Goal: Task Accomplishment & Management: Manage account settings

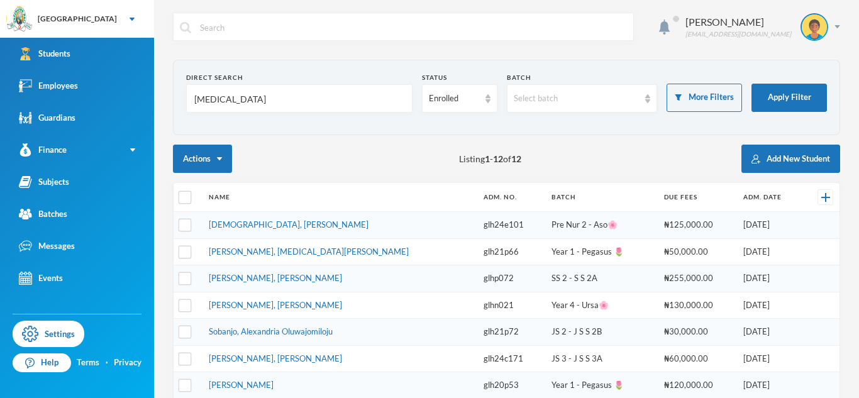
click at [200, 104] on input "[MEDICAL_DATA]" at bounding box center [299, 99] width 212 height 28
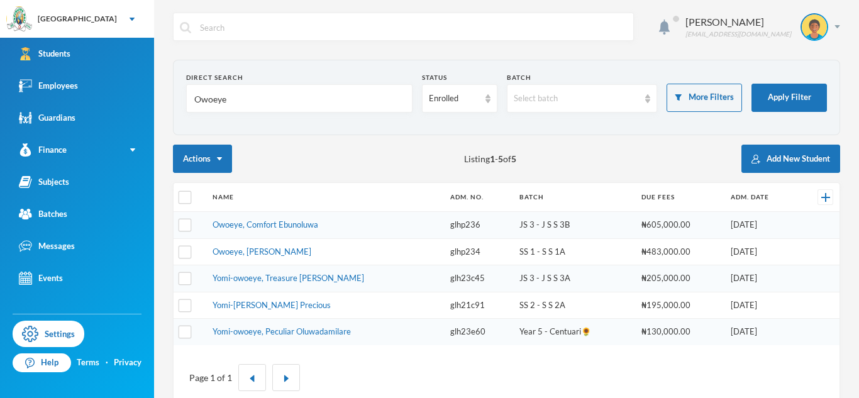
type input "Owoeye"
click at [317, 336] on td "Yomi-owoeye, Peculiar Oluwadamilare" at bounding box center [325, 332] width 238 height 26
click at [316, 333] on link "Yomi-owoeye, Peculiar Oluwadamilare" at bounding box center [281, 331] width 138 height 10
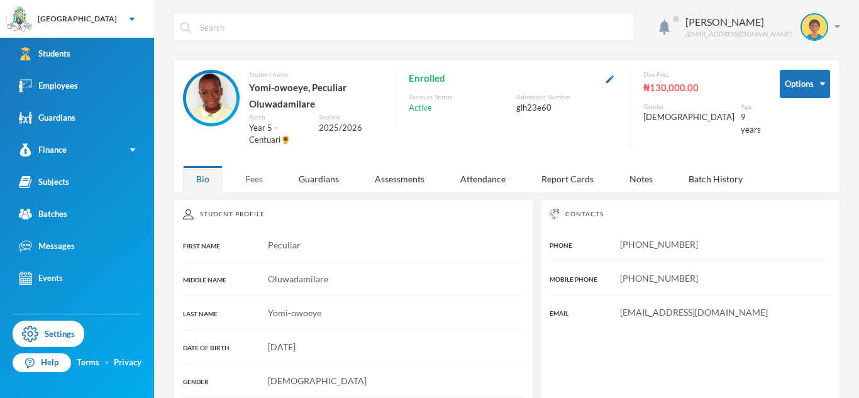
click at [259, 183] on div "Fees" at bounding box center [254, 178] width 44 height 27
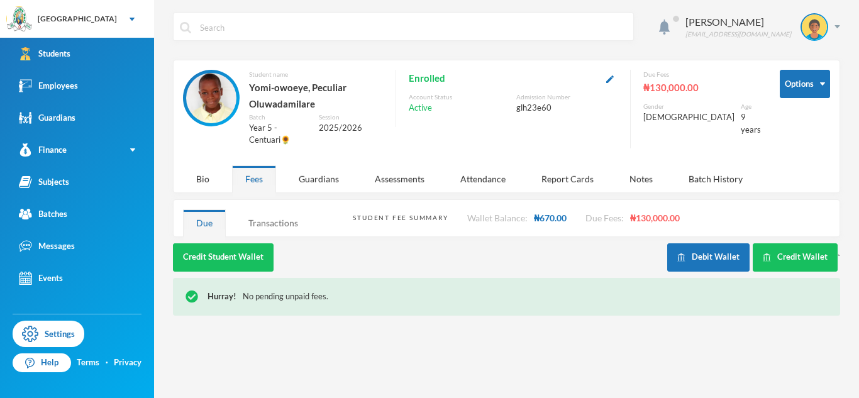
click at [278, 223] on div "Transactions" at bounding box center [273, 222] width 76 height 27
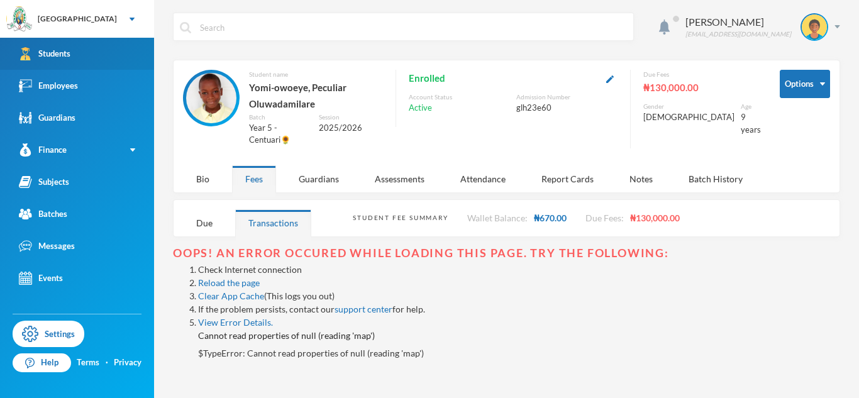
click at [120, 45] on link "Students" at bounding box center [77, 54] width 154 height 32
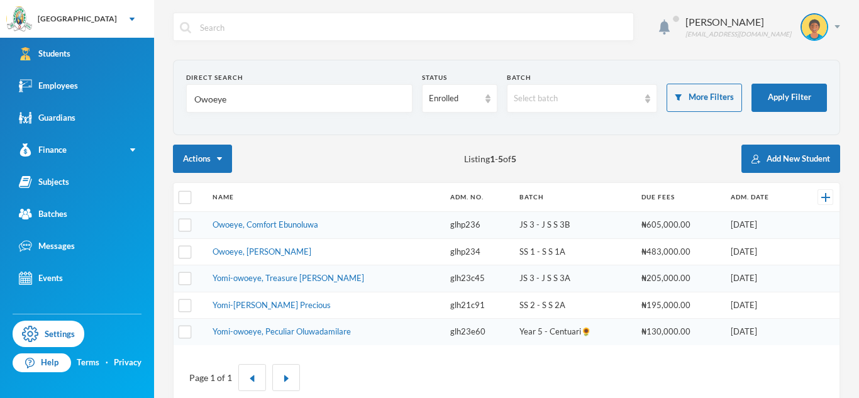
click at [216, 103] on input "Owoeye" at bounding box center [299, 99] width 212 height 28
type input "[PERSON_NAME]"
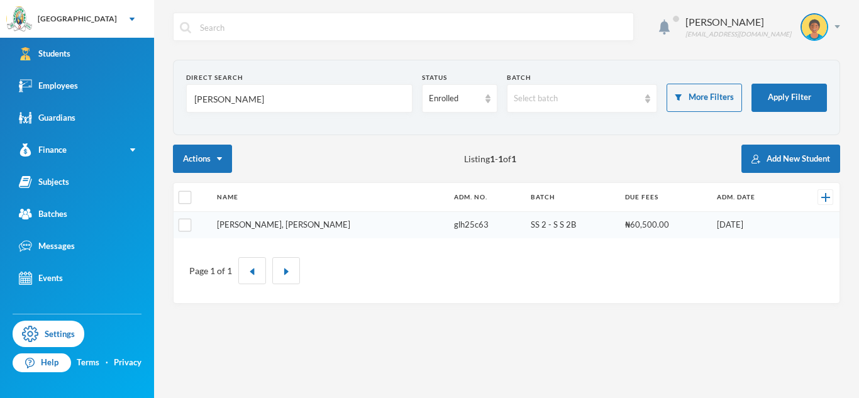
click at [253, 226] on link "[PERSON_NAME], [PERSON_NAME]" at bounding box center [283, 224] width 133 height 10
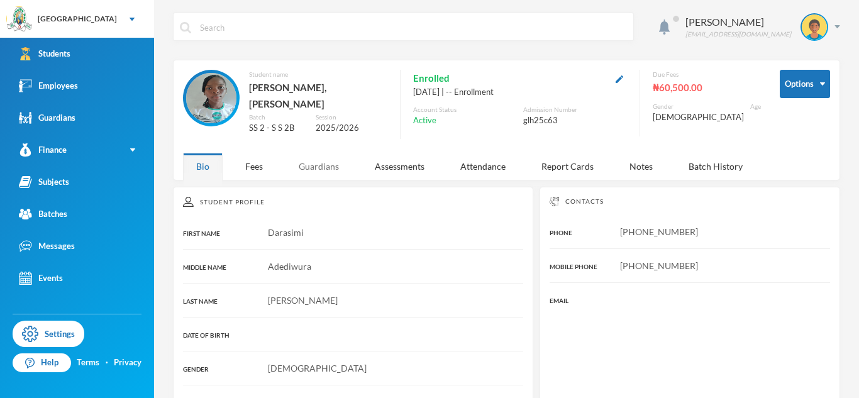
click at [328, 154] on div "Guardians" at bounding box center [318, 166] width 67 height 27
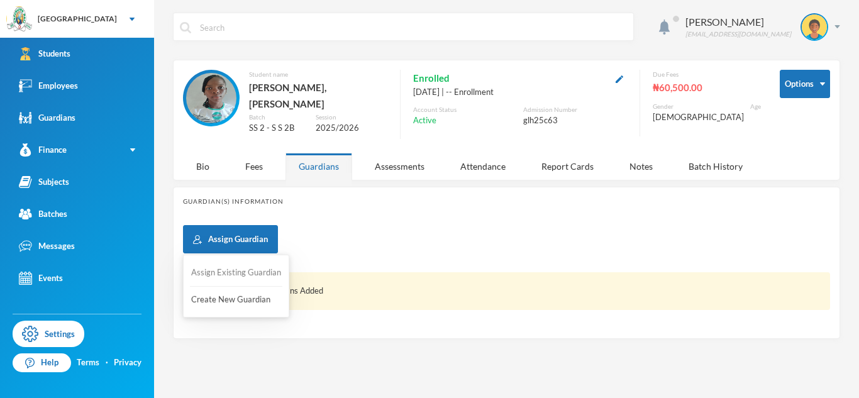
click at [245, 275] on button "Assign Existing Guardian" at bounding box center [236, 273] width 92 height 23
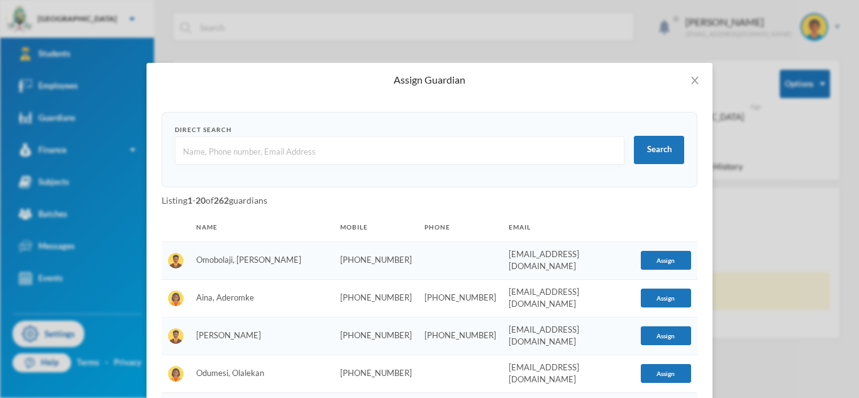
click at [321, 155] on input "text" at bounding box center [400, 151] width 436 height 28
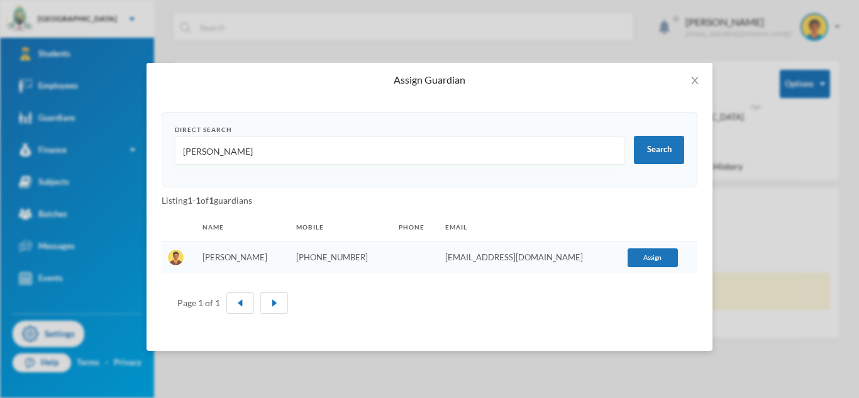
click at [556, 153] on input "[PERSON_NAME]" at bounding box center [400, 151] width 436 height 28
type input "p"
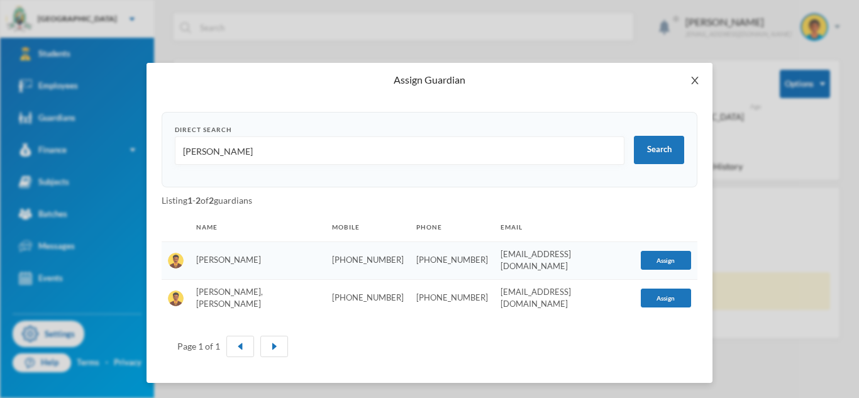
type input "[PERSON_NAME]"
click at [692, 80] on icon "icon: close" at bounding box center [695, 80] width 10 height 10
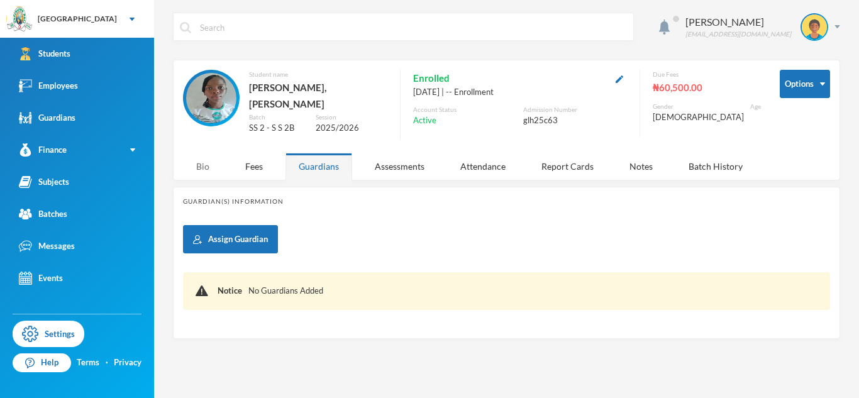
click at [204, 167] on div "Bio" at bounding box center [203, 166] width 40 height 27
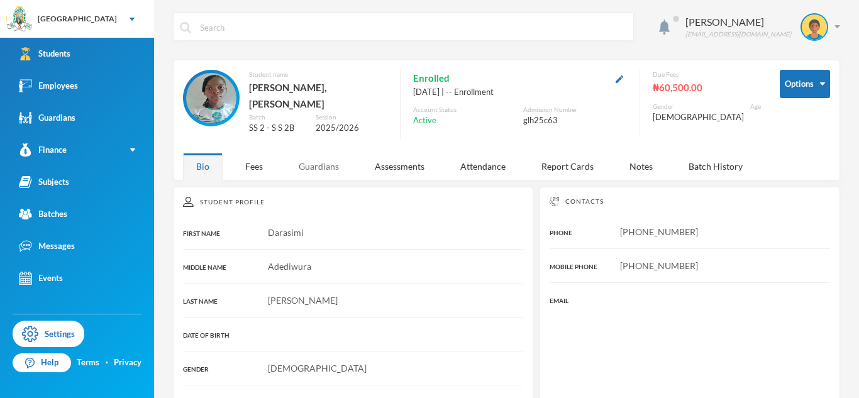
click at [336, 161] on div "Guardians" at bounding box center [318, 166] width 67 height 27
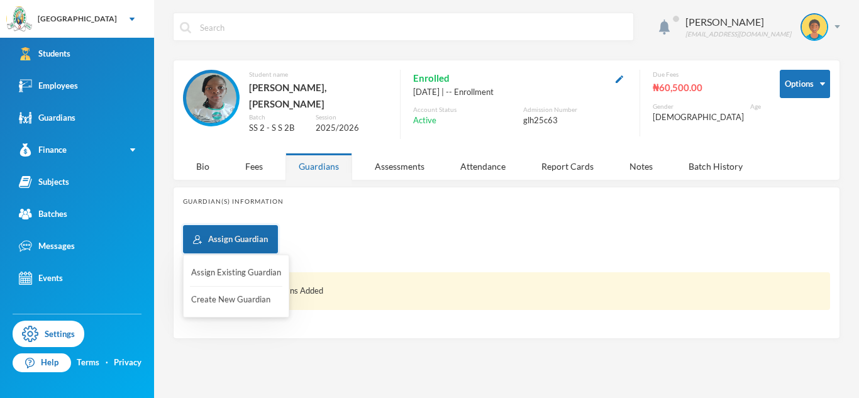
click at [265, 227] on button "Assign Guardian" at bounding box center [230, 239] width 95 height 28
click at [255, 293] on button "Create New Guardian" at bounding box center [236, 300] width 92 height 23
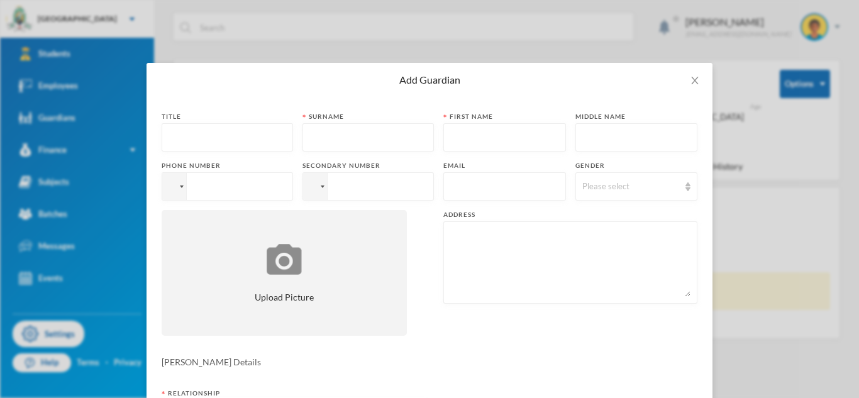
click at [466, 192] on input "text" at bounding box center [504, 187] width 109 height 28
paste input "[EMAIL_ADDRESS][DOMAIN_NAME]"
type input "[EMAIL_ADDRESS][DOMAIN_NAME]"
click at [233, 130] on input "text" at bounding box center [227, 138] width 118 height 28
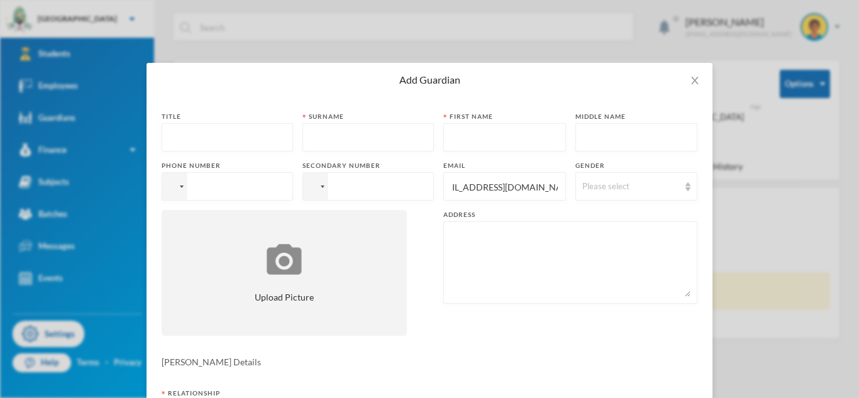
scroll to position [0, 0]
type input "Mrs"
click at [363, 133] on input "text" at bounding box center [368, 138] width 118 height 28
click at [345, 130] on input "text" at bounding box center [368, 138] width 118 height 28
click at [488, 141] on input "text" at bounding box center [504, 138] width 109 height 28
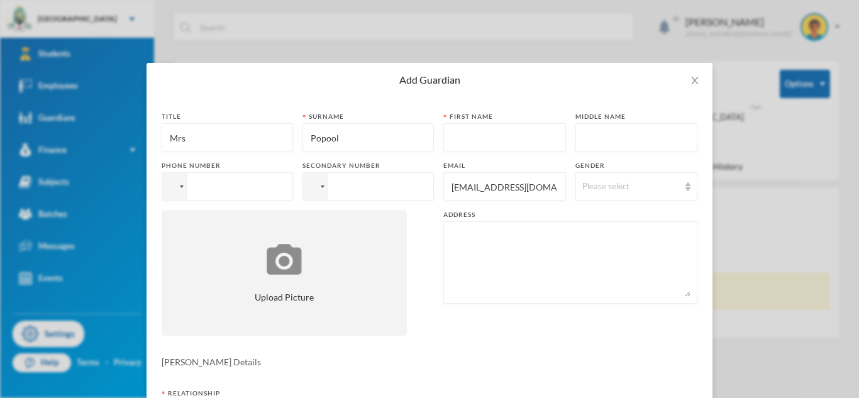
click at [395, 135] on input "Popool" at bounding box center [368, 138] width 118 height 28
type input "[PERSON_NAME]"
click at [487, 140] on input "text" at bounding box center [504, 138] width 109 height 28
click at [505, 143] on input "text" at bounding box center [504, 138] width 109 height 28
type input "Adebukola"
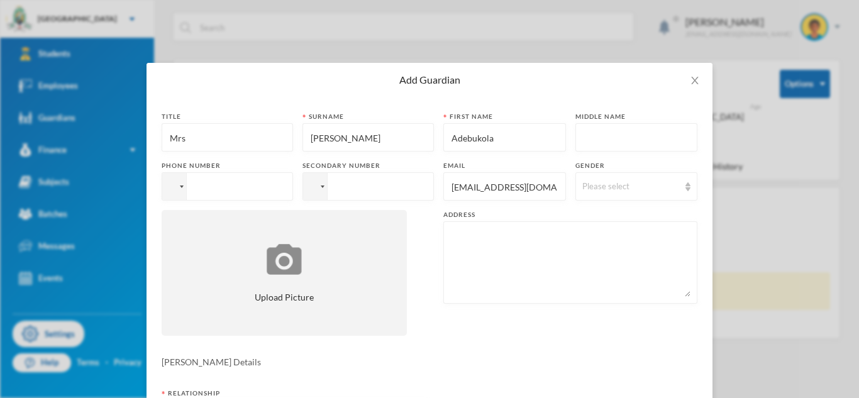
click at [405, 195] on input "tel" at bounding box center [367, 186] width 131 height 28
paste input "08031890092"
type input "[PHONE_NUMBER]"
click at [238, 192] on input "tel" at bounding box center [227, 186] width 131 height 28
paste input "08031890092"
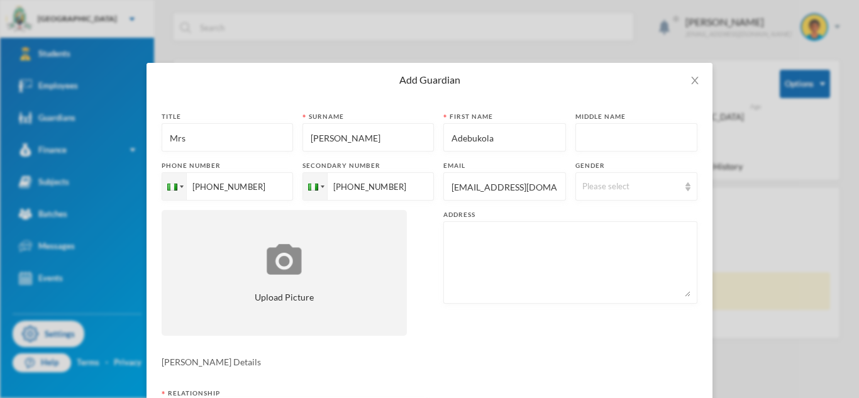
click at [217, 184] on input "[PHONE_NUMBER]" at bounding box center [227, 186] width 131 height 28
type input "[PHONE_NUMBER]"
click at [597, 189] on div "Please select" at bounding box center [630, 186] width 97 height 13
click at [602, 236] on span "[DEMOGRAPHIC_DATA]" at bounding box center [631, 235] width 99 height 11
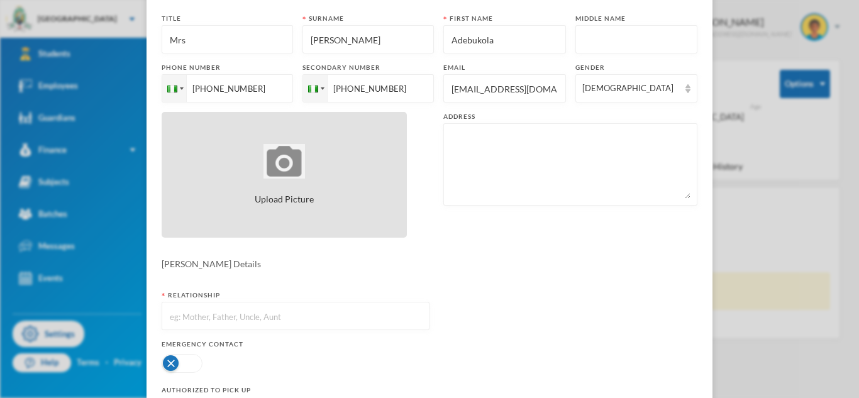
scroll to position [114, 0]
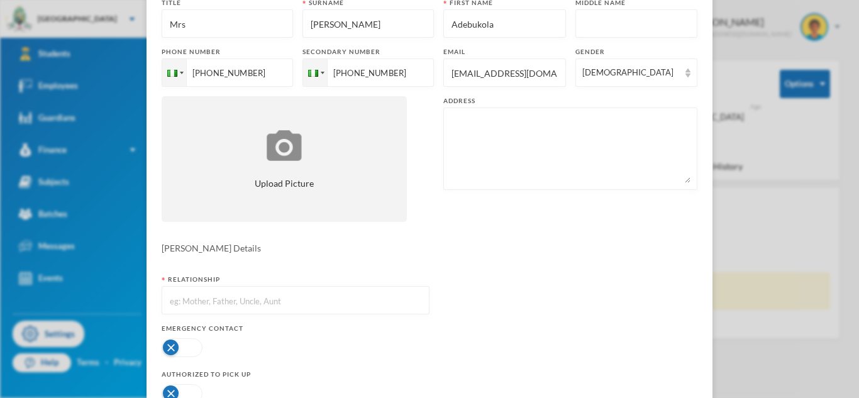
click at [346, 301] on input "text" at bounding box center [295, 301] width 254 height 28
type input "Mother"
click at [179, 352] on button "button" at bounding box center [182, 347] width 41 height 19
click at [188, 392] on button "button" at bounding box center [182, 393] width 41 height 19
click at [546, 156] on textarea at bounding box center [570, 148] width 240 height 69
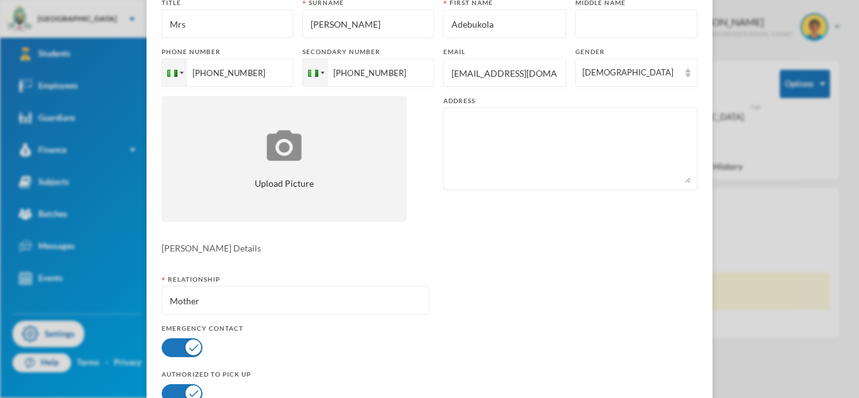
paste textarea "[STREET_ADDRESS][PERSON_NAME],"
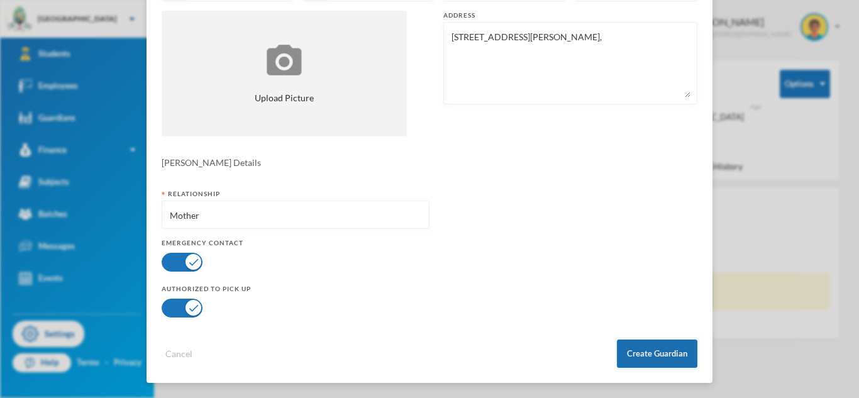
type textarea "[STREET_ADDRESS][PERSON_NAME],"
click at [628, 353] on button "Create Guardian" at bounding box center [657, 353] width 80 height 28
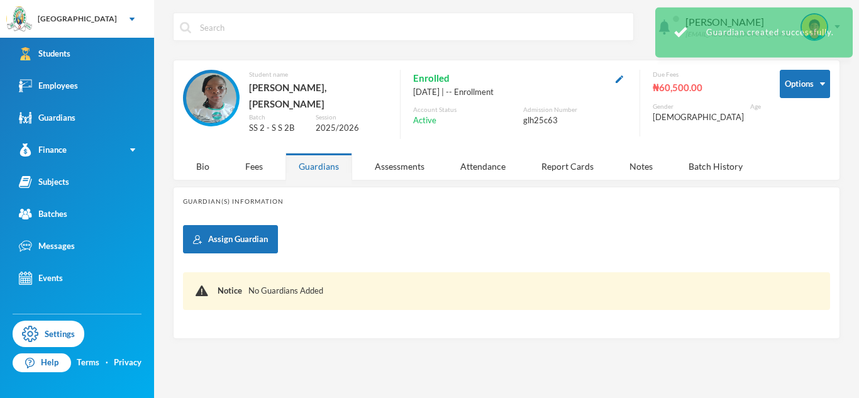
scroll to position [136, 0]
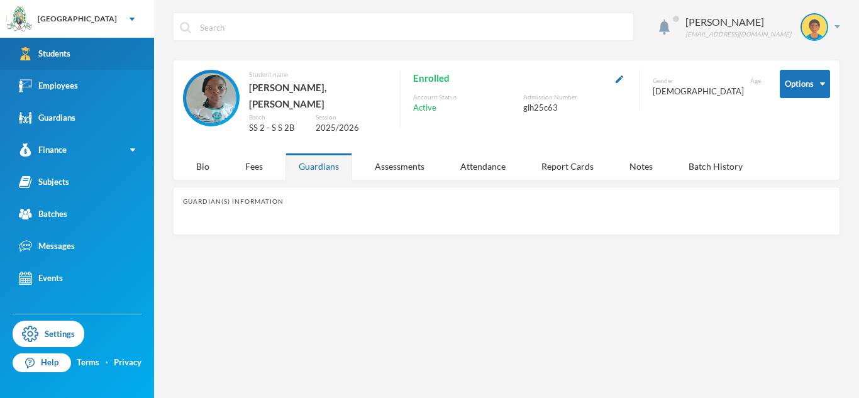
click at [77, 67] on link "Students" at bounding box center [77, 54] width 154 height 32
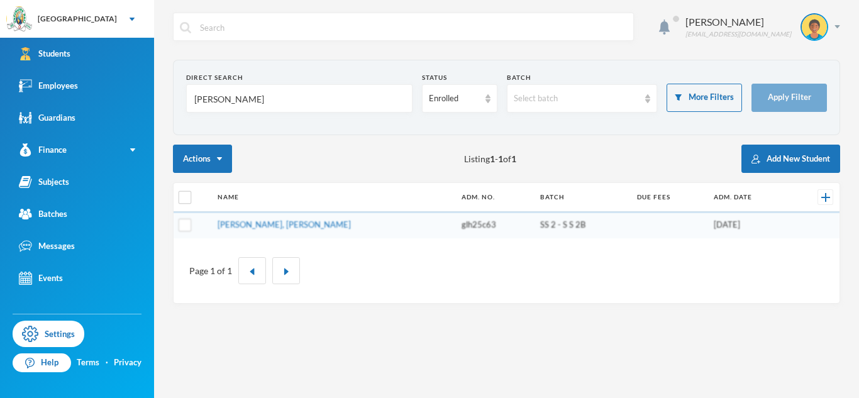
click at [217, 97] on input "[PERSON_NAME]" at bounding box center [299, 99] width 212 height 28
type input "[PERSON_NAME]"
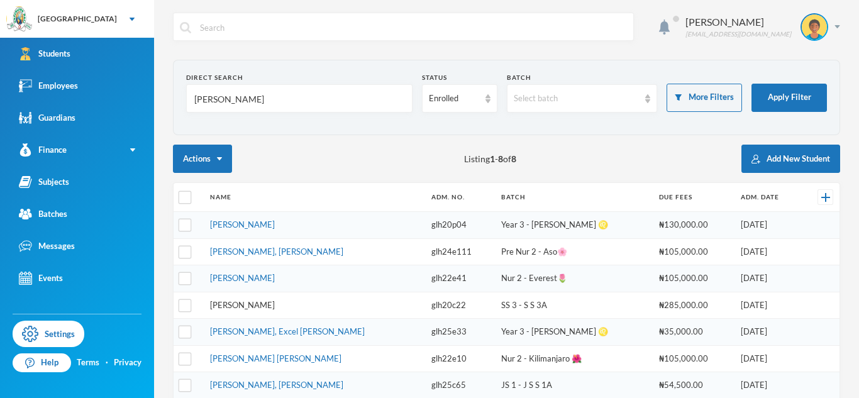
click at [264, 306] on link "[PERSON_NAME]" at bounding box center [242, 305] width 65 height 10
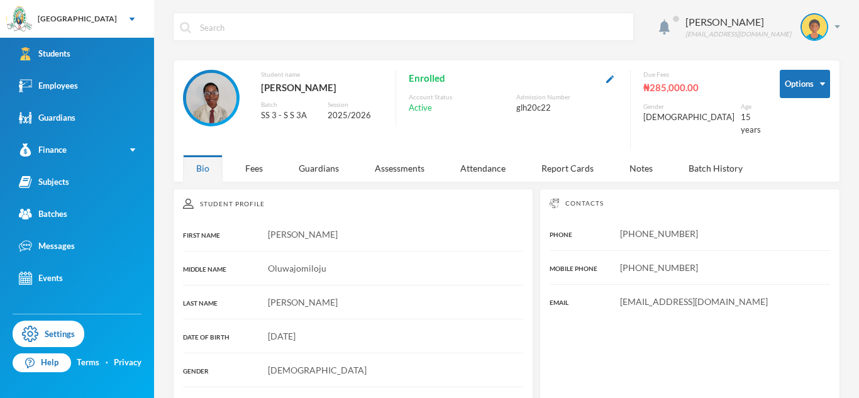
click at [267, 167] on div "Fees" at bounding box center [254, 168] width 44 height 27
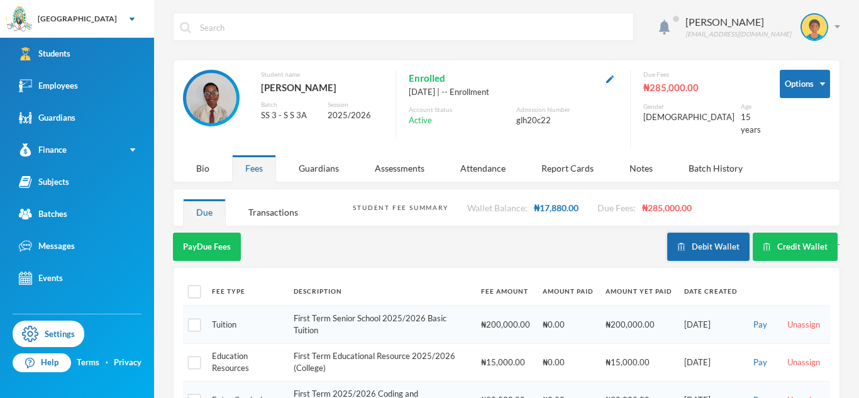
click at [682, 243] on img "button" at bounding box center [681, 247] width 8 height 8
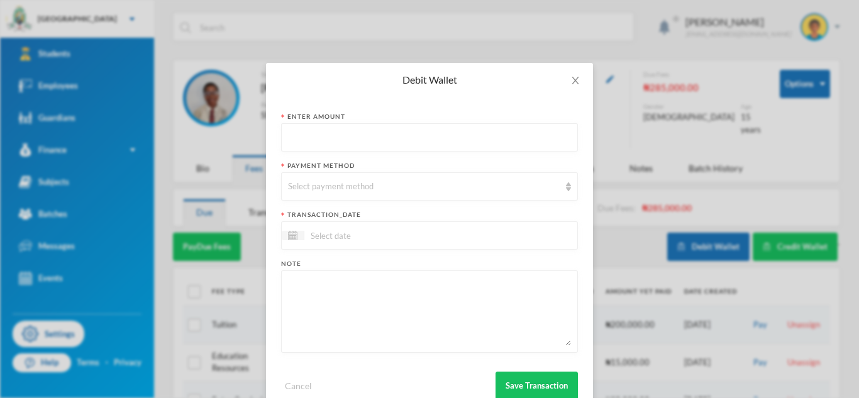
click at [507, 138] on input "text" at bounding box center [429, 138] width 283 height 28
type input "2000"
click at [511, 184] on div "Select payment method" at bounding box center [424, 186] width 272 height 13
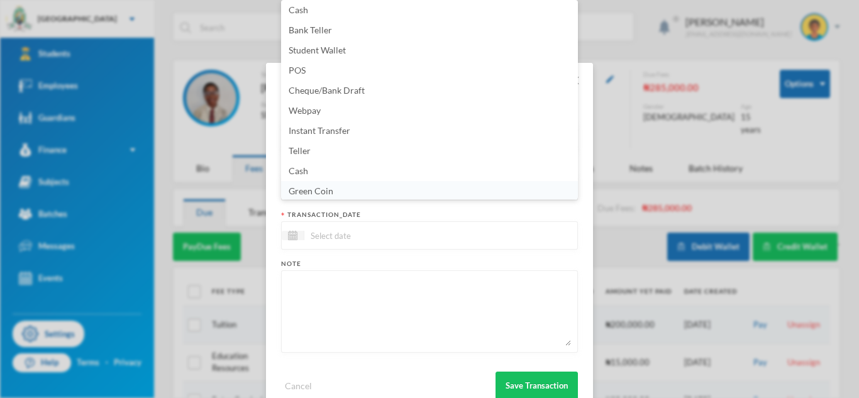
scroll to position [4, 0]
click at [436, 194] on li "Green Coin" at bounding box center [429, 189] width 297 height 20
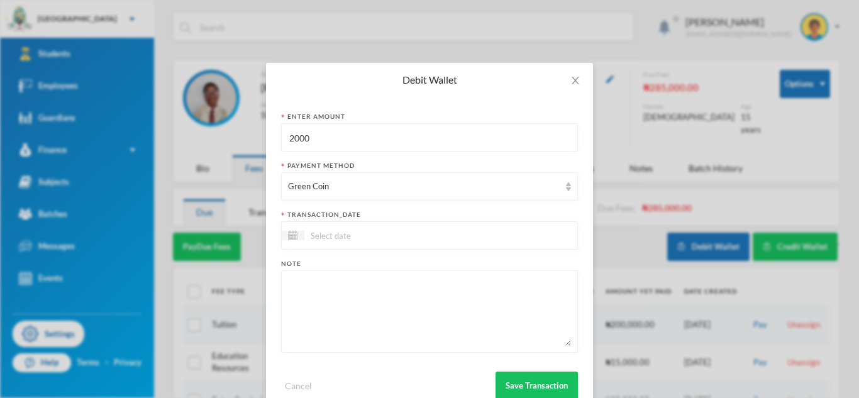
click at [417, 231] on div at bounding box center [429, 235] width 297 height 28
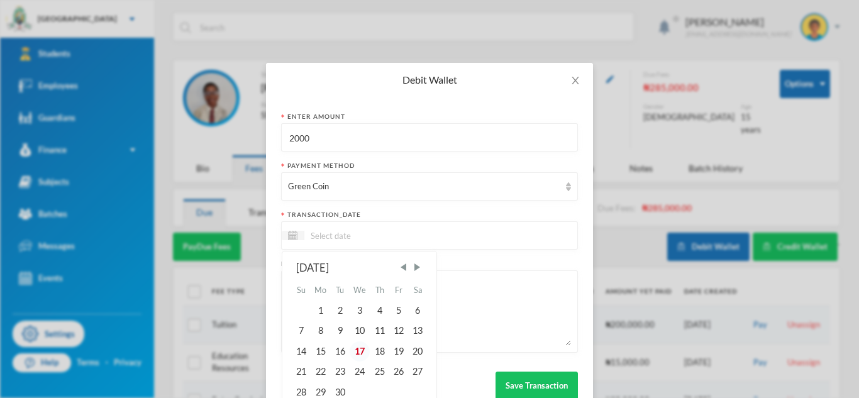
click at [361, 343] on div "17" at bounding box center [360, 351] width 21 height 20
type input "[DATE]"
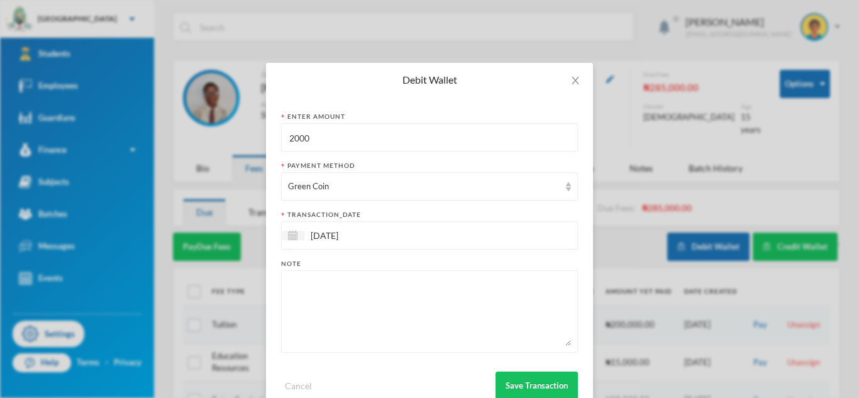
click at [350, 284] on textarea at bounding box center [429, 311] width 283 height 69
type textarea "Two 80Lvs Exercise Book"
click at [515, 386] on button "Save Transaction" at bounding box center [536, 386] width 82 height 28
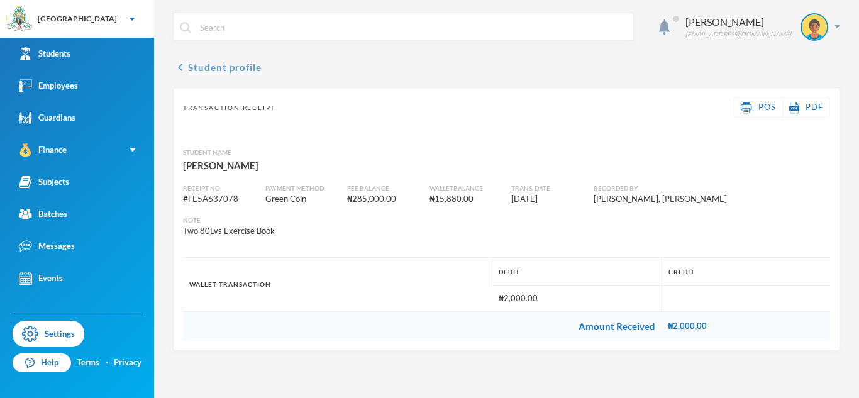
click at [175, 72] on icon "chevron_left" at bounding box center [180, 67] width 15 height 15
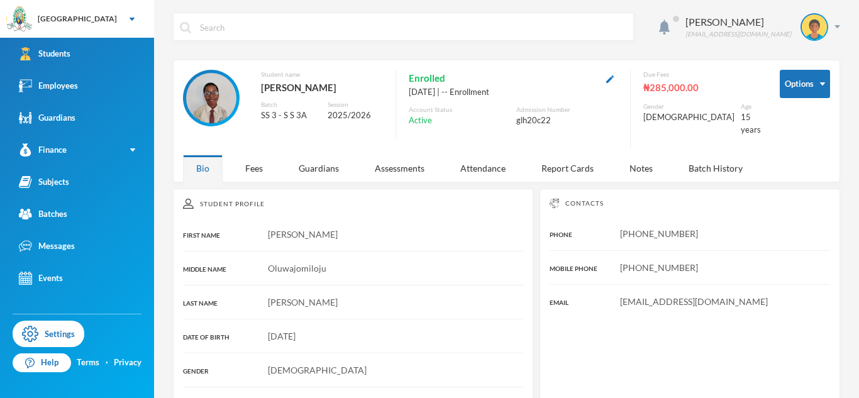
click at [175, 72] on div "Options Student name [PERSON_NAME] Batch SS 3 - S S 3A Session 2025/2026 Enroll…" at bounding box center [506, 121] width 667 height 123
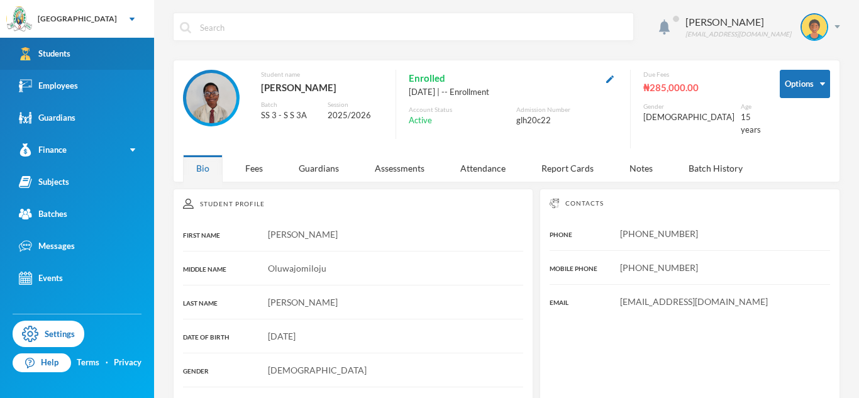
click at [87, 62] on link "Students" at bounding box center [77, 54] width 154 height 32
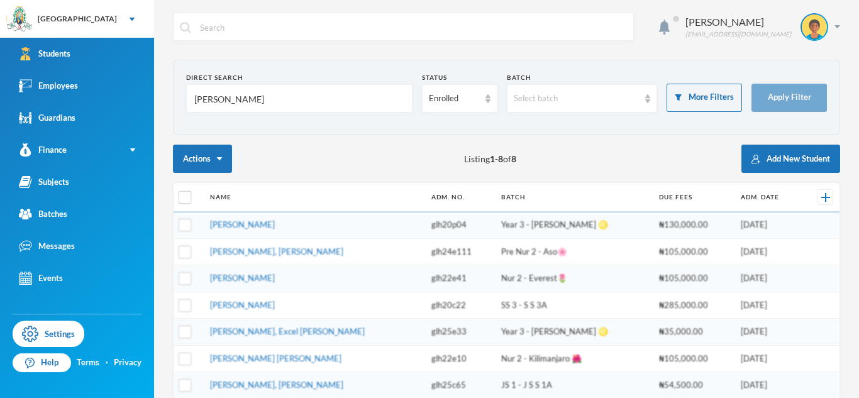
click at [210, 100] on input "[PERSON_NAME]" at bounding box center [299, 99] width 212 height 28
type input "[PERSON_NAME]"
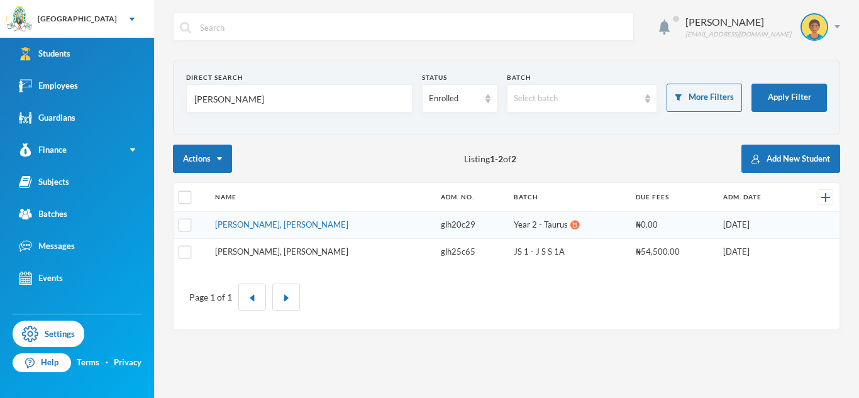
click at [270, 254] on link "[PERSON_NAME], [PERSON_NAME]" at bounding box center [281, 251] width 133 height 10
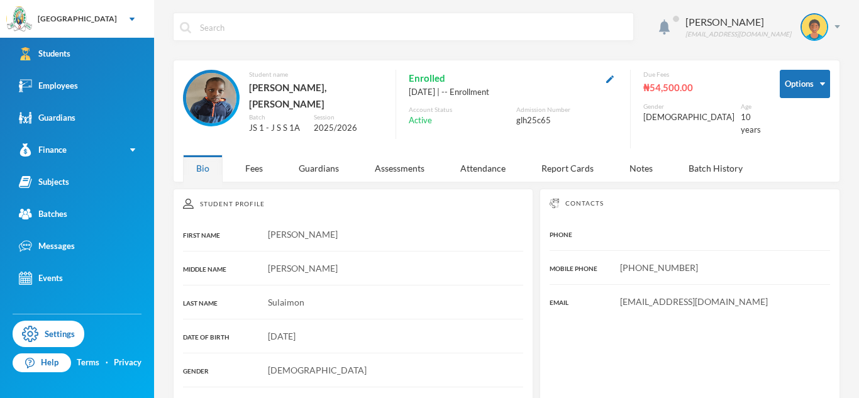
click at [617, 80] on button "button" at bounding box center [609, 78] width 15 height 14
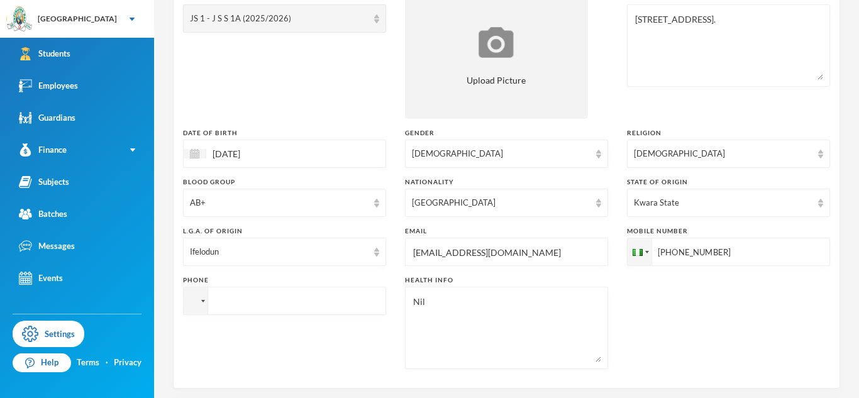
scroll to position [205, 0]
click at [447, 248] on input "[EMAIL_ADDRESS][DOMAIN_NAME]" at bounding box center [506, 250] width 189 height 28
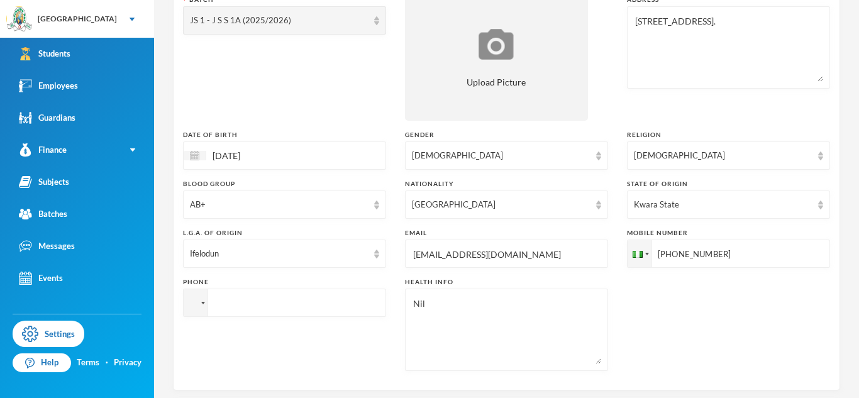
scroll to position [554, 0]
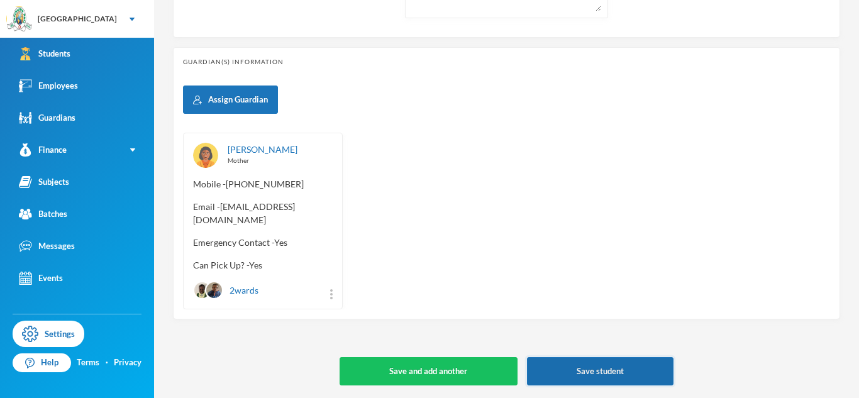
type input "[EMAIL_ADDRESS][DOMAIN_NAME]"
click at [584, 381] on button "Save student" at bounding box center [600, 371] width 146 height 28
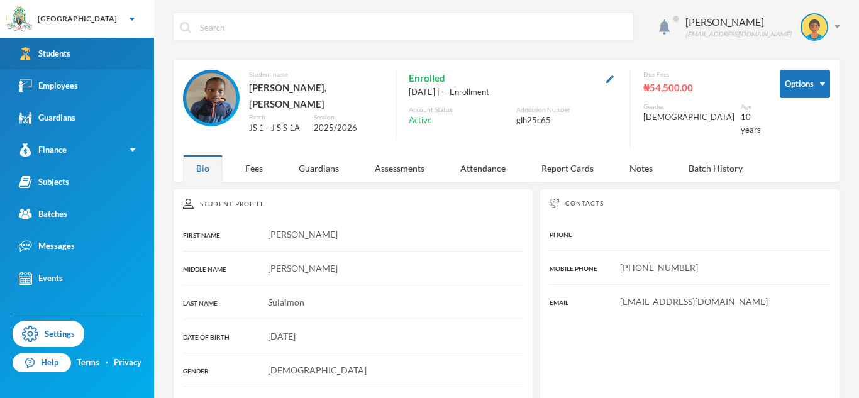
click at [134, 50] on link "Students" at bounding box center [77, 54] width 154 height 32
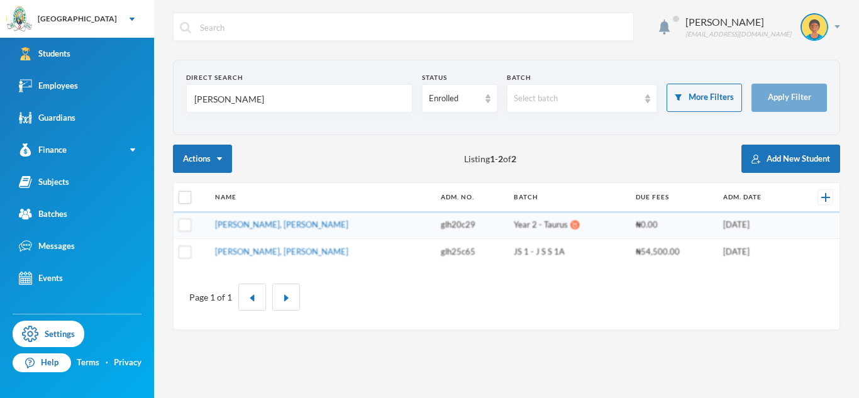
click at [207, 97] on input "[PERSON_NAME]" at bounding box center [299, 99] width 212 height 28
type input "martins"
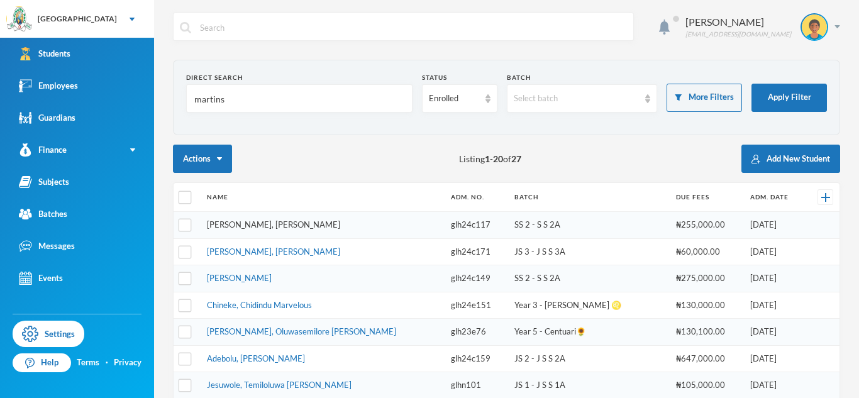
click at [226, 224] on link "[PERSON_NAME], [PERSON_NAME]" at bounding box center [273, 224] width 133 height 10
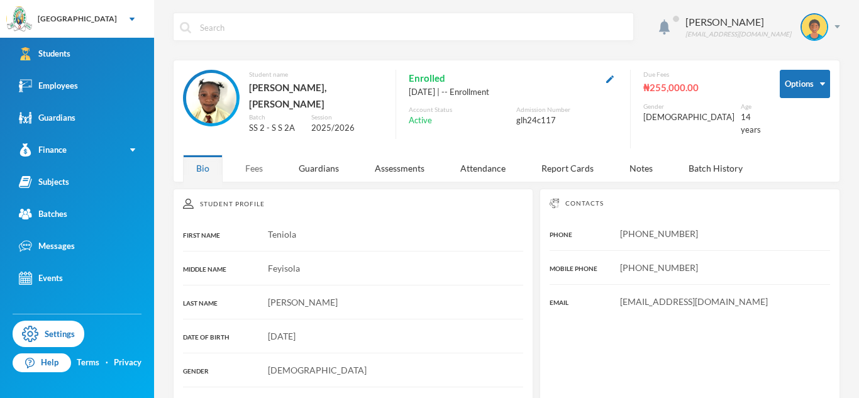
click at [251, 165] on div "Fees" at bounding box center [254, 168] width 44 height 27
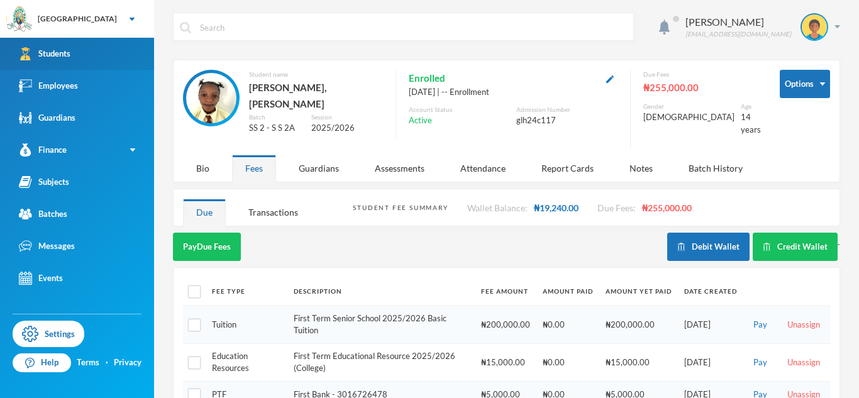
click at [110, 50] on link "Students" at bounding box center [77, 54] width 154 height 32
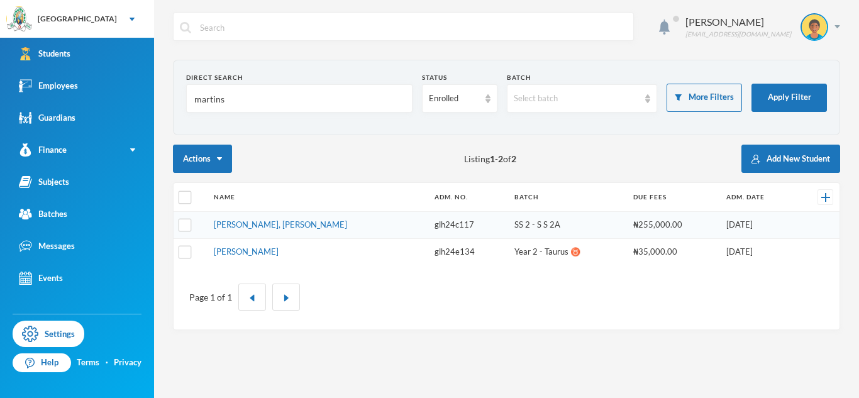
click at [215, 99] on input "martins" at bounding box center [299, 99] width 212 height 28
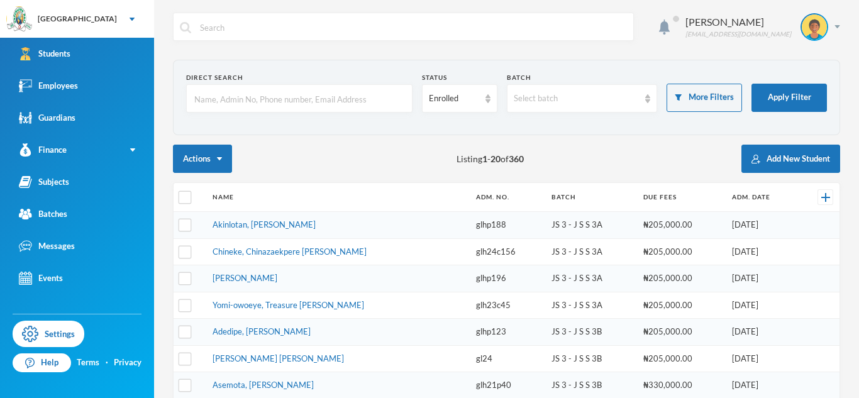
click at [306, 102] on input "text" at bounding box center [299, 99] width 212 height 28
type input "oloyede"
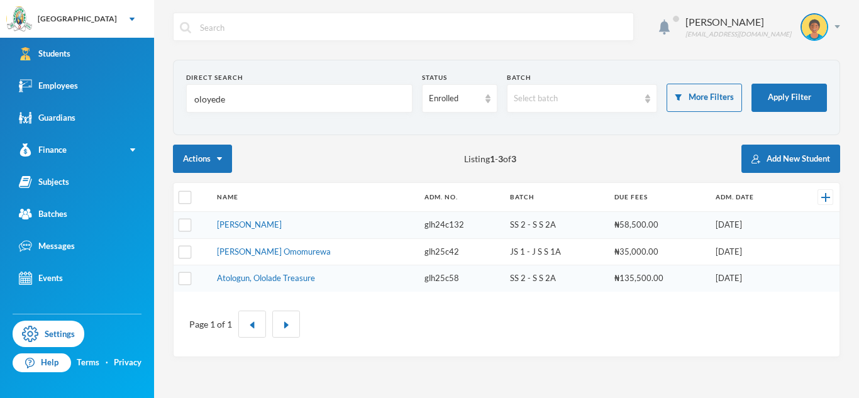
click at [206, 101] on input "oloyede" at bounding box center [299, 99] width 212 height 28
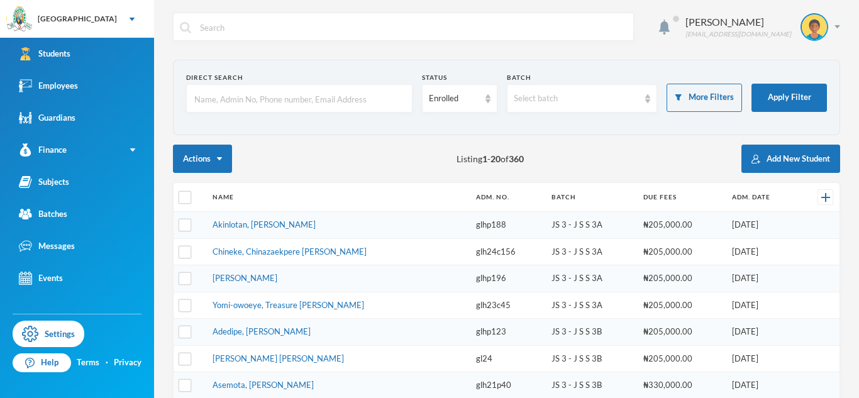
click at [345, 101] on input "text" at bounding box center [299, 99] width 212 height 28
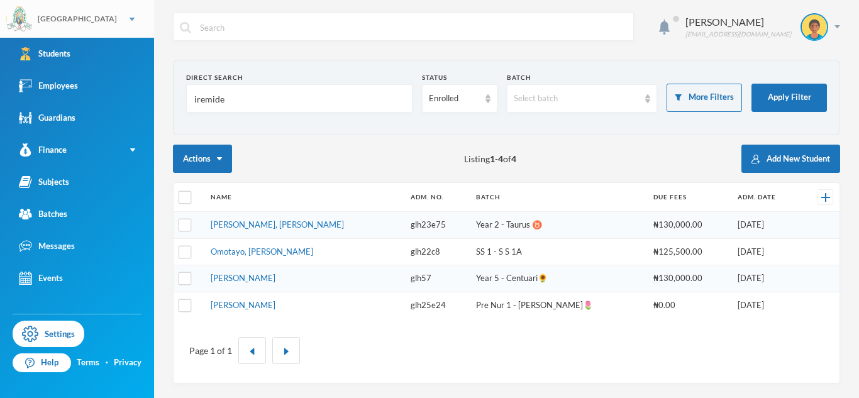
type input "iremide"
click at [212, 107] on input "iremide" at bounding box center [299, 99] width 212 height 28
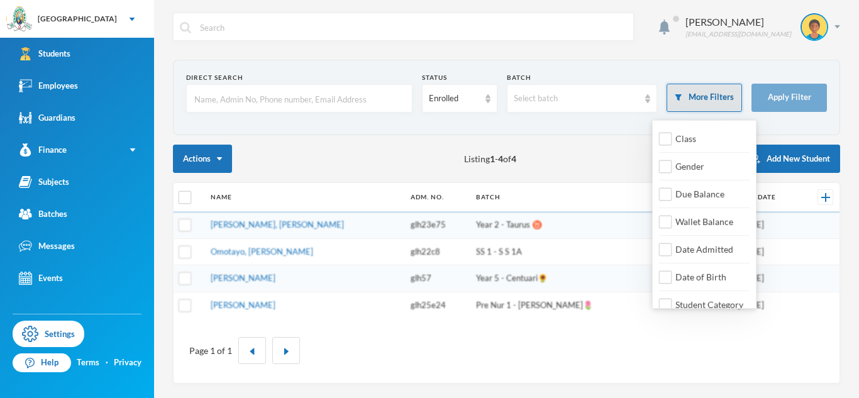
click at [680, 107] on button "More Filters" at bounding box center [703, 98] width 75 height 28
click at [679, 138] on span "Class" at bounding box center [685, 138] width 31 height 11
click at [672, 138] on input "Class" at bounding box center [665, 139] width 13 height 13
checkbox input "true"
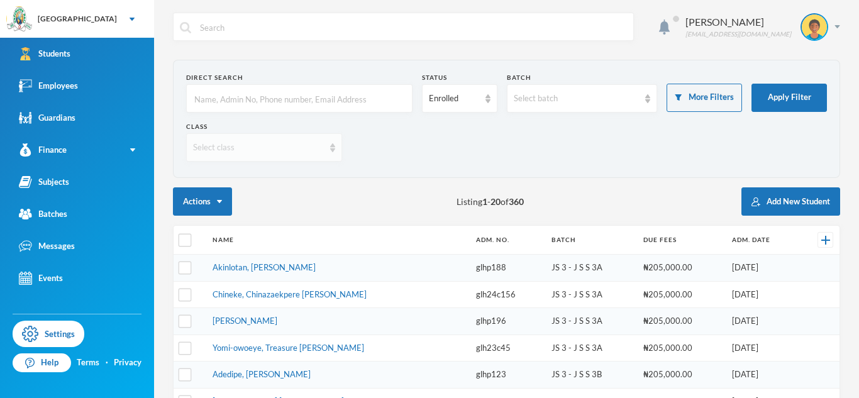
click at [248, 153] on div "Select class" at bounding box center [258, 147] width 131 height 13
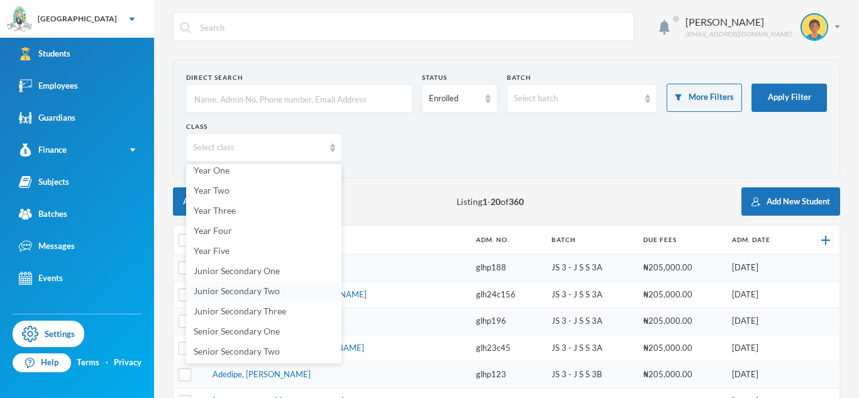
scroll to position [103, 0]
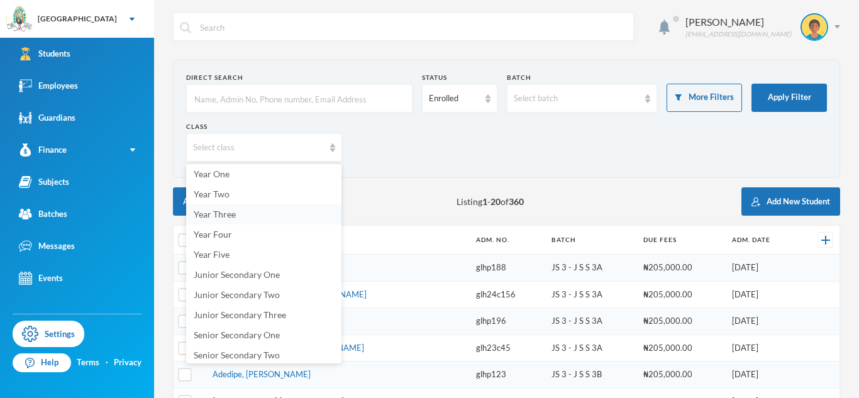
click at [224, 214] on span "Year Three" at bounding box center [215, 214] width 42 height 11
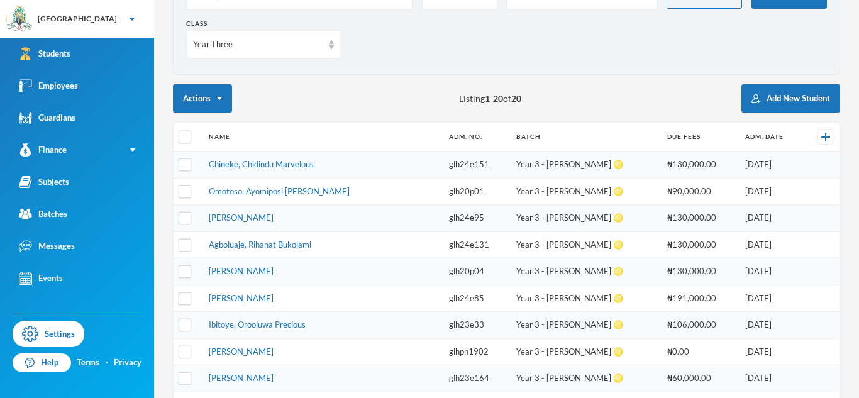
scroll to position [102, 0]
click at [190, 187] on input "checkbox" at bounding box center [185, 191] width 13 height 13
checkbox input "true"
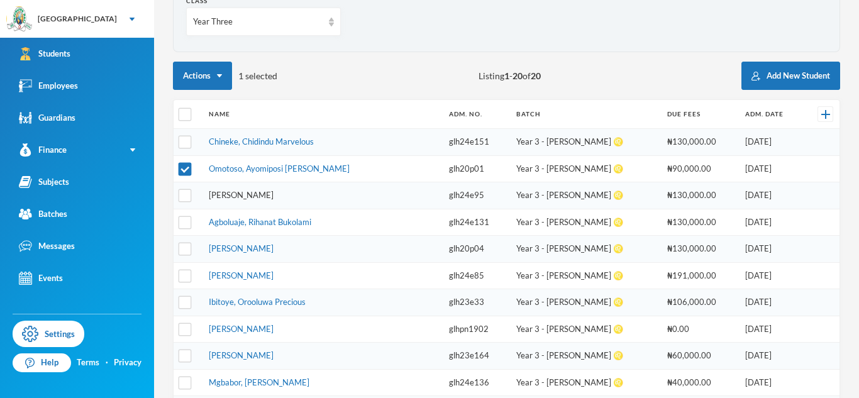
scroll to position [128, 0]
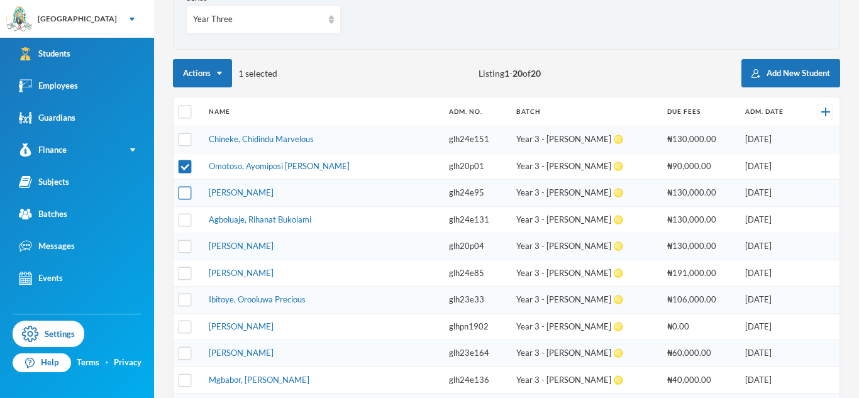
click at [182, 193] on input "checkbox" at bounding box center [185, 193] width 13 height 13
checkbox input "true"
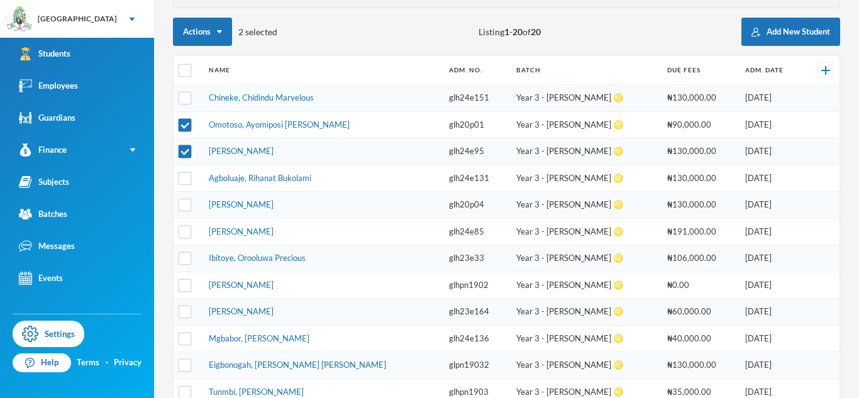
scroll to position [165, 0]
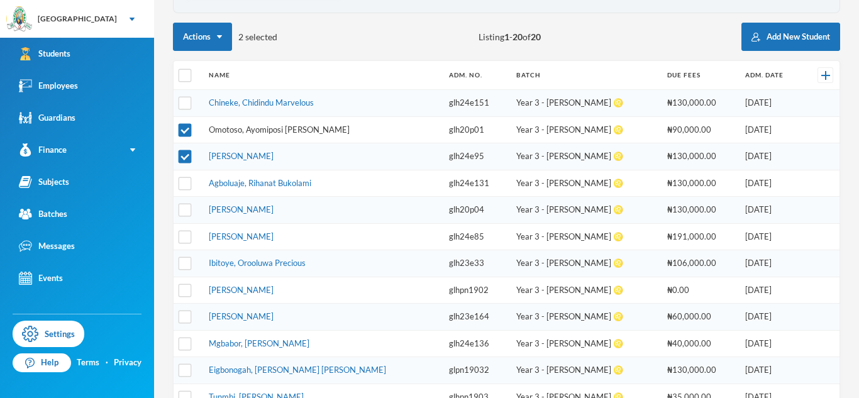
click at [236, 132] on link "Omotoso, Ayomiposi [PERSON_NAME]" at bounding box center [279, 129] width 141 height 10
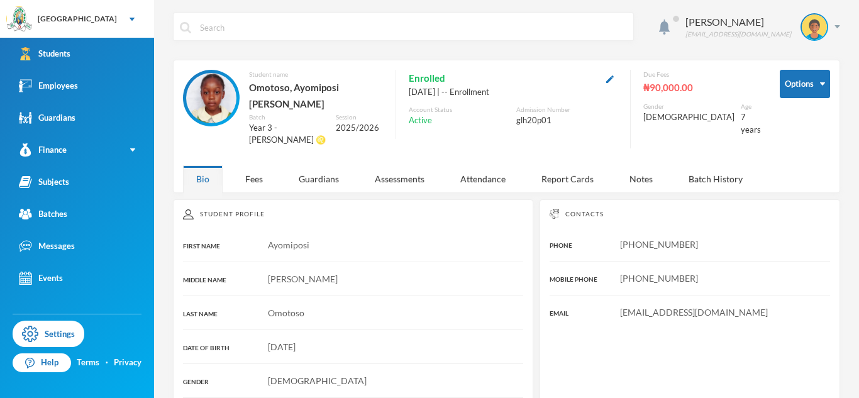
click at [617, 87] on div "[DATE] | -- Enrollment" at bounding box center [513, 92] width 209 height 13
click at [614, 80] on img "button" at bounding box center [610, 79] width 8 height 8
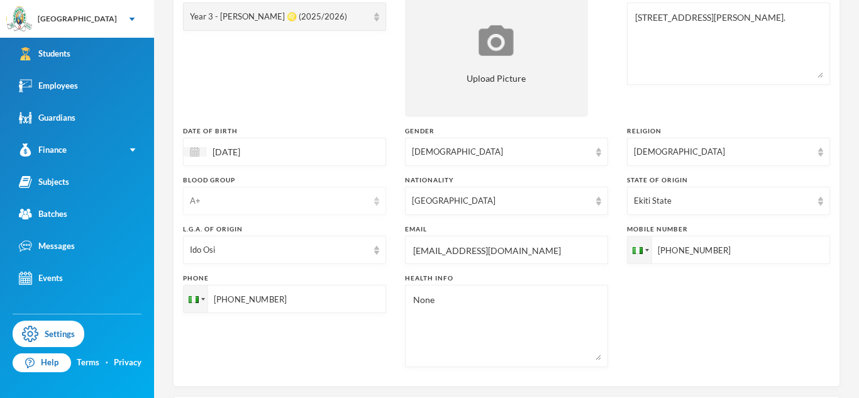
scroll to position [211, 0]
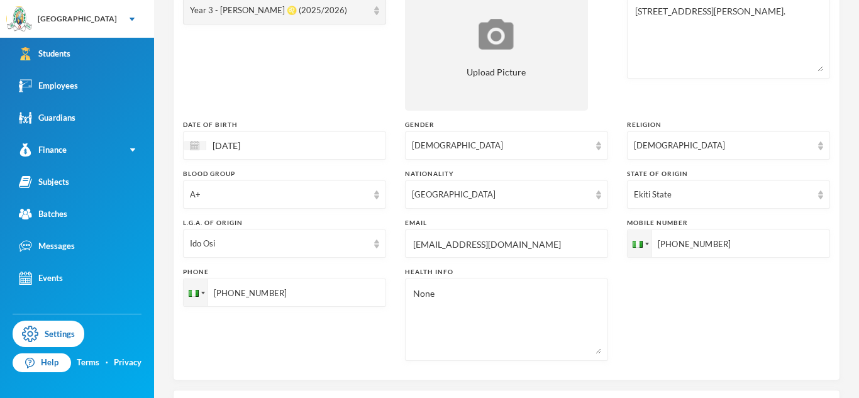
click at [490, 248] on input "[EMAIL_ADDRESS][DOMAIN_NAME]" at bounding box center [506, 244] width 189 height 28
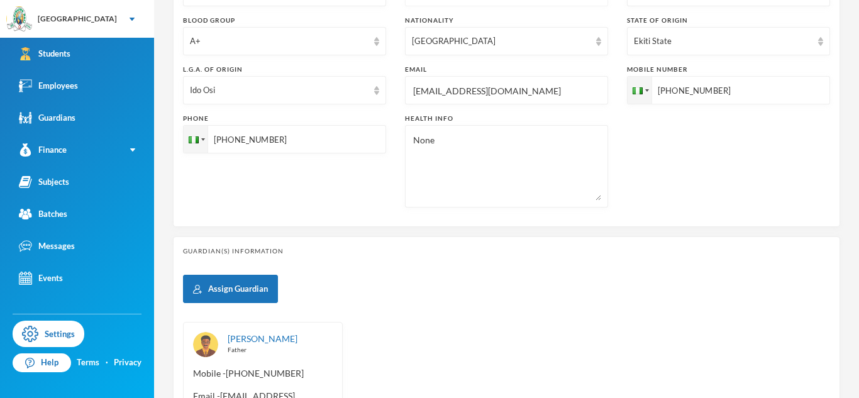
scroll to position [554, 0]
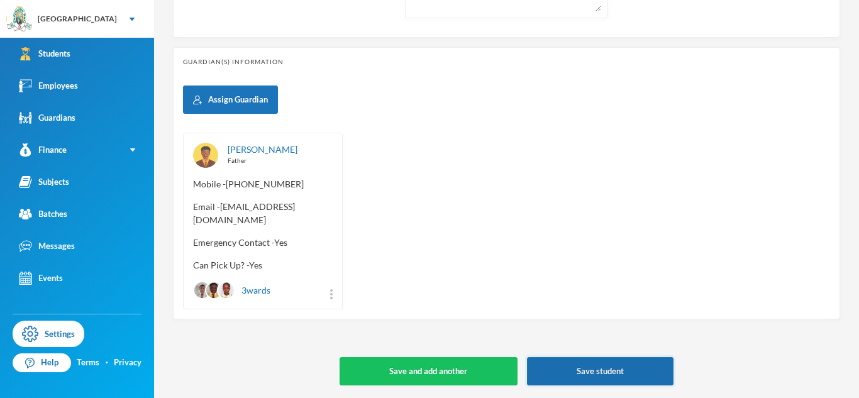
type input "[EMAIL_ADDRESS][DOMAIN_NAME]"
click at [580, 375] on button "Save student" at bounding box center [600, 371] width 146 height 28
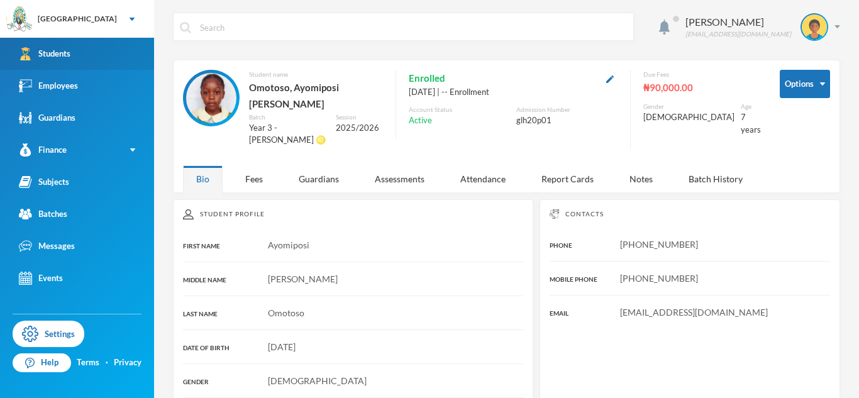
click at [104, 58] on link "Students" at bounding box center [77, 54] width 154 height 32
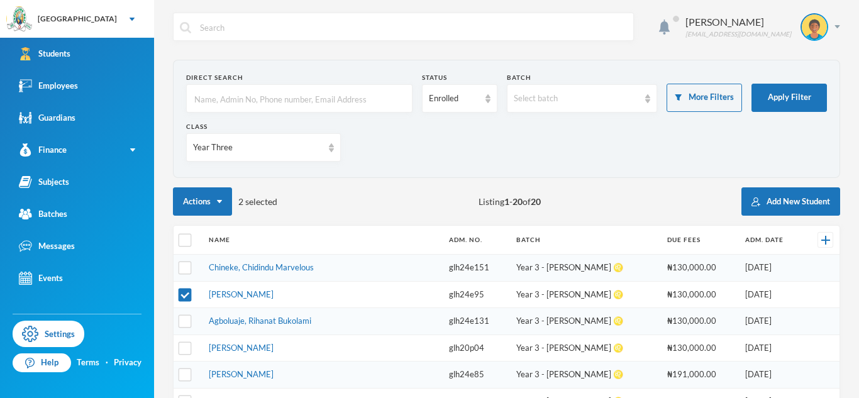
scroll to position [53, 0]
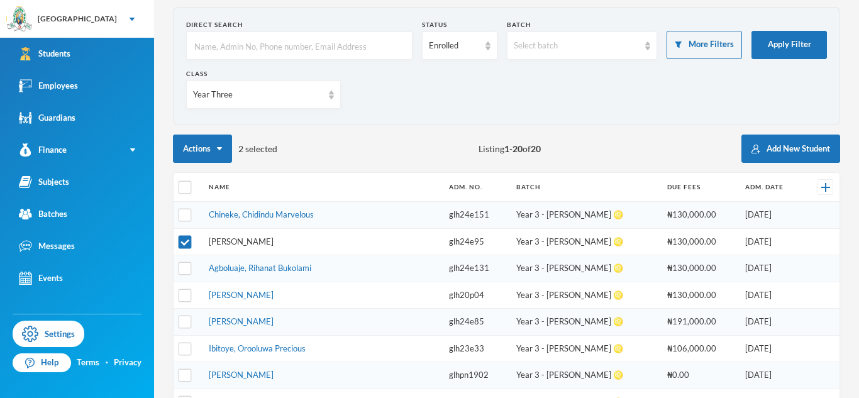
click at [273, 243] on link "[PERSON_NAME]" at bounding box center [241, 241] width 65 height 10
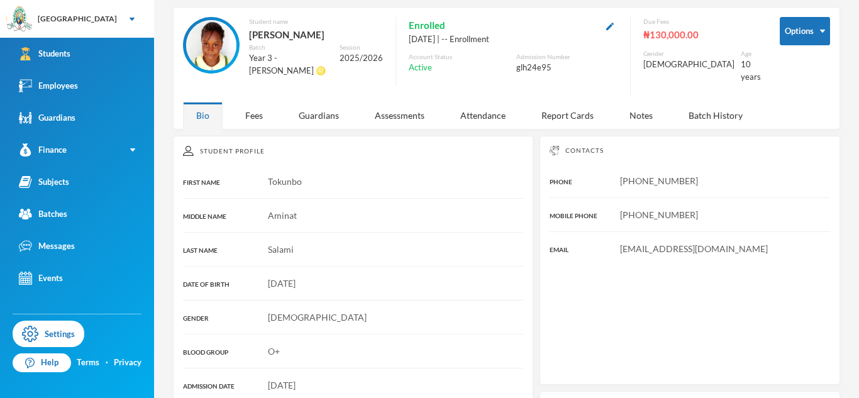
click at [617, 31] on button "button" at bounding box center [609, 25] width 15 height 14
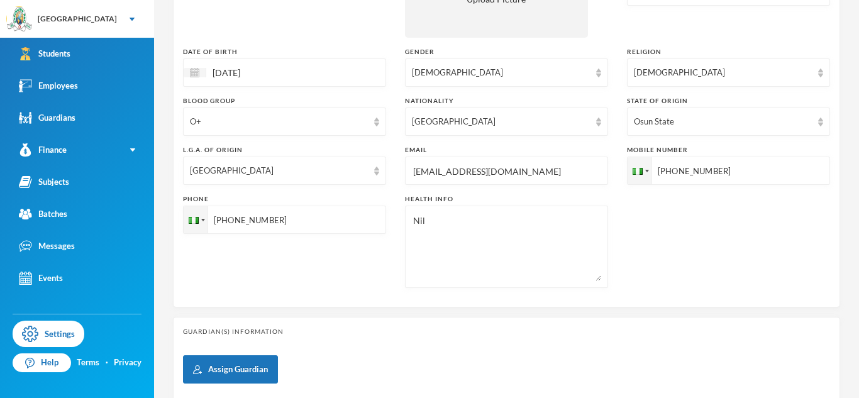
scroll to position [278, 0]
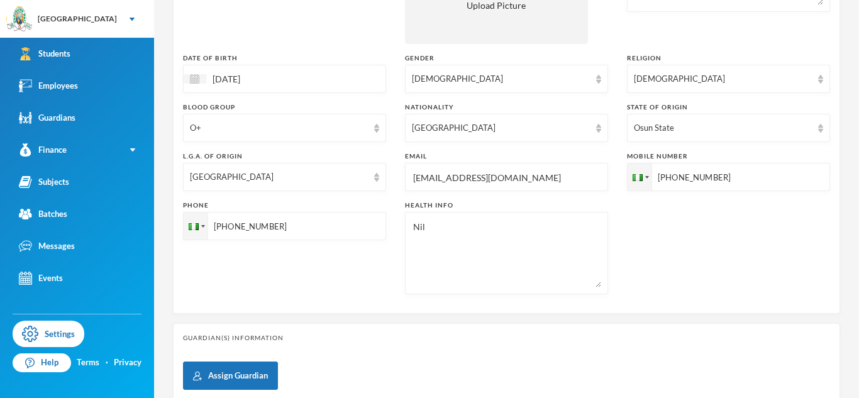
click at [434, 184] on input "[EMAIL_ADDRESS][DOMAIN_NAME]" at bounding box center [506, 177] width 189 height 28
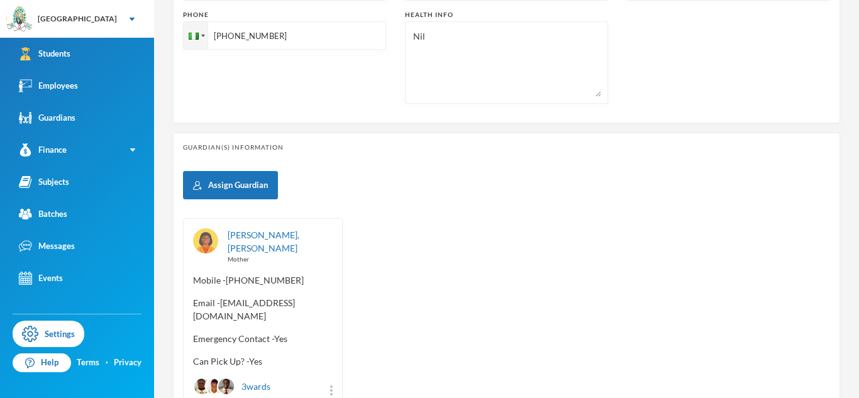
scroll to position [554, 0]
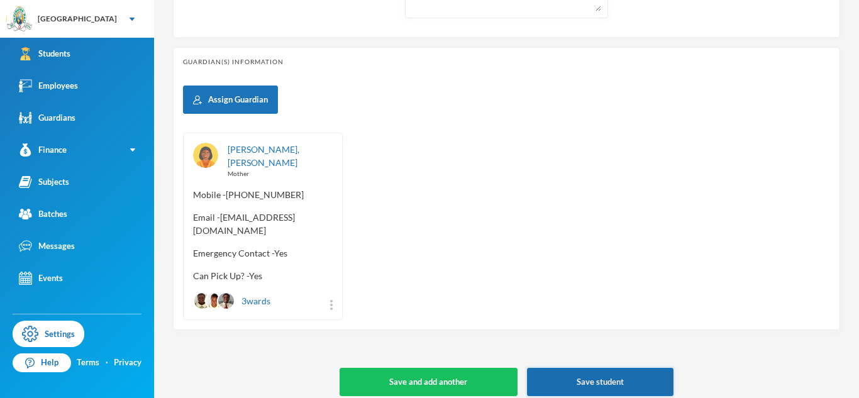
type input "[EMAIL_ADDRESS][DOMAIN_NAME]"
click at [581, 370] on button "Save student" at bounding box center [600, 382] width 146 height 28
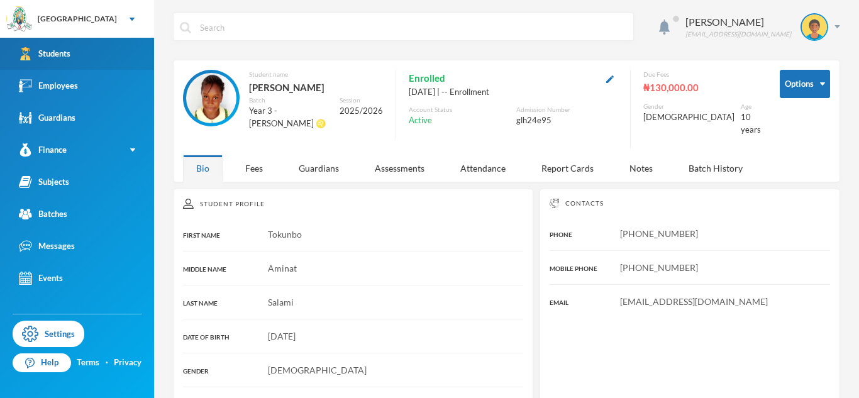
click at [121, 57] on link "Students" at bounding box center [77, 54] width 154 height 32
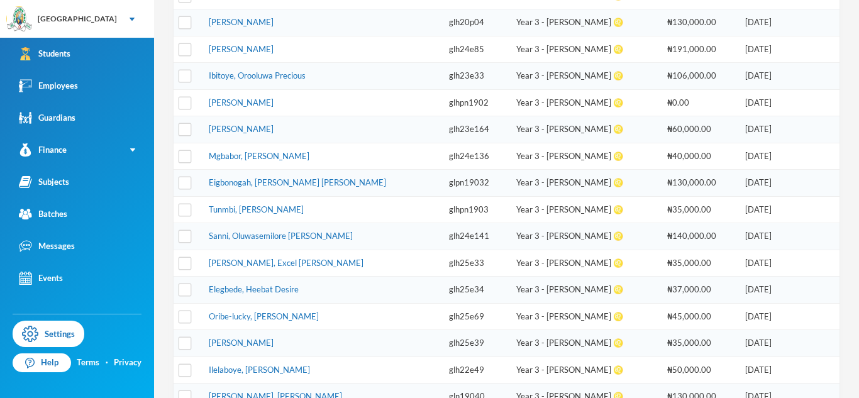
scroll to position [304, 0]
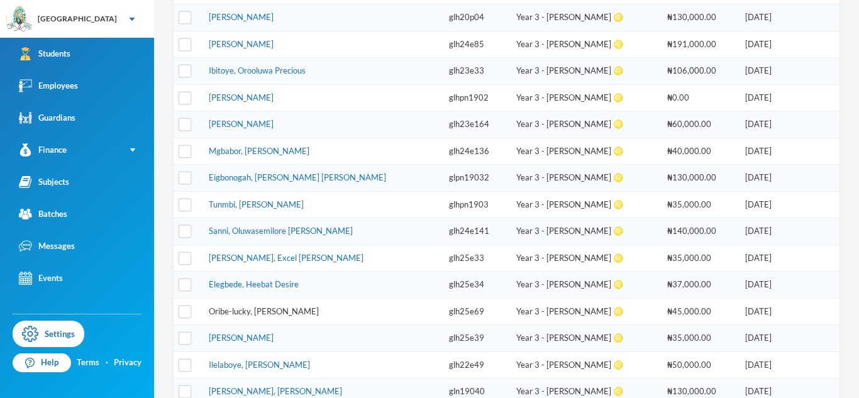
click at [289, 311] on link "Oribe-lucky, [PERSON_NAME]" at bounding box center [264, 311] width 110 height 10
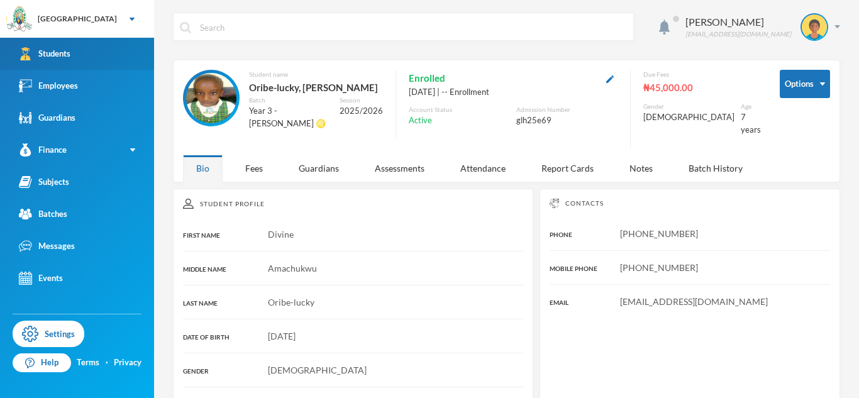
click at [82, 60] on link "Students" at bounding box center [77, 54] width 154 height 32
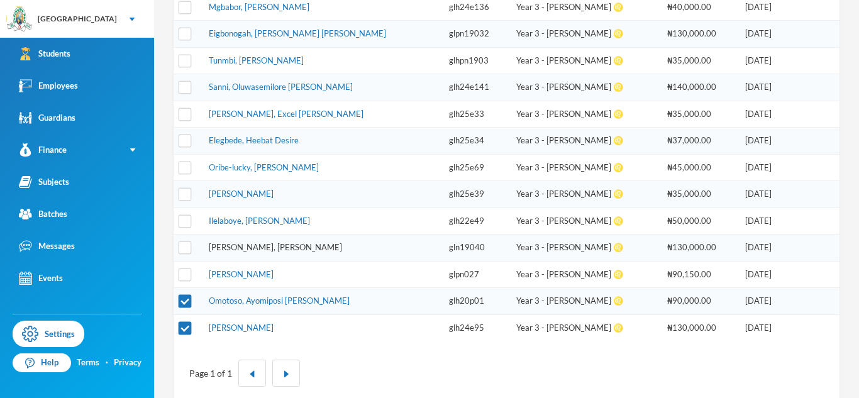
click at [282, 248] on link "[PERSON_NAME], [PERSON_NAME]" at bounding box center [275, 247] width 133 height 10
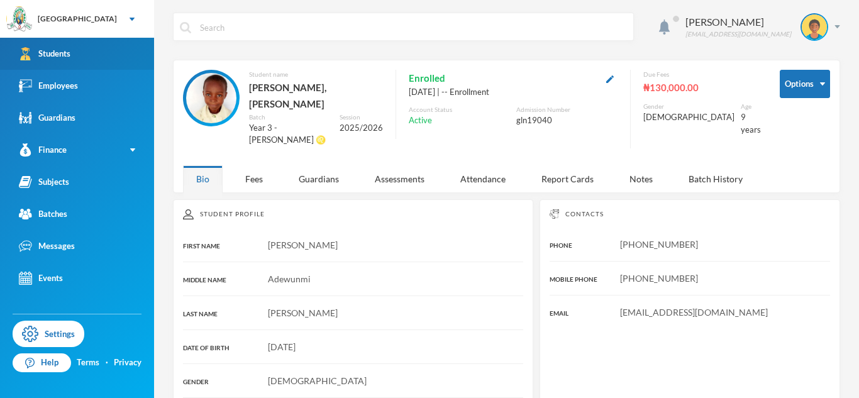
click at [136, 54] on link "Students" at bounding box center [77, 54] width 154 height 32
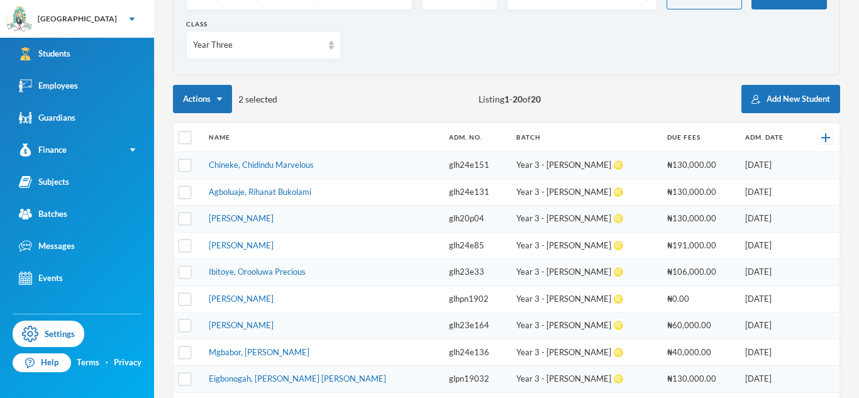
scroll to position [99, 0]
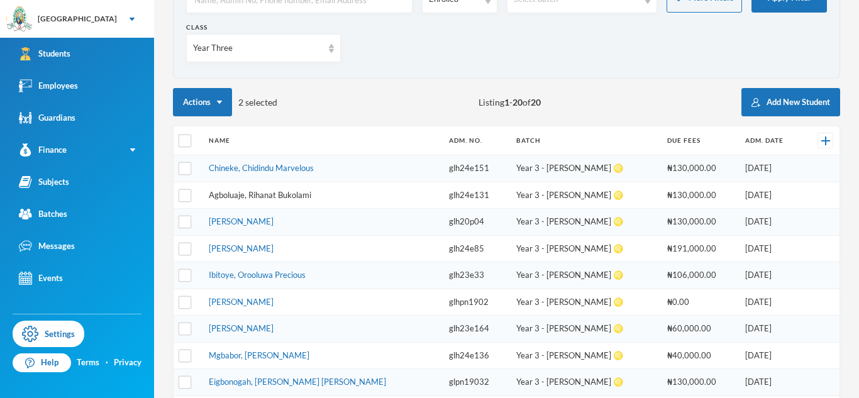
click at [251, 198] on link "Agboluaje, Rihanat Bukolami" at bounding box center [260, 195] width 102 height 10
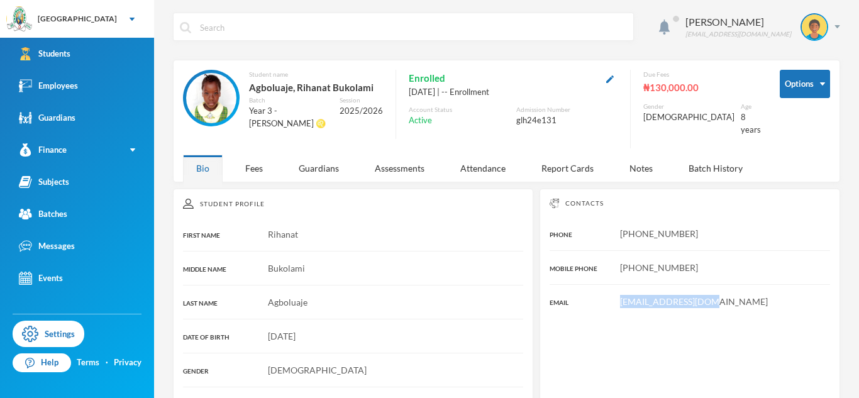
drag, startPoint x: 622, startPoint y: 291, endPoint x: 727, endPoint y: 310, distance: 106.7
click at [727, 310] on div "Contacts PHONE [PHONE_NUMBER] MOBILE PHONE [PHONE_NUMBER] EMAIL [EMAIL_ADDRESS]…" at bounding box center [689, 310] width 300 height 242
copy span "[EMAIL_ADDRESS][DOMAIN_NAME]"
drag, startPoint x: 699, startPoint y: 221, endPoint x: 610, endPoint y: 216, distance: 89.4
click at [610, 216] on div "Contacts PHONE [PHONE_NUMBER] MOBILE PHONE [PHONE_NUMBER] EMAIL [EMAIL_ADDRESS]…" at bounding box center [689, 310] width 300 height 242
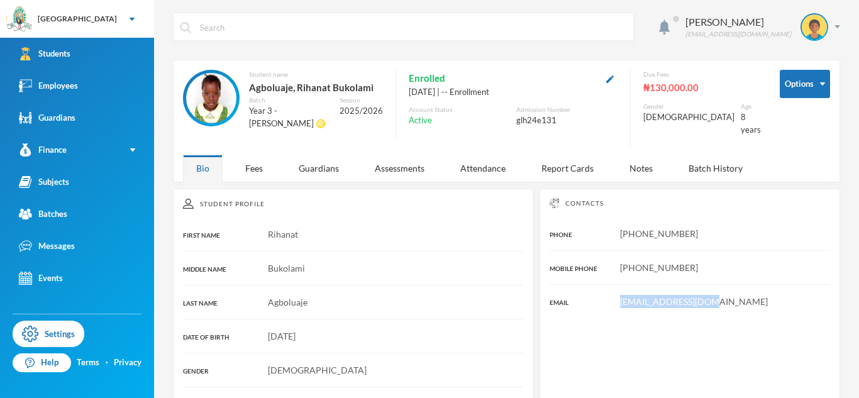
copy span "[PHONE_NUMBER]"
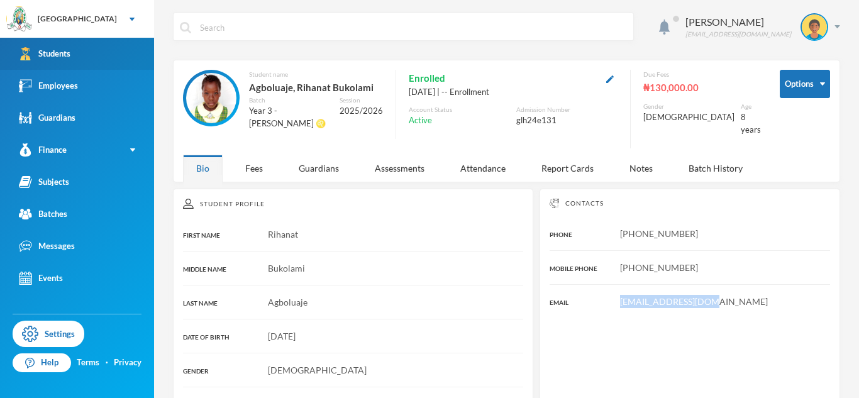
click at [114, 54] on link "Students" at bounding box center [77, 54] width 154 height 32
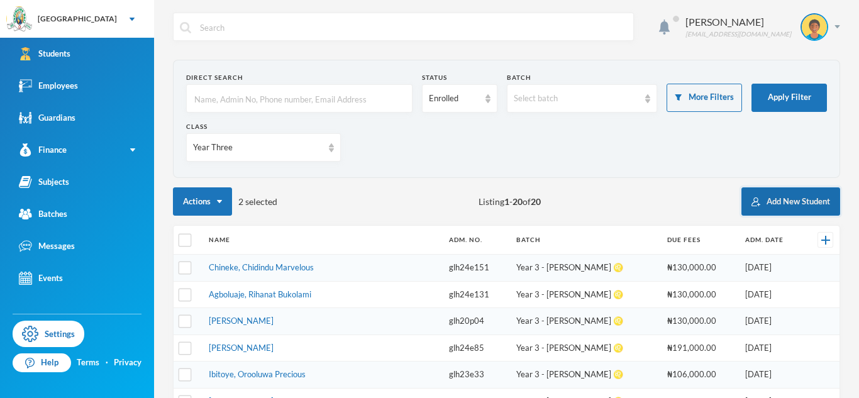
click at [758, 207] on button "Add New Student" at bounding box center [790, 201] width 99 height 28
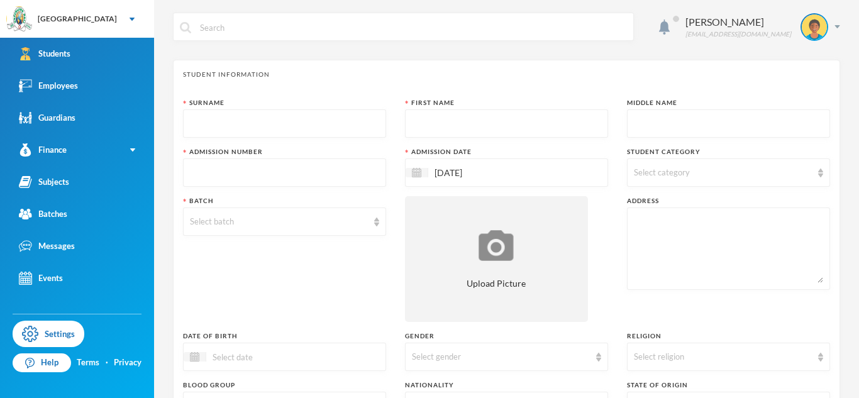
click at [317, 126] on input "text" at bounding box center [284, 124] width 189 height 28
type input "Oloyede"
click at [443, 127] on input "text" at bounding box center [506, 124] width 189 height 28
type input "Darasimi"
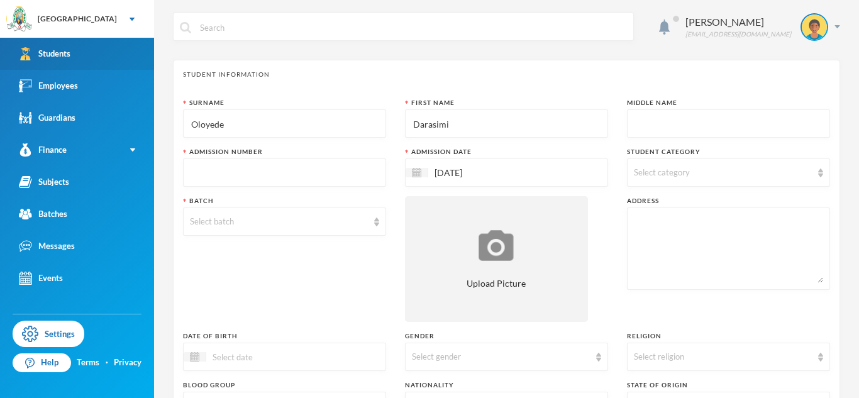
click at [81, 50] on link "Students" at bounding box center [77, 54] width 154 height 32
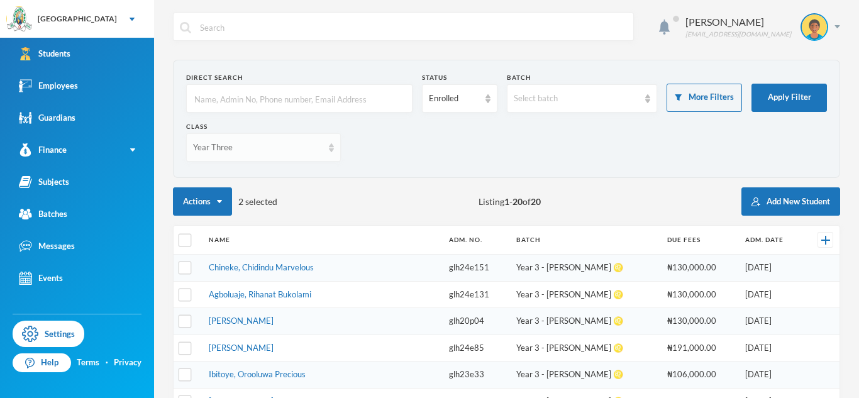
click at [244, 145] on div "Year Three" at bounding box center [258, 147] width 130 height 13
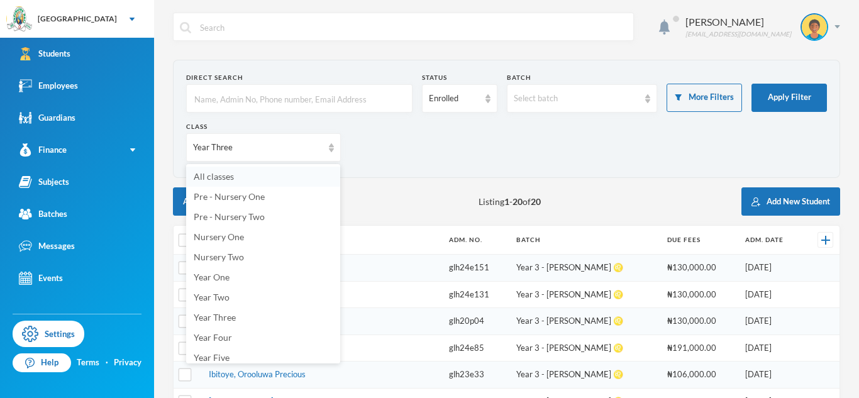
click at [258, 170] on li "All classes" at bounding box center [263, 177] width 154 height 20
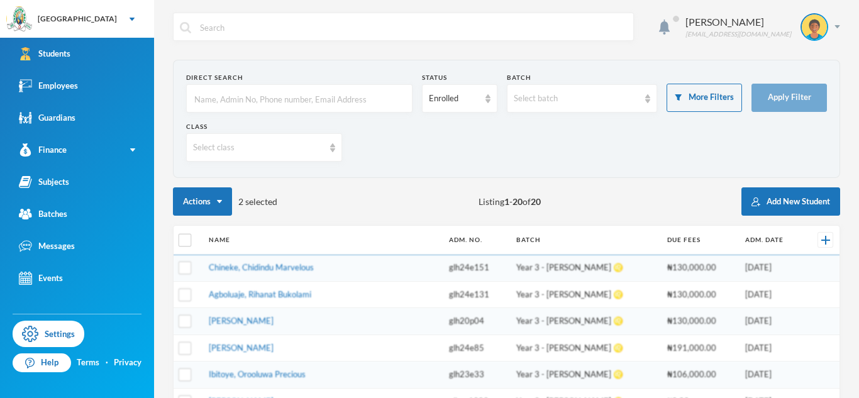
click at [292, 97] on input "text" at bounding box center [299, 99] width 212 height 28
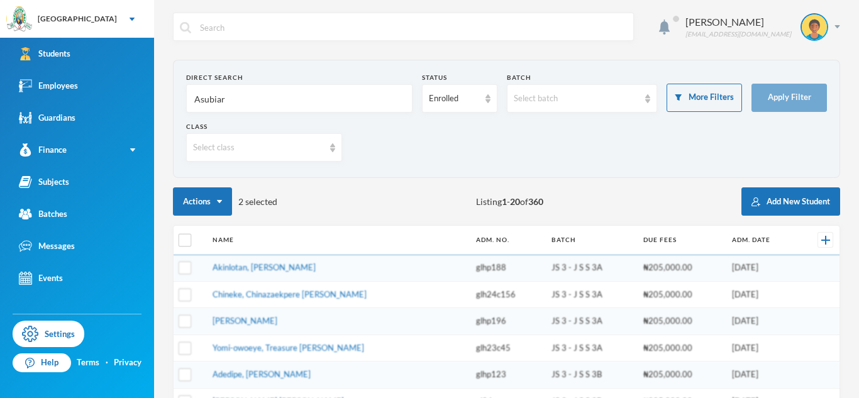
type input "Asubiaro"
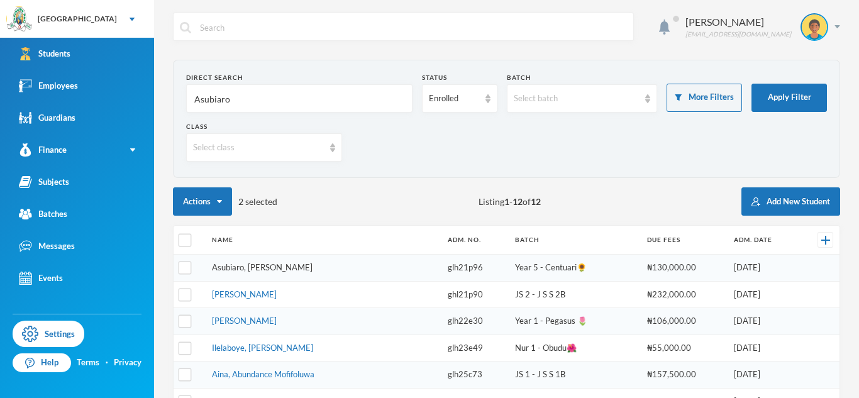
click at [286, 266] on link "Asubiaro, [PERSON_NAME]" at bounding box center [262, 267] width 101 height 10
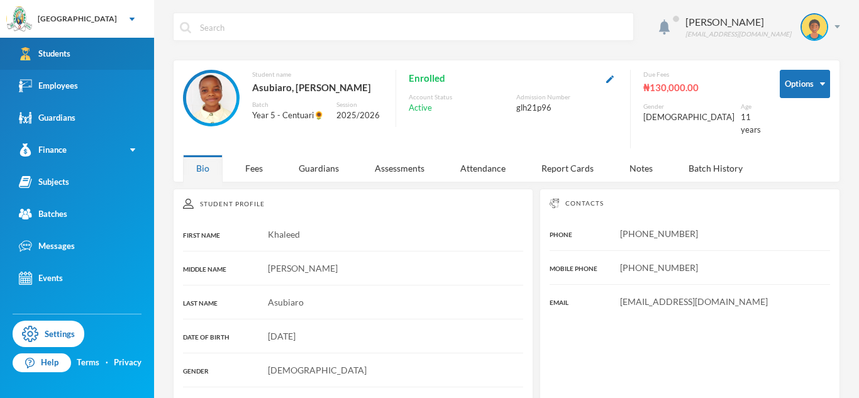
click at [49, 54] on div "Students" at bounding box center [45, 53] width 52 height 13
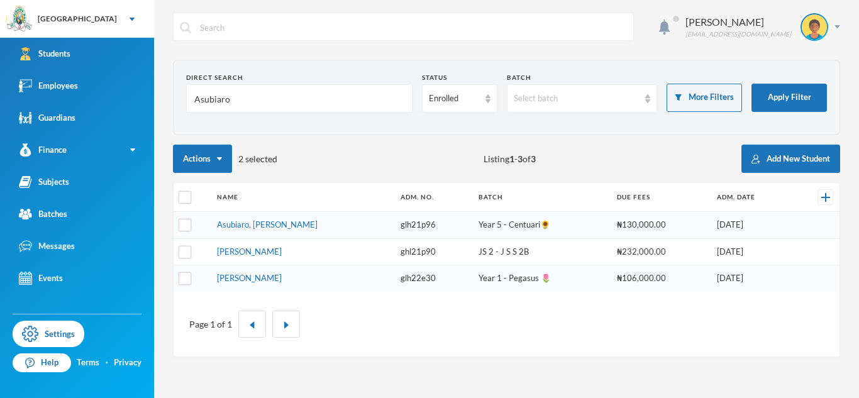
click at [198, 96] on input "Asubiaro" at bounding box center [299, 99] width 212 height 28
type input "[DEMOGRAPHIC_DATA]"
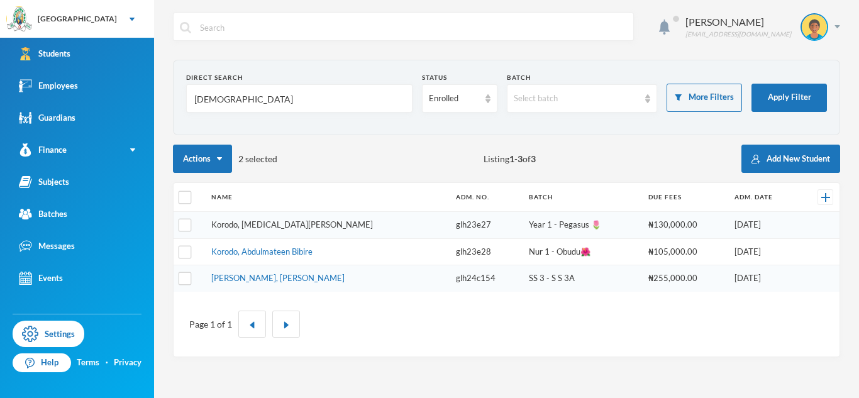
click at [297, 223] on link "Korodo, [MEDICAL_DATA][PERSON_NAME]" at bounding box center [292, 224] width 162 height 10
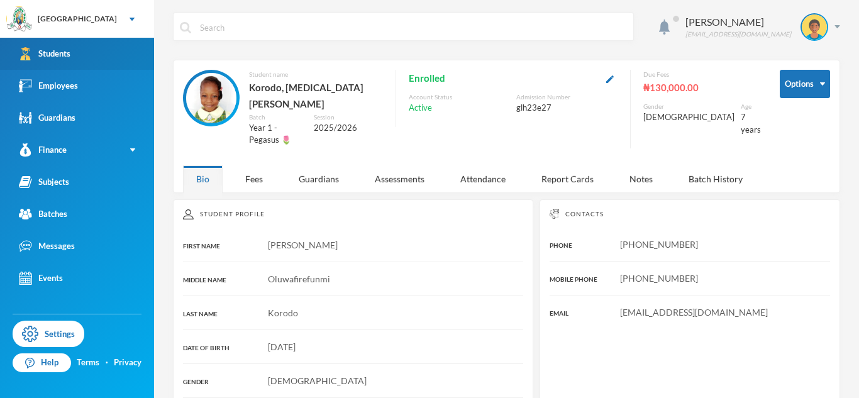
click at [110, 52] on link "Students" at bounding box center [77, 54] width 154 height 32
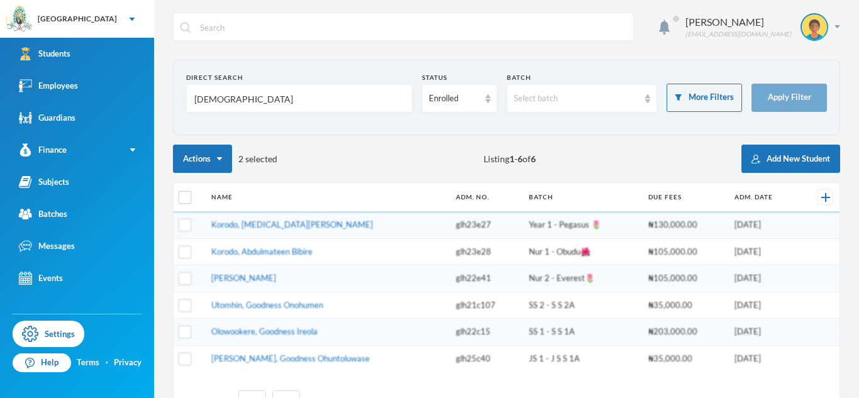
click at [207, 100] on input "[DEMOGRAPHIC_DATA]" at bounding box center [299, 99] width 212 height 28
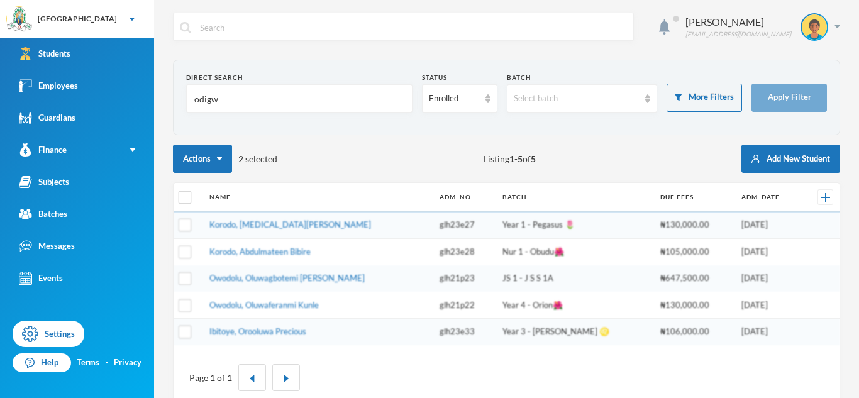
type input "odigwe"
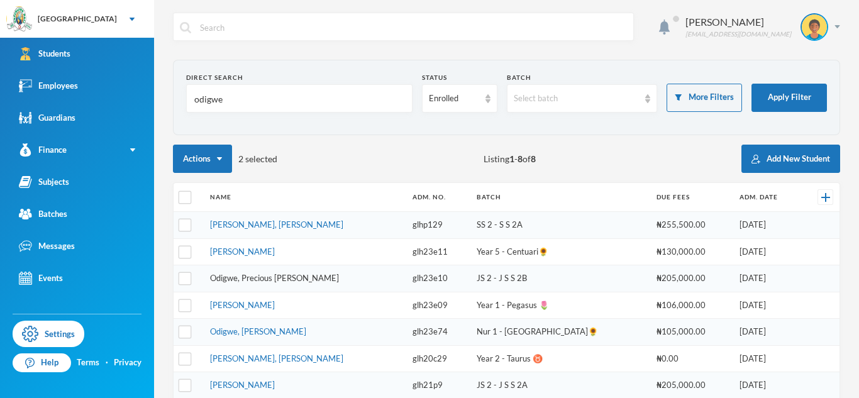
click at [229, 279] on link "Odigwe, Precious [PERSON_NAME]" at bounding box center [274, 278] width 129 height 10
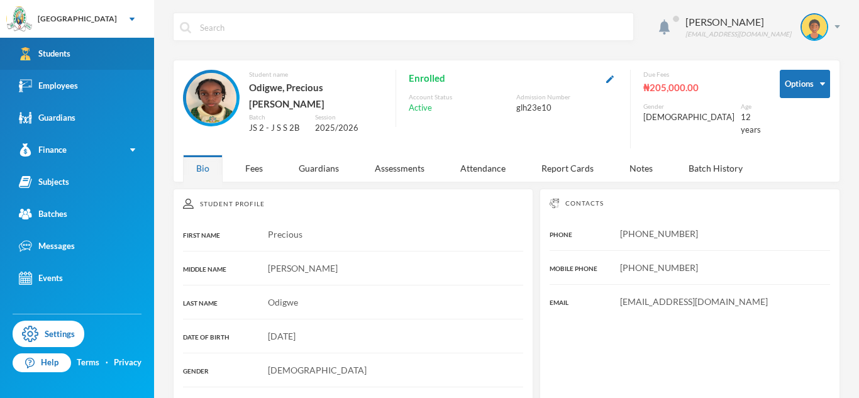
click at [109, 46] on link "Students" at bounding box center [77, 54] width 154 height 32
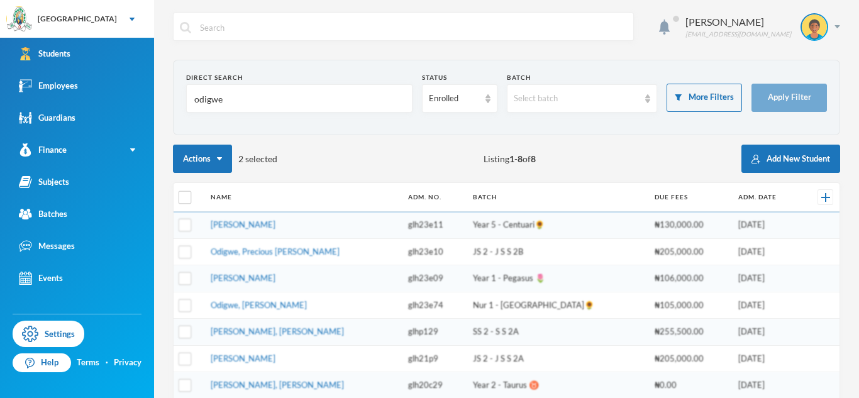
click at [206, 98] on input "odigwe" at bounding box center [299, 99] width 212 height 28
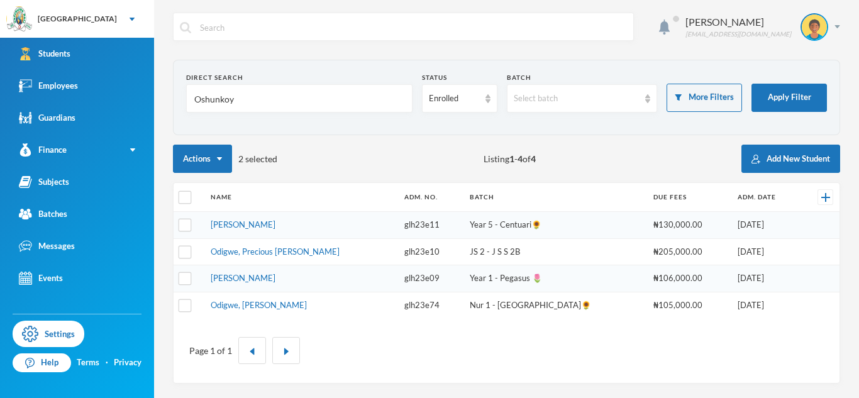
type input "Oshunkoya"
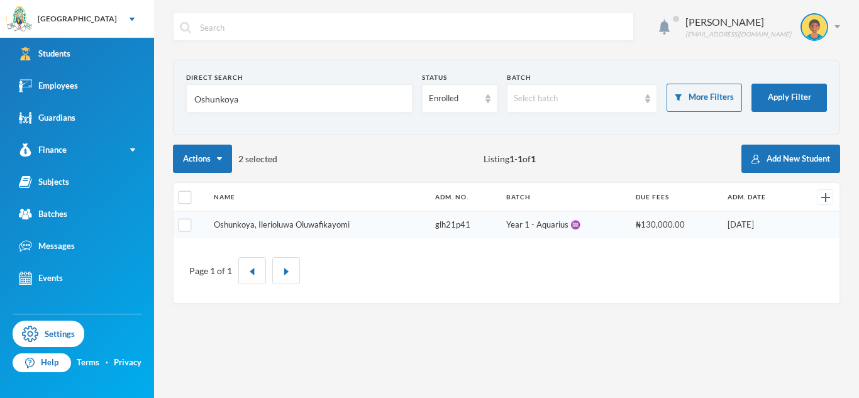
click at [304, 221] on link "Oshunkoya, Ilerioluwa Oluwafikayomi" at bounding box center [282, 224] width 136 height 10
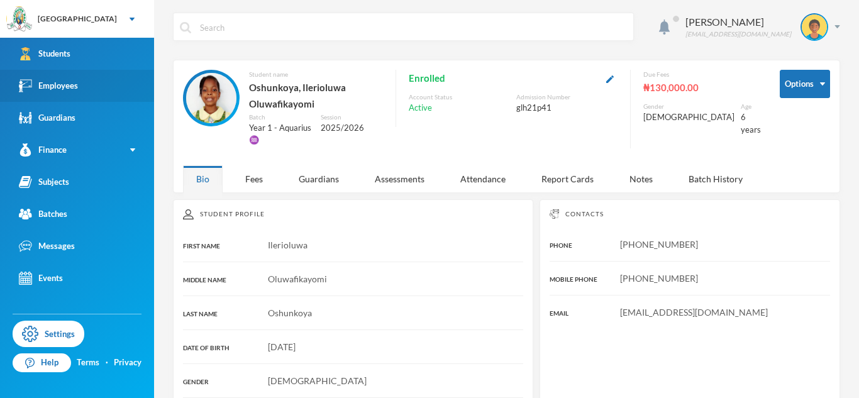
click at [117, 74] on link "Employees" at bounding box center [77, 86] width 154 height 32
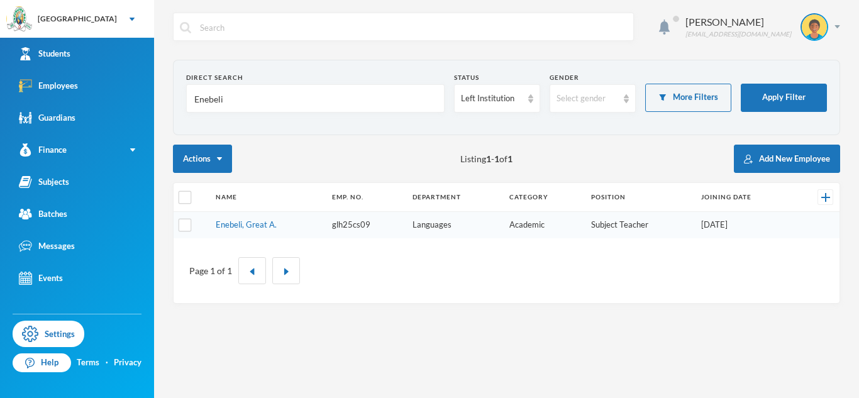
click at [210, 104] on input "Enebeli" at bounding box center [315, 99] width 245 height 28
type input "Kayode"
click at [477, 101] on div "Left Institution" at bounding box center [491, 98] width 61 height 13
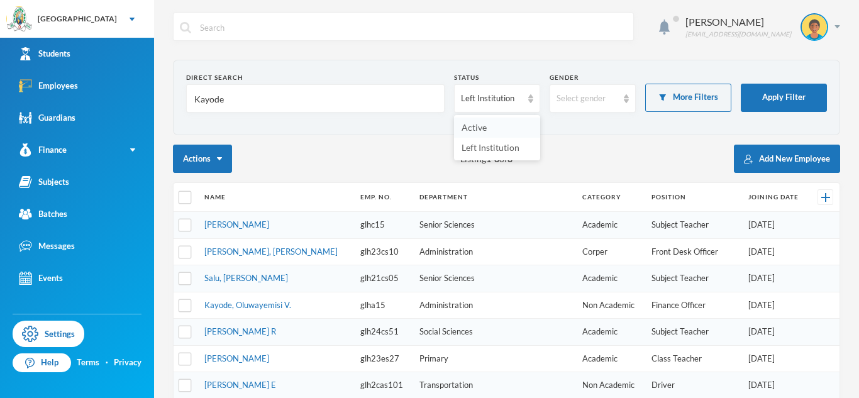
click at [481, 131] on span "Active" at bounding box center [473, 127] width 25 height 11
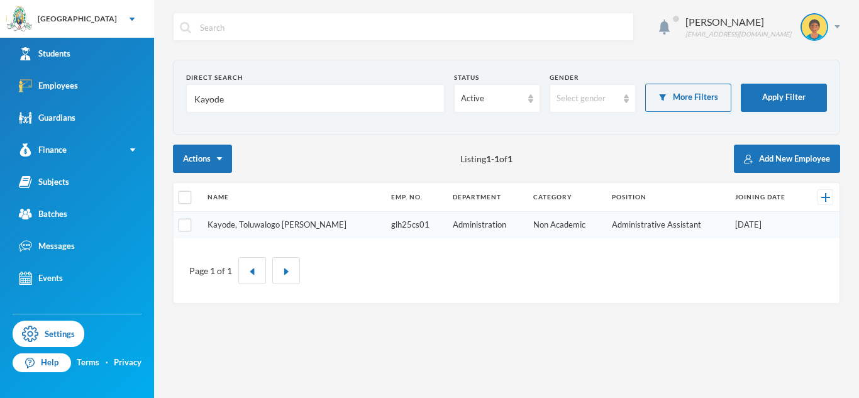
click at [263, 228] on link "Kayode, Toluwalogo [PERSON_NAME]" at bounding box center [276, 224] width 139 height 10
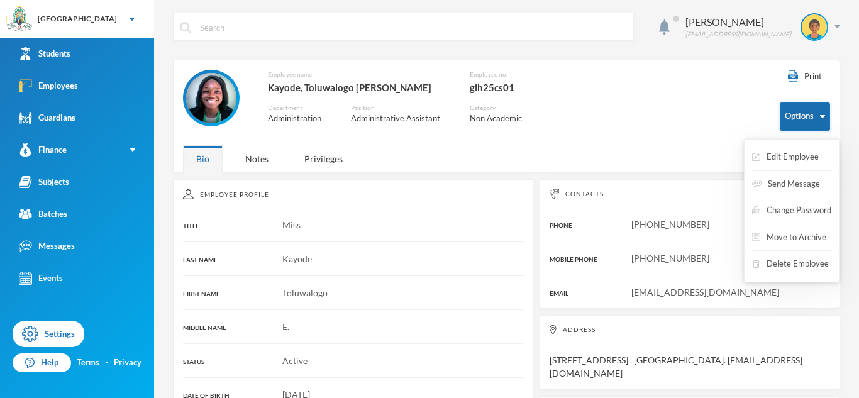
click at [790, 123] on button "Options" at bounding box center [805, 116] width 50 height 28
click at [786, 163] on button "Edit Employee" at bounding box center [785, 157] width 69 height 23
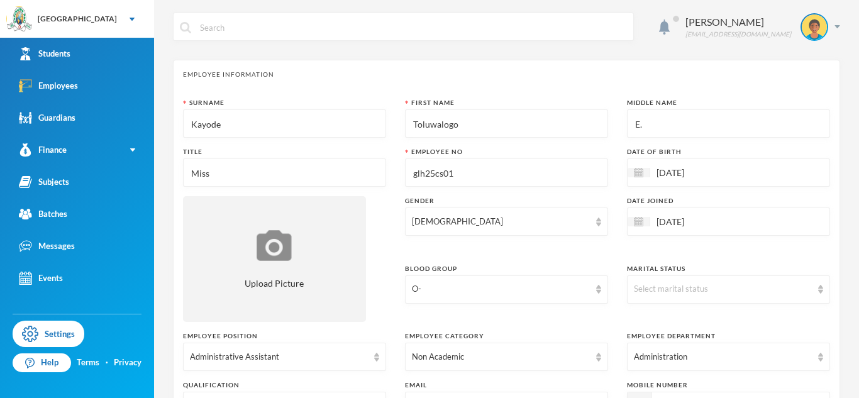
click at [193, 127] on input "Kayode" at bounding box center [284, 124] width 189 height 28
type input "O"
type textarea "[STREET_ADDRESS] . [GEOGRAPHIC_DATA]. [EMAIL_ADDRESS][DOMAIN_NAME]"
type input "Ol"
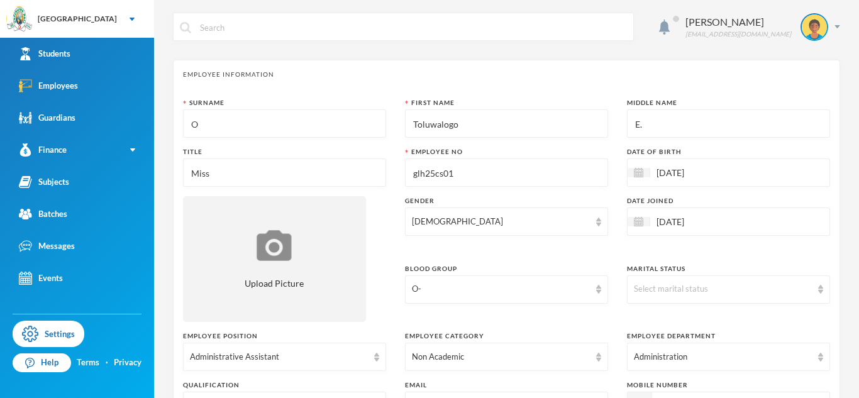
type textarea "[STREET_ADDRESS] . [GEOGRAPHIC_DATA]. [EMAIL_ADDRESS][DOMAIN_NAME]"
type input "[PERSON_NAME]"
type textarea "[STREET_ADDRESS] . [GEOGRAPHIC_DATA]. [EMAIL_ADDRESS][DOMAIN_NAME]"
type input "Olad"
type textarea "[STREET_ADDRESS] . [GEOGRAPHIC_DATA]. [EMAIL_ADDRESS][DOMAIN_NAME]"
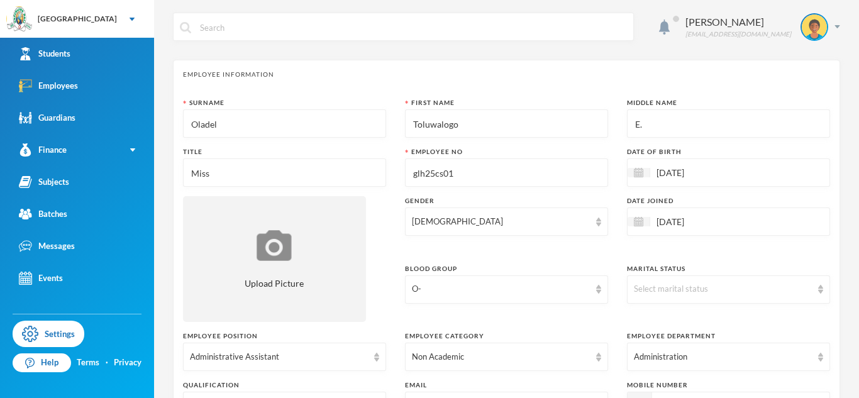
type input "Oladele"
type textarea "[STREET_ADDRESS] . [GEOGRAPHIC_DATA]. [EMAIL_ADDRESS][DOMAIN_NAME]"
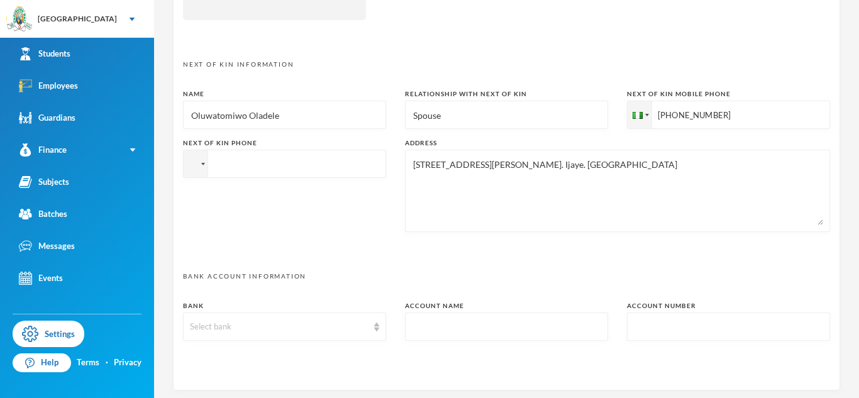
scroll to position [655, 0]
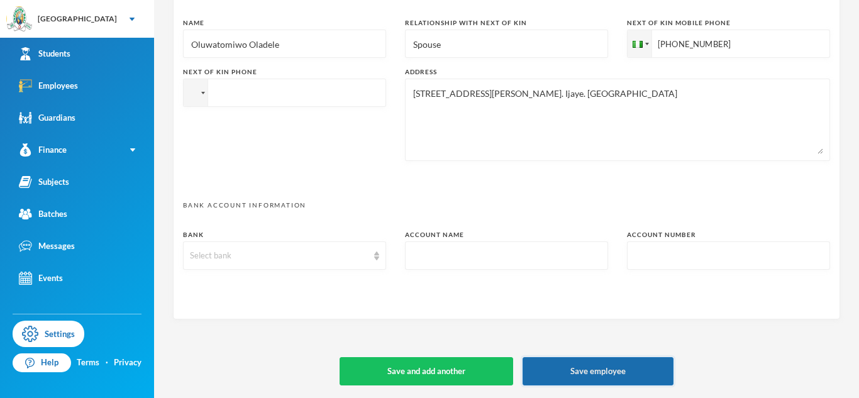
type input "Oladele"
click at [600, 375] on button "Save employee" at bounding box center [597, 371] width 151 height 28
type textarea "[STREET_ADDRESS] . [GEOGRAPHIC_DATA]. [EMAIL_ADDRESS][DOMAIN_NAME]"
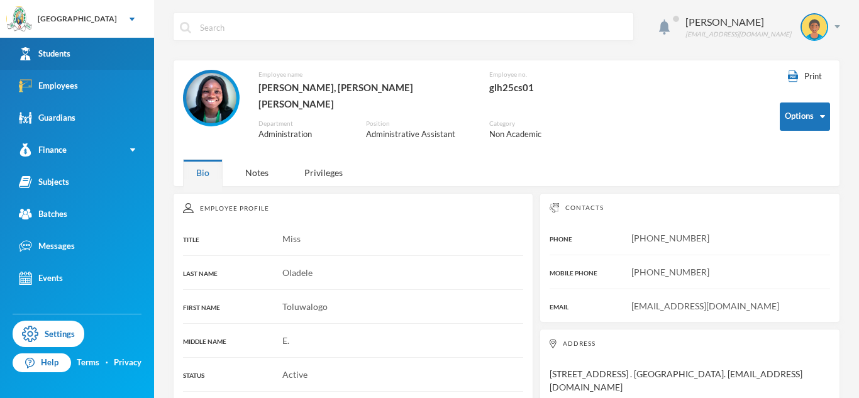
click at [145, 47] on link "Students" at bounding box center [77, 54] width 154 height 32
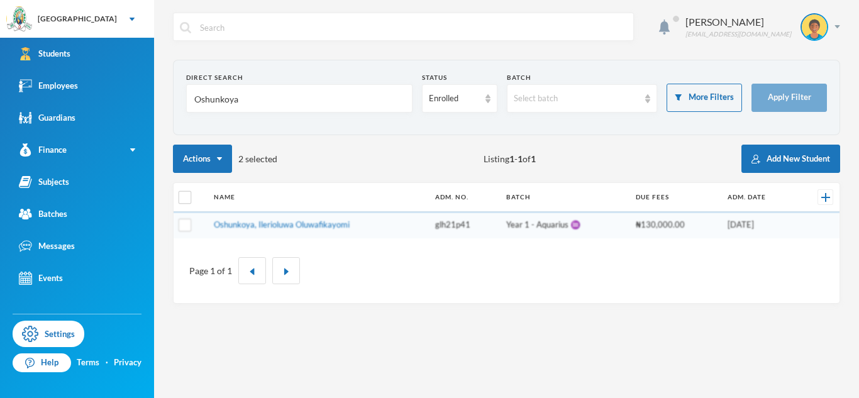
click at [200, 102] on input "Oshunkoya" at bounding box center [299, 99] width 212 height 28
type input "[PERSON_NAME]"
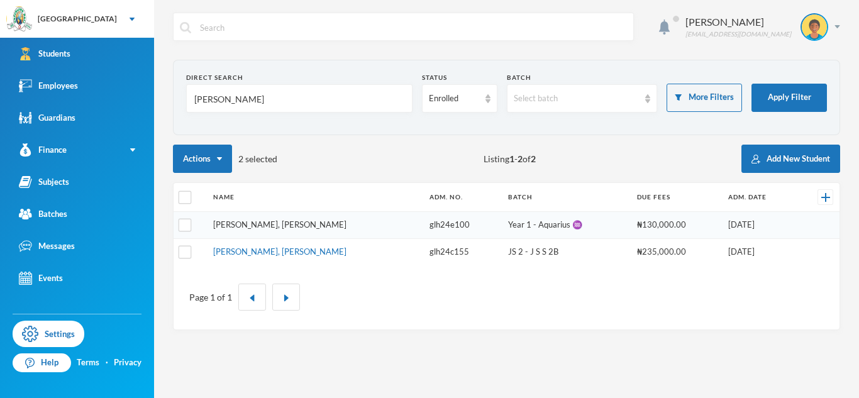
click at [228, 225] on link "[PERSON_NAME], [PERSON_NAME]" at bounding box center [279, 224] width 133 height 10
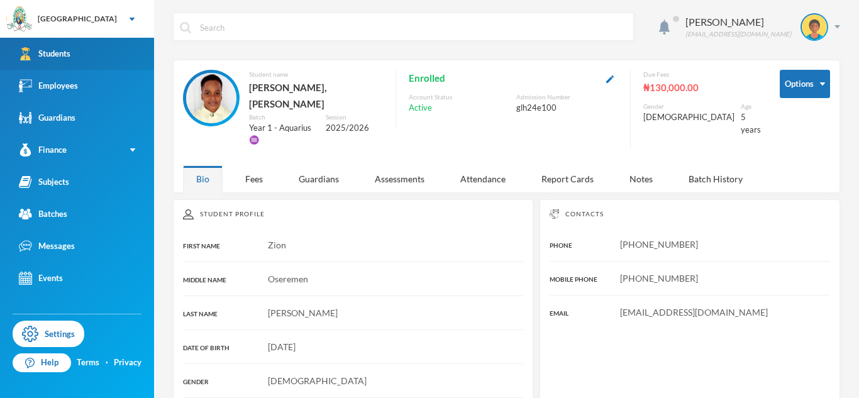
click at [141, 43] on link "Students" at bounding box center [77, 54] width 154 height 32
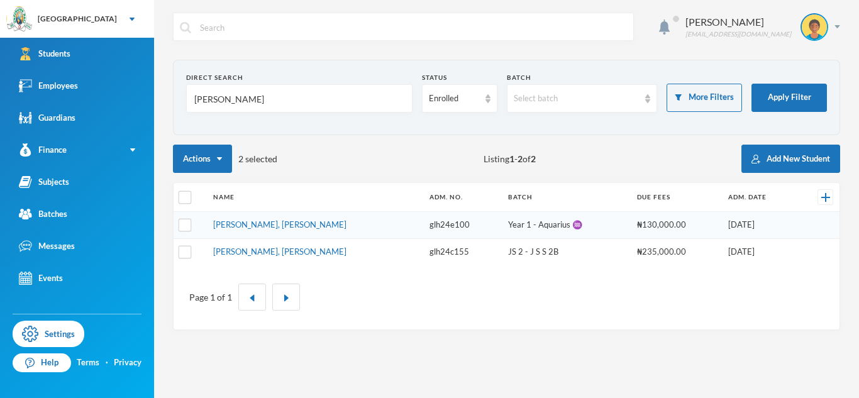
click at [204, 102] on input "[PERSON_NAME]" at bounding box center [299, 99] width 212 height 28
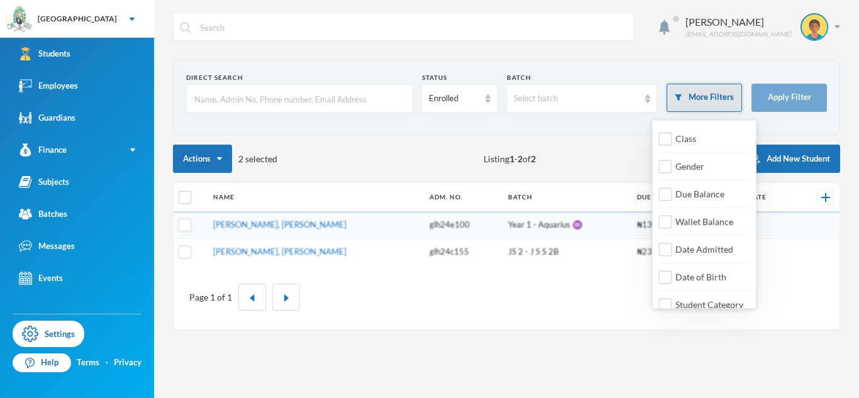
click at [686, 101] on button "More Filters" at bounding box center [703, 98] width 75 height 28
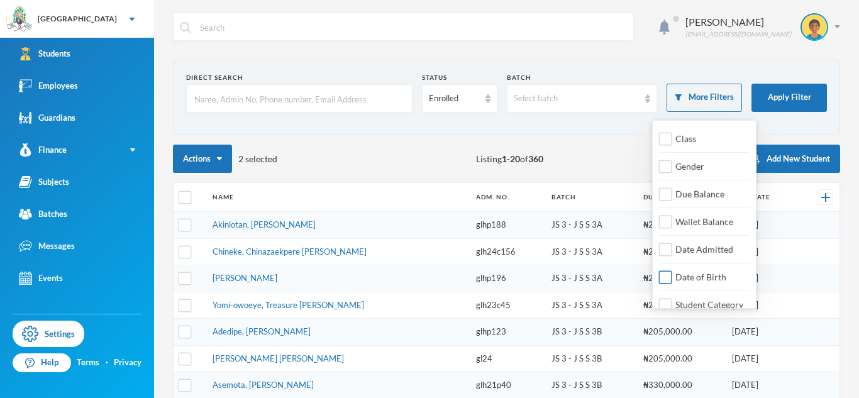
scroll to position [14, 0]
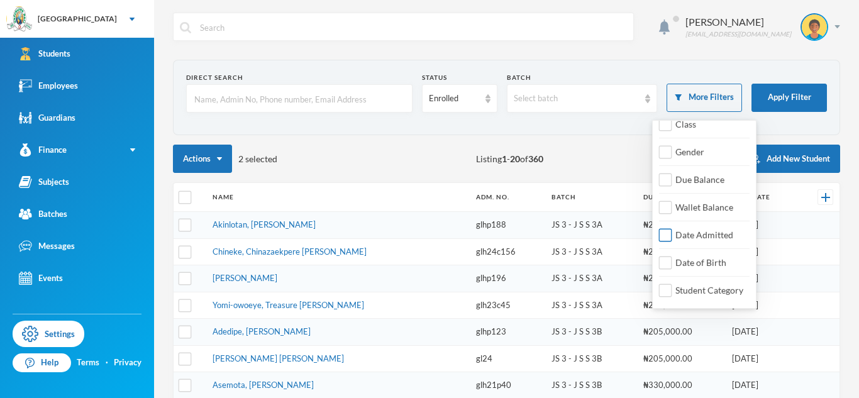
click at [666, 239] on input "Date Admitted" at bounding box center [665, 235] width 13 height 13
checkbox input "true"
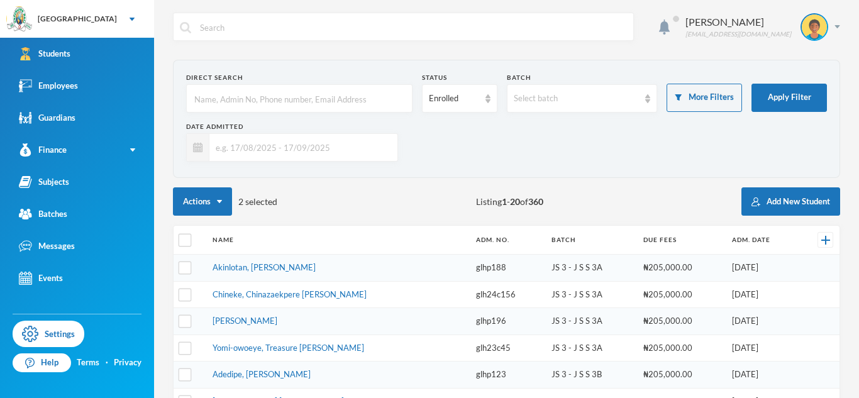
click at [341, 143] on input "text" at bounding box center [300, 147] width 182 height 28
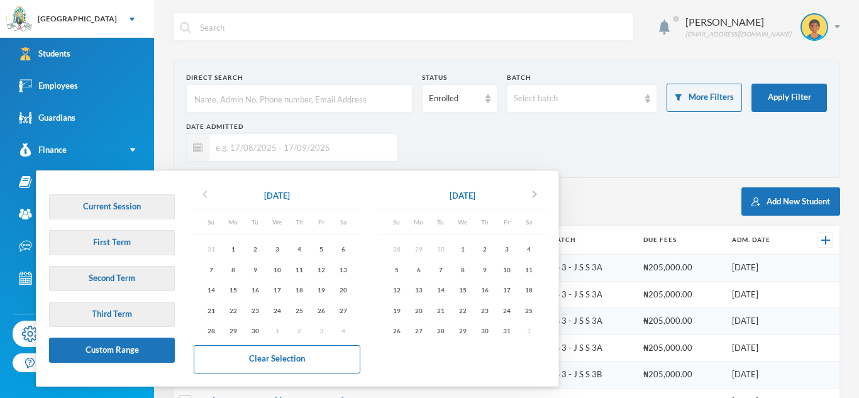
click at [203, 199] on icon "chevron_left" at bounding box center [204, 194] width 15 height 15
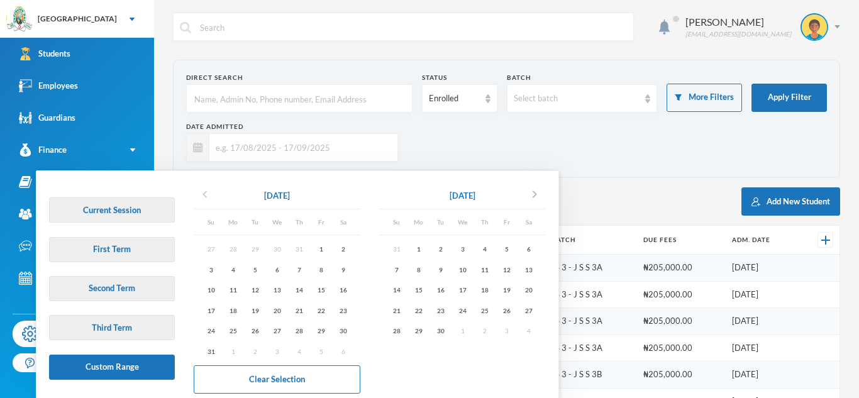
click at [203, 199] on icon "chevron_left" at bounding box center [204, 194] width 15 height 15
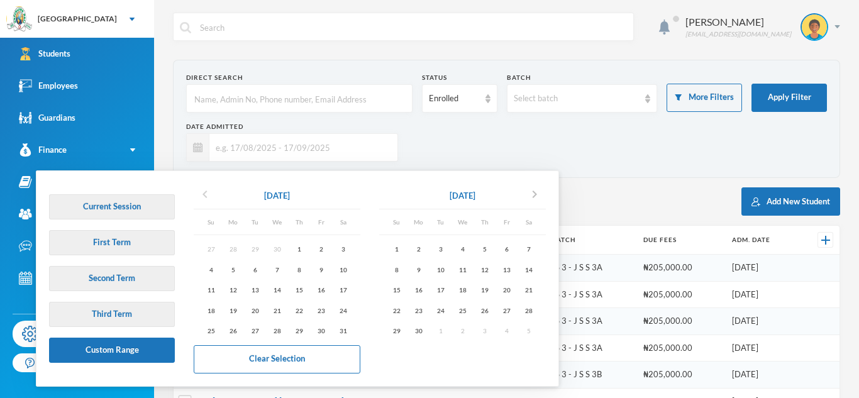
click at [203, 199] on icon "chevron_left" at bounding box center [204, 194] width 15 height 15
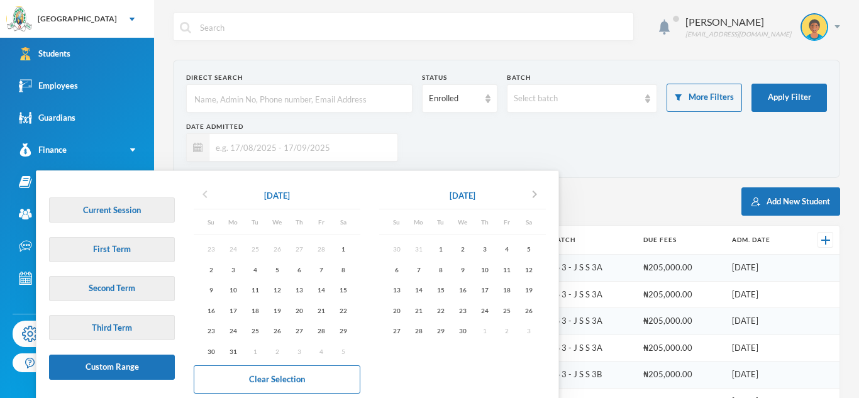
click at [203, 199] on icon "chevron_left" at bounding box center [204, 194] width 15 height 15
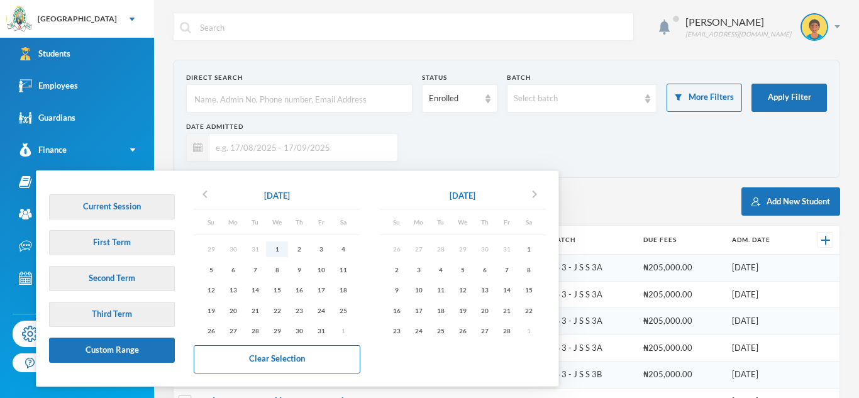
click at [277, 246] on div "1" at bounding box center [277, 249] width 22 height 16
click at [537, 199] on icon "chevron_right" at bounding box center [534, 194] width 15 height 15
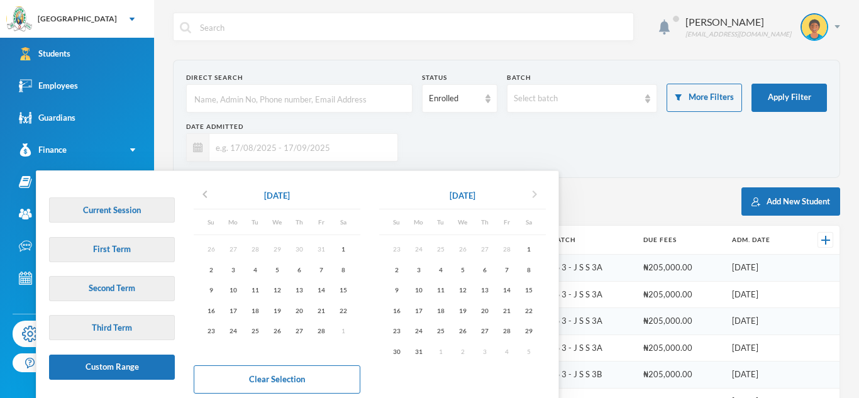
click at [537, 199] on icon "chevron_right" at bounding box center [534, 194] width 15 height 15
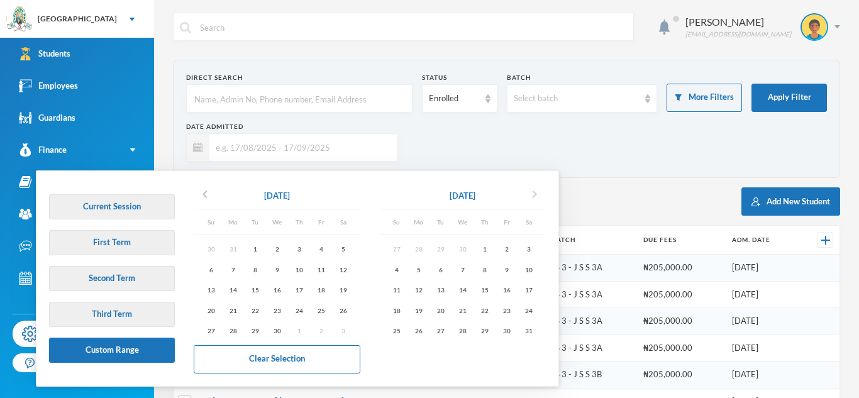
click at [537, 199] on icon "chevron_right" at bounding box center [534, 194] width 15 height 15
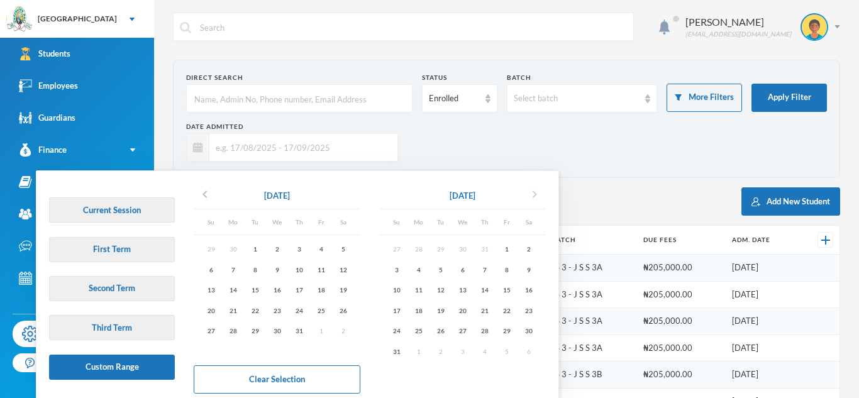
click at [537, 199] on icon "chevron_right" at bounding box center [534, 194] width 15 height 15
click at [441, 324] on div "30" at bounding box center [440, 331] width 22 height 16
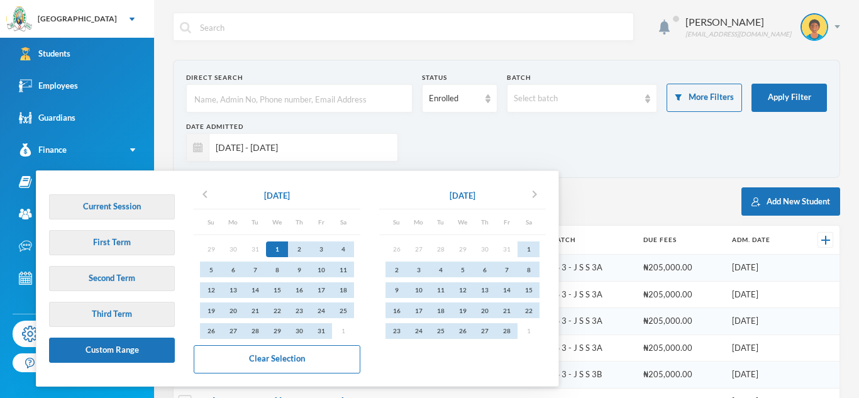
type input "[DATE] - [DATE]"
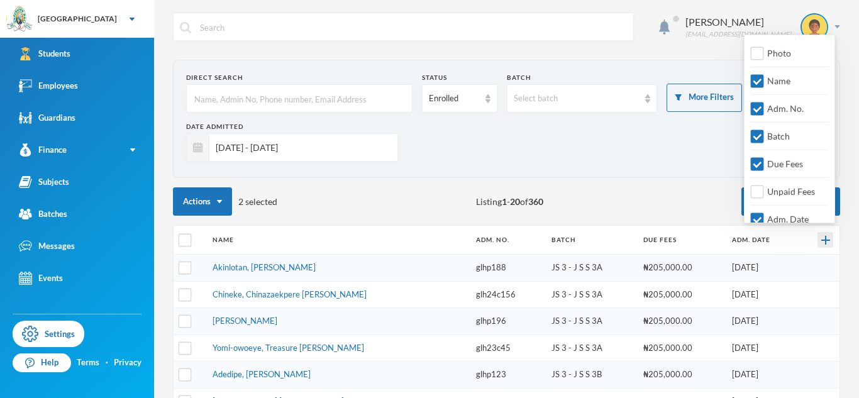
click at [830, 243] on div at bounding box center [825, 240] width 16 height 16
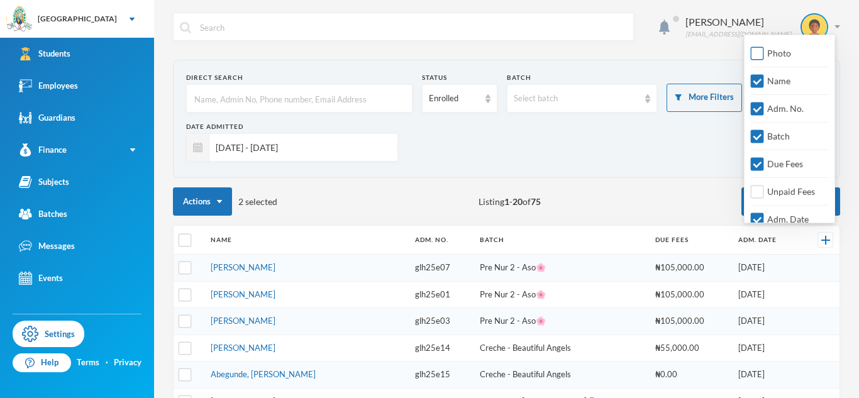
click at [760, 50] on input "Photo" at bounding box center [757, 53] width 13 height 13
checkbox input "true"
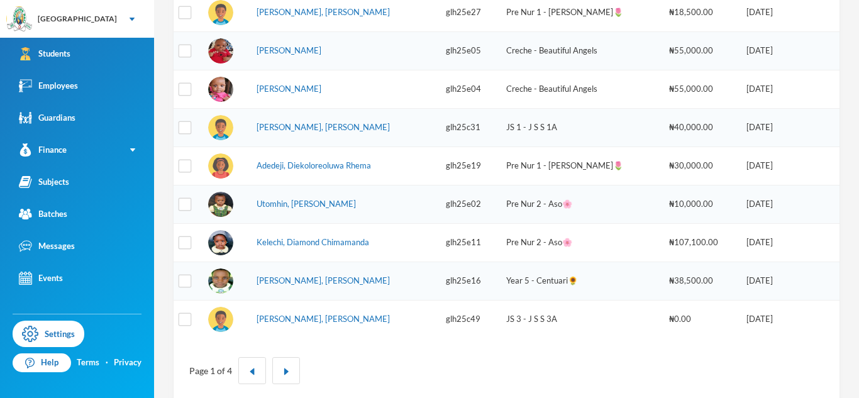
scroll to position [0, 0]
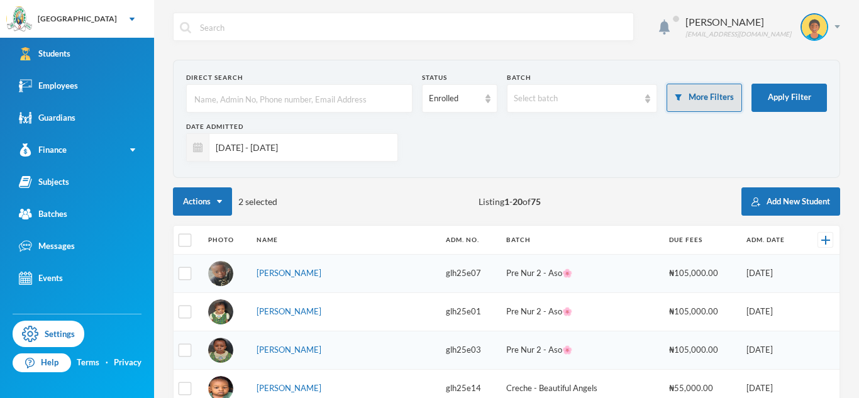
click at [679, 92] on button "More Filters" at bounding box center [703, 98] width 75 height 28
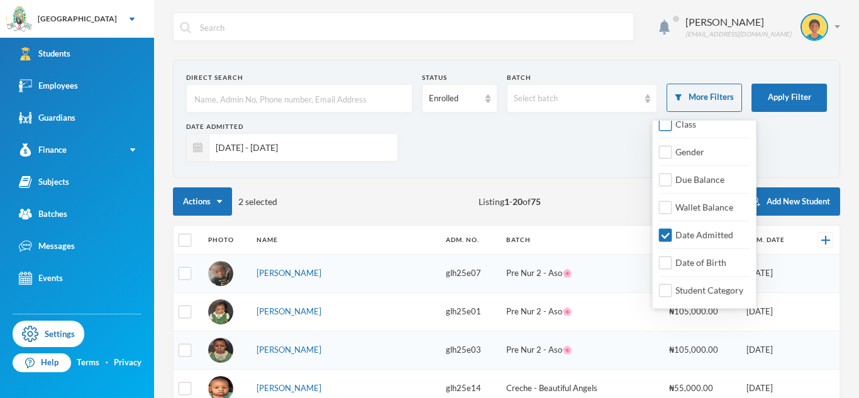
click at [674, 125] on span "Class" at bounding box center [685, 124] width 31 height 11
click at [672, 125] on input "Class" at bounding box center [665, 124] width 13 height 13
checkbox input "true"
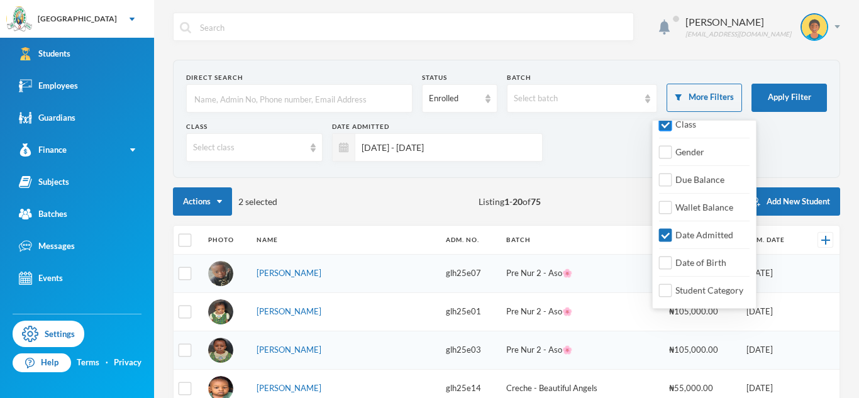
scroll to position [12, 0]
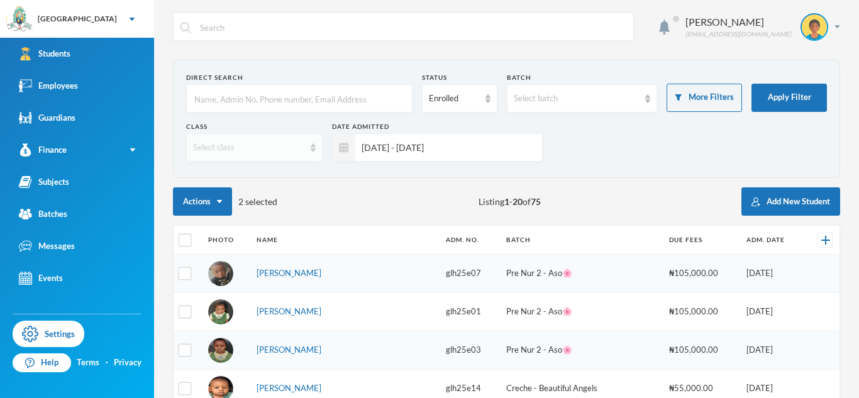
click at [271, 144] on div "Select class" at bounding box center [248, 147] width 111 height 13
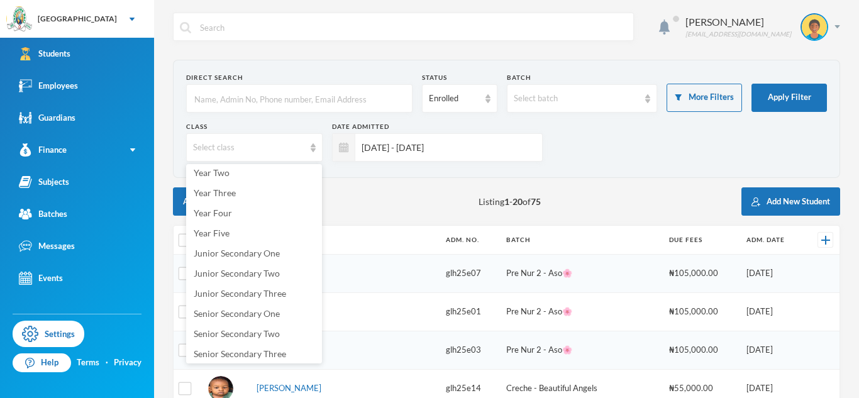
scroll to position [168, 0]
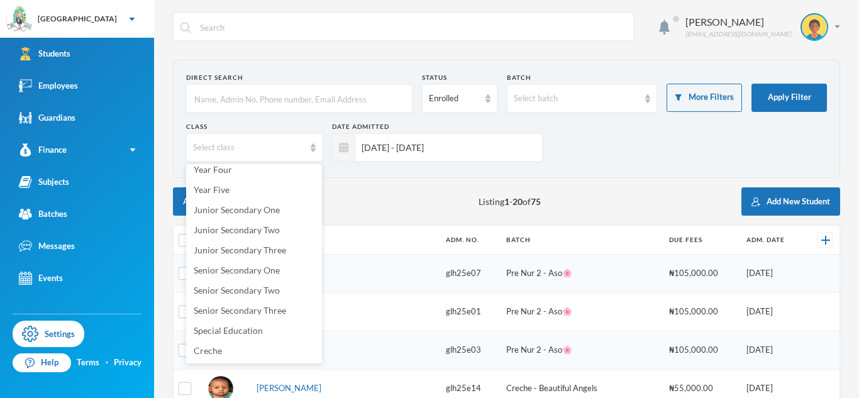
click at [255, 207] on span "Junior Secondary One" at bounding box center [237, 209] width 86 height 11
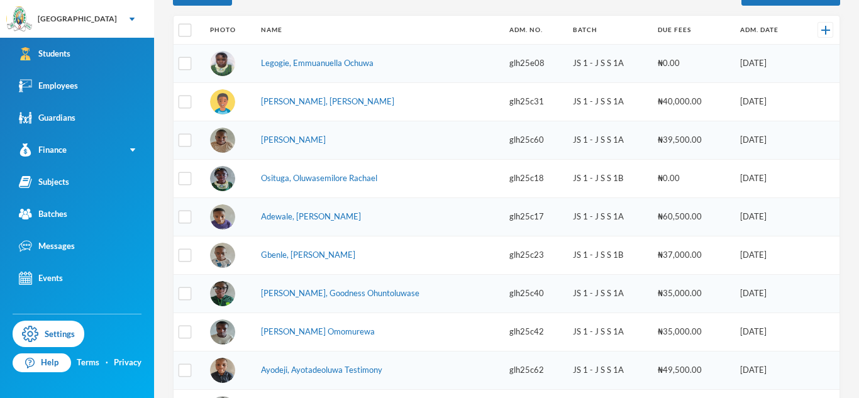
scroll to position [0, 0]
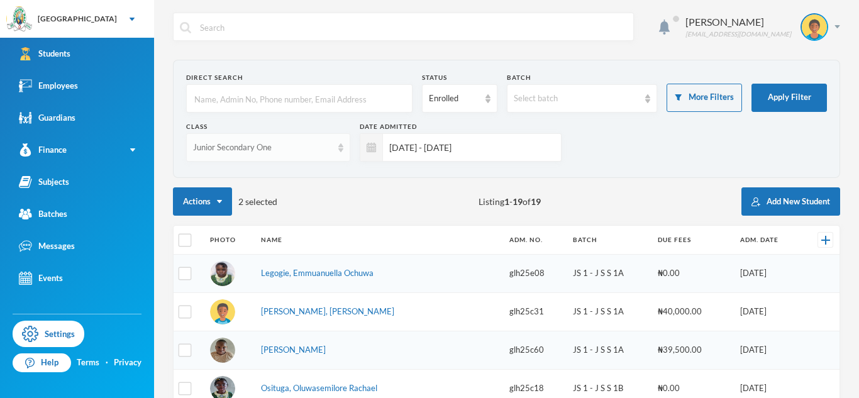
click at [307, 148] on div "Junior Secondary One" at bounding box center [262, 147] width 139 height 13
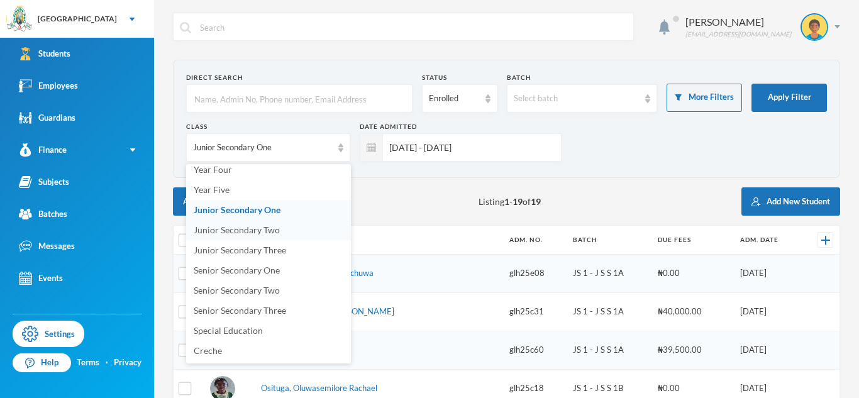
click at [267, 229] on span "Junior Secondary Two" at bounding box center [237, 229] width 86 height 11
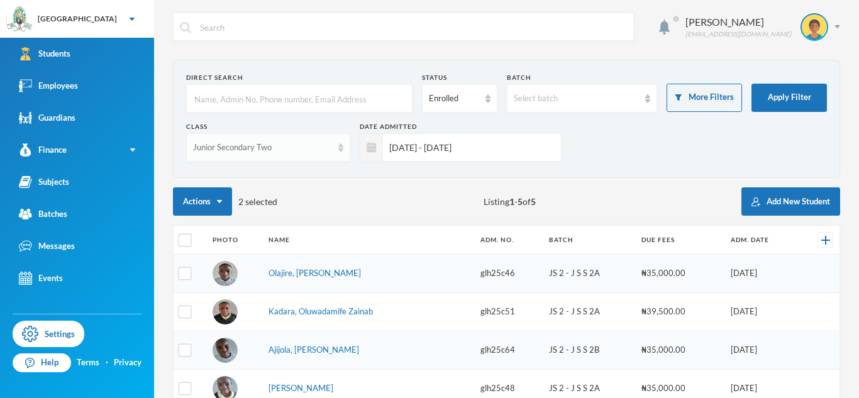
click at [250, 135] on div "Junior Secondary Two" at bounding box center [268, 147] width 164 height 28
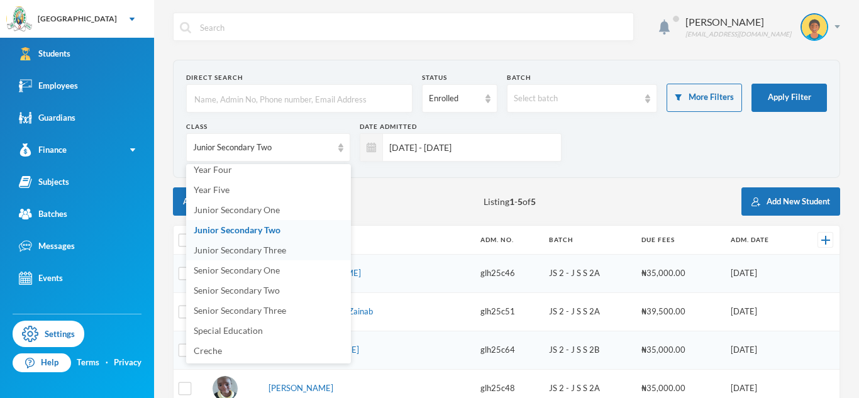
click at [235, 250] on span "Junior Secondary Three" at bounding box center [240, 250] width 92 height 11
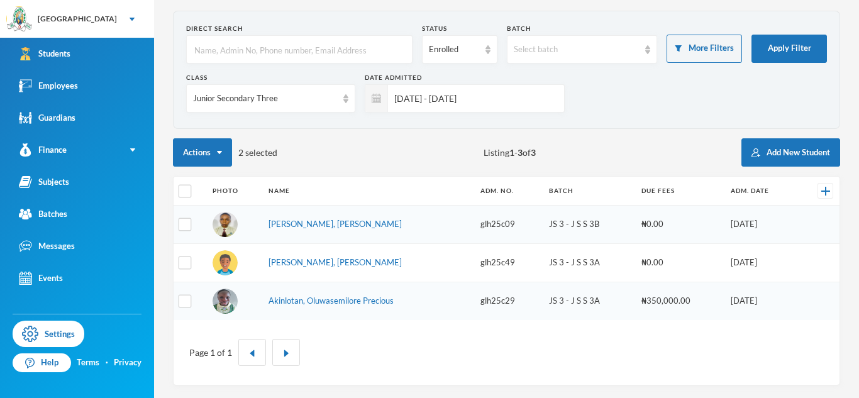
scroll to position [49, 0]
click at [259, 106] on div "Junior Secondary Three" at bounding box center [270, 98] width 169 height 28
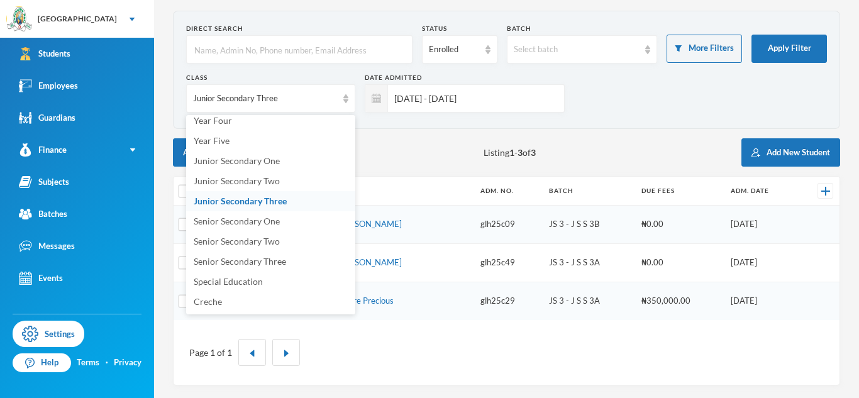
scroll to position [165, 0]
click at [239, 222] on span "Senior Secondary One" at bounding box center [237, 223] width 86 height 11
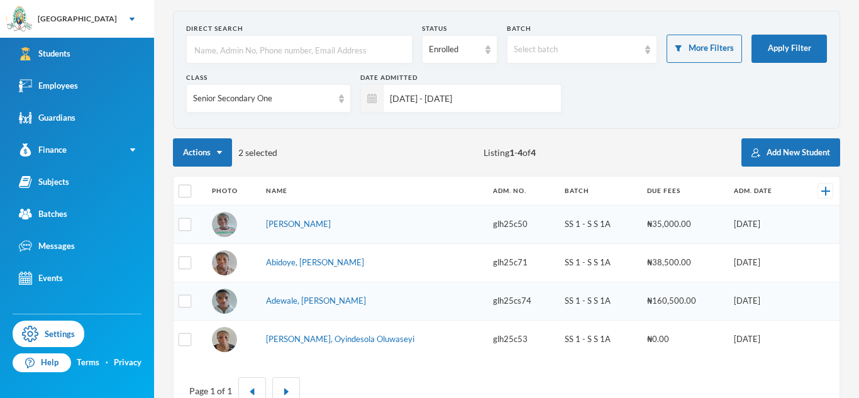
scroll to position [56, 0]
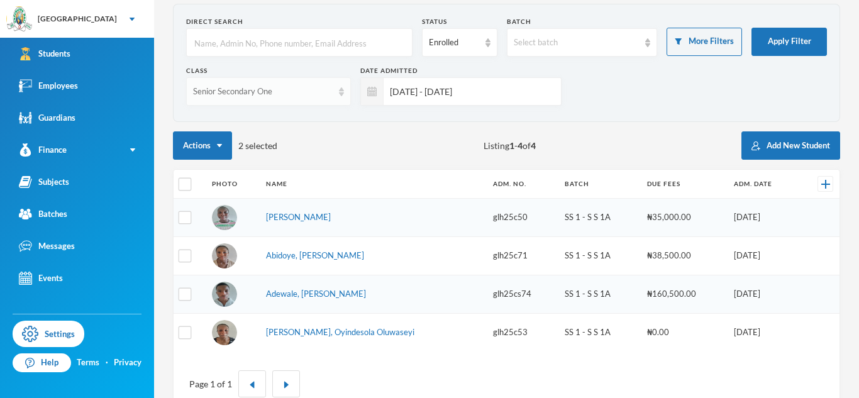
click at [263, 95] on div "Senior Secondary One" at bounding box center [263, 91] width 140 height 13
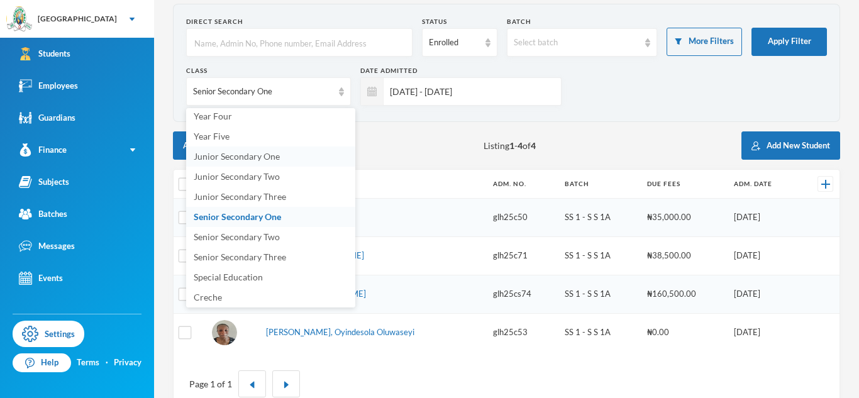
scroll to position [163, 0]
click at [248, 246] on li "Senior Secondary Two" at bounding box center [270, 239] width 169 height 20
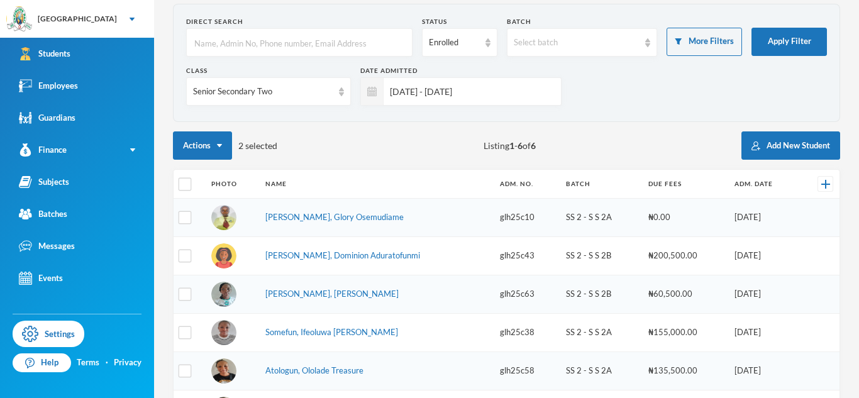
click at [251, 232] on td at bounding box center [232, 218] width 54 height 38
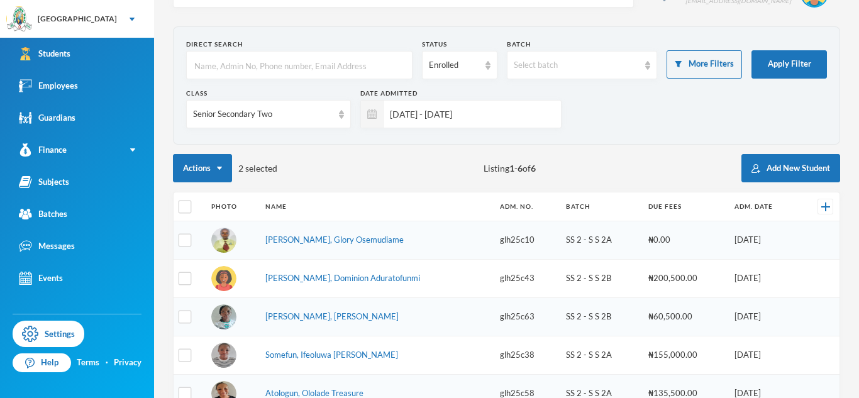
scroll to position [0, 0]
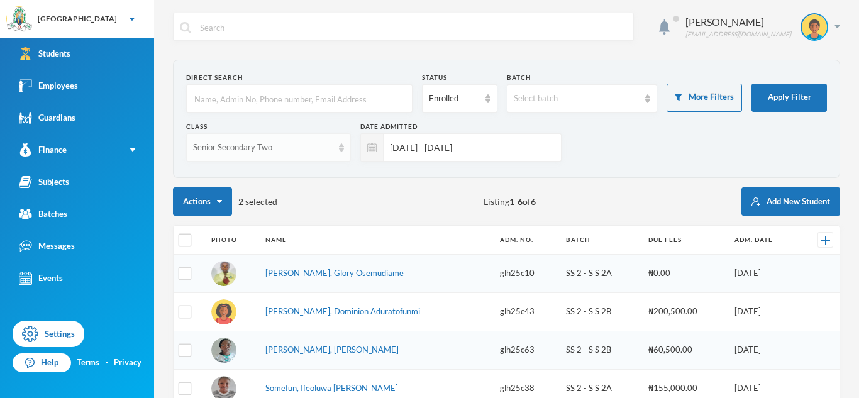
click at [262, 156] on div "Senior Secondary Two" at bounding box center [268, 147] width 165 height 28
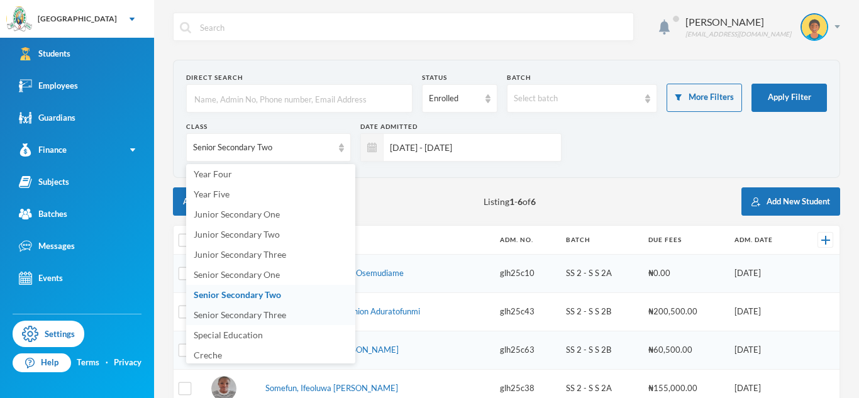
click at [265, 314] on span "Senior Secondary Three" at bounding box center [240, 314] width 92 height 11
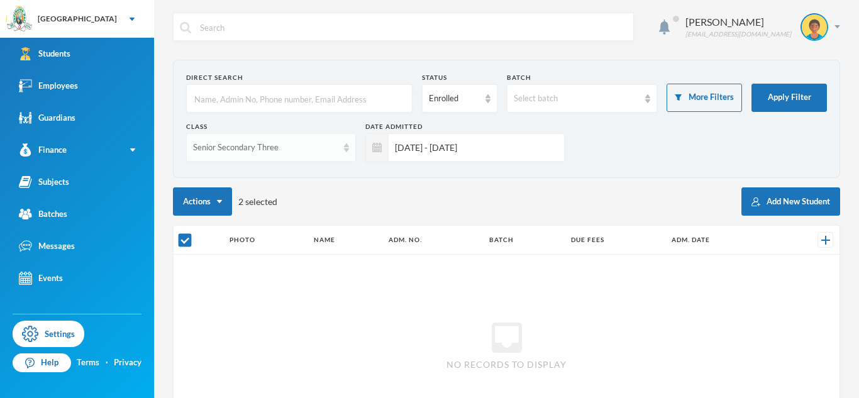
click at [323, 152] on div "Senior Secondary Three" at bounding box center [265, 147] width 145 height 13
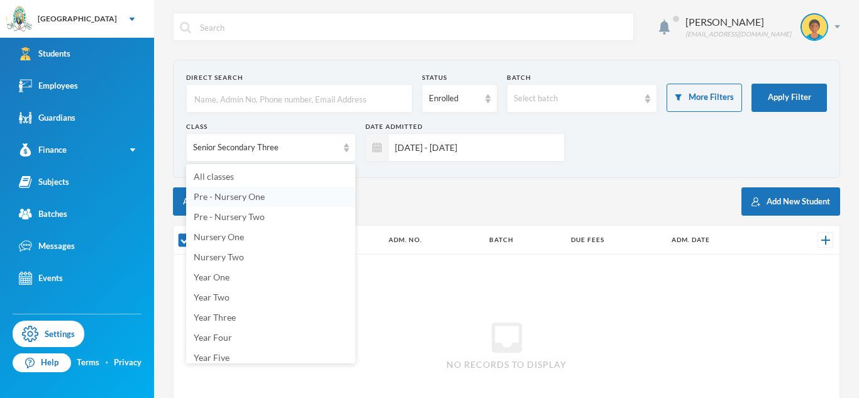
click at [270, 189] on li "Pre - Nursery One" at bounding box center [270, 197] width 169 height 20
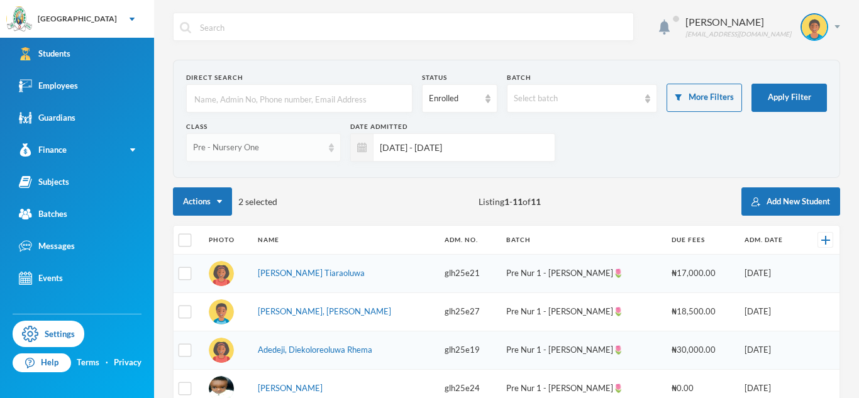
click at [257, 153] on div "Pre - Nursery One" at bounding box center [263, 147] width 155 height 28
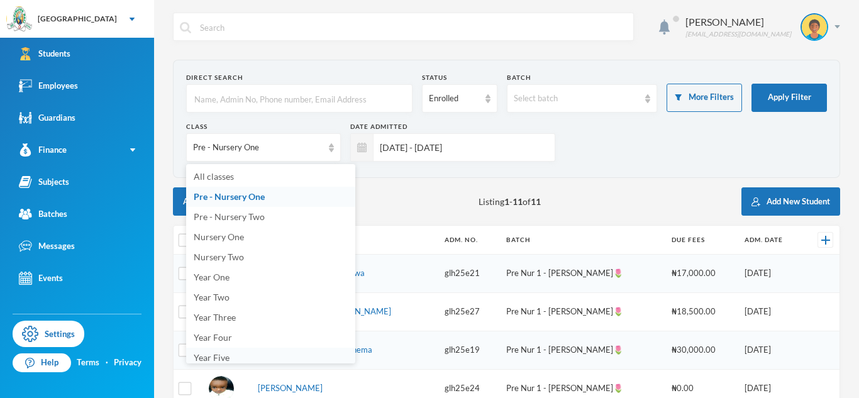
scroll to position [4, 0]
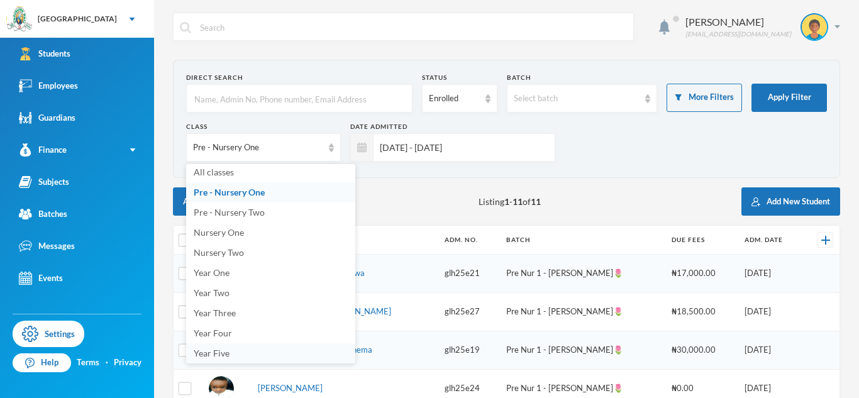
click at [244, 353] on li "Year Five" at bounding box center [270, 353] width 169 height 20
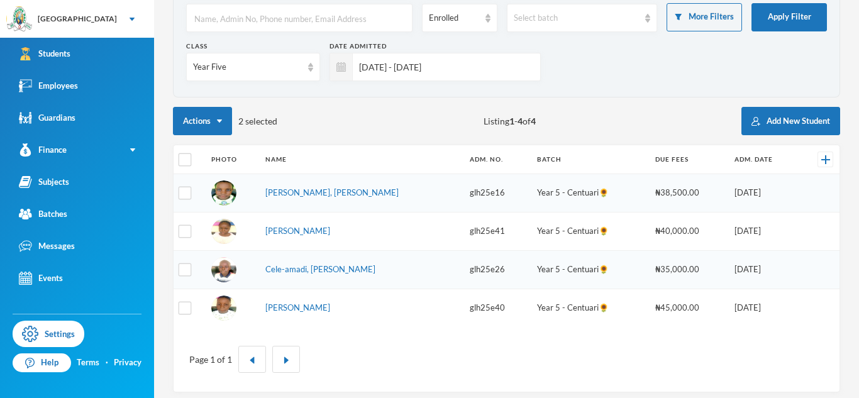
scroll to position [0, 0]
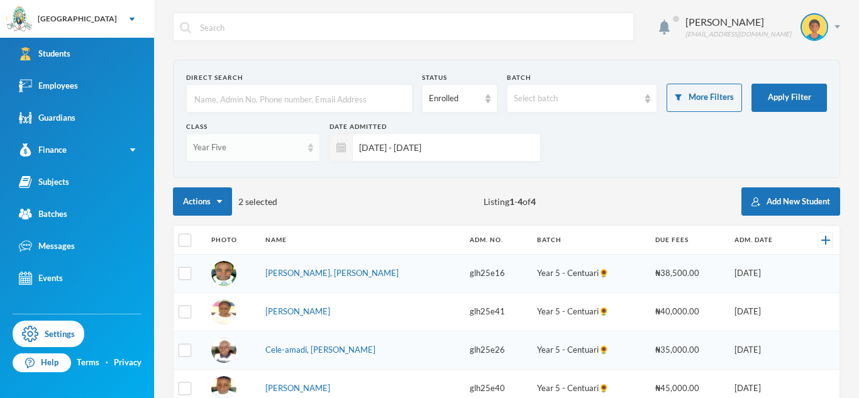
click at [238, 145] on div "Year Five" at bounding box center [247, 147] width 109 height 13
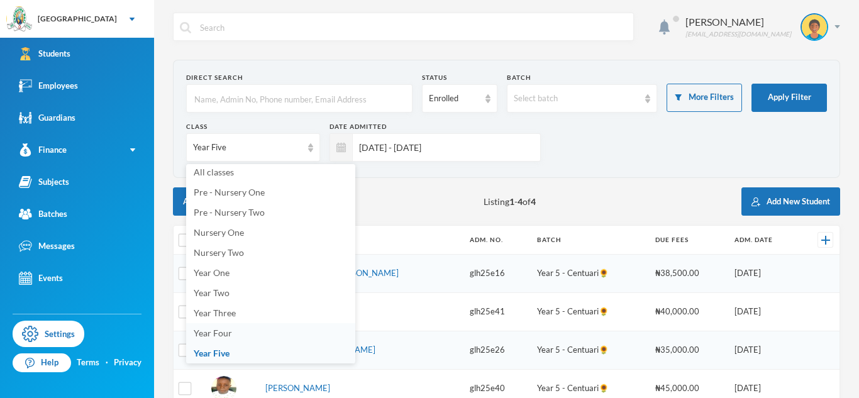
click at [229, 331] on span "Year Four" at bounding box center [213, 333] width 38 height 11
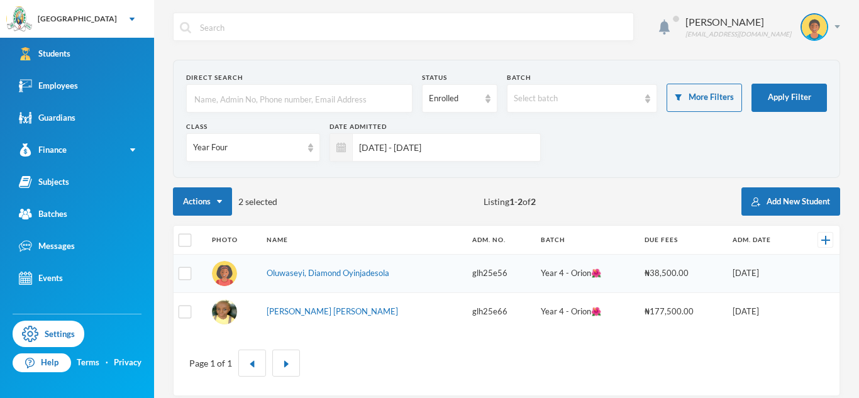
scroll to position [11, 0]
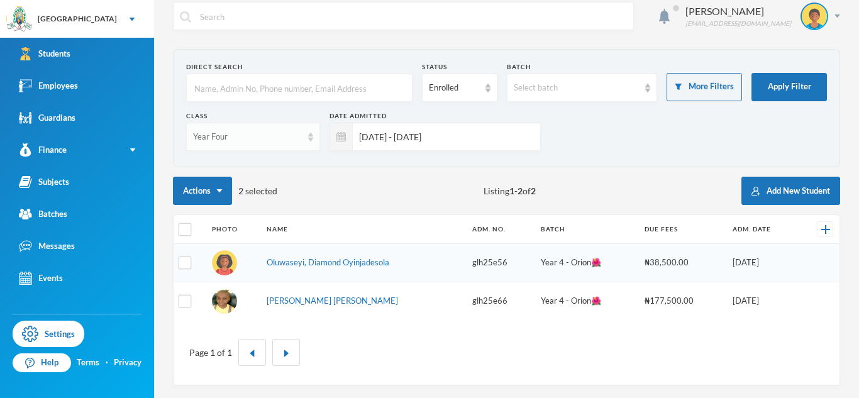
click at [252, 132] on div "Year Four" at bounding box center [247, 137] width 109 height 13
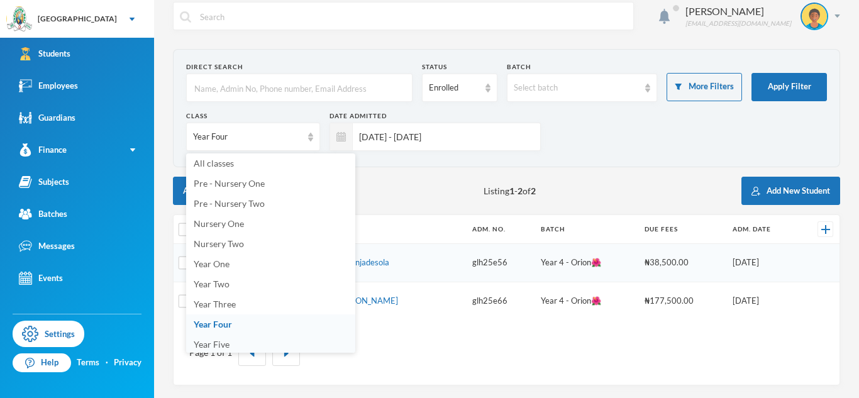
scroll to position [4, 0]
click at [220, 304] on span "Year Three" at bounding box center [215, 302] width 42 height 11
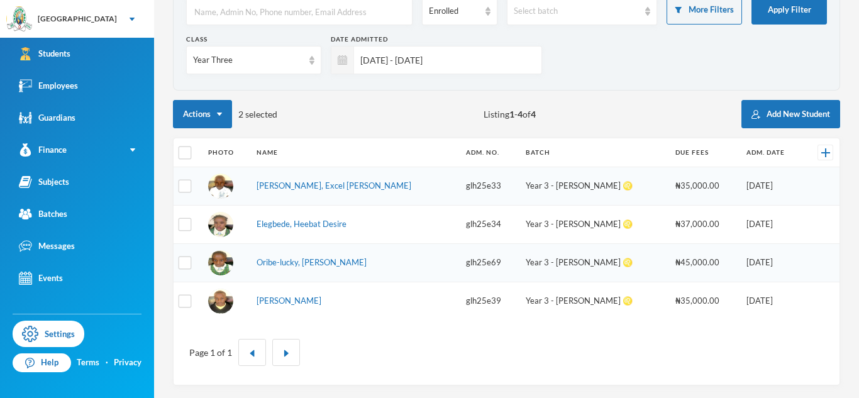
scroll to position [0, 0]
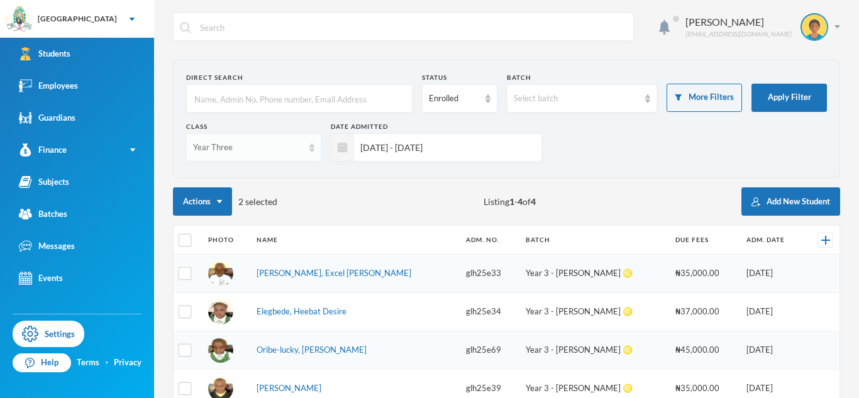
click at [255, 138] on div "Year Three" at bounding box center [253, 147] width 135 height 28
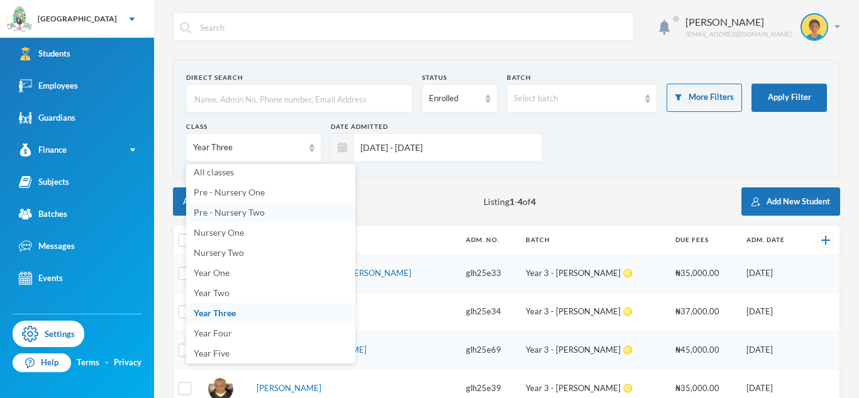
scroll to position [3, 0]
click at [212, 294] on span "Year Two" at bounding box center [212, 294] width 36 height 11
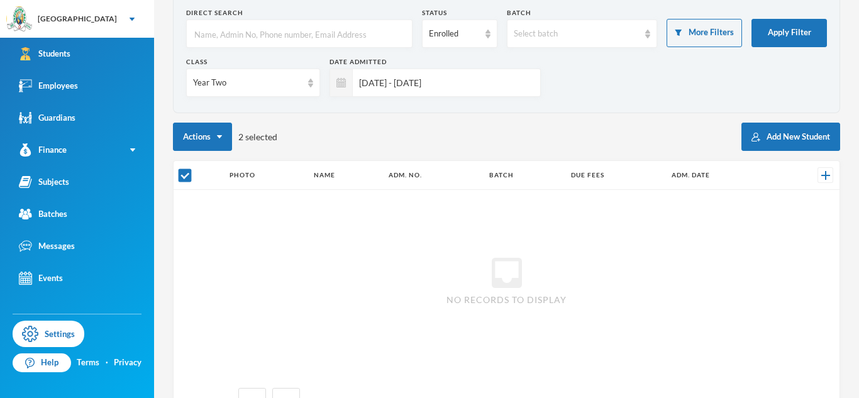
scroll to position [67, 0]
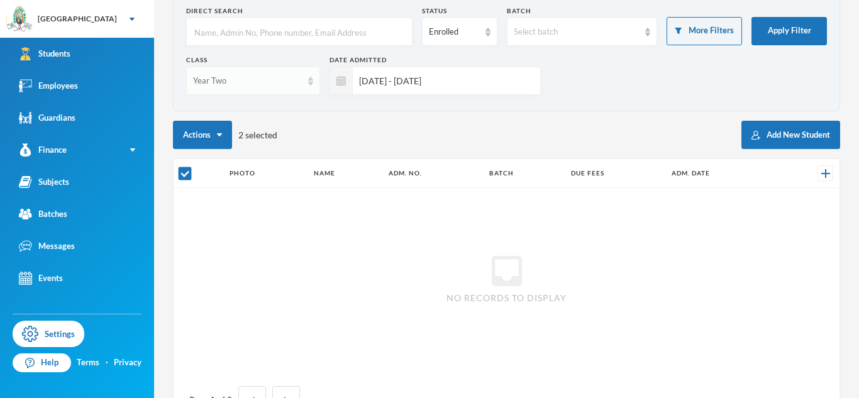
click at [249, 84] on div "Year Two" at bounding box center [247, 81] width 109 height 13
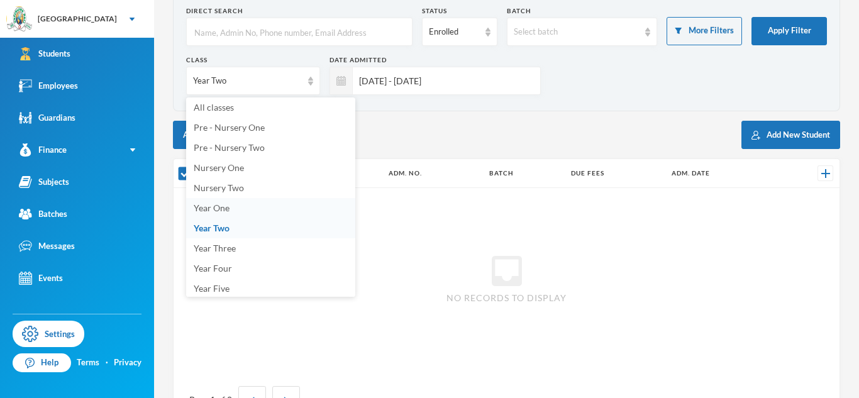
click at [240, 204] on li "Year One" at bounding box center [270, 208] width 169 height 20
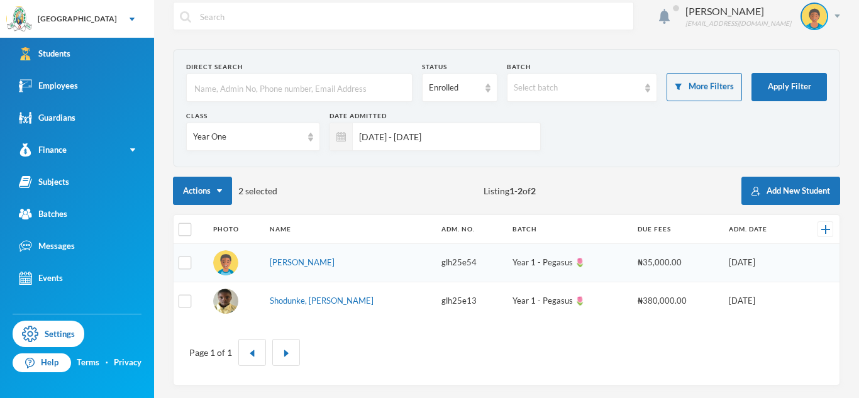
scroll to position [11, 0]
click at [268, 140] on div "Year One" at bounding box center [247, 137] width 109 height 13
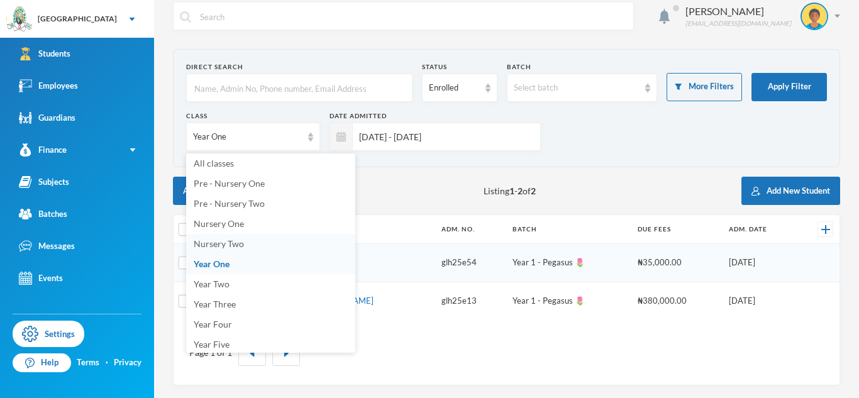
click at [257, 245] on li "Nursery Two" at bounding box center [270, 244] width 169 height 20
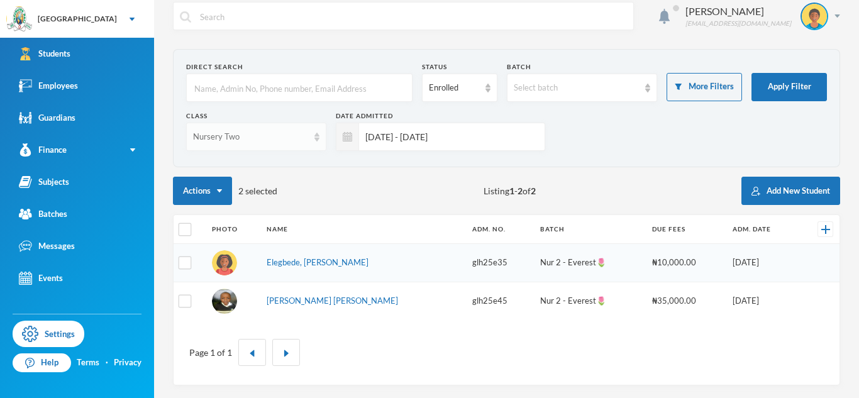
click at [243, 142] on div "Nursery Two" at bounding box center [250, 137] width 115 height 13
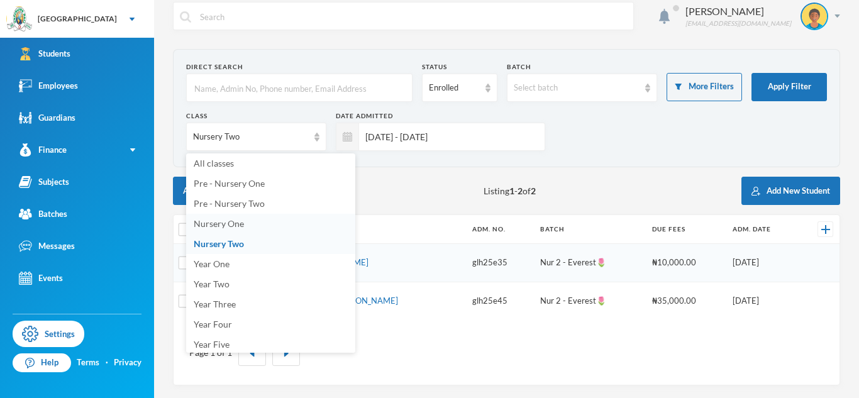
click at [248, 223] on li "Nursery One" at bounding box center [270, 224] width 169 height 20
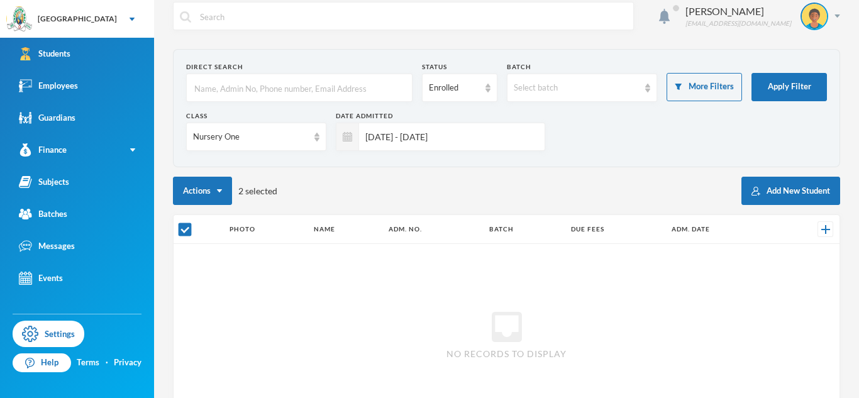
scroll to position [67, 0]
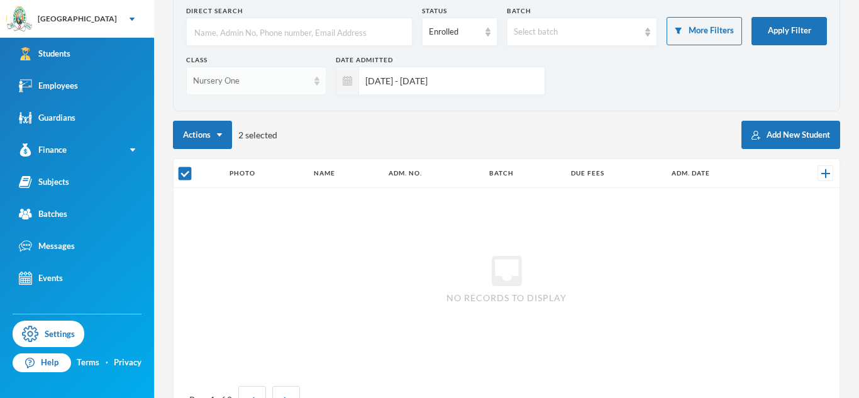
click at [234, 91] on div "Nursery One" at bounding box center [256, 81] width 140 height 28
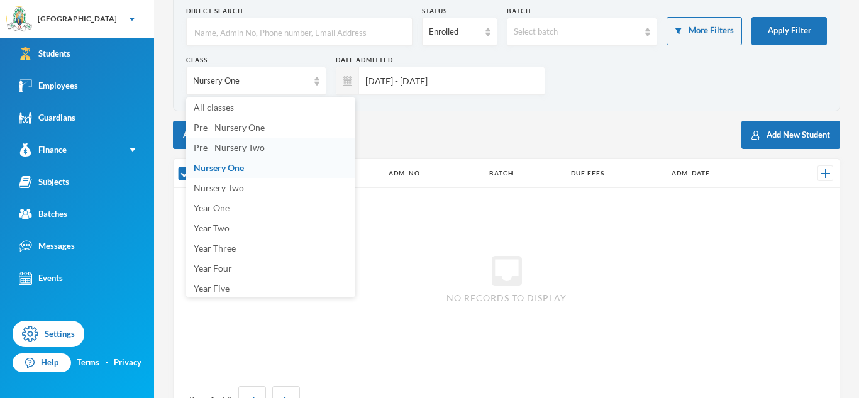
click at [228, 151] on span "Pre - Nursery Two" at bounding box center [229, 147] width 71 height 11
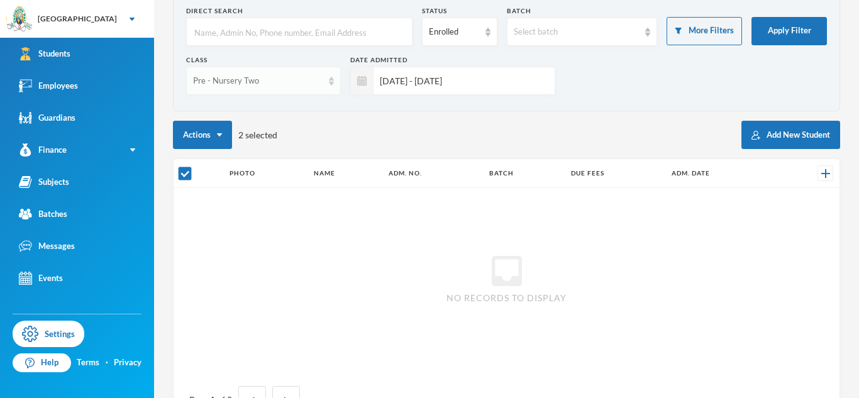
checkbox input "false"
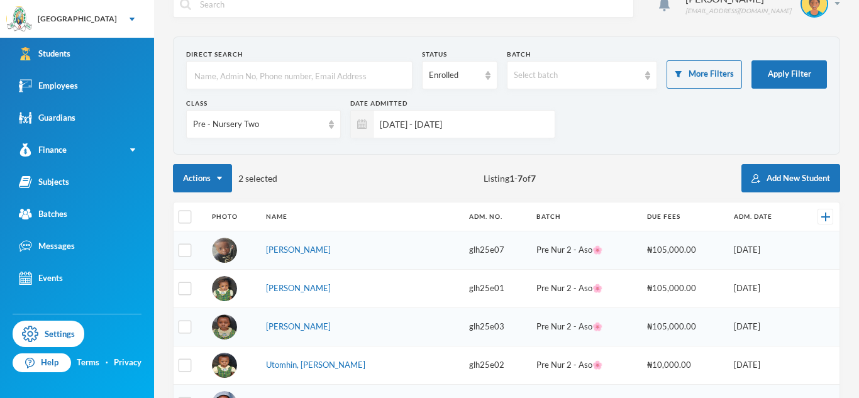
scroll to position [0, 0]
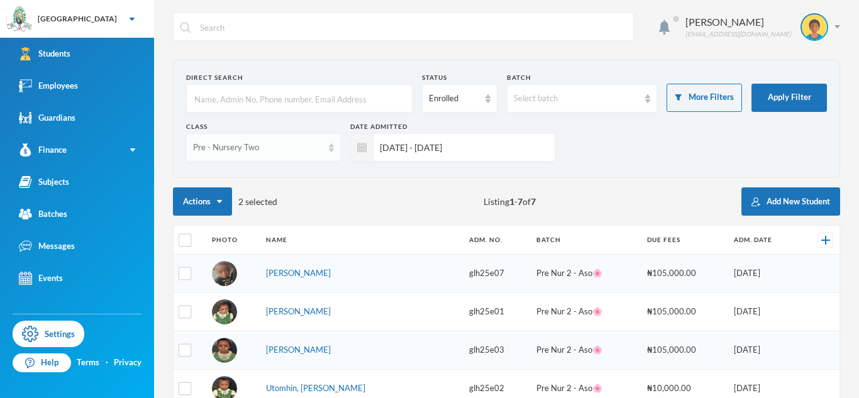
click at [273, 156] on div "Pre - Nursery Two" at bounding box center [263, 147] width 155 height 28
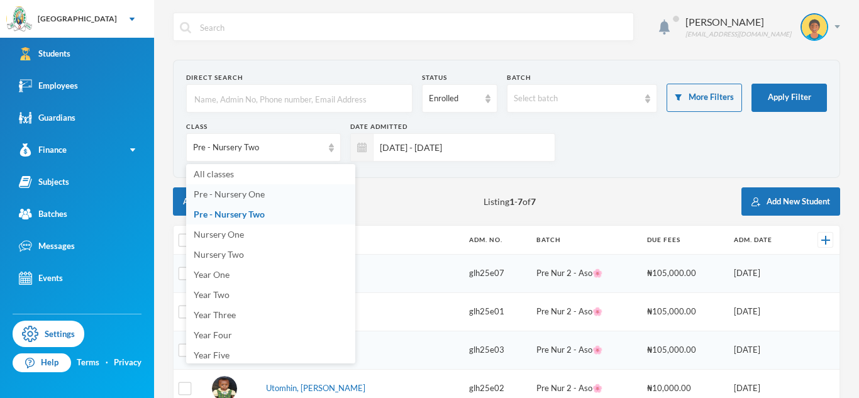
click at [278, 192] on li "Pre - Nursery One" at bounding box center [270, 194] width 169 height 20
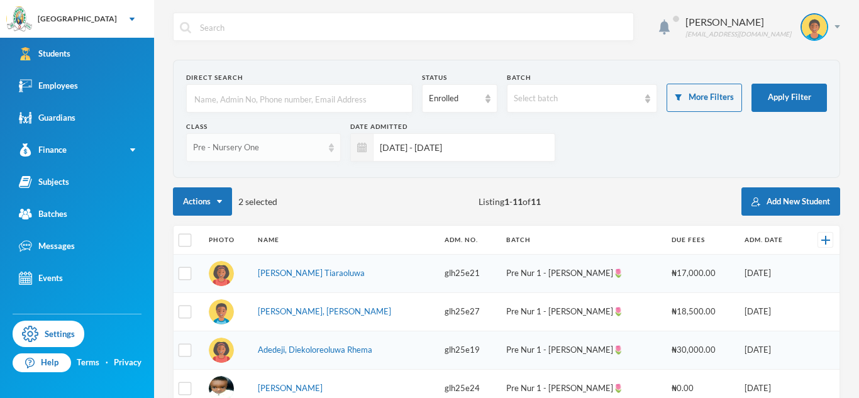
click at [297, 146] on div "Pre - Nursery One" at bounding box center [258, 147] width 130 height 13
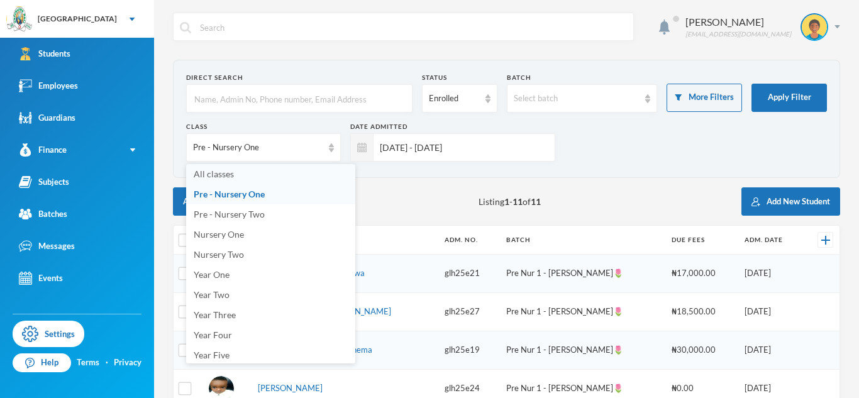
click at [255, 171] on li "All classes" at bounding box center [270, 174] width 169 height 20
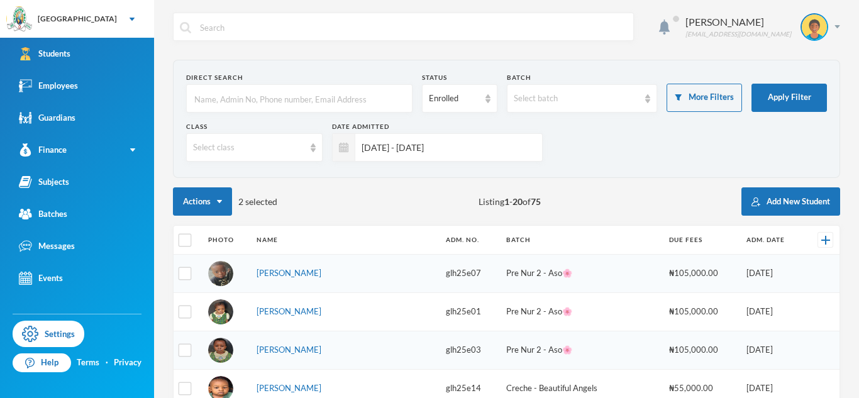
click at [391, 151] on input "[DATE] - [DATE]" at bounding box center [445, 147] width 180 height 28
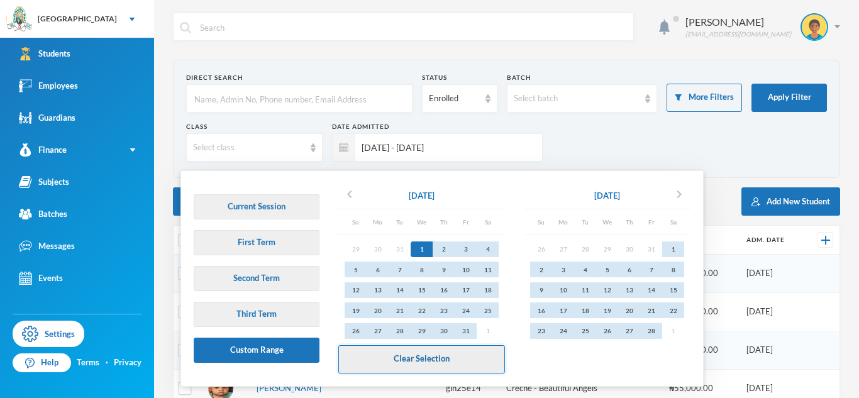
click at [395, 360] on button "Clear Selection" at bounding box center [421, 359] width 167 height 28
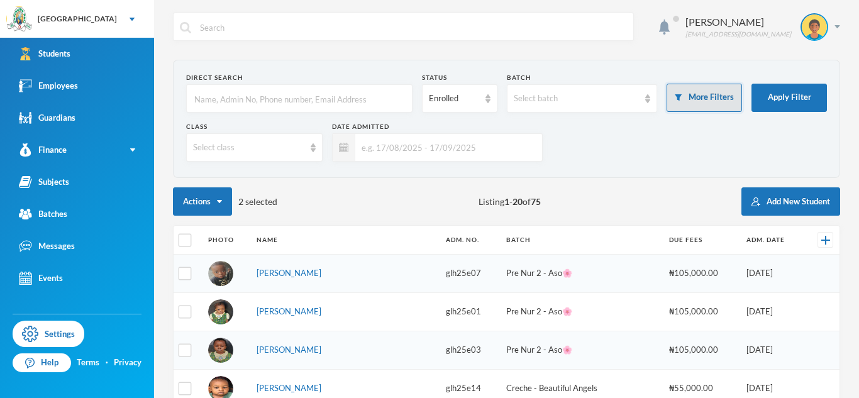
click at [698, 106] on button "More Filters" at bounding box center [703, 98] width 75 height 28
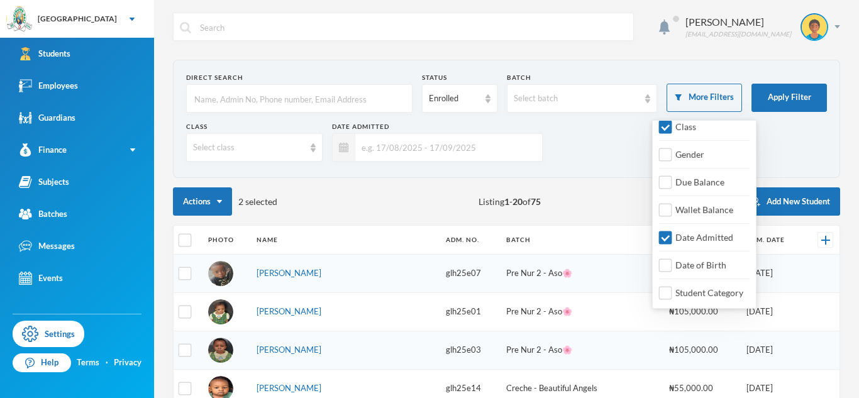
click at [698, 118] on div "Class Gender Due Balance Wallet Balance Date Admitted Date of Birth Student Cat…" at bounding box center [704, 211] width 104 height 195
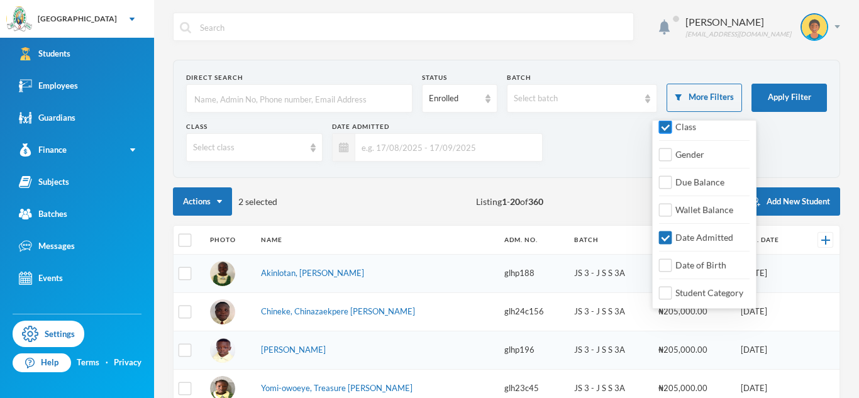
click at [690, 126] on span "Class" at bounding box center [685, 126] width 31 height 11
click at [672, 126] on input "Class" at bounding box center [665, 127] width 13 height 13
checkbox input "false"
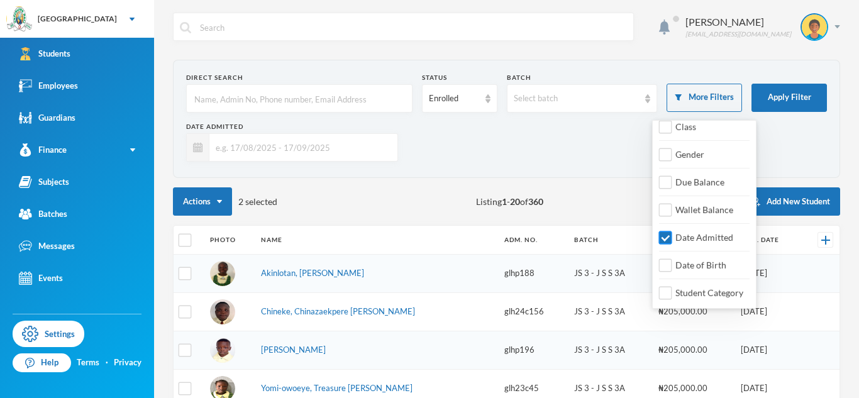
click at [668, 238] on input "Date Admitted" at bounding box center [665, 237] width 13 height 13
checkbox input "false"
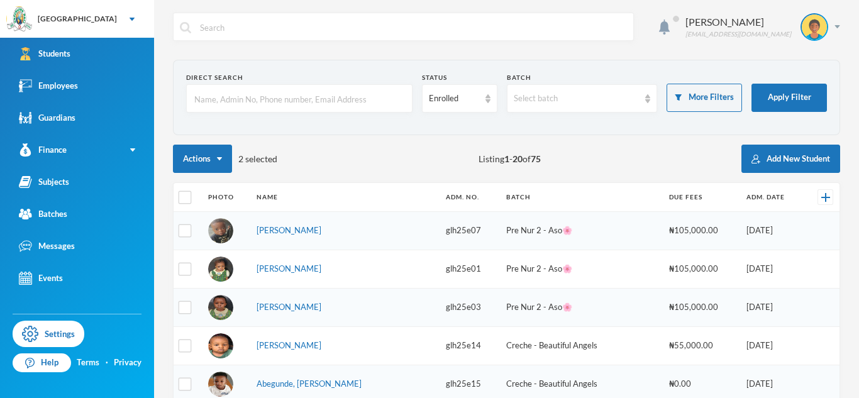
click at [380, 96] on input "text" at bounding box center [299, 99] width 212 height 28
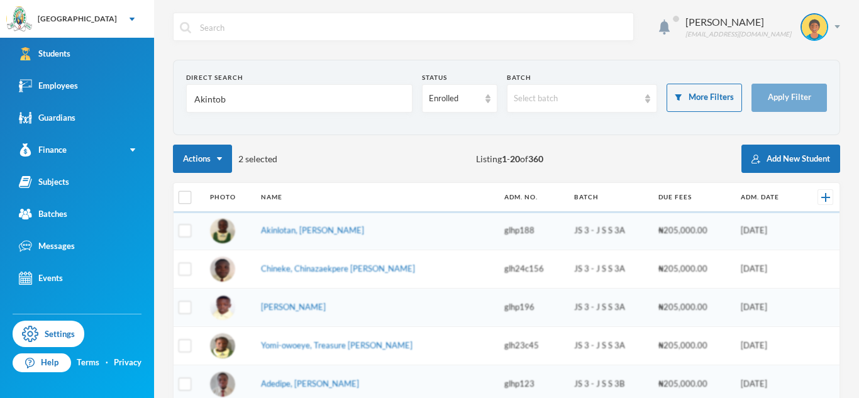
type input "Akintobi"
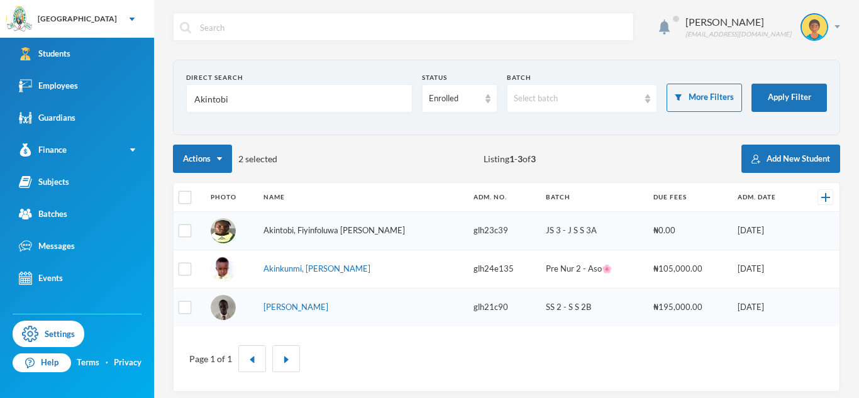
click at [358, 233] on link "Akintobi, Fiyinfoluwa [PERSON_NAME]" at bounding box center [333, 230] width 141 height 10
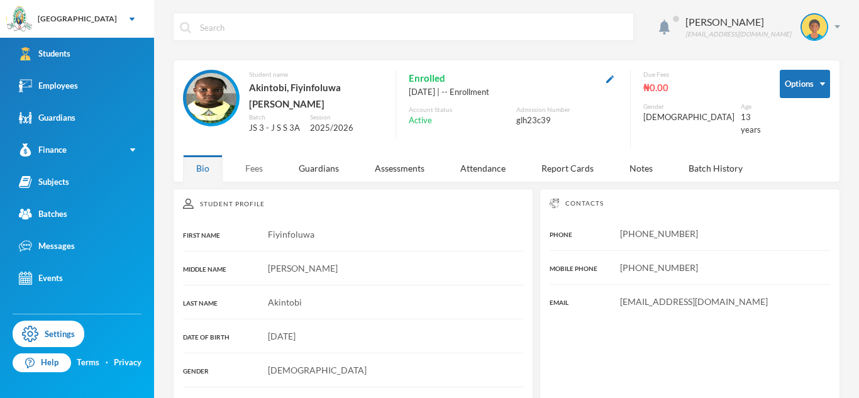
click at [262, 157] on div "Fees" at bounding box center [254, 168] width 44 height 27
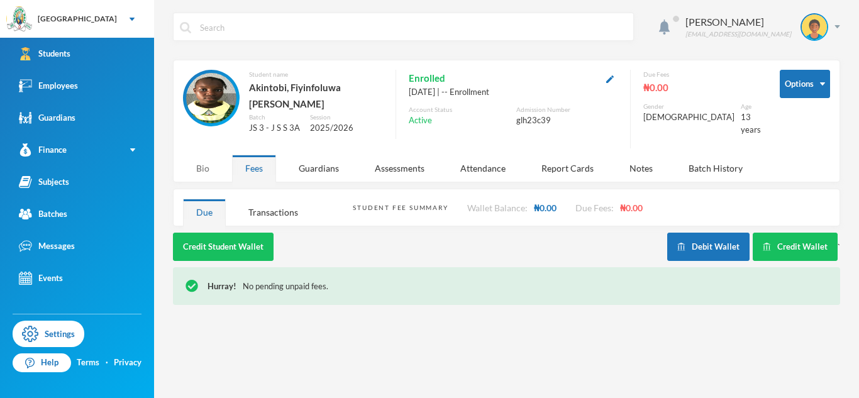
click at [201, 164] on div "Bio" at bounding box center [203, 168] width 40 height 27
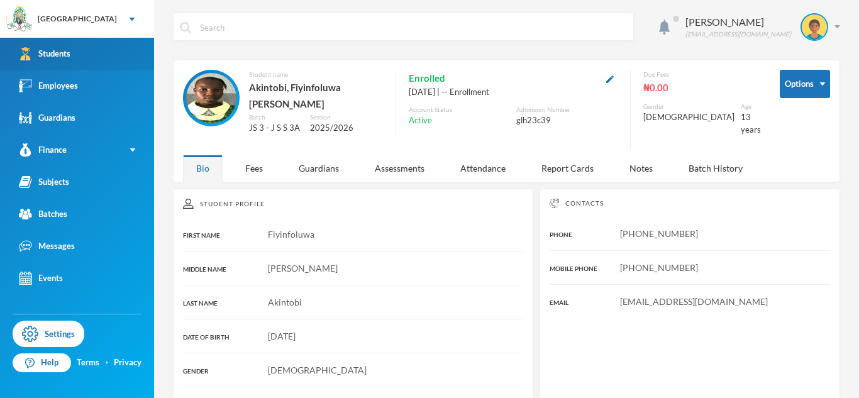
click at [115, 47] on link "Students" at bounding box center [77, 54] width 154 height 32
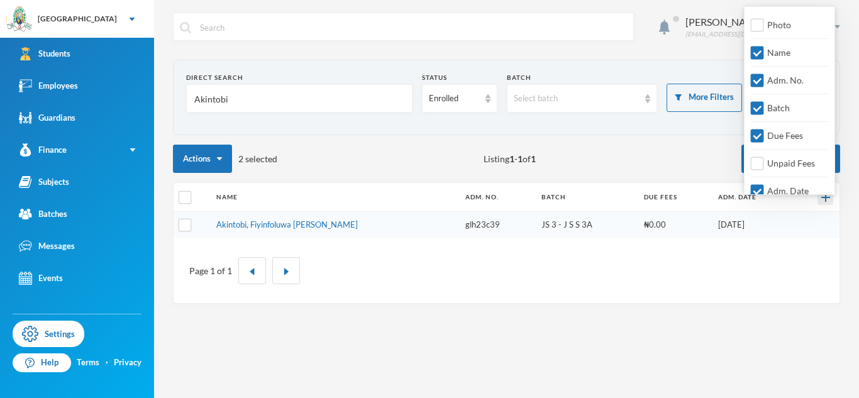
click at [821, 201] on img at bounding box center [825, 197] width 9 height 9
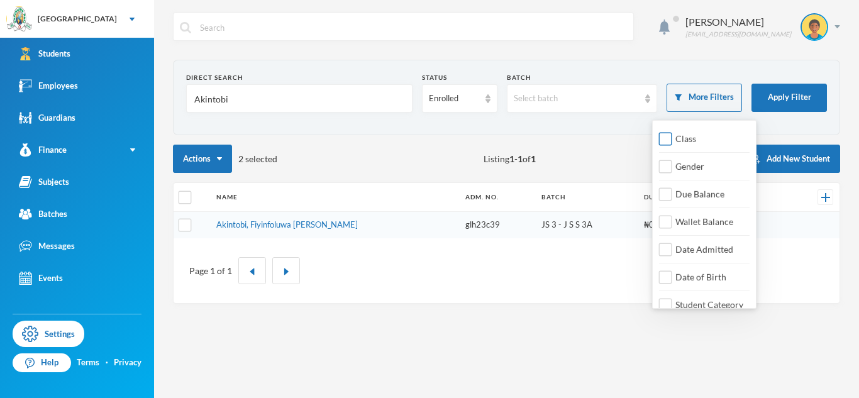
click at [673, 134] on span "Class" at bounding box center [685, 138] width 31 height 11
click at [672, 134] on input "Class" at bounding box center [665, 139] width 13 height 13
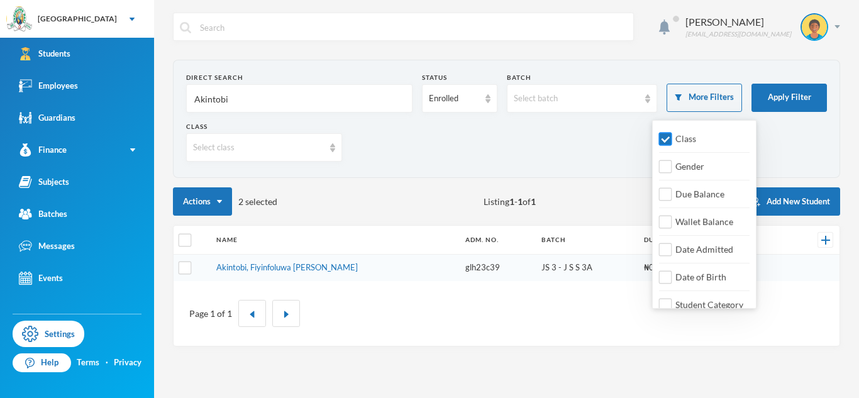
click at [673, 135] on span "Class" at bounding box center [685, 138] width 31 height 11
click at [672, 135] on input "Class" at bounding box center [665, 139] width 13 height 13
checkbox input "false"
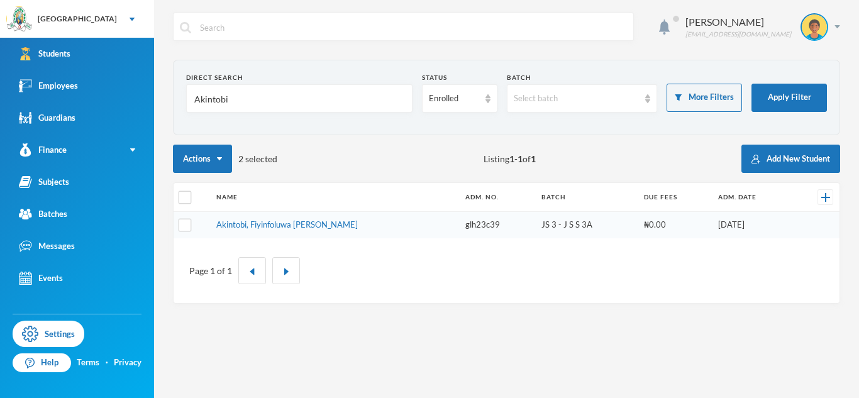
click at [549, 152] on div "Actions 2 selected Listing 1 - 1 of 1 Add New Student" at bounding box center [506, 159] width 667 height 28
click at [210, 104] on input "Akintobi" at bounding box center [299, 99] width 212 height 28
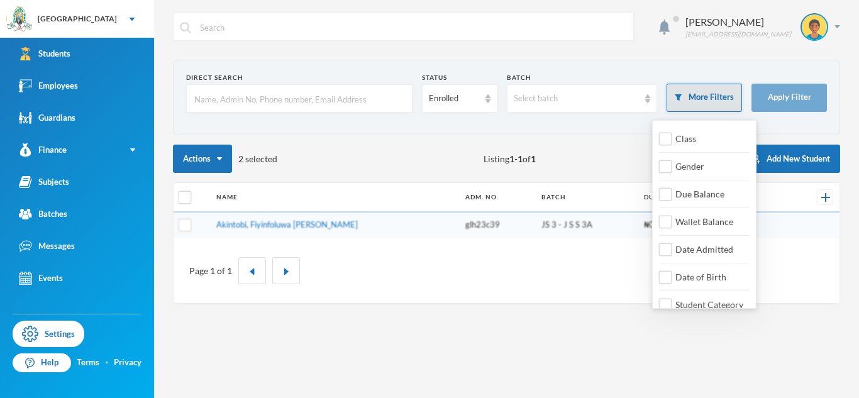
click at [673, 111] on button "More Filters" at bounding box center [703, 98] width 75 height 28
click at [600, 136] on div "Direct Search Status Enrolled Batch Select batch More Filters Apply Filter Acti…" at bounding box center [506, 182] width 667 height 244
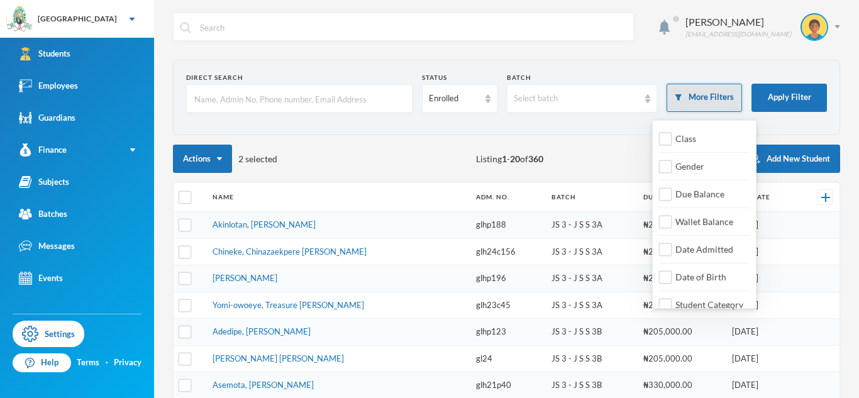
click at [708, 93] on button "More Filters" at bounding box center [703, 98] width 75 height 28
click at [664, 250] on input "Date Admitted" at bounding box center [665, 249] width 13 height 13
checkbox input "true"
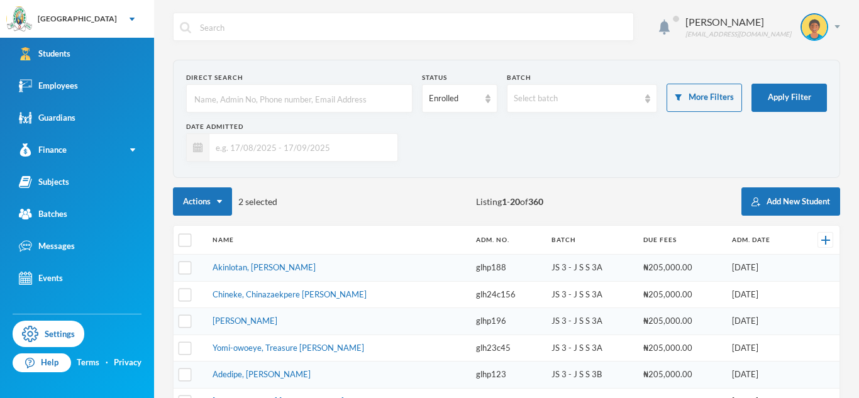
click at [365, 140] on input "text" at bounding box center [300, 147] width 182 height 28
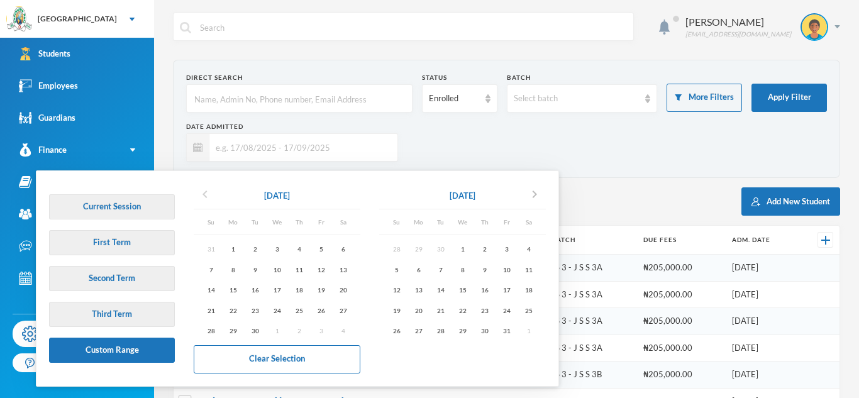
click at [206, 193] on icon "chevron_left" at bounding box center [204, 194] width 15 height 15
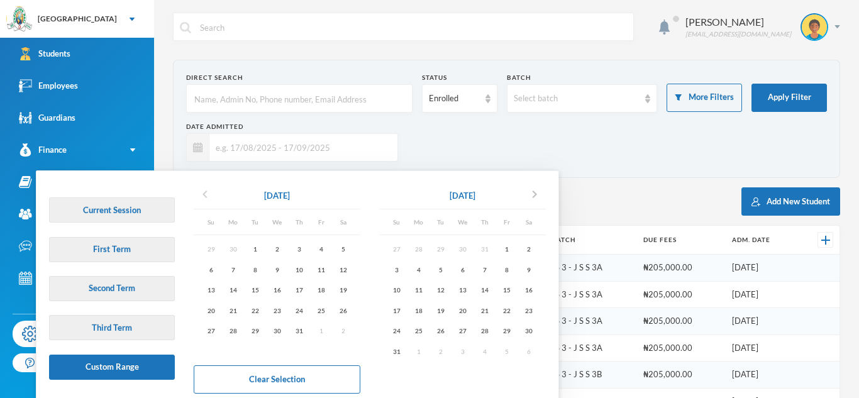
click at [206, 193] on icon "chevron_left" at bounding box center [204, 194] width 15 height 15
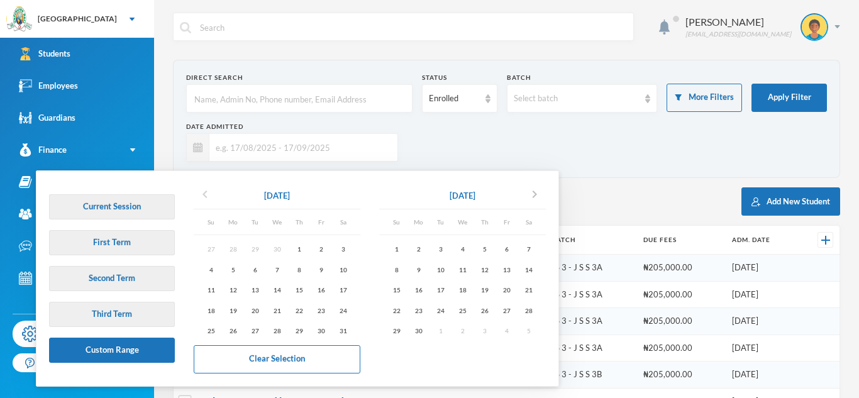
click at [206, 193] on icon "chevron_left" at bounding box center [204, 194] width 15 height 15
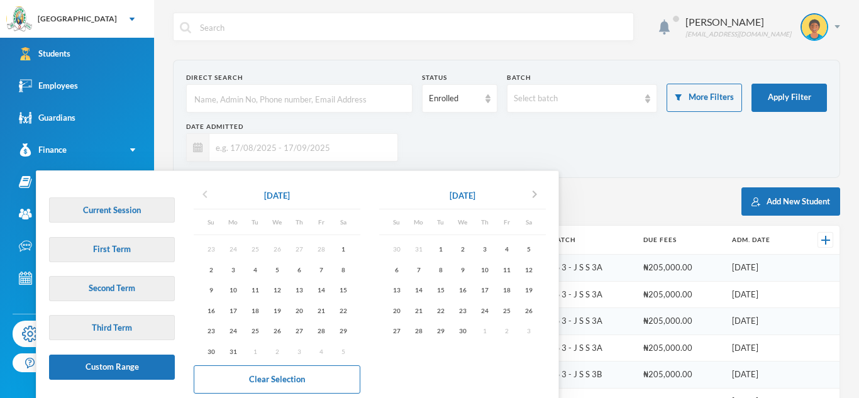
click at [206, 193] on icon "chevron_left" at bounding box center [204, 194] width 15 height 15
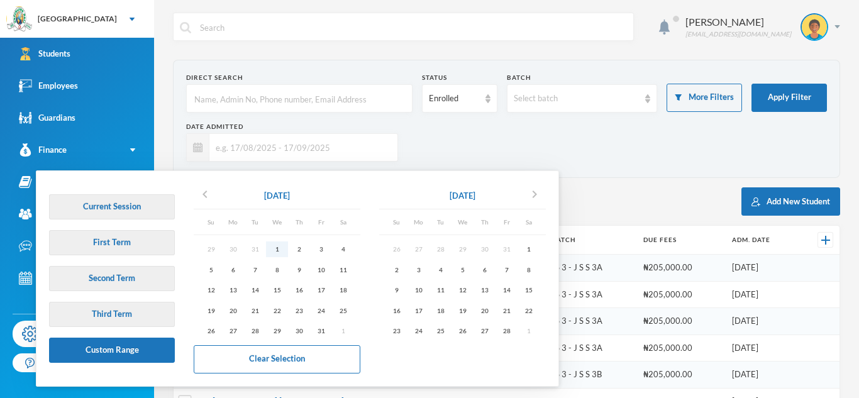
click at [279, 251] on div "1" at bounding box center [277, 249] width 22 height 16
click at [537, 194] on icon "chevron_right" at bounding box center [534, 194] width 15 height 15
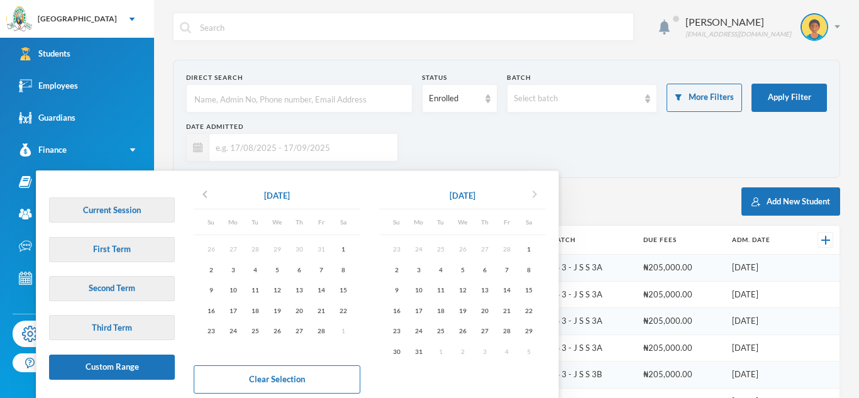
click at [537, 194] on icon "chevron_right" at bounding box center [534, 194] width 15 height 15
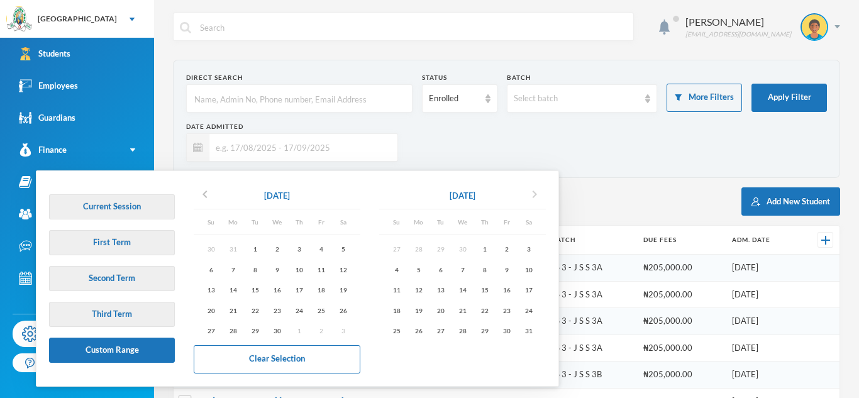
click at [537, 194] on icon "chevron_right" at bounding box center [534, 194] width 15 height 15
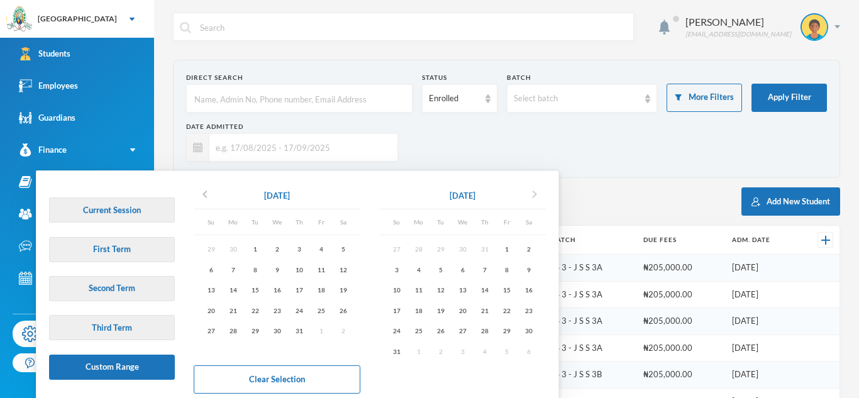
click at [537, 194] on icon "chevron_right" at bounding box center [534, 194] width 15 height 15
click at [446, 328] on div "30" at bounding box center [440, 331] width 22 height 16
type input "[DATE] - [DATE]"
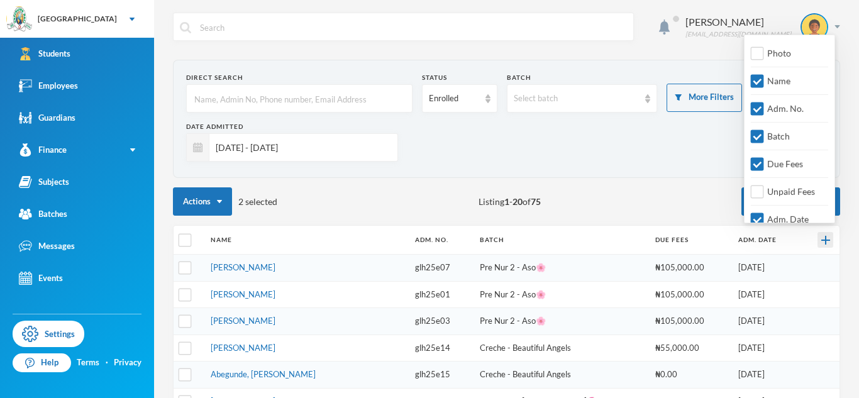
click at [825, 240] on img at bounding box center [825, 240] width 9 height 9
click at [753, 55] on input "Photo" at bounding box center [757, 53] width 13 height 13
checkbox input "true"
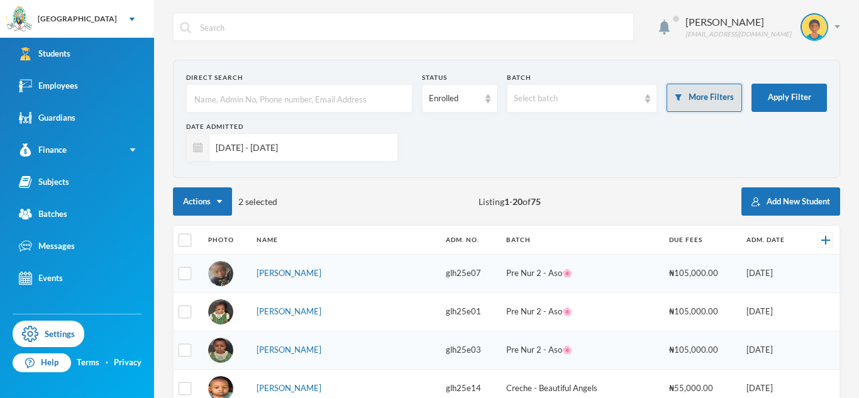
click at [669, 104] on button "More Filters" at bounding box center [703, 98] width 75 height 28
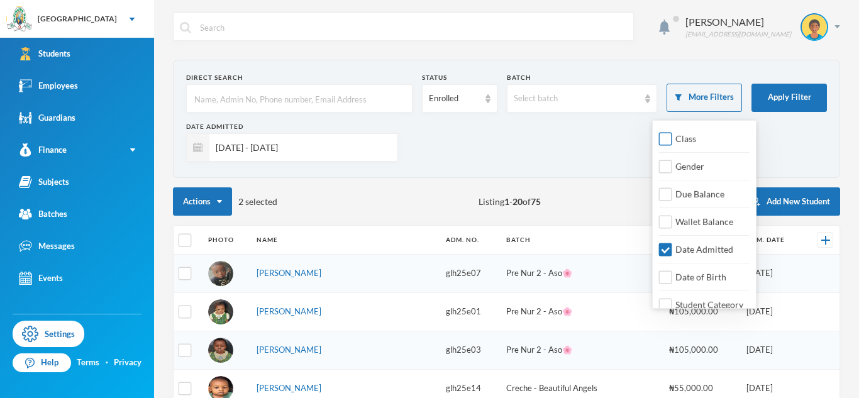
click at [675, 140] on span "Class" at bounding box center [685, 138] width 31 height 11
click at [672, 140] on input "Class" at bounding box center [665, 139] width 13 height 13
checkbox input "true"
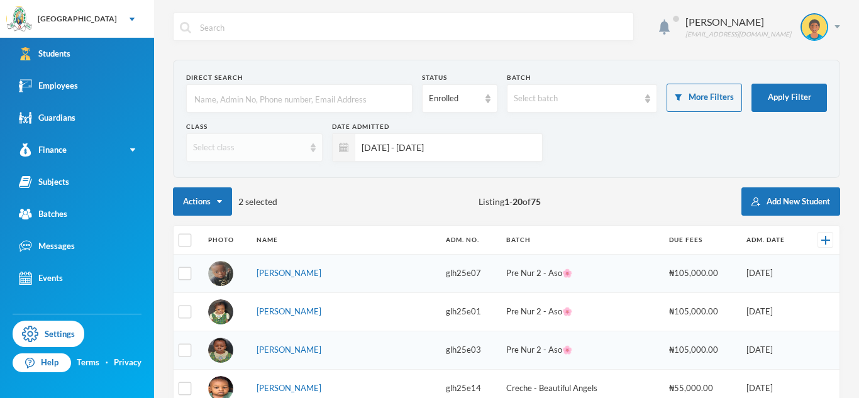
click at [296, 136] on div "Select class" at bounding box center [254, 147] width 136 height 28
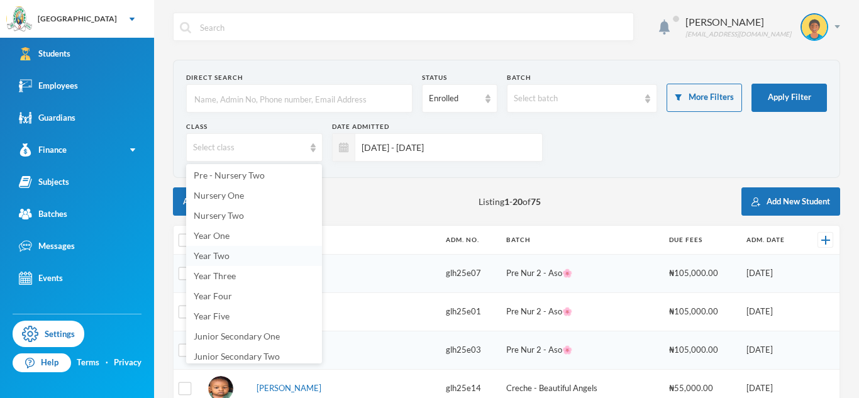
scroll to position [74, 0]
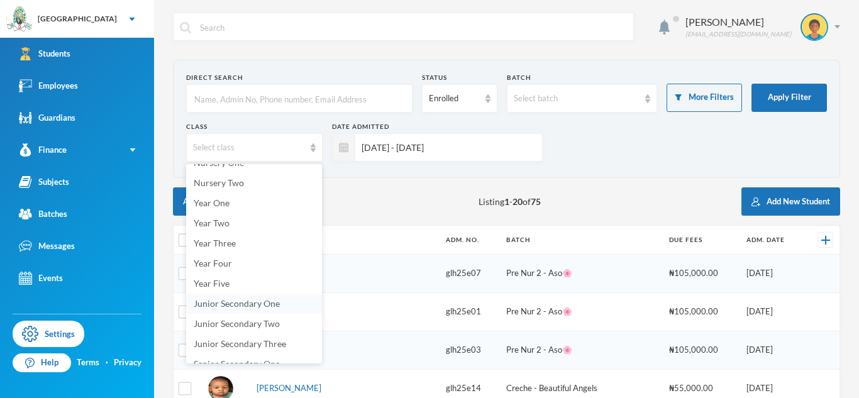
click at [270, 300] on span "Junior Secondary One" at bounding box center [237, 303] width 86 height 11
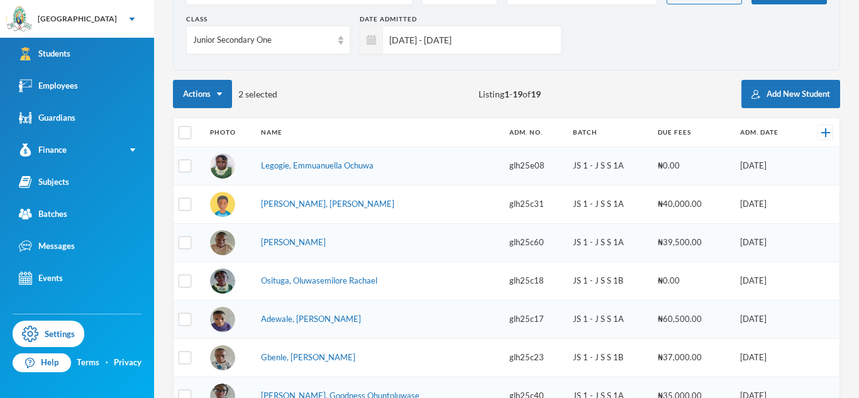
scroll to position [111, 0]
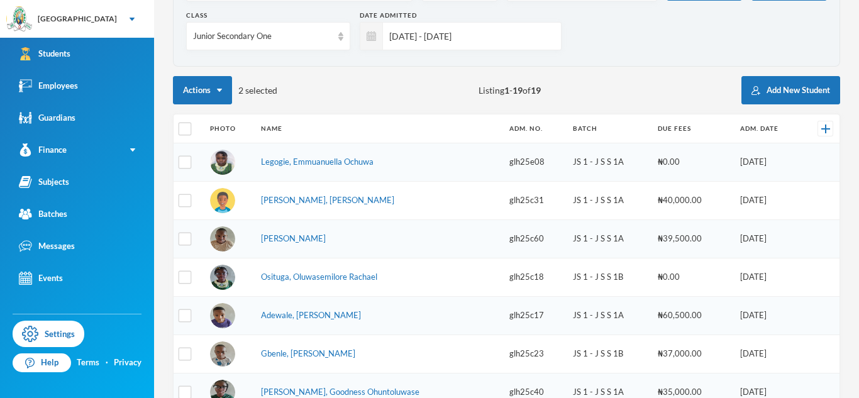
click at [294, 206] on td "[PERSON_NAME], [PERSON_NAME]" at bounding box center [379, 201] width 248 height 38
click at [292, 202] on link "[PERSON_NAME], [PERSON_NAME]" at bounding box center [327, 200] width 133 height 10
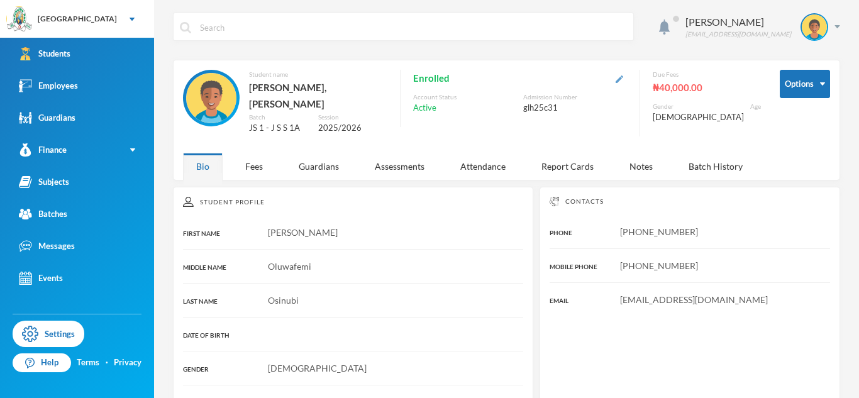
click at [623, 83] on img "button" at bounding box center [619, 79] width 8 height 8
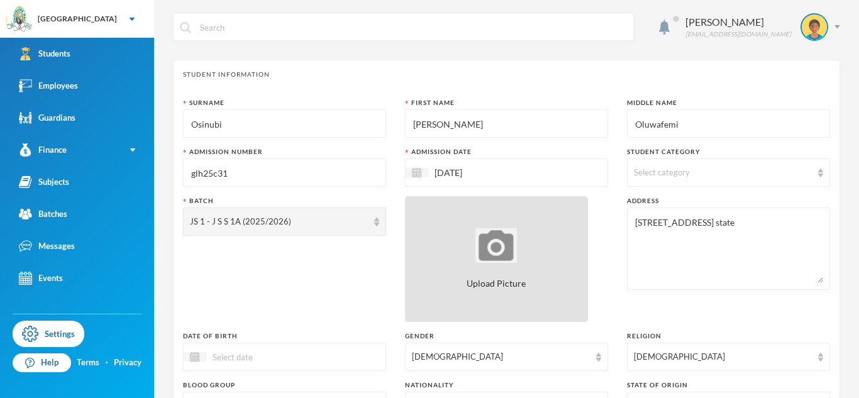
click at [509, 267] on div "Upload Picture" at bounding box center [496, 259] width 183 height 126
type input "C:\fakepath\20250917_141313.jpeg"
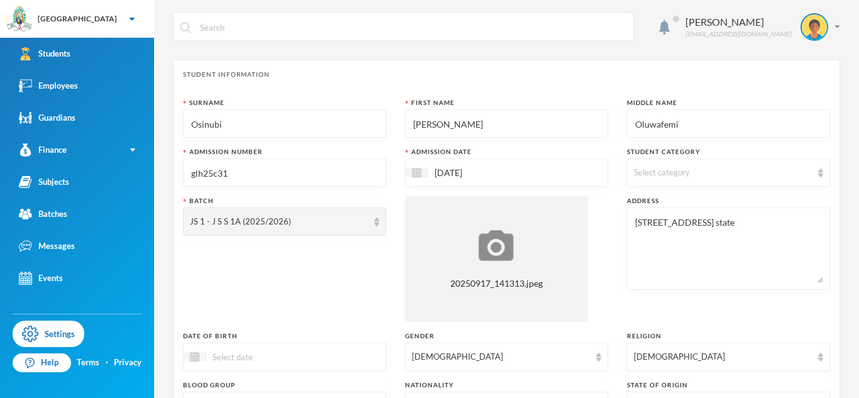
scroll to position [554, 0]
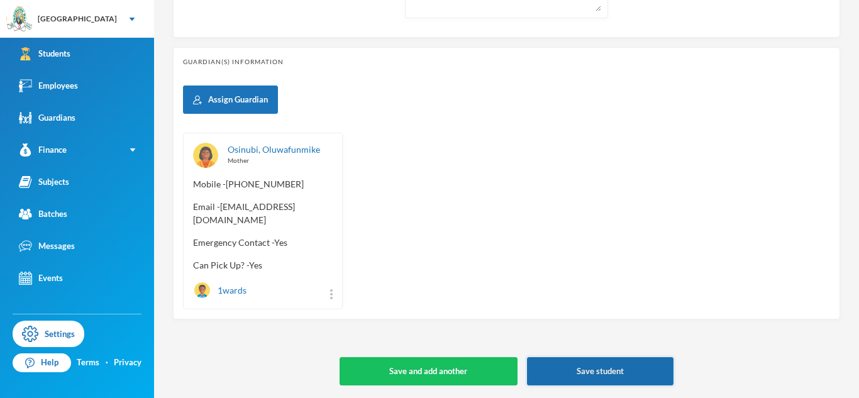
click at [583, 377] on button "Save student" at bounding box center [600, 371] width 146 height 28
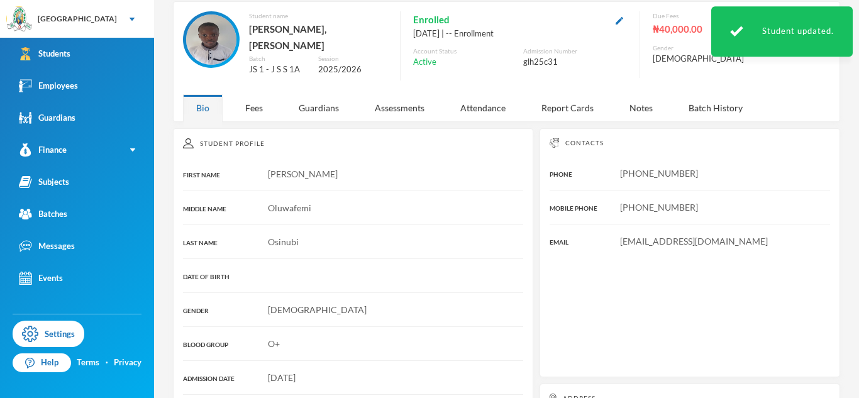
scroll to position [229, 0]
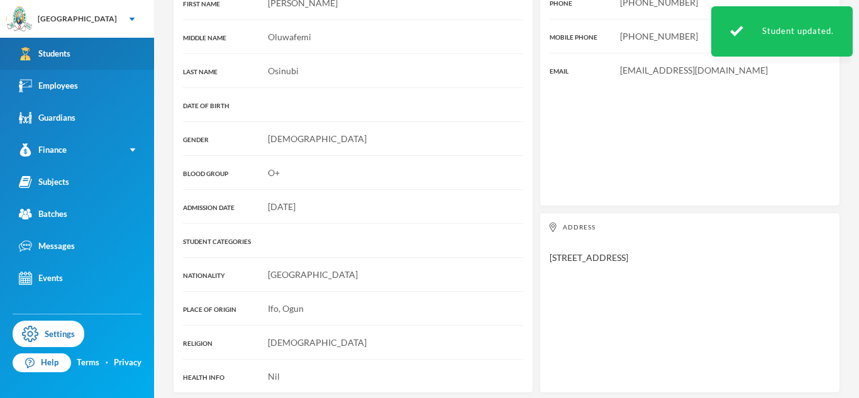
click at [138, 58] on link "Students" at bounding box center [77, 54] width 154 height 32
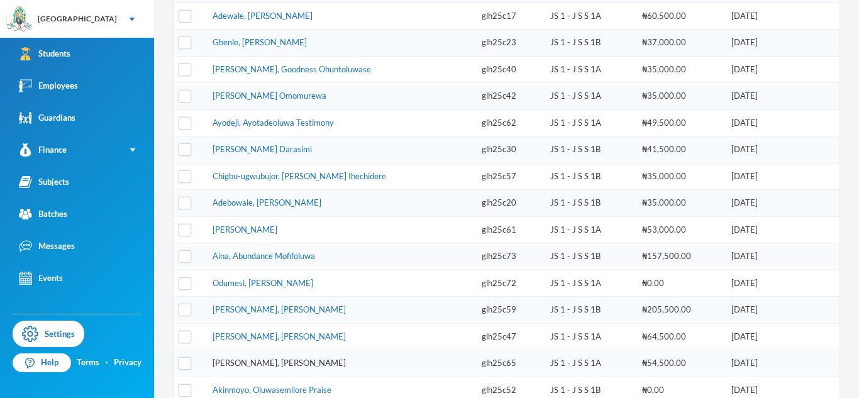
scroll to position [328, 0]
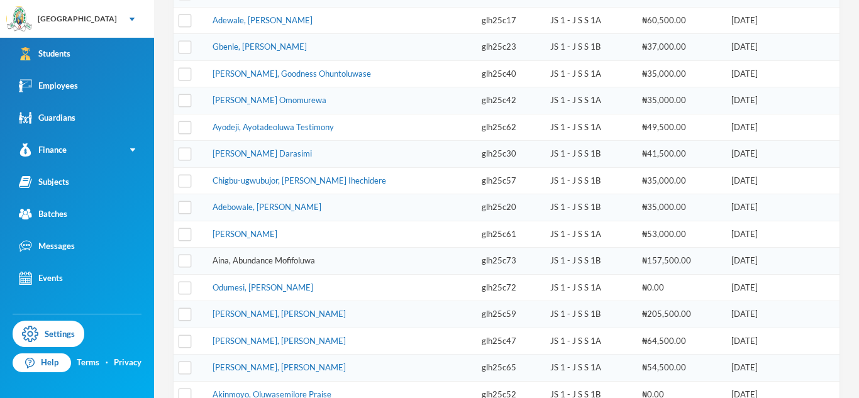
click at [248, 258] on link "Aina, Abundance Mofifoluwa" at bounding box center [263, 260] width 102 height 10
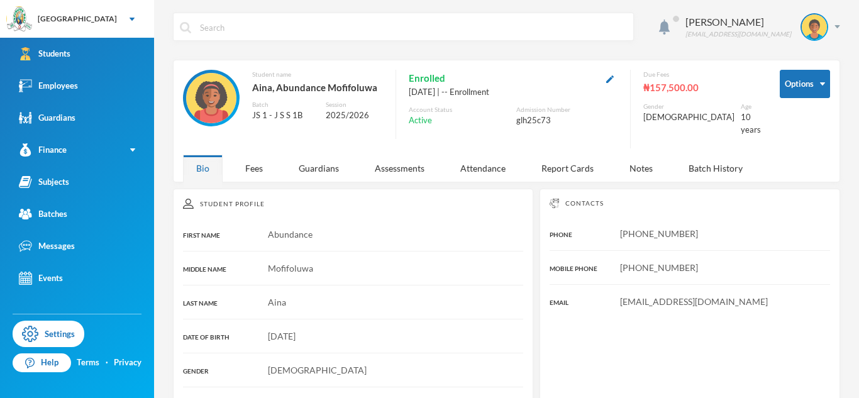
click at [617, 84] on button "button" at bounding box center [609, 78] width 15 height 14
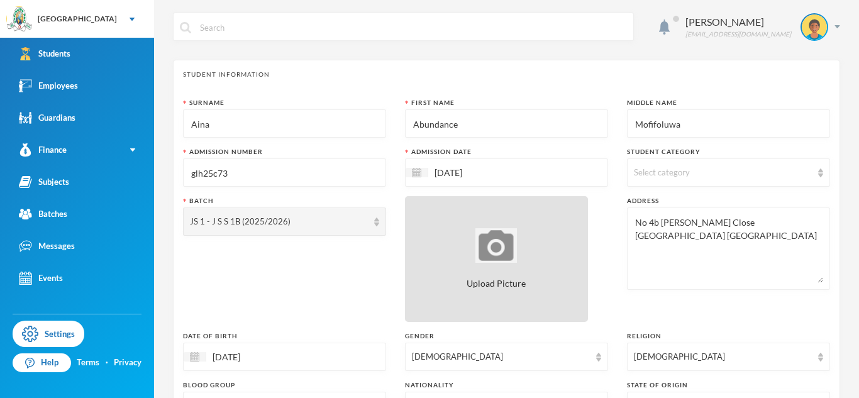
click at [477, 246] on img at bounding box center [495, 245] width 41 height 35
type input "C:\fakepath\20250917_140704.jpeg"
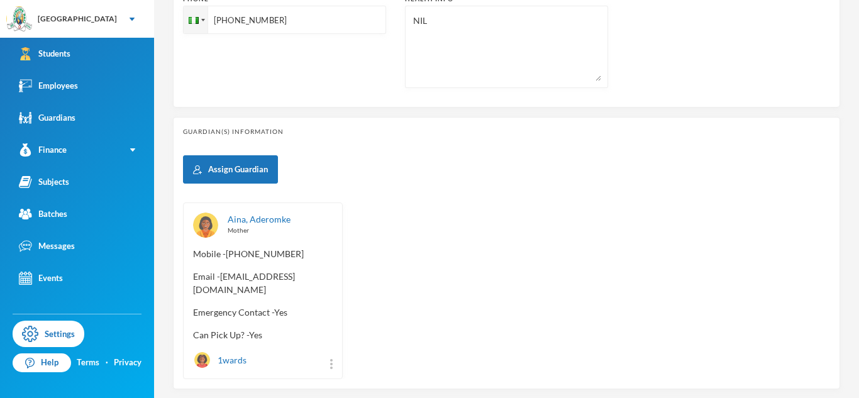
scroll to position [541, 0]
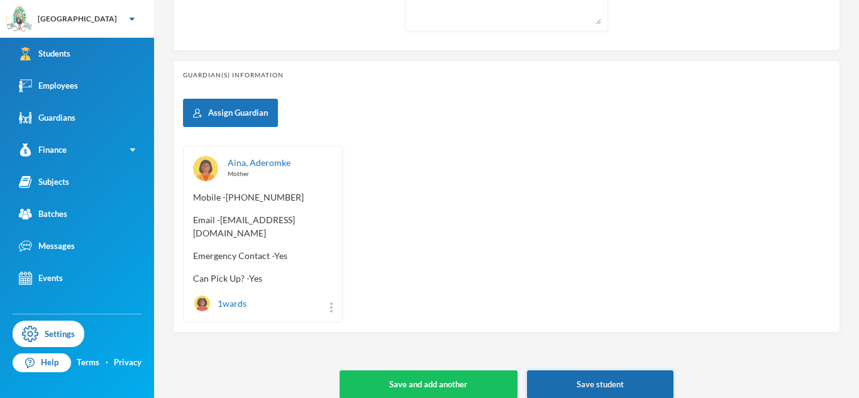
click at [649, 370] on button "Save student" at bounding box center [600, 384] width 146 height 28
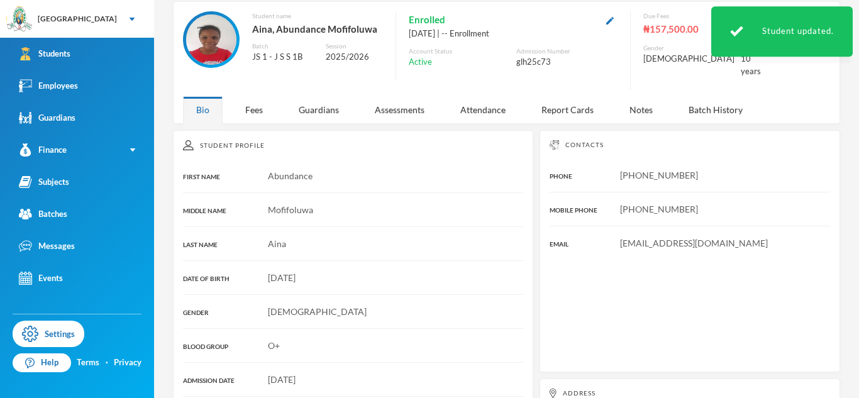
scroll to position [229, 0]
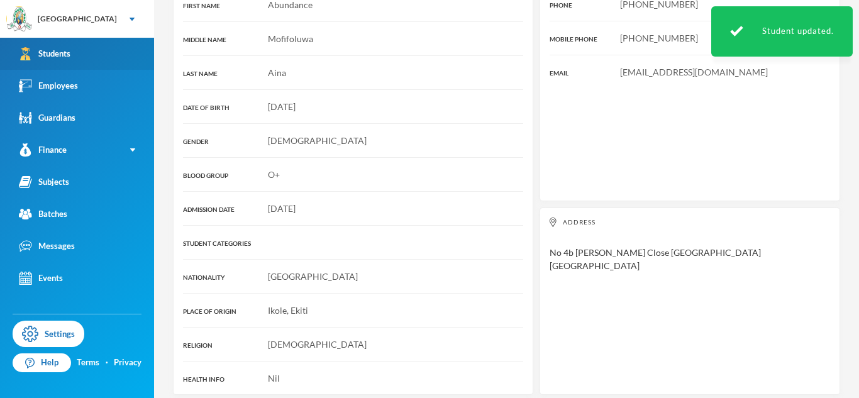
click at [121, 45] on link "Students" at bounding box center [77, 54] width 154 height 32
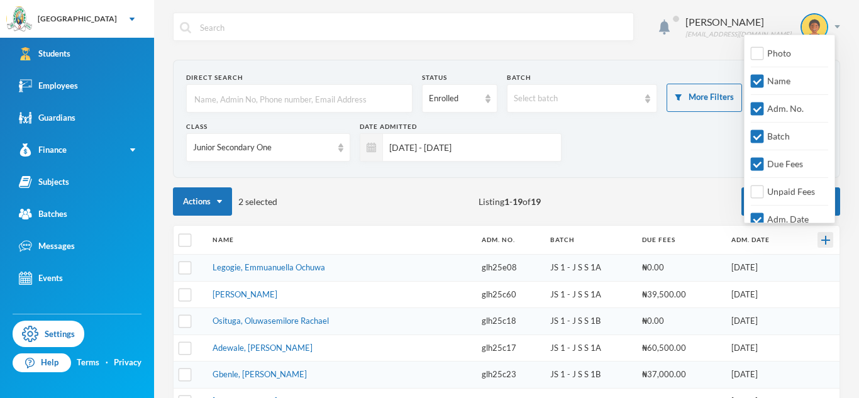
click at [821, 241] on img at bounding box center [825, 240] width 9 height 9
click at [777, 54] on span "Photo" at bounding box center [779, 53] width 34 height 11
click at [764, 54] on input "Photo" at bounding box center [757, 53] width 13 height 13
checkbox input "true"
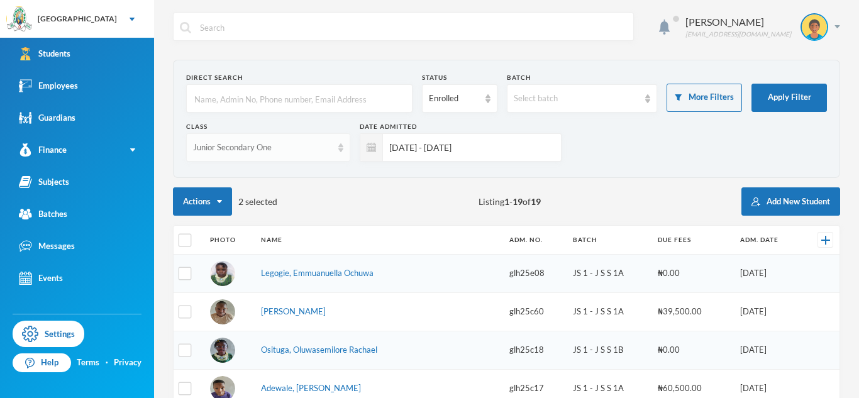
click at [294, 141] on div "Junior Secondary One" at bounding box center [262, 147] width 139 height 13
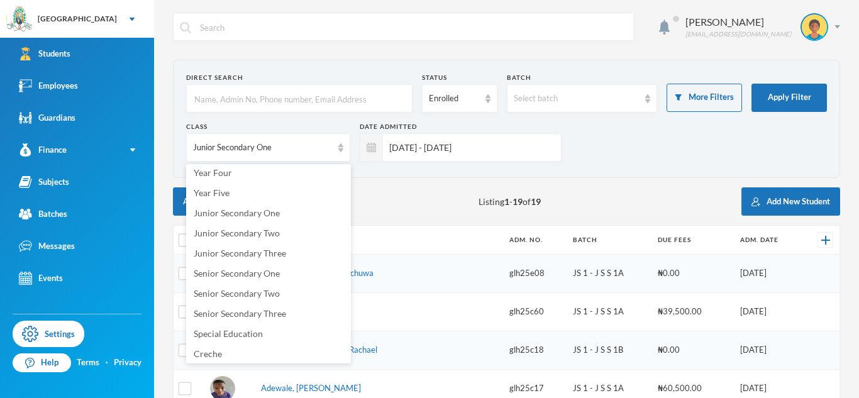
scroll to position [168, 0]
click at [245, 227] on span "Junior Secondary Two" at bounding box center [237, 229] width 86 height 11
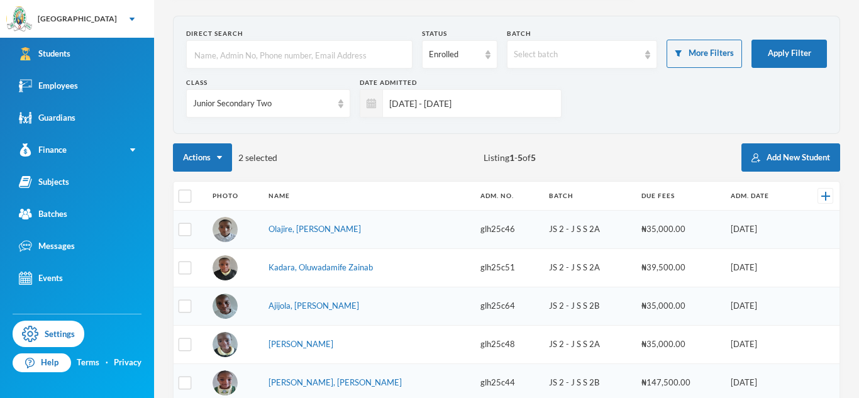
scroll to position [43, 0]
click at [268, 109] on div "Junior Secondary Two" at bounding box center [262, 104] width 139 height 13
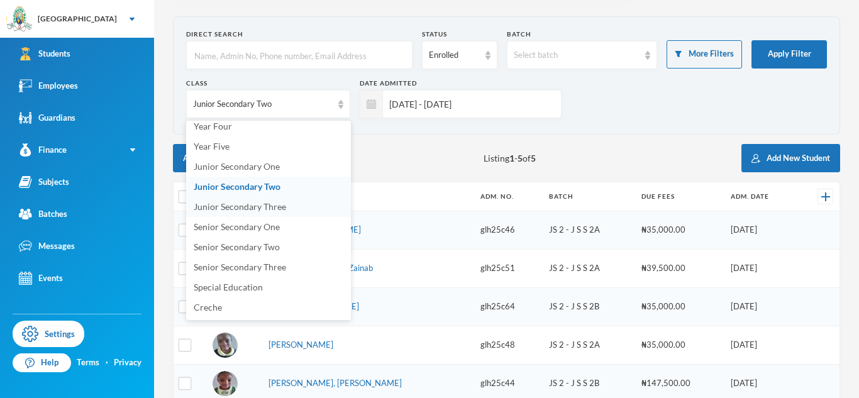
click at [279, 204] on span "Junior Secondary Three" at bounding box center [240, 206] width 92 height 11
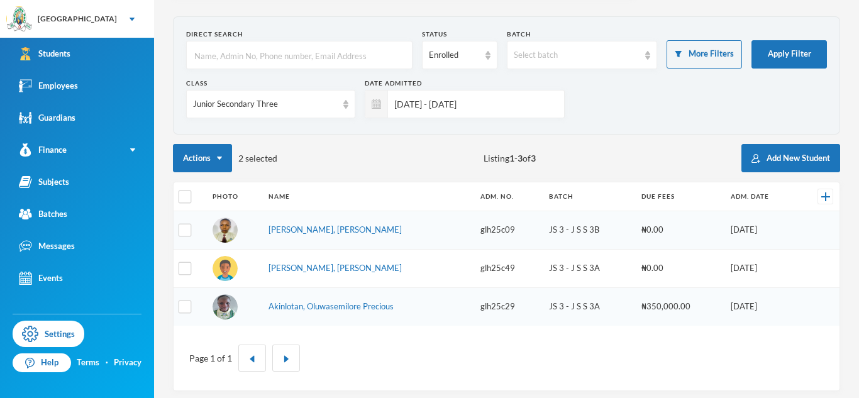
scroll to position [49, 0]
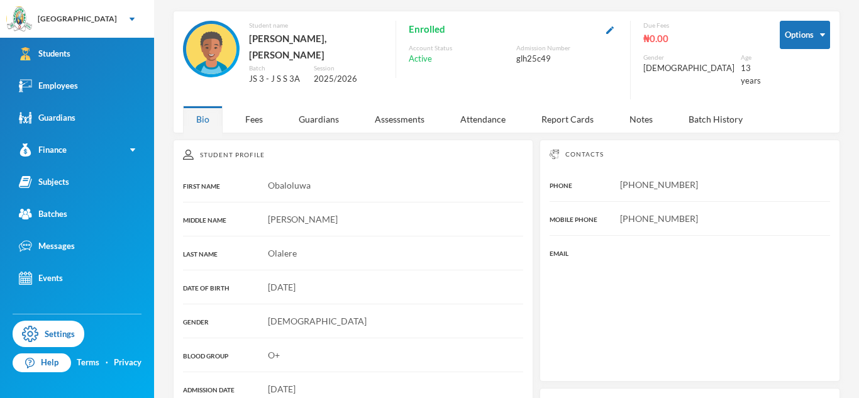
click at [617, 34] on button "button" at bounding box center [609, 29] width 15 height 14
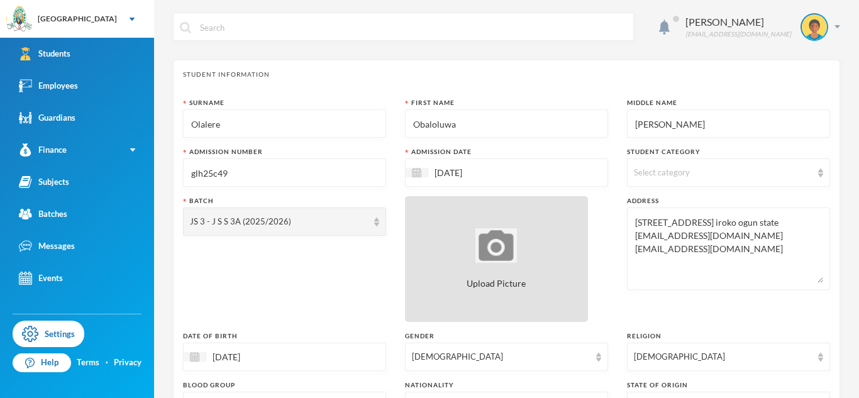
click at [428, 268] on div "Upload Picture" at bounding box center [496, 259] width 183 height 126
type input "C:\fakepath\20250917_141116.jpeg"
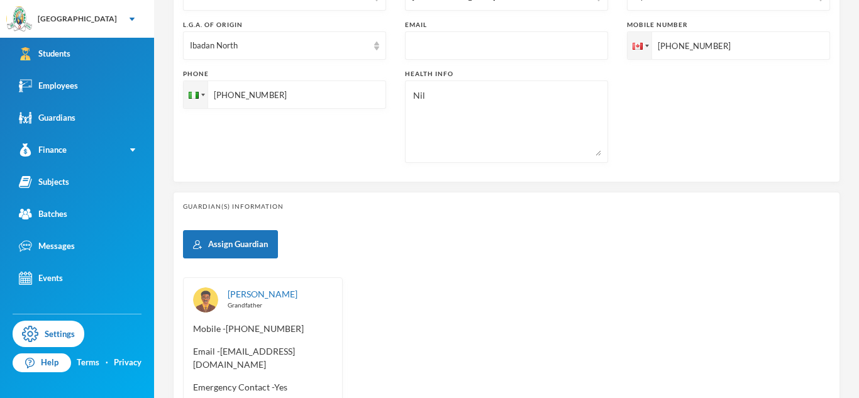
scroll to position [554, 0]
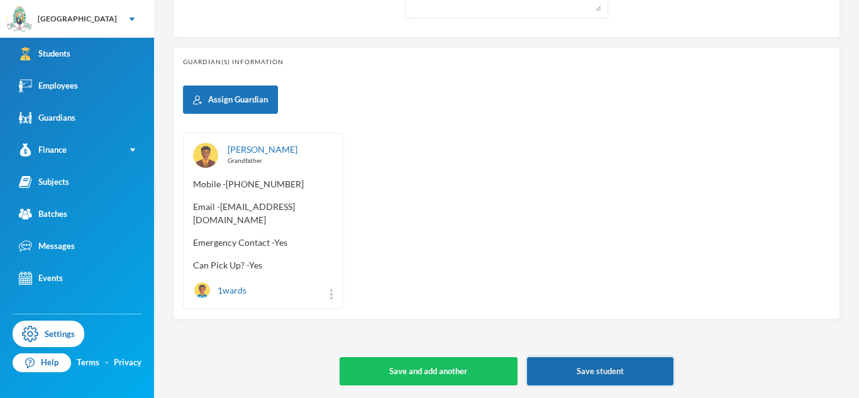
click at [623, 365] on button "Save student" at bounding box center [600, 371] width 146 height 28
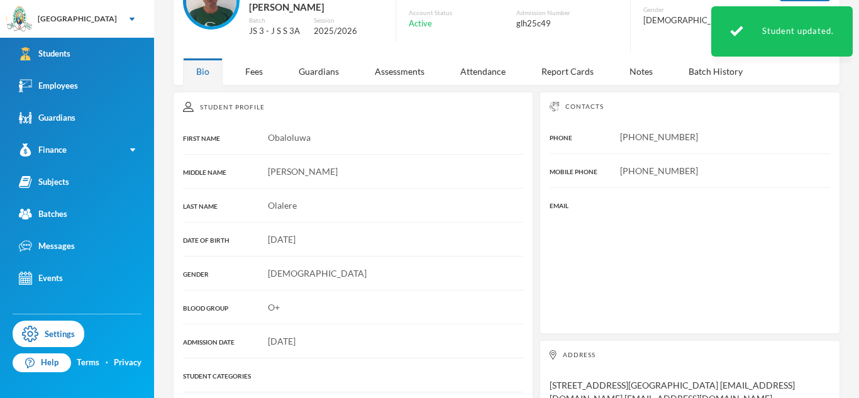
scroll to position [65, 0]
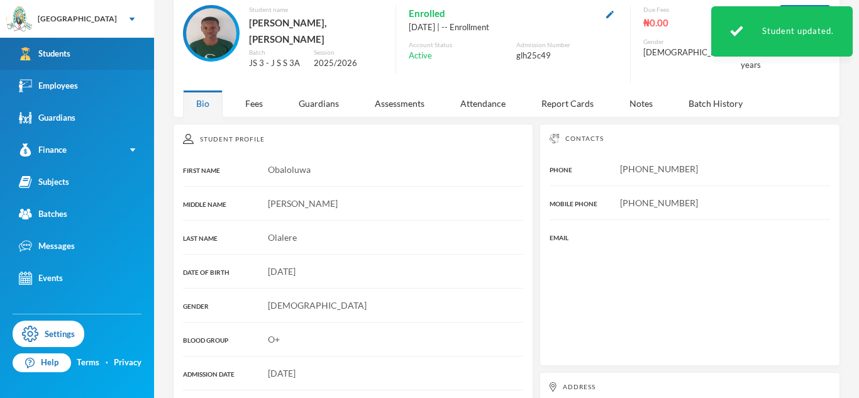
click at [148, 50] on link "Students" at bounding box center [77, 54] width 154 height 32
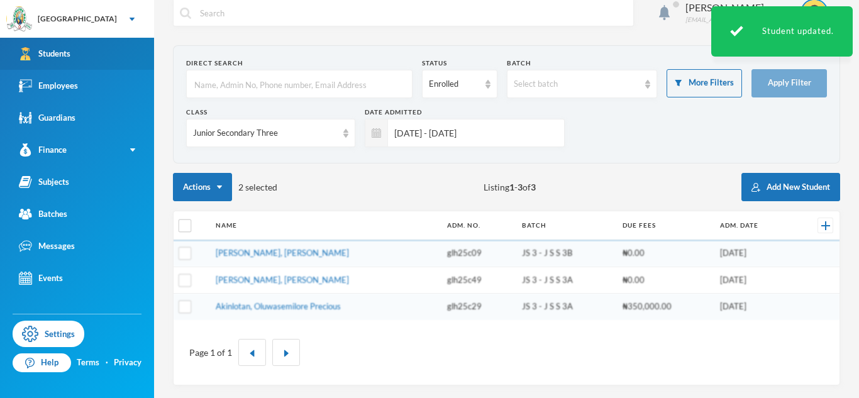
scroll to position [14, 0]
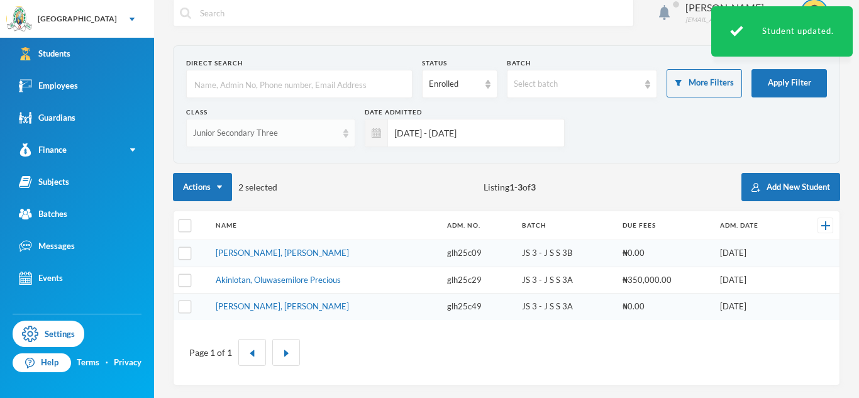
click at [246, 124] on div "Junior Secondary Three" at bounding box center [270, 133] width 169 height 28
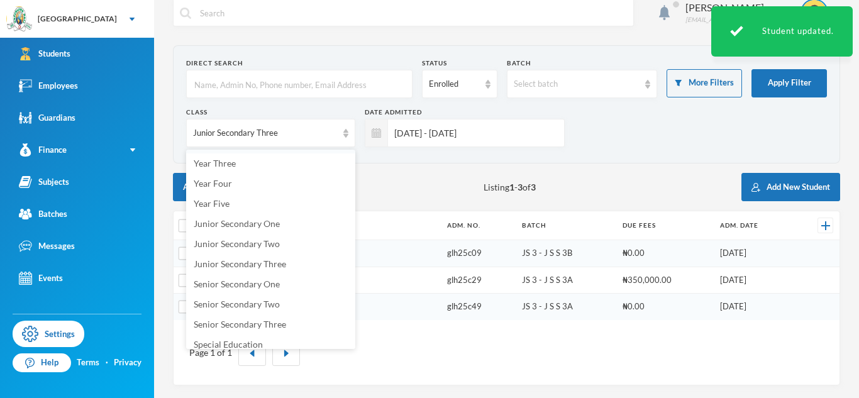
scroll to position [168, 0]
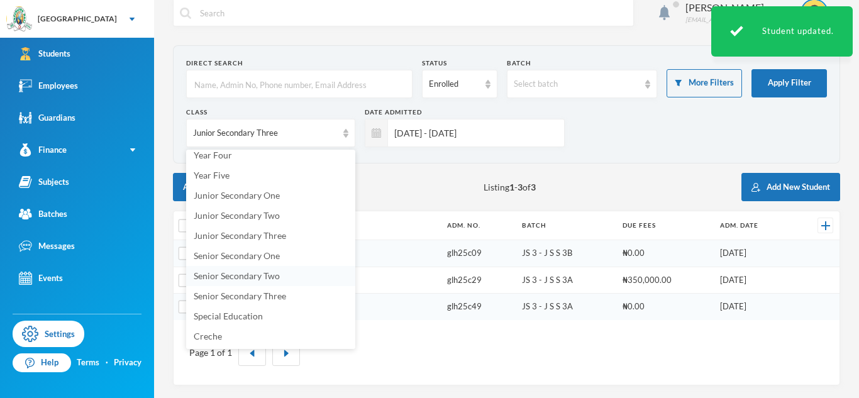
click at [287, 273] on li "Senior Secondary Two" at bounding box center [270, 276] width 169 height 20
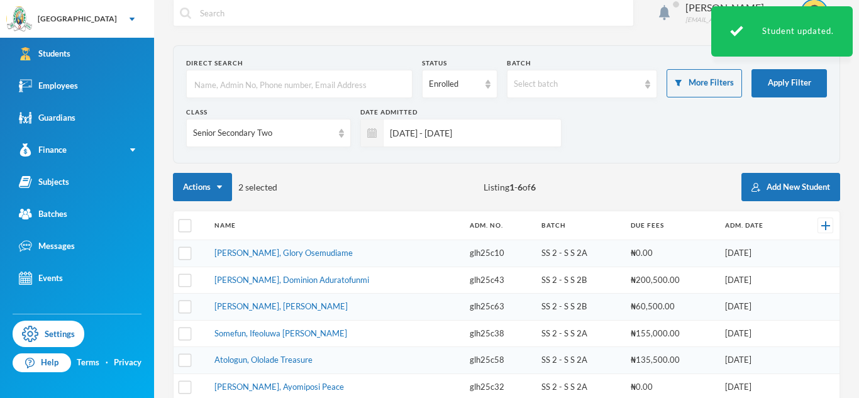
scroll to position [65, 0]
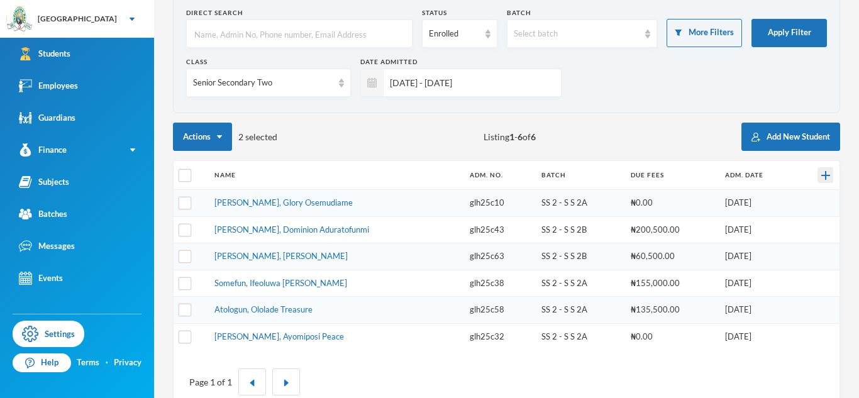
click at [825, 175] on img at bounding box center [825, 175] width 9 height 9
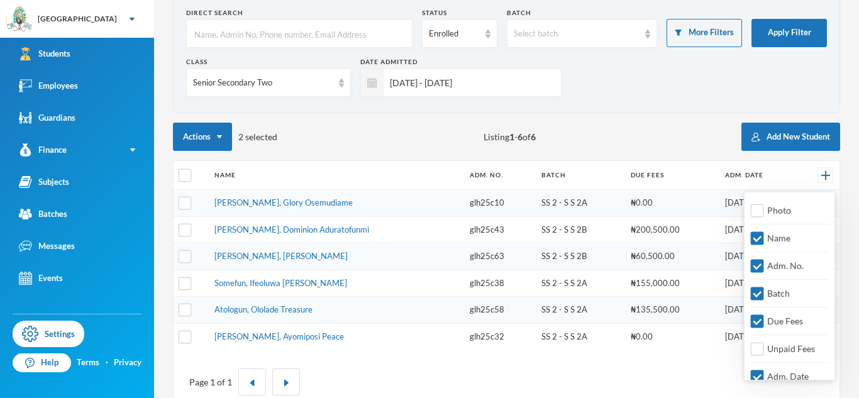
click at [803, 206] on div "Photo Name Adm. No. Batch Due Fees Unpaid Fees Adm. Date Address Blood Group Da…" at bounding box center [789, 286] width 91 height 189
click at [788, 212] on span "Photo" at bounding box center [779, 210] width 34 height 11
click at [764, 212] on input "Photo" at bounding box center [757, 210] width 13 height 13
checkbox input "true"
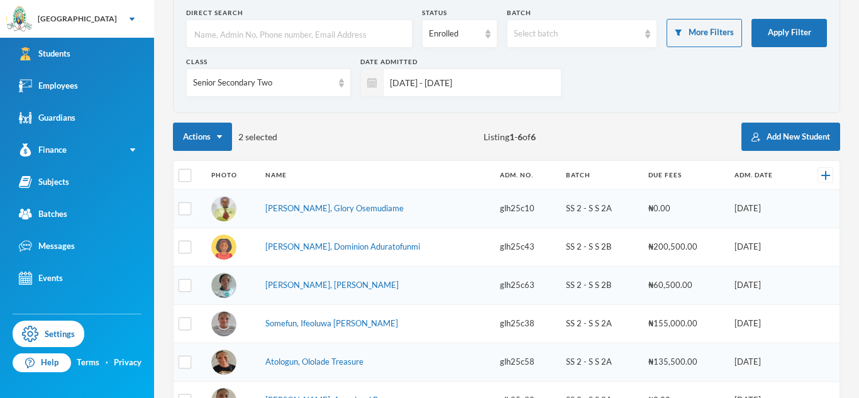
scroll to position [164, 0]
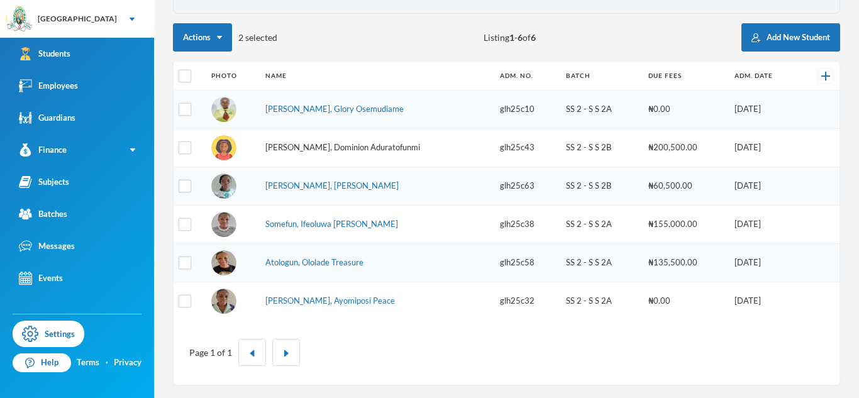
click at [335, 148] on link "[PERSON_NAME], Dominion Aduratofunmi" at bounding box center [342, 147] width 155 height 10
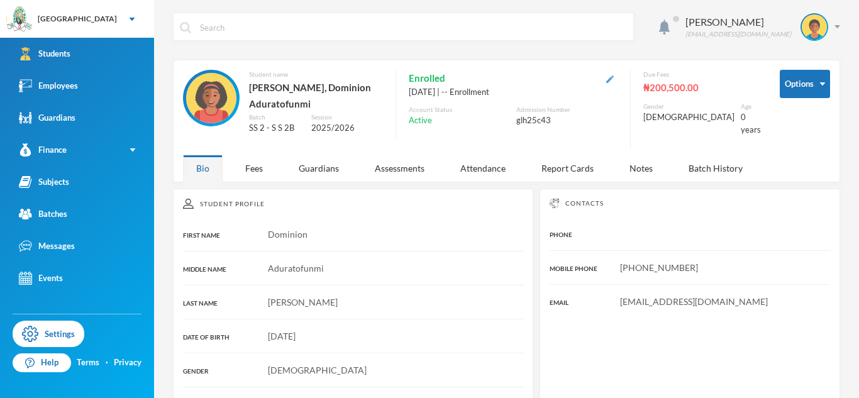
click at [614, 82] on img "button" at bounding box center [610, 79] width 8 height 8
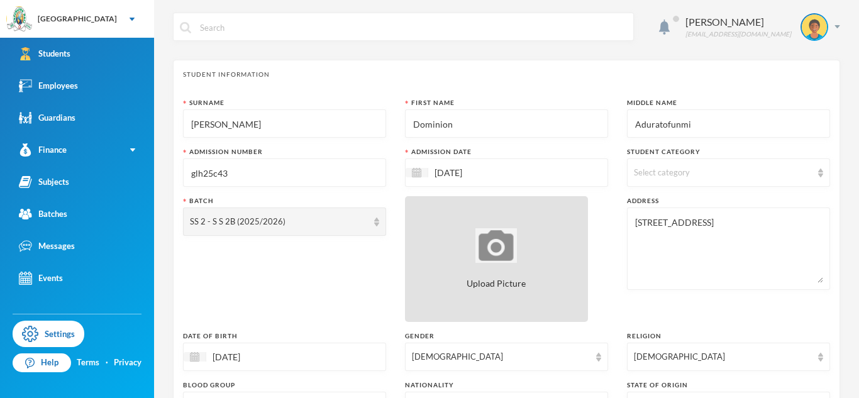
click at [456, 264] on div "Upload Picture" at bounding box center [496, 259] width 183 height 126
type input "C:\fakepath\20250917_141008.jpeg"
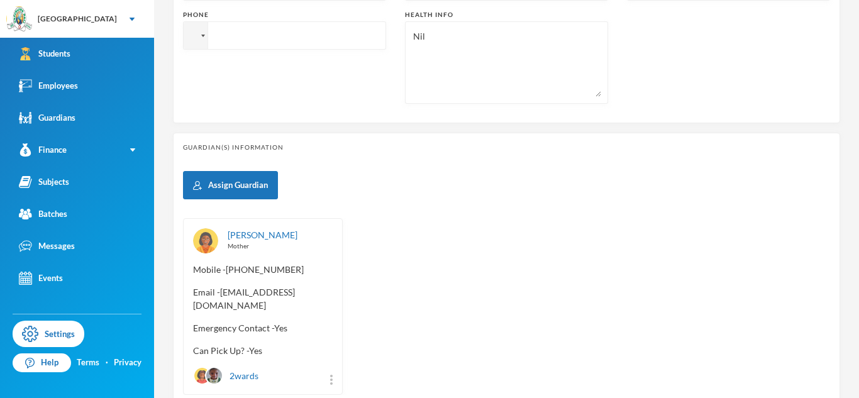
scroll to position [541, 0]
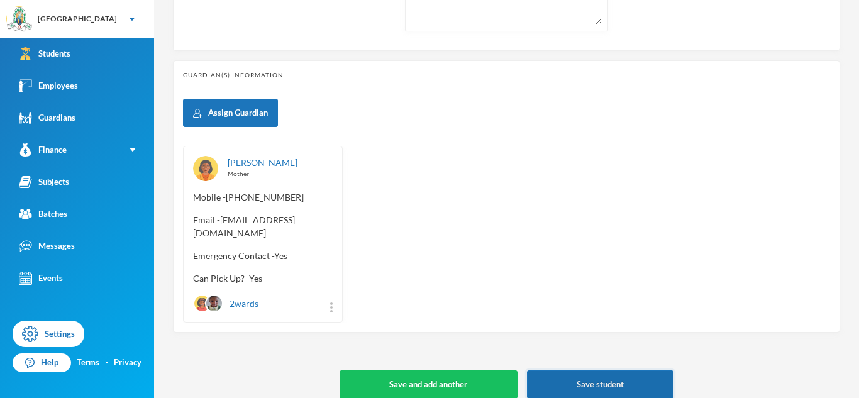
click at [610, 378] on button "Save student" at bounding box center [600, 384] width 146 height 28
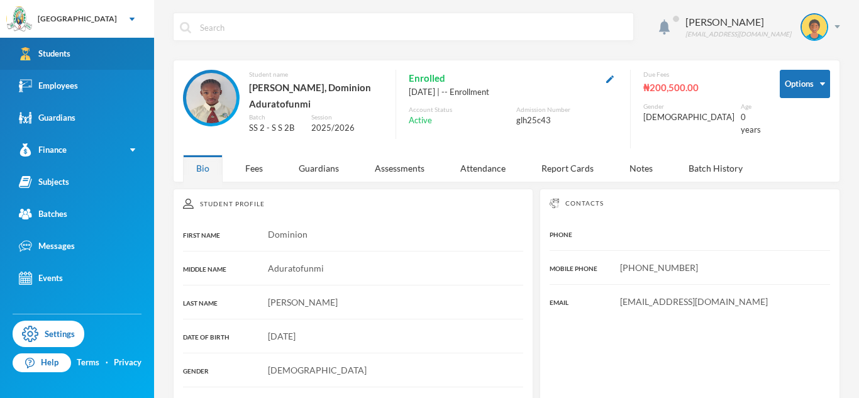
click at [146, 60] on link "Students" at bounding box center [77, 54] width 154 height 32
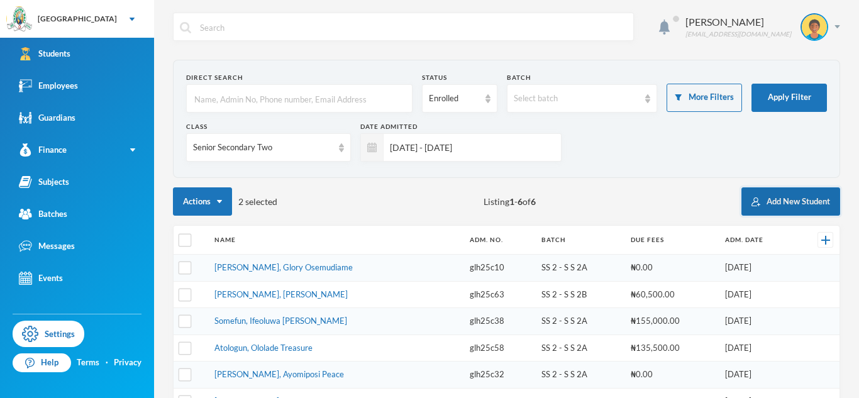
click at [758, 202] on img "button" at bounding box center [755, 201] width 9 height 9
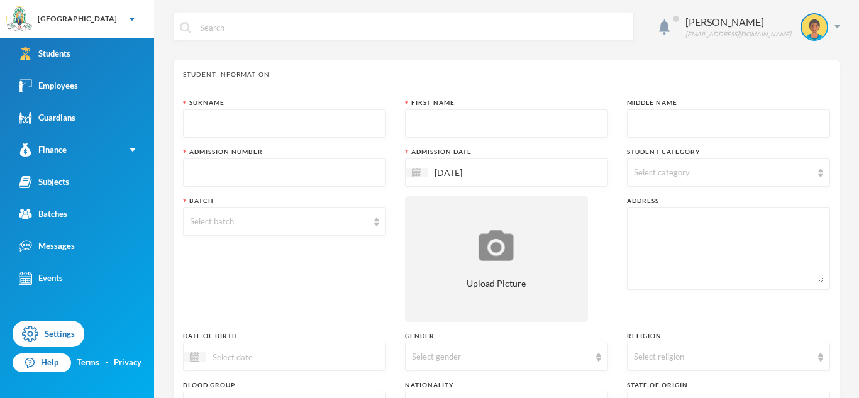
click at [341, 131] on input "text" at bounding box center [284, 124] width 189 height 28
type input "Olayiwola"
click at [451, 127] on input "text" at bounding box center [506, 124] width 189 height 28
type input "[PERSON_NAME]"
click at [631, 117] on div at bounding box center [728, 123] width 203 height 28
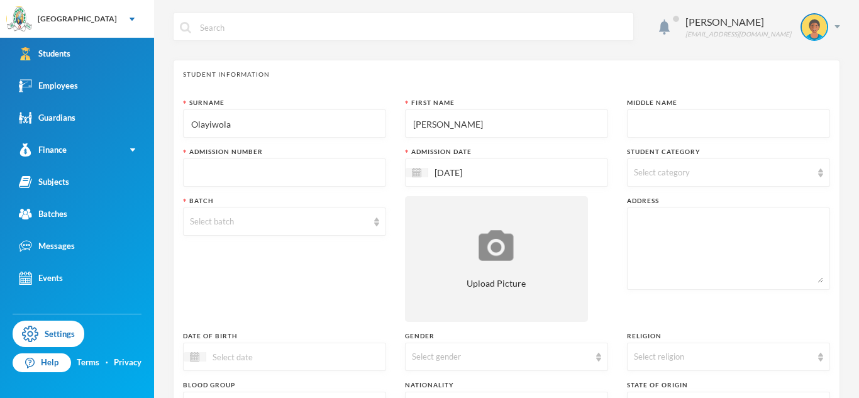
click at [638, 122] on input "text" at bounding box center [728, 124] width 189 height 28
type input "[PERSON_NAME]"
click at [693, 217] on textarea at bounding box center [728, 248] width 189 height 69
paste textarea "Plot [STREET_ADDRESS][GEOGRAPHIC_DATA], [GEOGRAPHIC_DATA]"
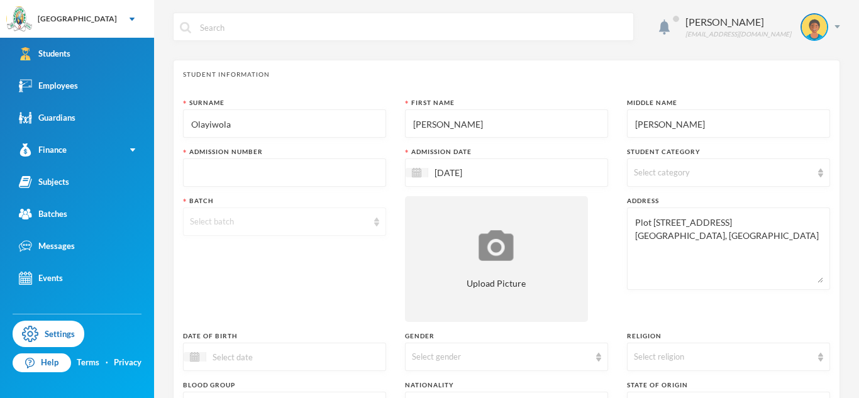
type textarea "Plot [STREET_ADDRESS][GEOGRAPHIC_DATA], [GEOGRAPHIC_DATA]"
click at [288, 219] on div "Select batch" at bounding box center [279, 222] width 178 height 13
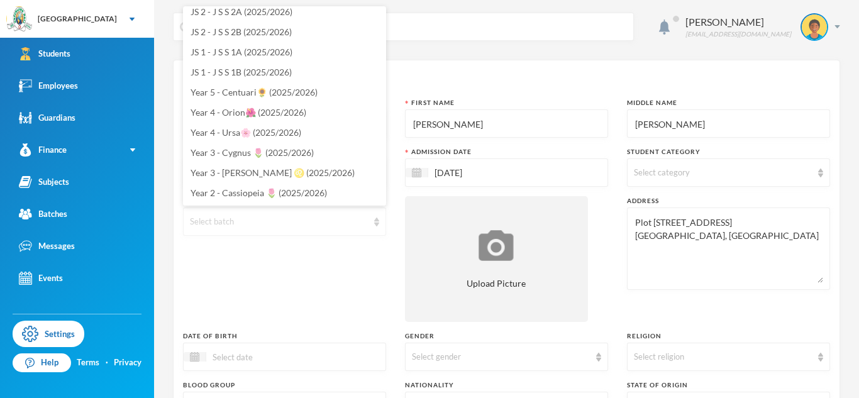
scroll to position [206, 0]
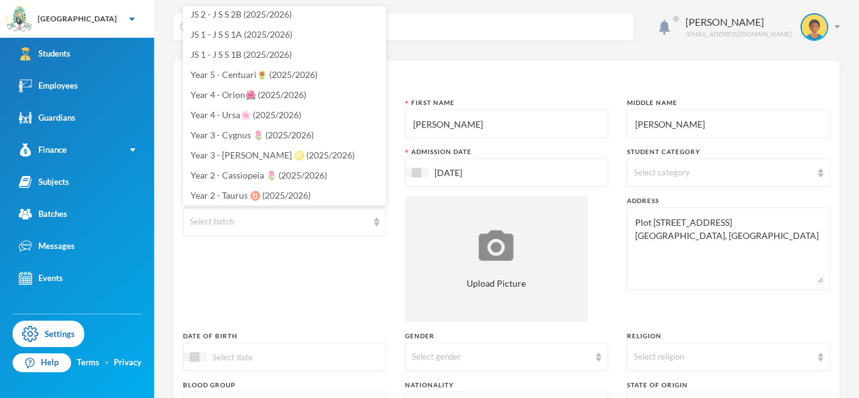
click at [253, 287] on div "Batch Select batch" at bounding box center [284, 259] width 203 height 126
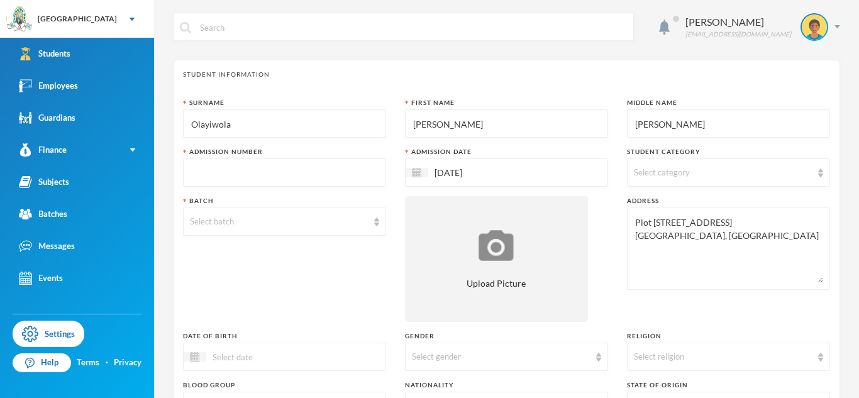
click at [639, 170] on span "Select category" at bounding box center [662, 172] width 56 height 10
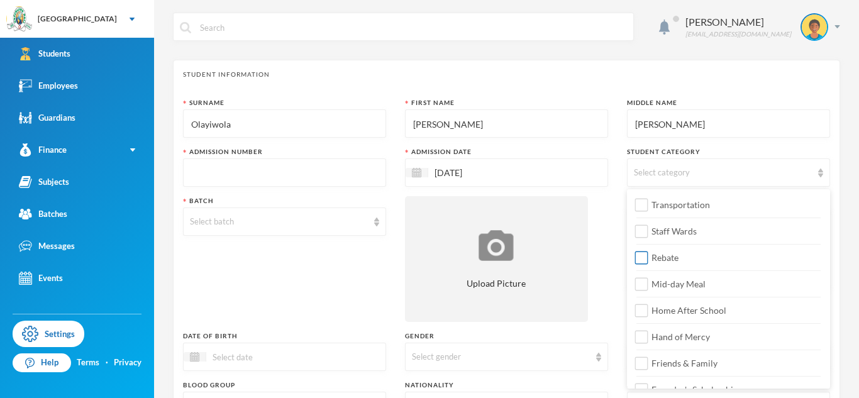
scroll to position [148, 0]
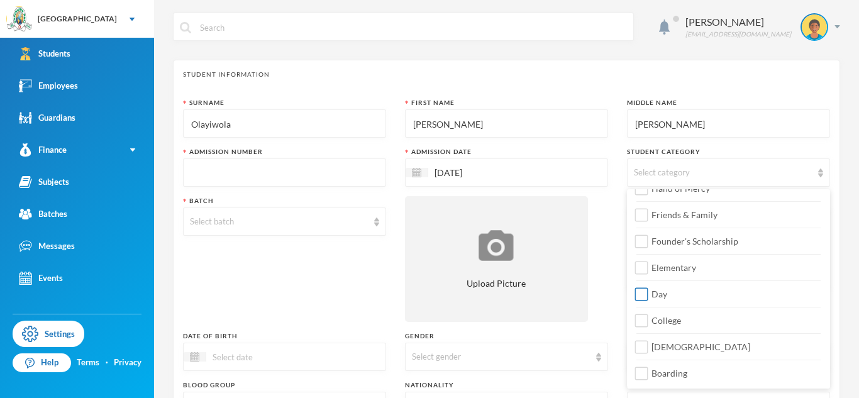
click at [664, 289] on span "Day" at bounding box center [659, 294] width 26 height 11
click at [648, 288] on input "Day" at bounding box center [641, 294] width 13 height 13
checkbox input "true"
click at [669, 324] on span "College" at bounding box center [666, 320] width 40 height 11
click at [648, 324] on input "College" at bounding box center [641, 320] width 13 height 13
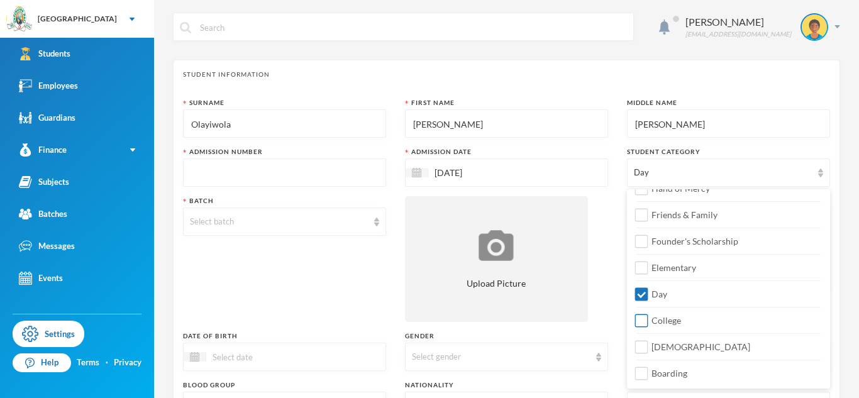
checkbox input "true"
click at [680, 345] on span "[DEMOGRAPHIC_DATA]" at bounding box center [700, 346] width 109 height 11
click at [648, 345] on input "[DEMOGRAPHIC_DATA]" at bounding box center [641, 347] width 13 height 13
checkbox input "true"
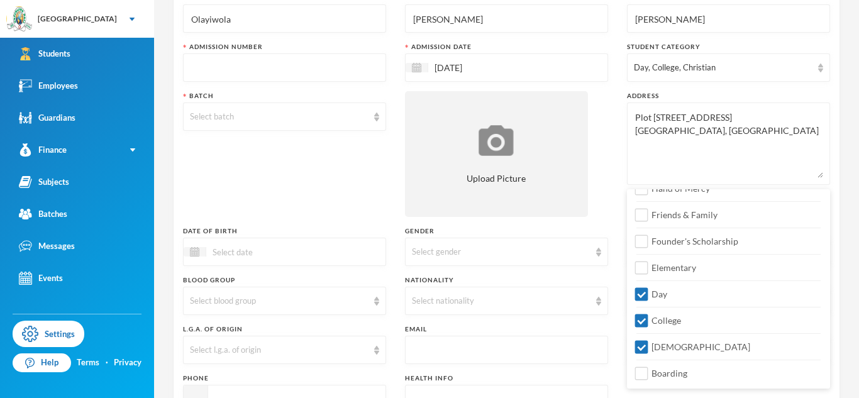
scroll to position [125, 0]
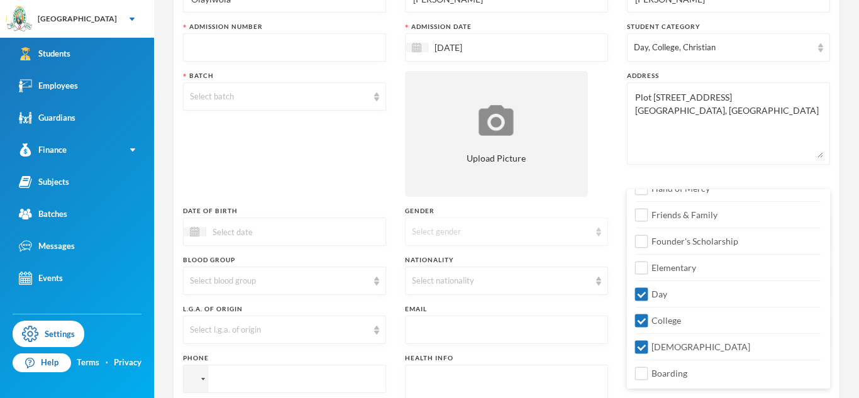
click at [466, 229] on div "Select gender" at bounding box center [501, 232] width 178 height 13
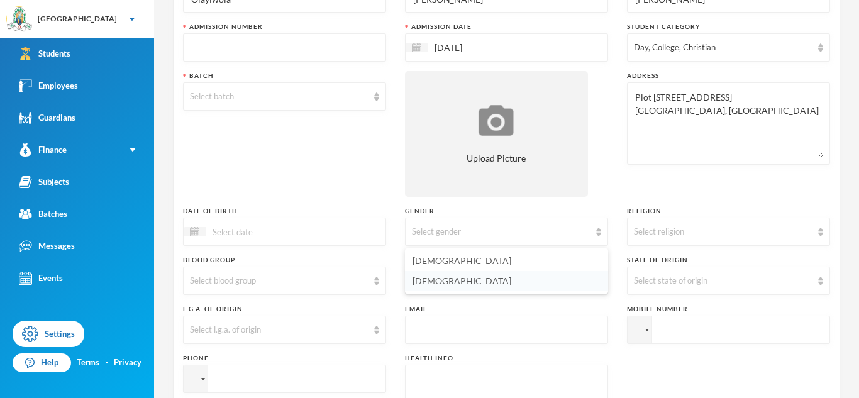
click at [472, 275] on li "[DEMOGRAPHIC_DATA]" at bounding box center [506, 281] width 203 height 20
click at [466, 273] on div "Select nationality" at bounding box center [506, 281] width 203 height 28
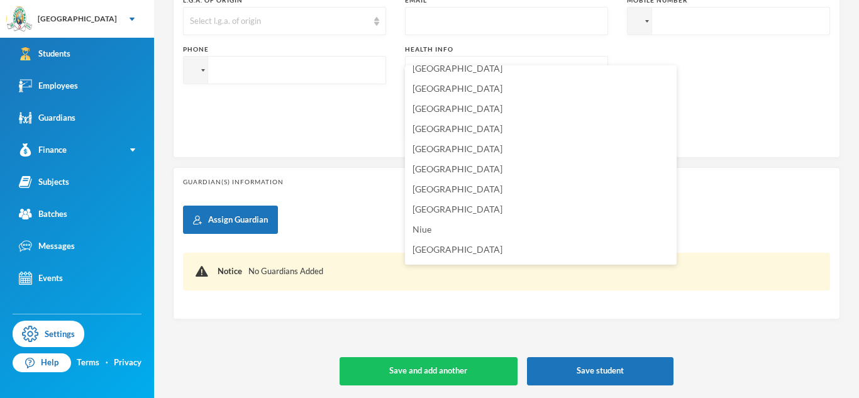
scroll to position [3072, 0]
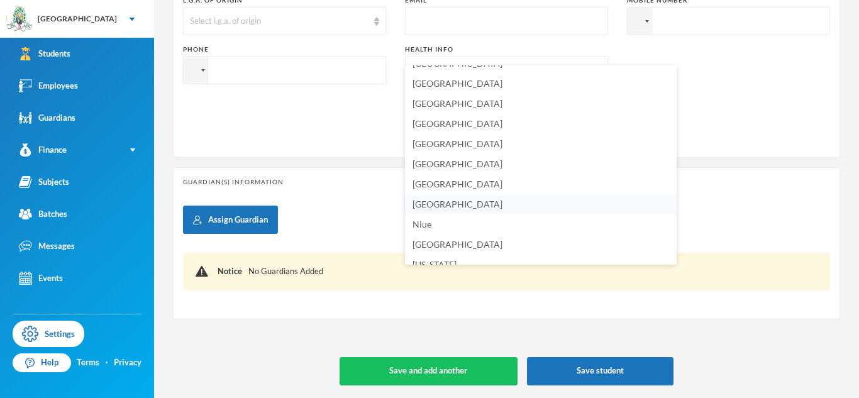
click at [440, 206] on span "[GEOGRAPHIC_DATA]" at bounding box center [457, 204] width 90 height 11
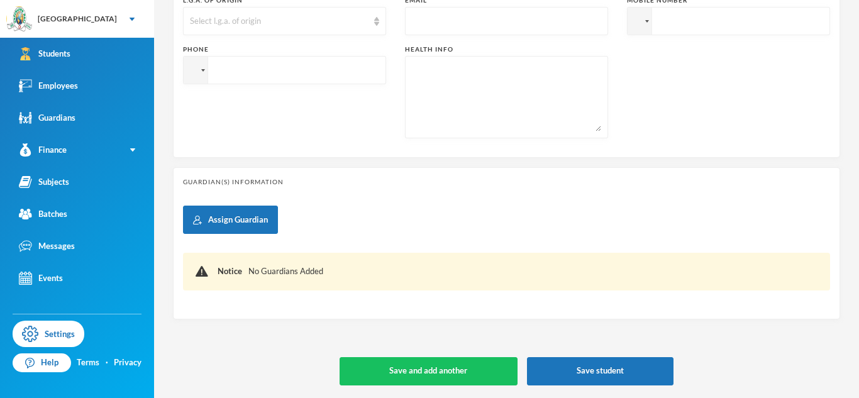
click at [462, 95] on textarea at bounding box center [506, 97] width 189 height 69
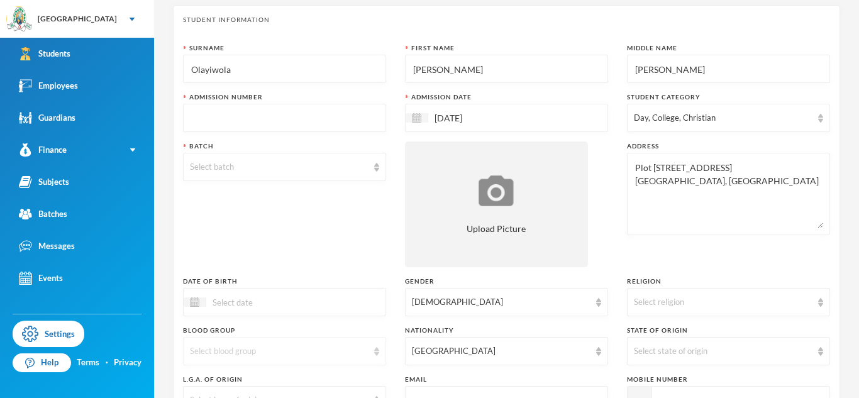
scroll to position [51, 0]
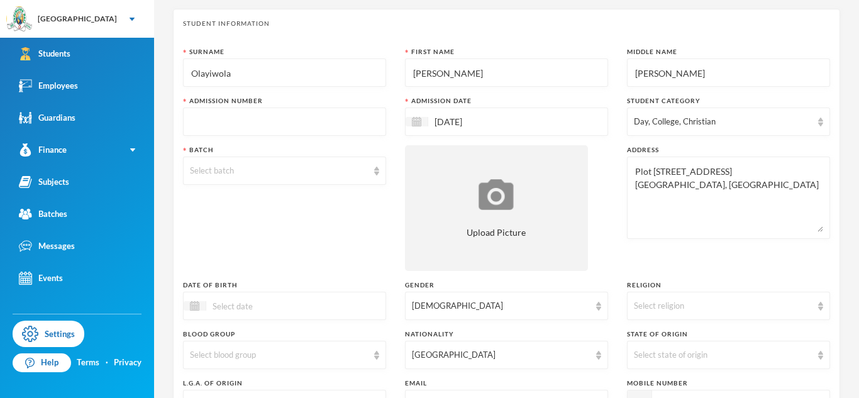
type textarea "NIL"
click at [264, 119] on input "text" at bounding box center [284, 122] width 189 height 28
type input "glh25c74"
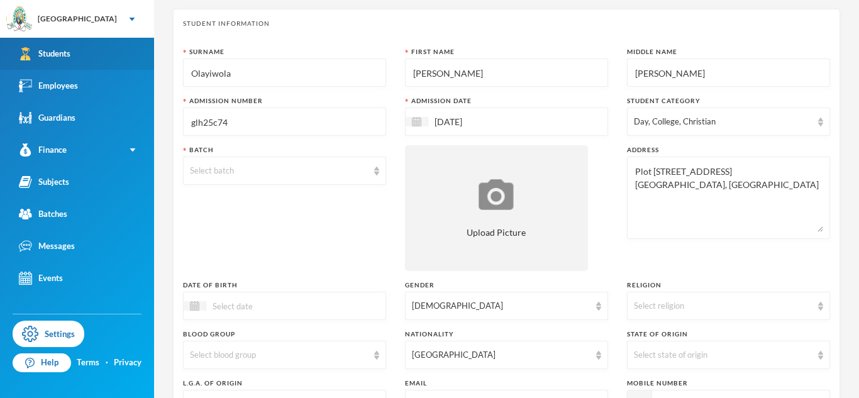
click at [87, 58] on link "Students" at bounding box center [77, 54] width 154 height 32
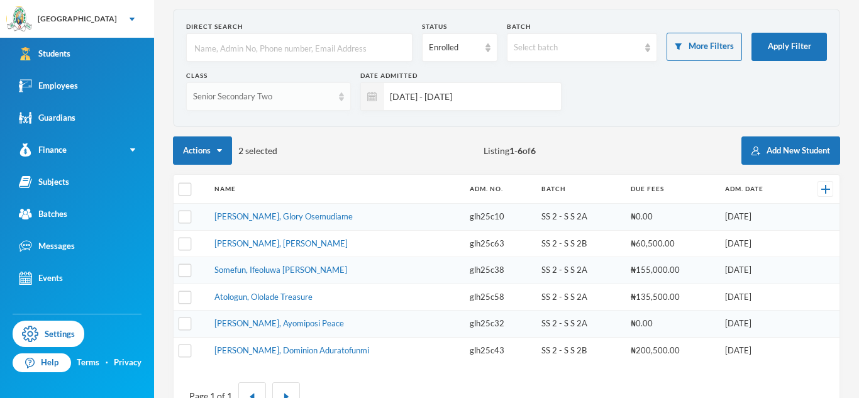
click at [278, 101] on div "Senior Secondary Two" at bounding box center [263, 97] width 140 height 13
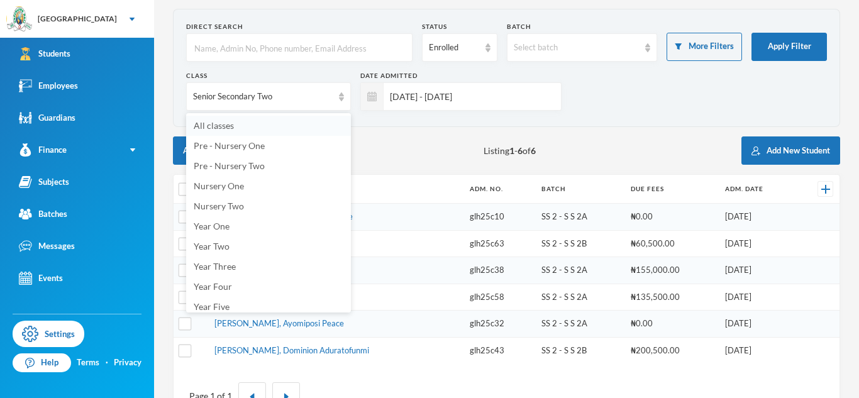
click at [287, 125] on li "All classes" at bounding box center [268, 126] width 165 height 20
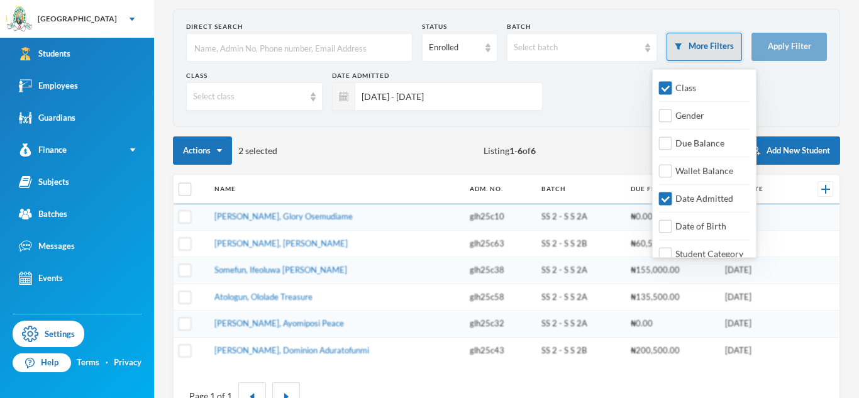
click at [717, 47] on button "More Filters" at bounding box center [703, 47] width 75 height 28
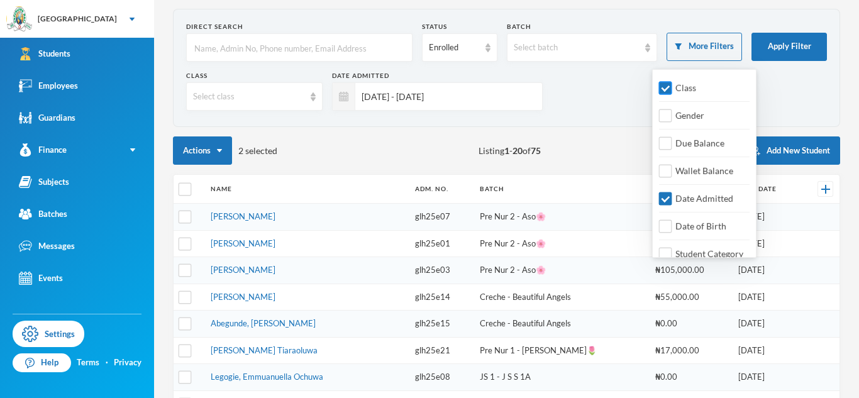
click at [681, 87] on span "Class" at bounding box center [685, 87] width 31 height 11
click at [672, 87] on input "Class" at bounding box center [665, 88] width 13 height 13
checkbox input "false"
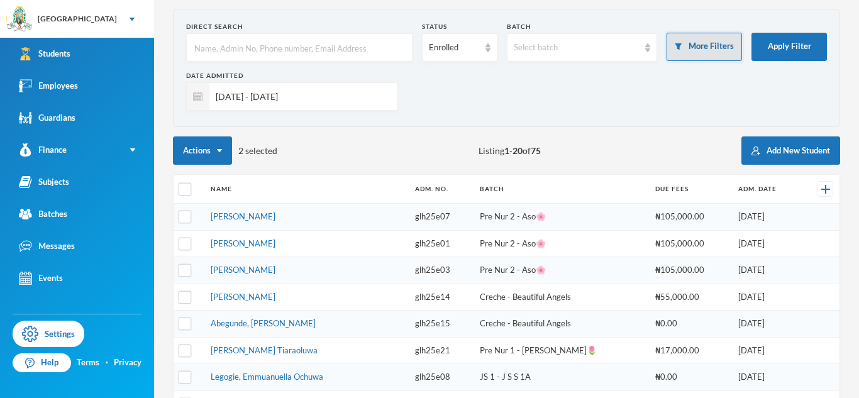
click at [671, 51] on button "More Filters" at bounding box center [703, 47] width 75 height 28
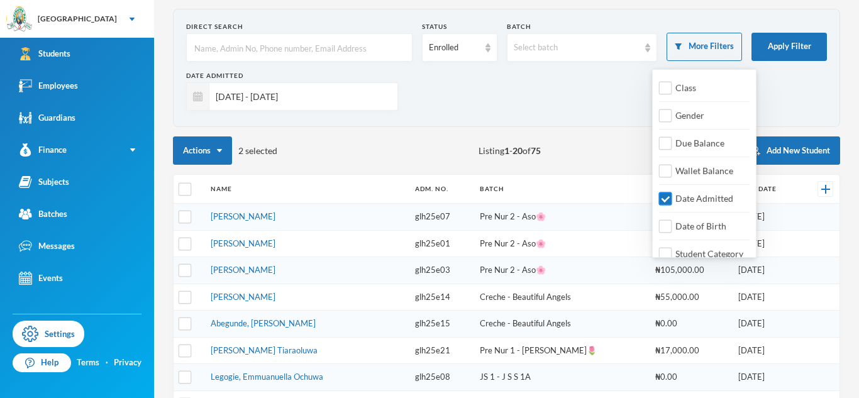
click at [668, 197] on input "Date Admitted" at bounding box center [665, 198] width 13 height 13
checkbox input "false"
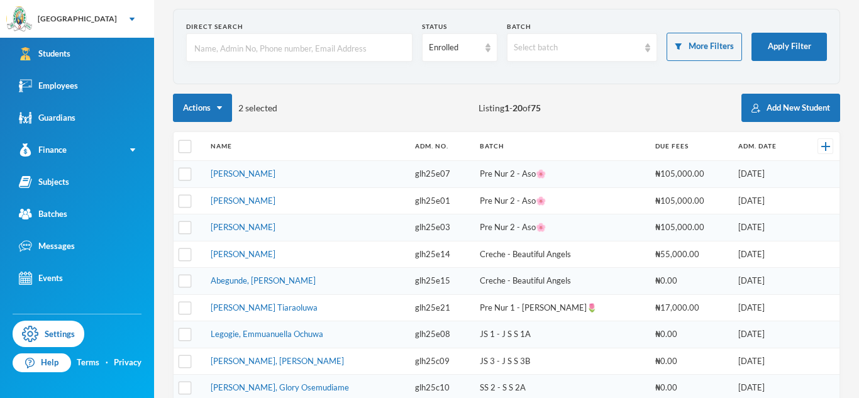
click at [307, 45] on input "text" at bounding box center [299, 48] width 212 height 28
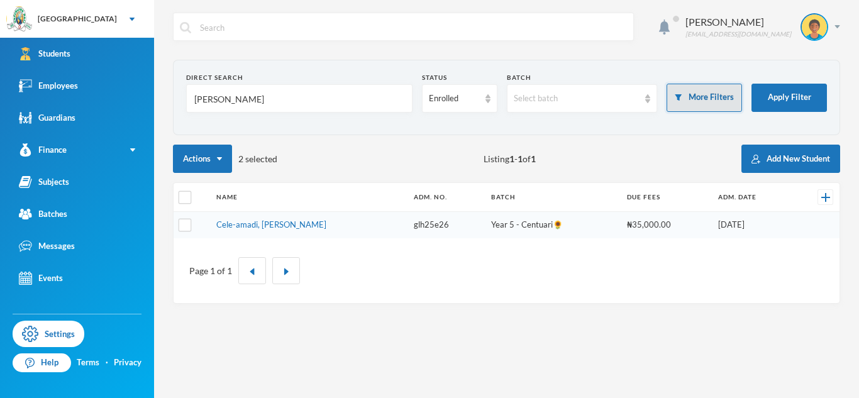
type input "[PERSON_NAME]"
click at [713, 97] on button "More Filters" at bounding box center [703, 98] width 75 height 28
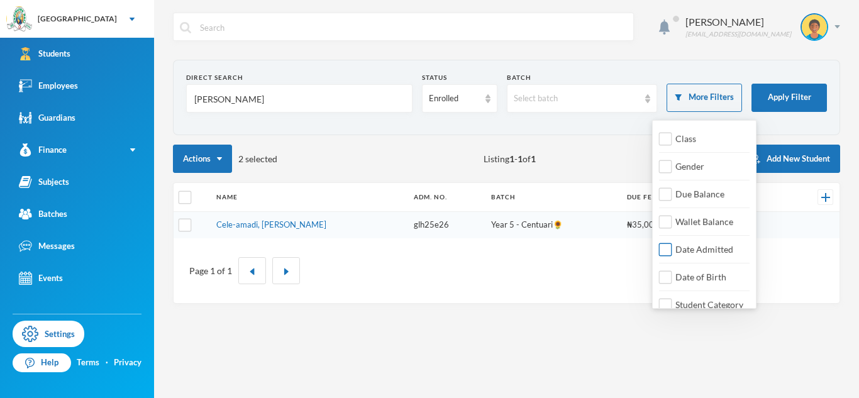
click at [692, 246] on span "Date Admitted" at bounding box center [704, 249] width 68 height 11
click at [672, 246] on input "Date Admitted" at bounding box center [665, 249] width 13 height 13
checkbox input "true"
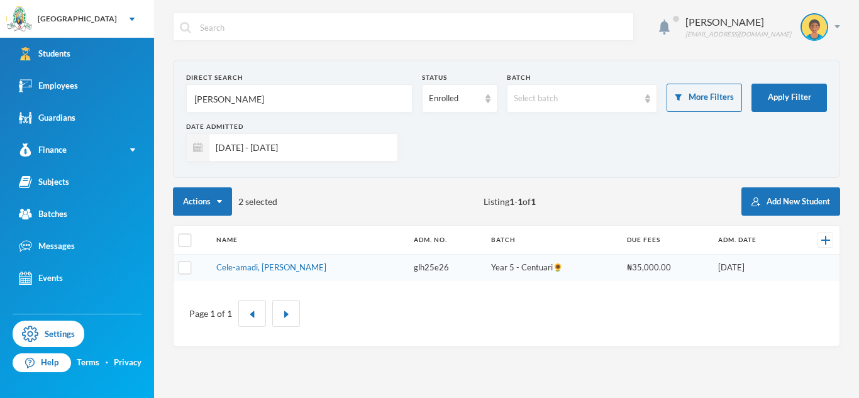
click at [348, 152] on input "[DATE] - [DATE]" at bounding box center [300, 147] width 182 height 28
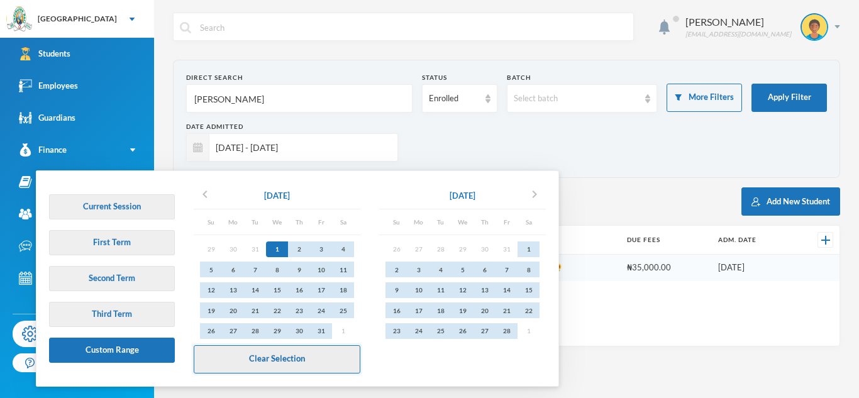
click at [338, 355] on button "Clear Selection" at bounding box center [277, 359] width 167 height 28
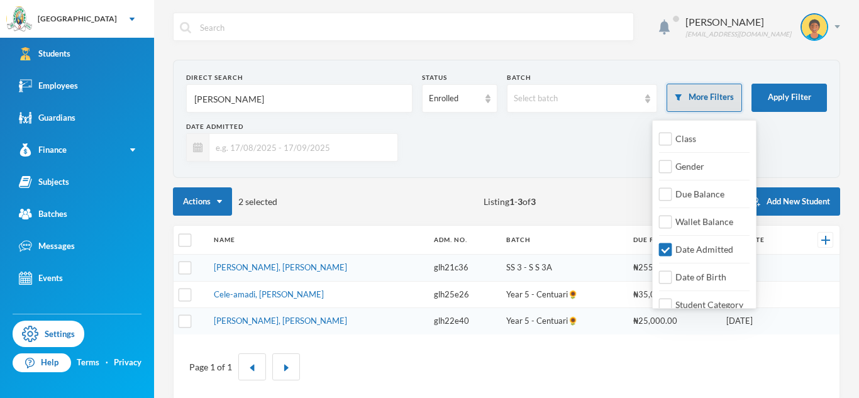
click at [678, 96] on img "button" at bounding box center [679, 97] width 8 height 7
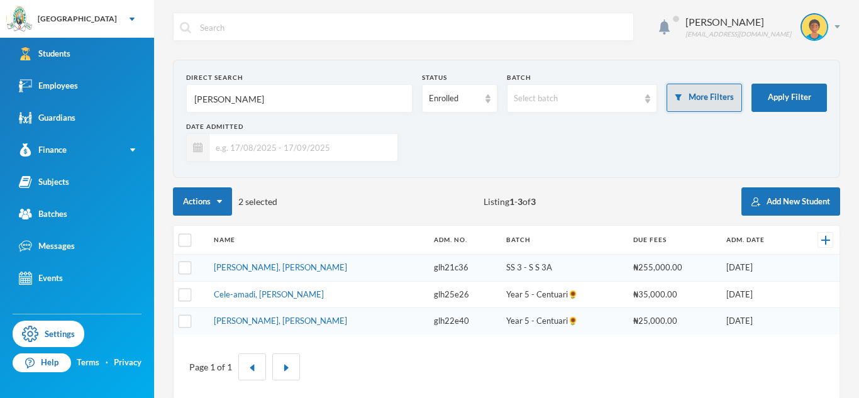
click at [701, 104] on button "More Filters" at bounding box center [703, 98] width 75 height 28
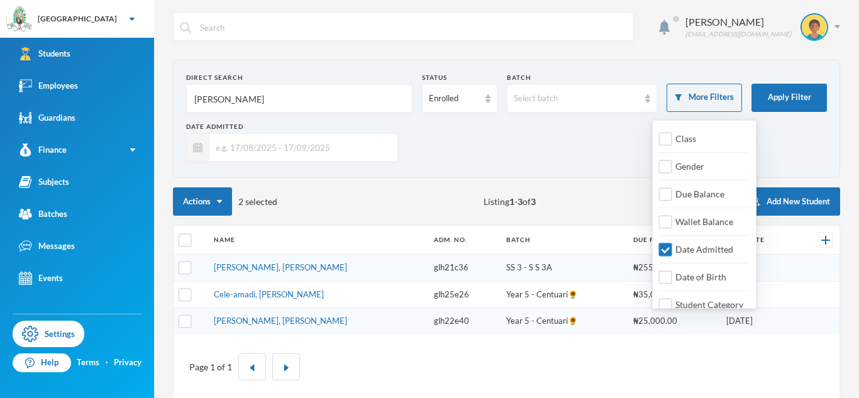
click at [666, 255] on input "Date Admitted" at bounding box center [665, 249] width 13 height 13
checkbox input "false"
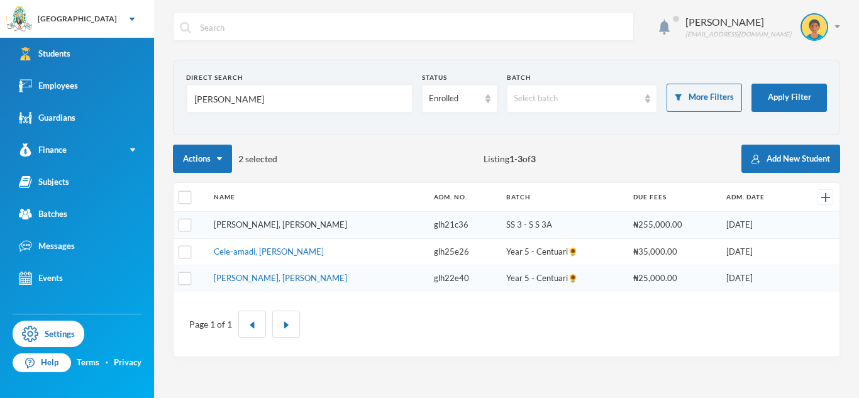
click at [275, 229] on link "[PERSON_NAME], [PERSON_NAME]" at bounding box center [280, 224] width 133 height 10
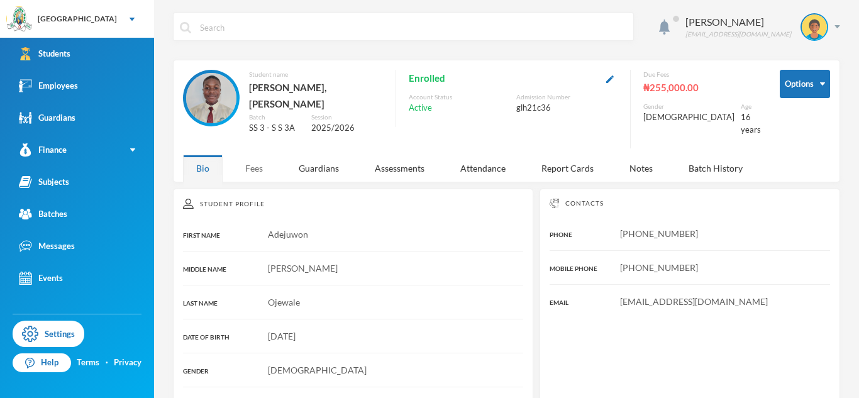
click at [260, 155] on div "Fees" at bounding box center [254, 168] width 44 height 27
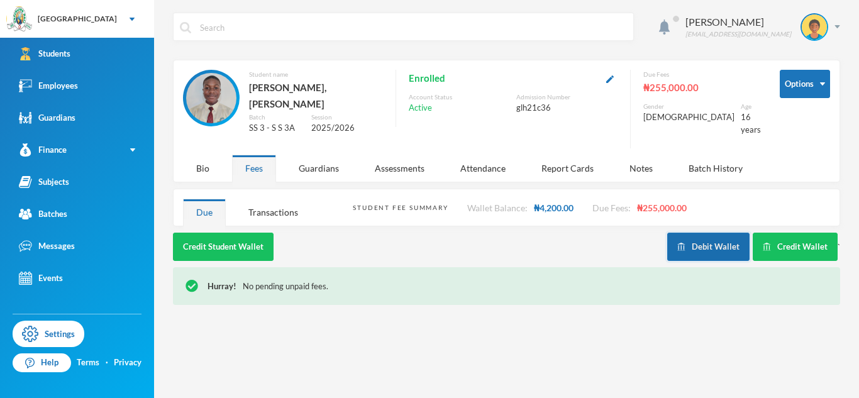
click at [705, 242] on button "Debit Wallet" at bounding box center [708, 247] width 82 height 28
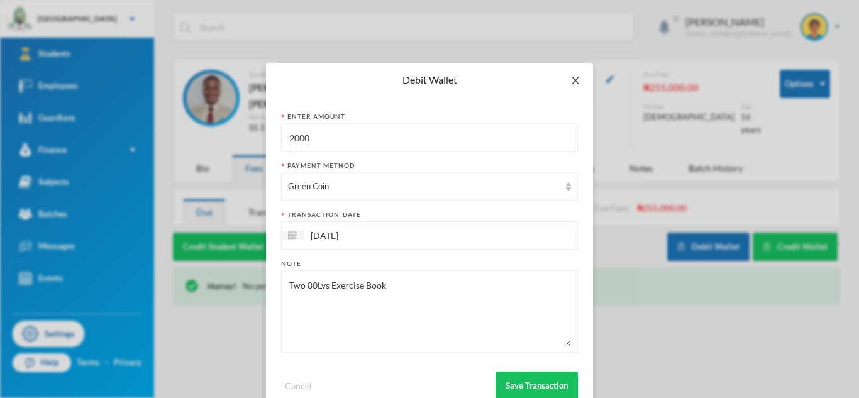
click at [570, 82] on icon "icon: close" at bounding box center [575, 80] width 10 height 10
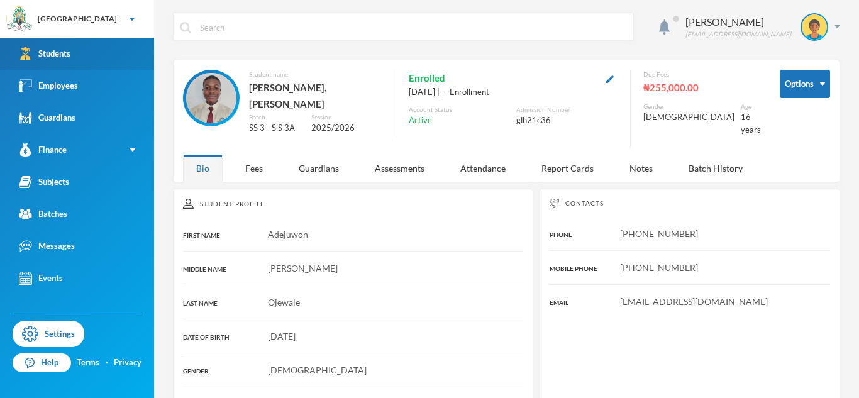
click at [123, 55] on link "Students" at bounding box center [77, 54] width 154 height 32
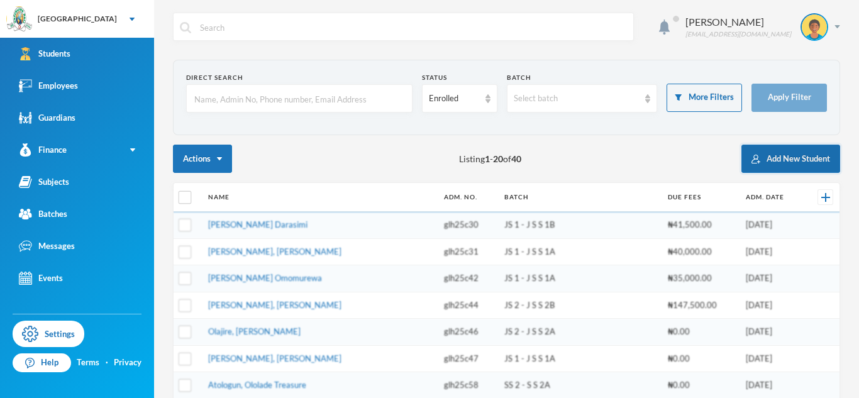
click at [801, 160] on button "Add New Student" at bounding box center [790, 159] width 99 height 28
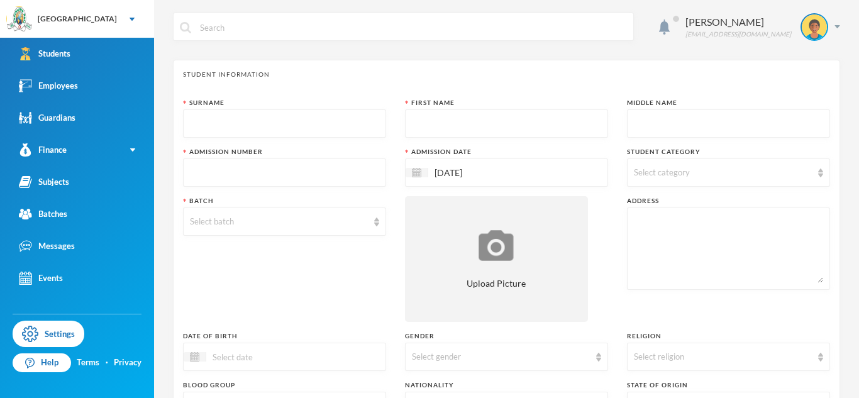
click at [341, 123] on input "text" at bounding box center [284, 124] width 189 height 28
type input "Olayiwola"
click at [426, 118] on input "text" at bounding box center [506, 124] width 189 height 28
type input "[PERSON_NAME]"
click at [651, 129] on input "text" at bounding box center [728, 124] width 189 height 28
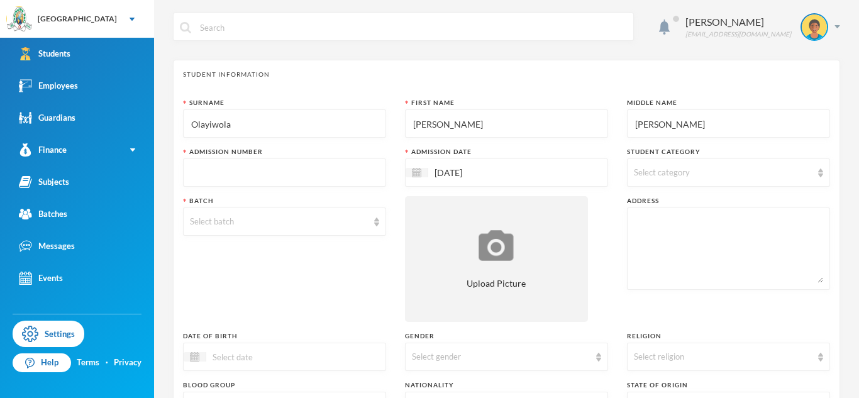
type input "[PERSON_NAME]"
click at [319, 179] on input "text" at bounding box center [284, 173] width 189 height 28
type input "glh25c76"
click at [337, 218] on div "Select batch" at bounding box center [279, 222] width 178 height 13
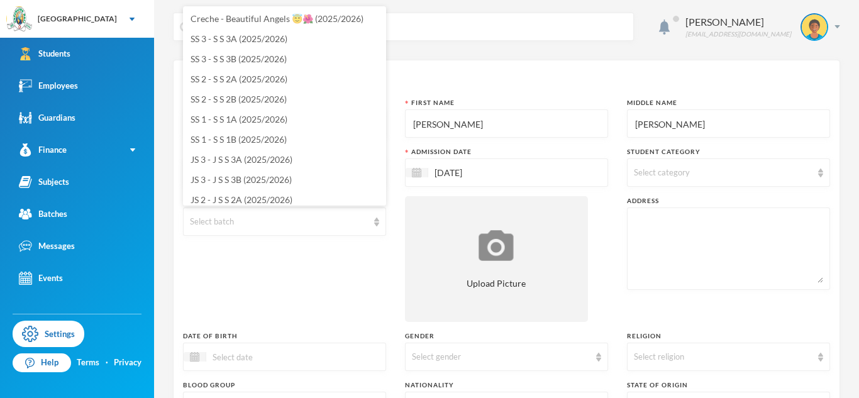
click at [480, 174] on input "[DATE]" at bounding box center [481, 172] width 106 height 14
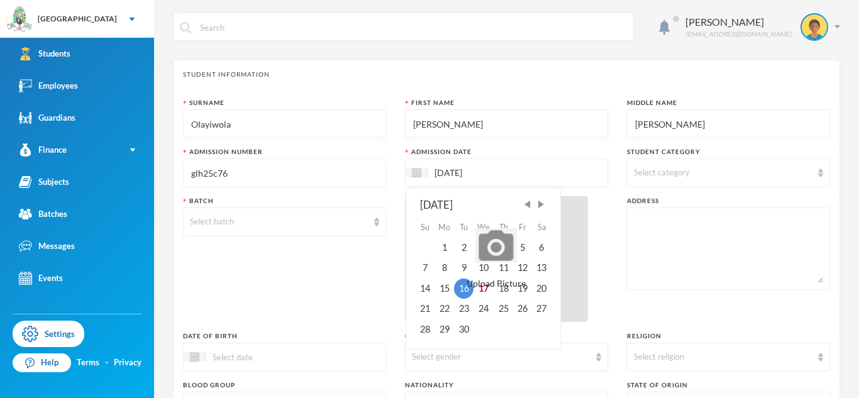
click at [481, 287] on span "Upload Picture" at bounding box center [495, 283] width 59 height 13
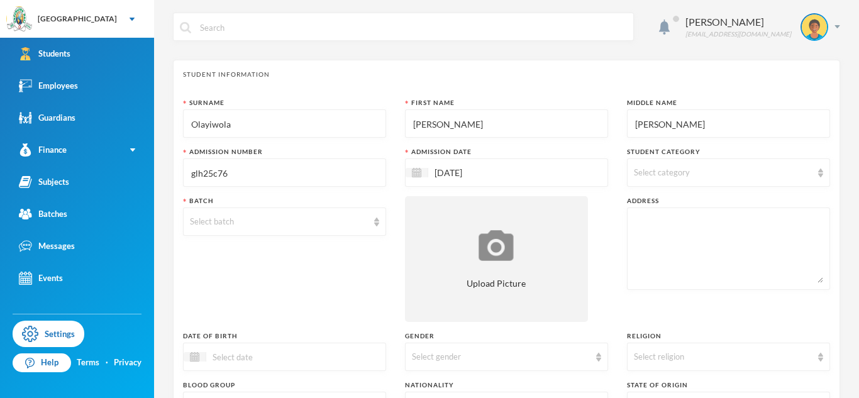
click at [529, 185] on div "[DATE]" at bounding box center [506, 172] width 203 height 28
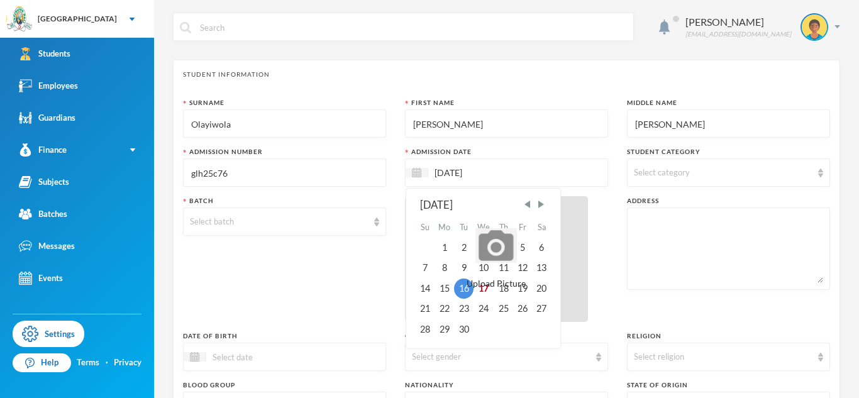
click at [487, 286] on span "Upload Picture" at bounding box center [495, 283] width 59 height 13
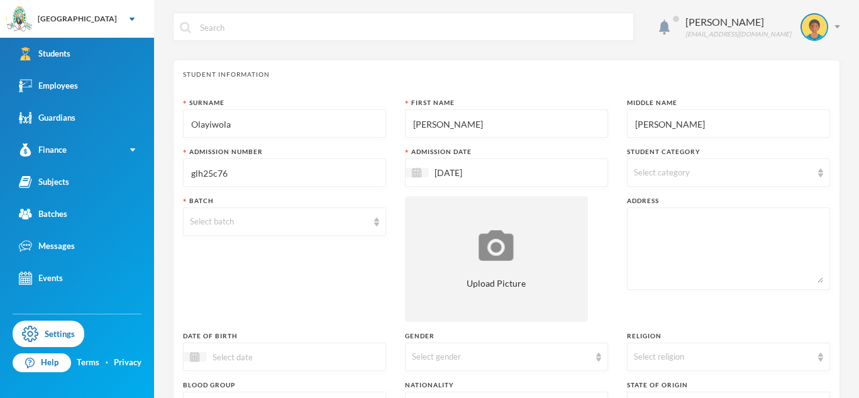
click at [719, 187] on div "Surname Olayiwola First Name Messi Middle Name David Admission Number glh25c76 …" at bounding box center [506, 339] width 647 height 483
click at [717, 185] on div "Select category" at bounding box center [728, 172] width 203 height 28
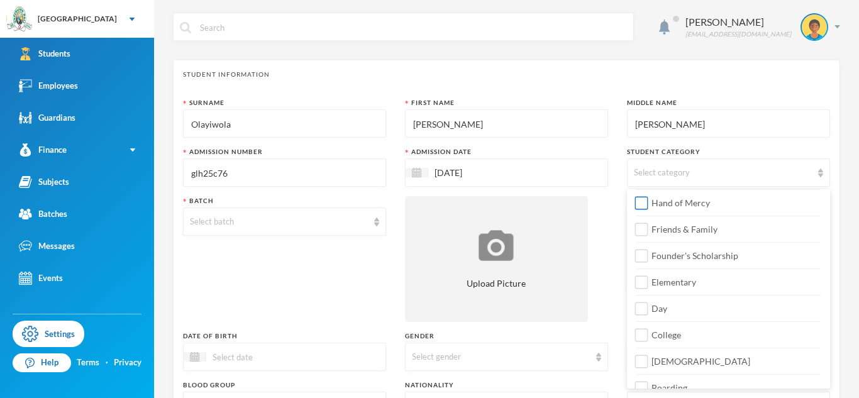
scroll to position [148, 0]
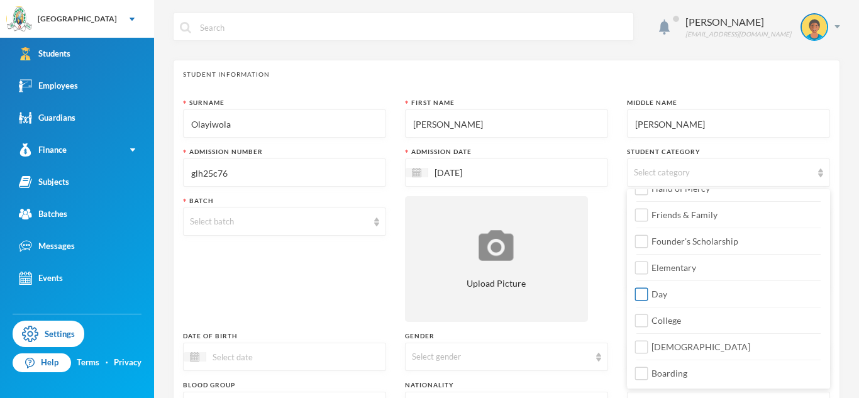
click at [652, 298] on span "Day" at bounding box center [659, 294] width 26 height 11
click at [648, 298] on input "Day" at bounding box center [641, 294] width 13 height 13
checkbox input "true"
click at [657, 319] on span "College" at bounding box center [666, 320] width 40 height 11
click at [648, 319] on input "College" at bounding box center [641, 320] width 13 height 13
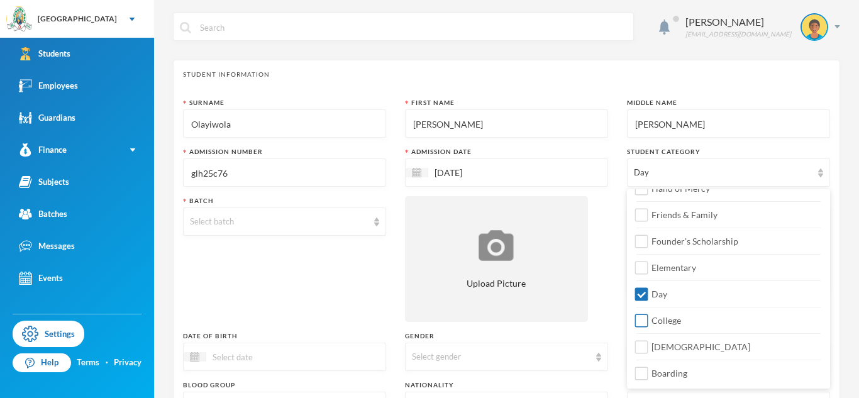
checkbox input "true"
click at [662, 345] on span "[DEMOGRAPHIC_DATA]" at bounding box center [700, 346] width 109 height 11
click at [648, 345] on input "[DEMOGRAPHIC_DATA]" at bounding box center [641, 347] width 13 height 13
checkbox input "true"
click at [316, 229] on div "Select batch" at bounding box center [284, 221] width 203 height 28
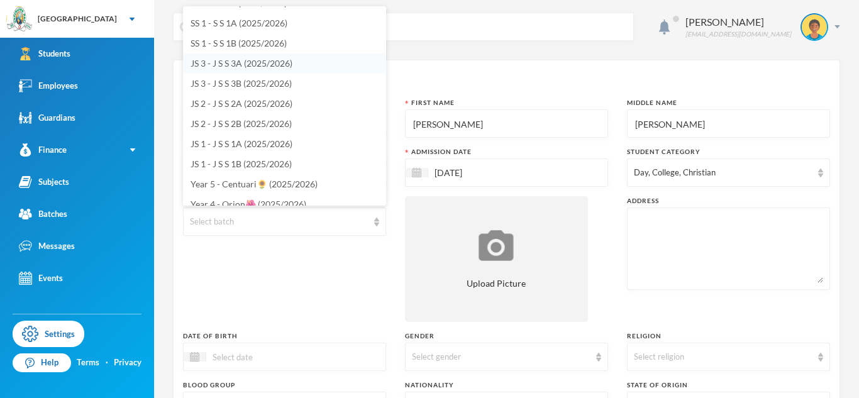
scroll to position [101, 0]
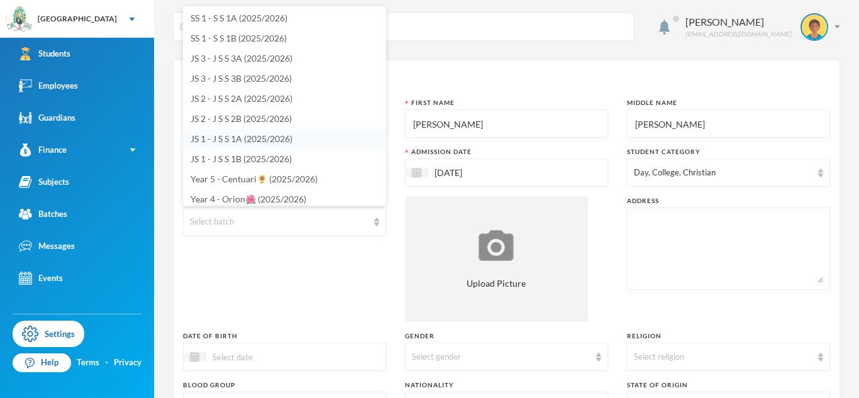
click at [246, 136] on span "JS 1 - J S S 1A (2025/2026)" at bounding box center [241, 138] width 102 height 11
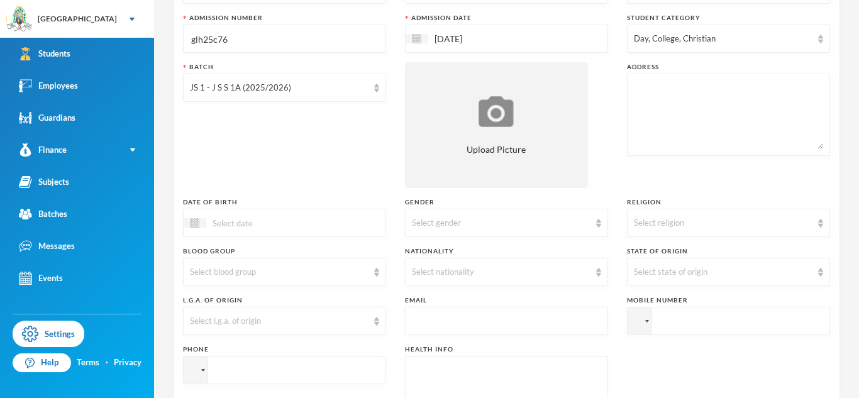
scroll to position [163, 0]
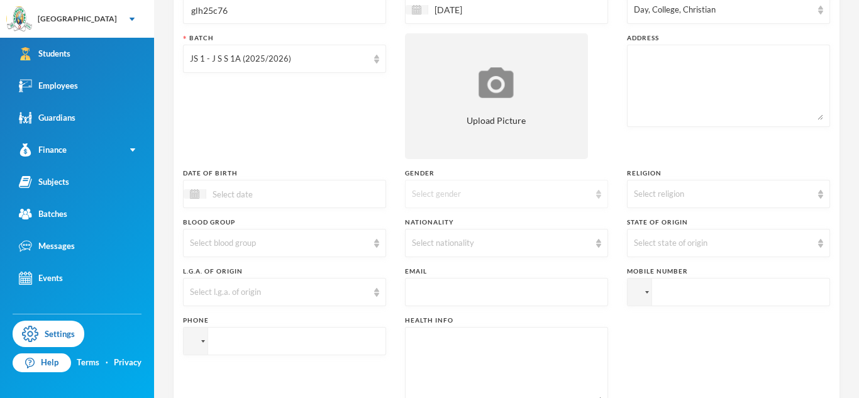
click at [423, 198] on div "Select gender" at bounding box center [501, 194] width 178 height 13
click at [434, 243] on span "[DEMOGRAPHIC_DATA]" at bounding box center [461, 243] width 99 height 11
click at [656, 195] on div "Select religion" at bounding box center [723, 194] width 178 height 13
click at [653, 224] on span "[DEMOGRAPHIC_DATA]" at bounding box center [683, 223] width 99 height 11
click at [553, 246] on div "Select nationality" at bounding box center [501, 243] width 178 height 13
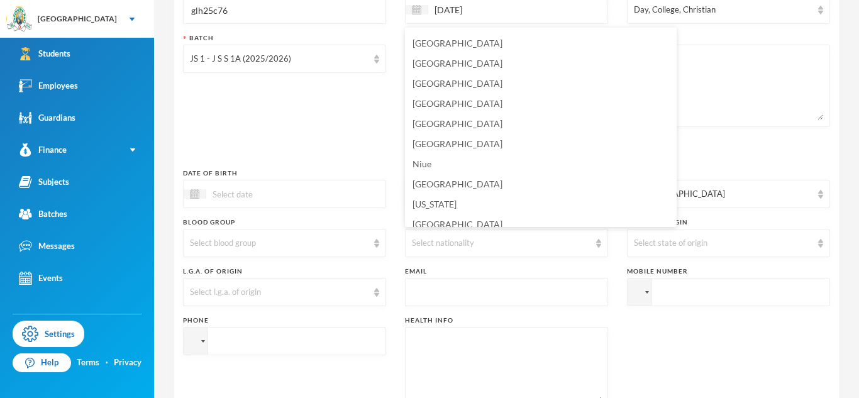
scroll to position [3086, 0]
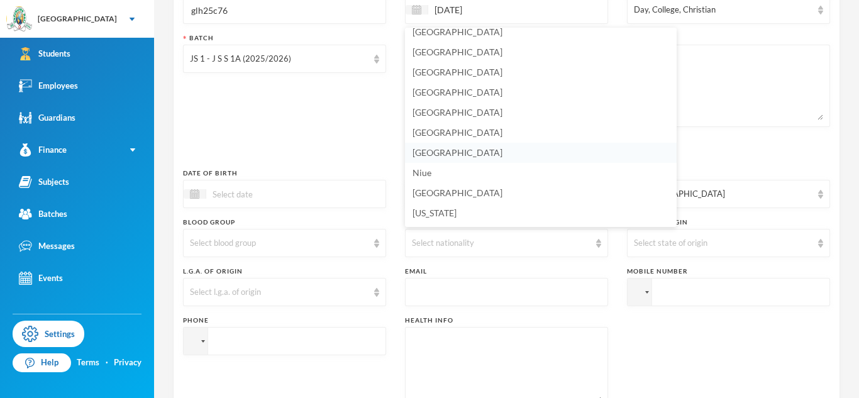
click at [439, 150] on span "[GEOGRAPHIC_DATA]" at bounding box center [457, 152] width 90 height 11
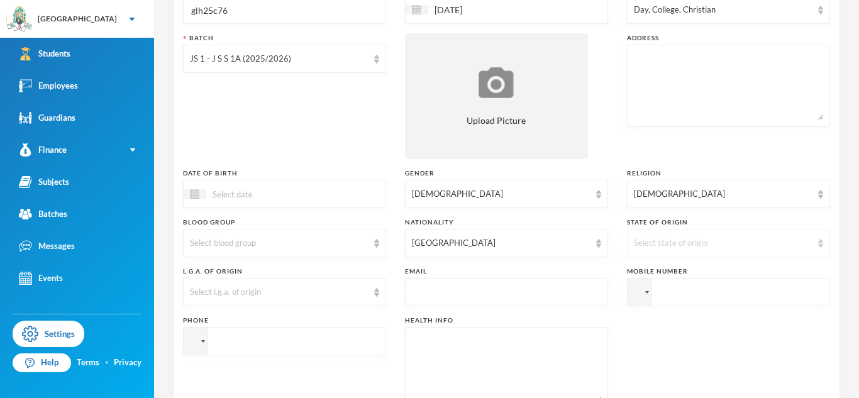
click at [688, 233] on div "Select state of origin" at bounding box center [728, 243] width 203 height 28
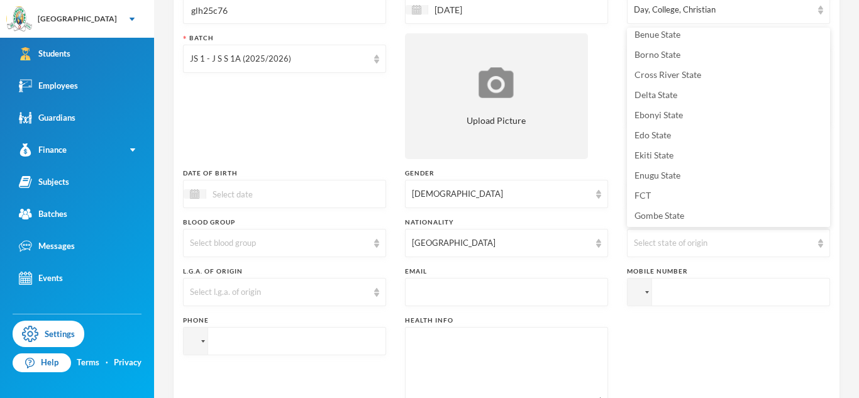
scroll to position [143, 0]
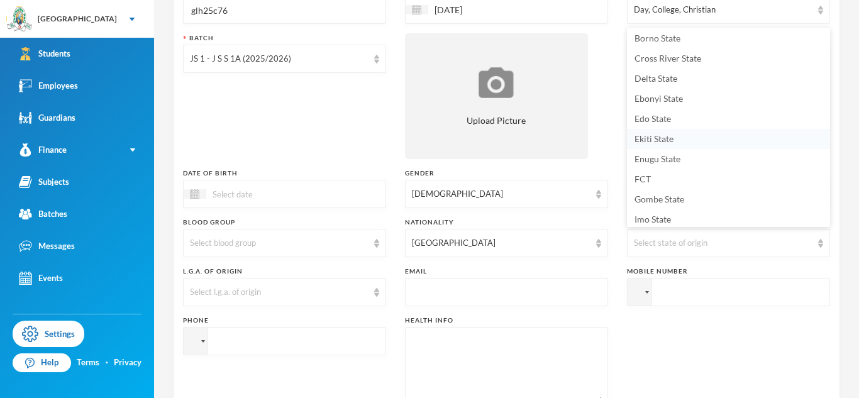
click at [653, 139] on span "Ekiti State" at bounding box center [653, 138] width 39 height 11
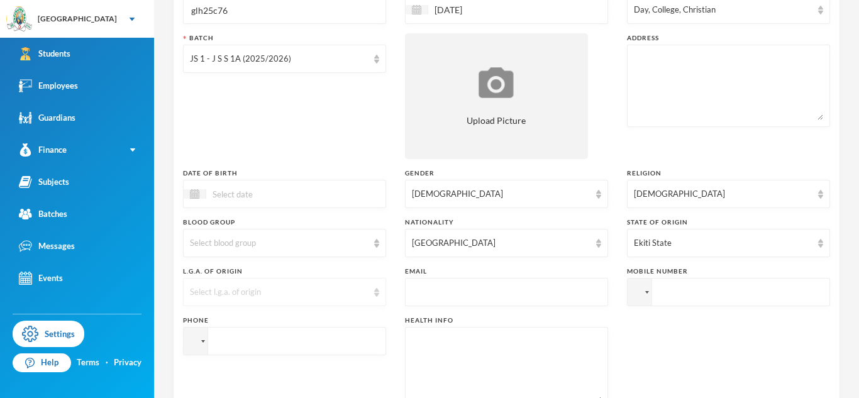
click at [326, 282] on div "Select l.g.a. of origin" at bounding box center [284, 292] width 203 height 28
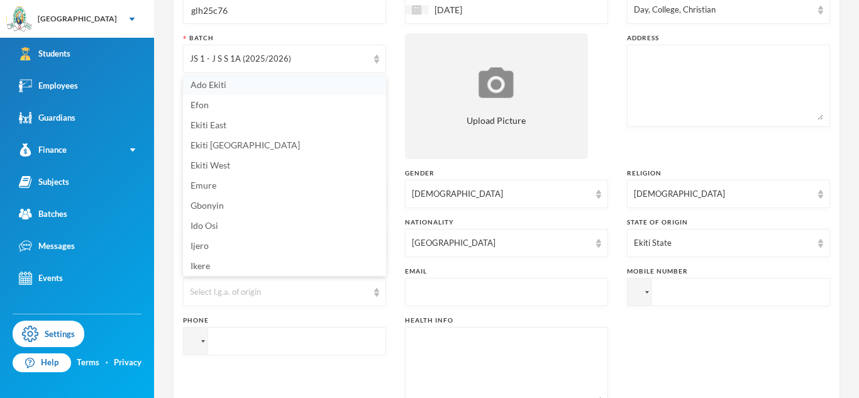
scroll to position [3, 0]
click at [231, 83] on li "Ado Ekiti" at bounding box center [284, 87] width 203 height 20
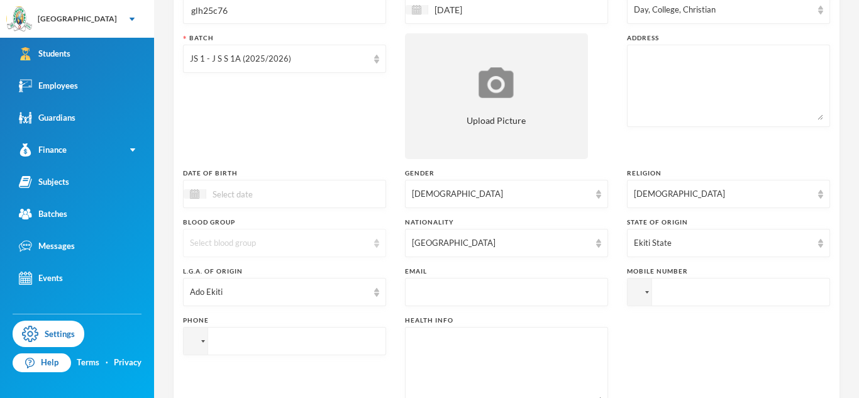
click at [280, 237] on div "Select blood group" at bounding box center [279, 243] width 178 height 13
click at [236, 190] on li "O+" at bounding box center [284, 194] width 203 height 20
click at [323, 195] on div at bounding box center [284, 194] width 203 height 28
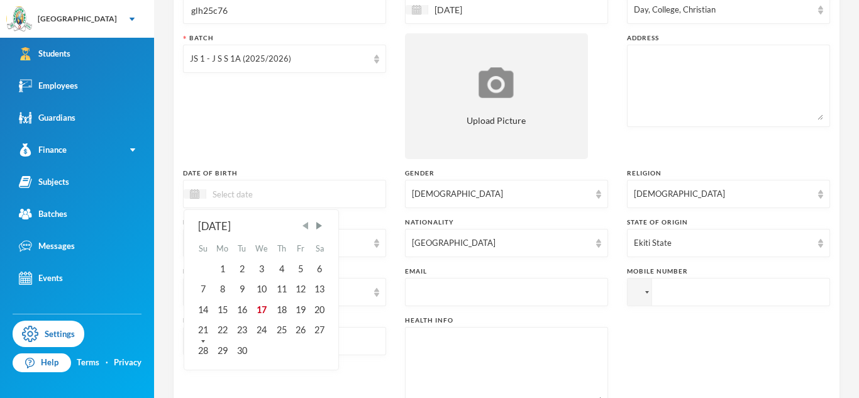
click at [303, 224] on span "Previous Month" at bounding box center [305, 225] width 11 height 11
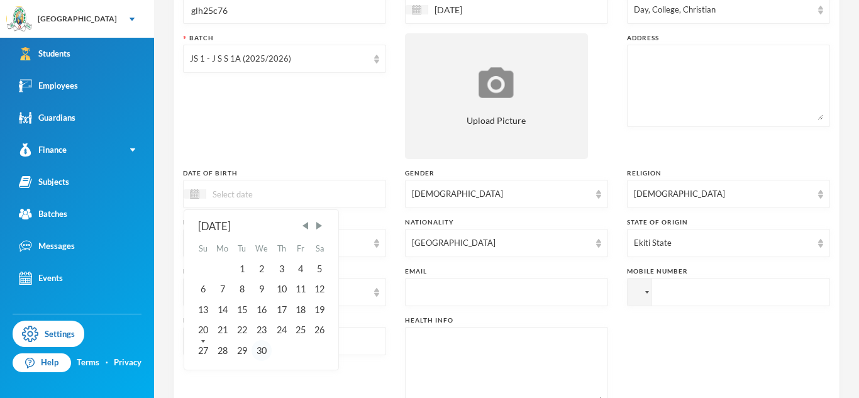
click at [263, 349] on div "30" at bounding box center [261, 350] width 21 height 20
click at [248, 194] on input "30/04/002015" at bounding box center [259, 194] width 106 height 14
click at [297, 189] on input "30/04/2015" at bounding box center [259, 194] width 106 height 14
type input "30/04/2015"
click at [320, 92] on div "Batch JS 1 - J S S 1A (2025/2026)" at bounding box center [284, 96] width 203 height 126
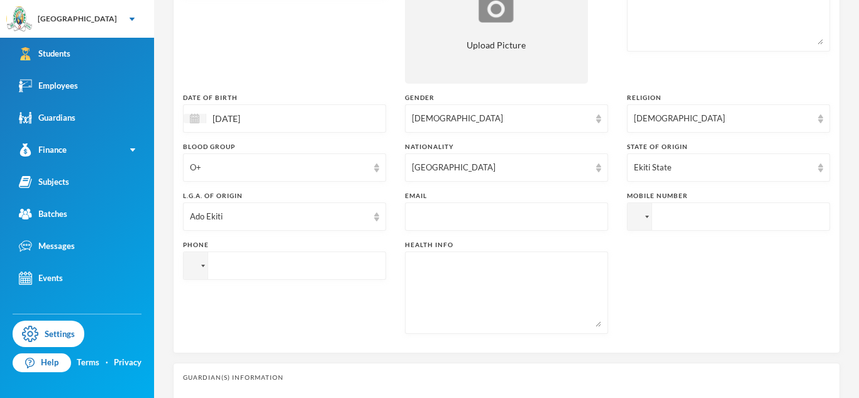
scroll to position [248, 0]
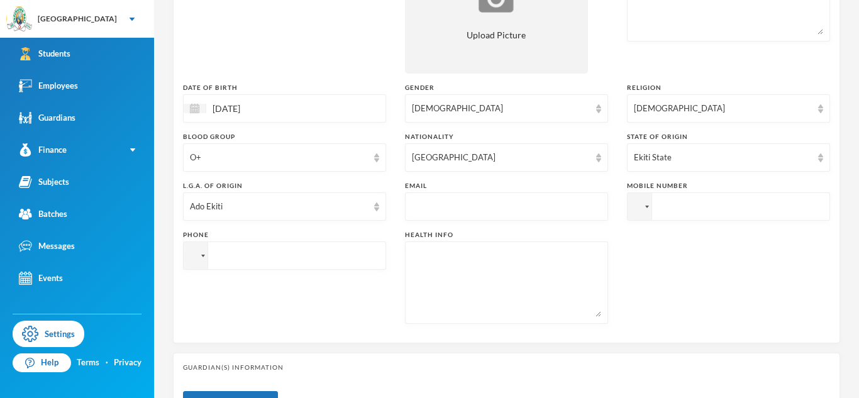
click at [304, 254] on input "tel" at bounding box center [284, 255] width 203 height 28
click at [266, 250] on input "+2348020672769" at bounding box center [284, 255] width 203 height 28
type input "+2348020672769"
click at [687, 199] on input "tel" at bounding box center [728, 206] width 203 height 28
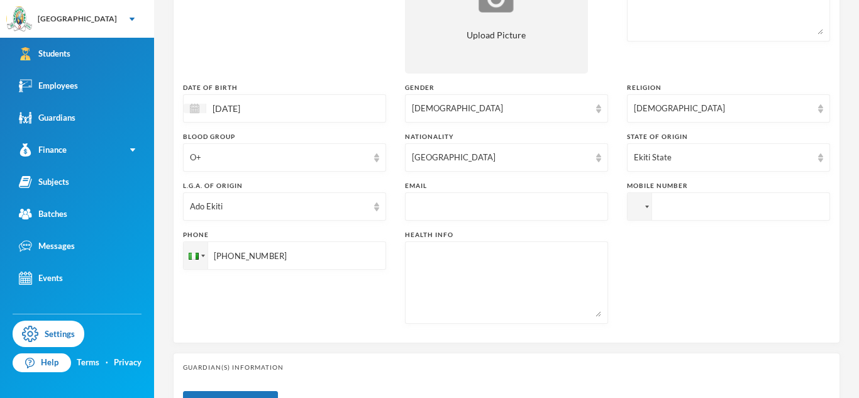
paste input "+2348020672769"
type input "+2348020672769"
click at [573, 206] on input "text" at bounding box center [506, 207] width 189 height 28
type input "glh25c76@greenlandhall.org"
click at [581, 275] on textarea at bounding box center [506, 282] width 189 height 69
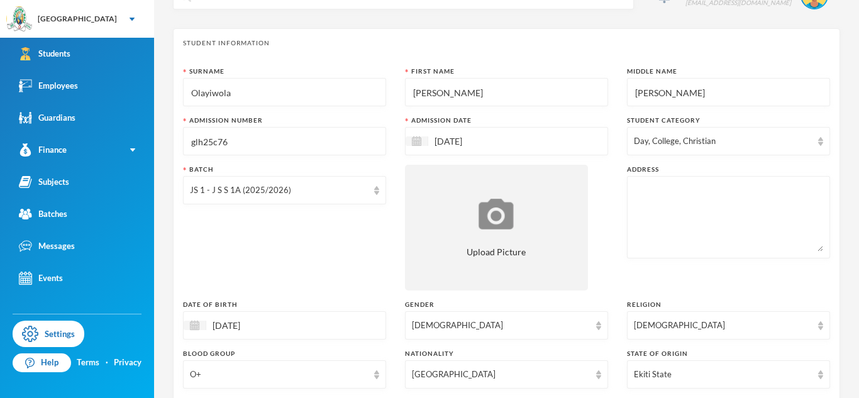
scroll to position [0, 0]
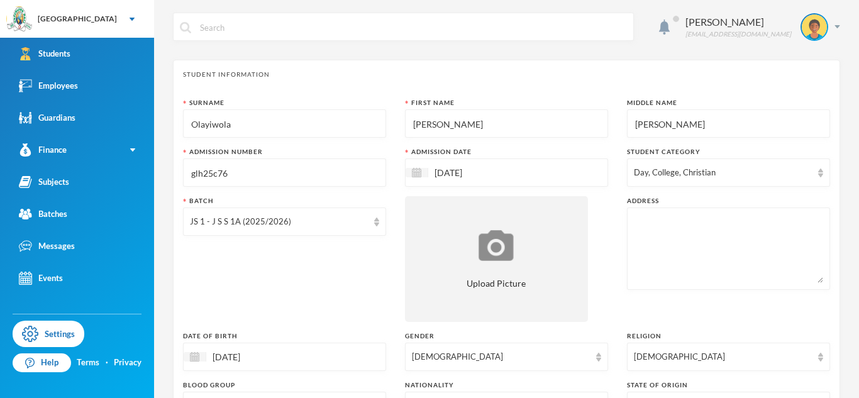
type textarea "NIL"
click at [436, 179] on input "[DATE]" at bounding box center [481, 172] width 106 height 14
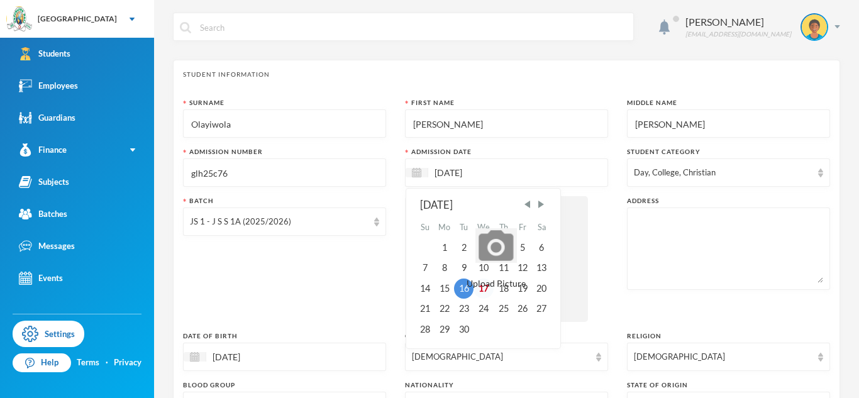
click at [484, 295] on div "17" at bounding box center [483, 288] width 21 height 20
type input "[DATE]"
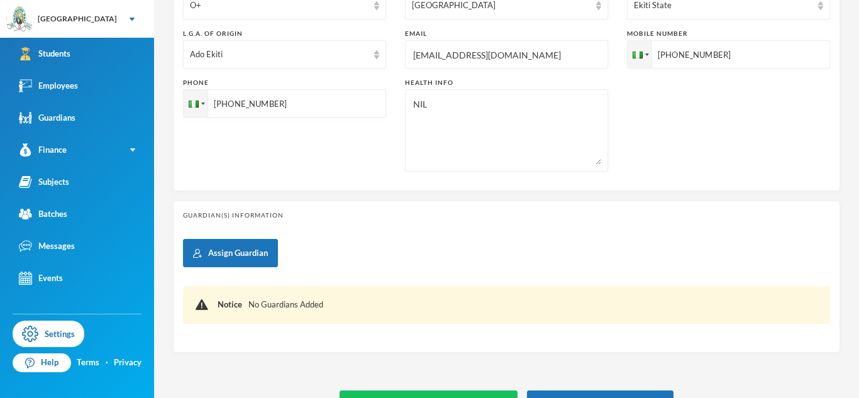
scroll to position [434, 0]
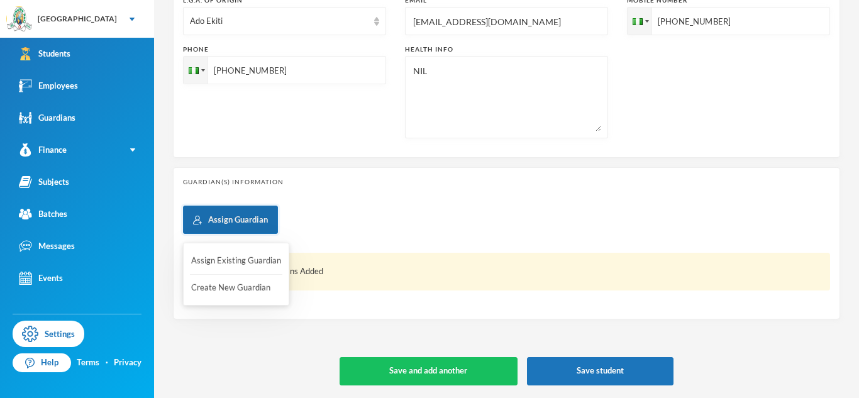
click at [225, 216] on button "Assign Guardian" at bounding box center [230, 220] width 95 height 28
click at [262, 229] on button "Assign Guardian" at bounding box center [230, 220] width 95 height 28
click at [256, 277] on button "Create New Guardian" at bounding box center [236, 288] width 92 height 23
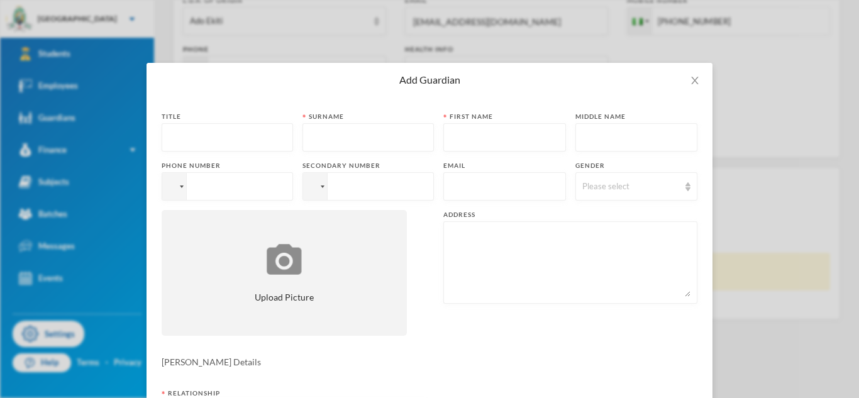
click at [197, 143] on input "text" at bounding box center [227, 138] width 118 height 28
click at [370, 130] on input "text" at bounding box center [368, 138] width 118 height 28
type input "Mr"
click at [419, 133] on input "text" at bounding box center [368, 138] width 118 height 28
type input "Olayiwola"
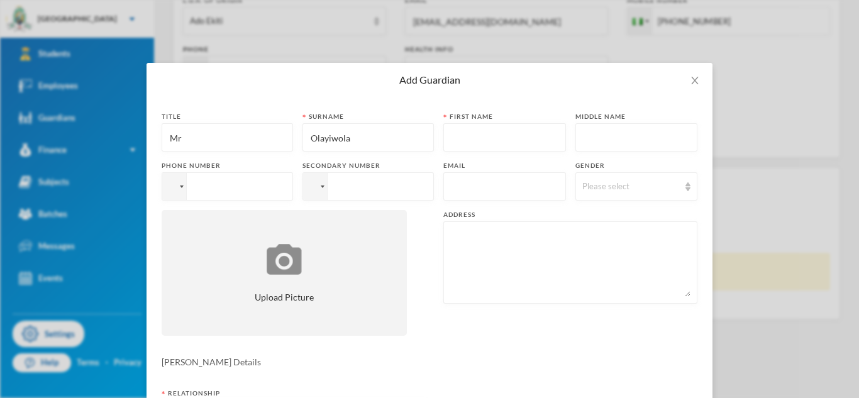
click at [554, 131] on input "text" at bounding box center [504, 138] width 109 height 28
type input "Ademola"
click at [460, 191] on input "text" at bounding box center [504, 187] width 109 height 28
type input "timtamton@yahoo.com"
click at [585, 195] on div "Please select" at bounding box center [636, 186] width 123 height 28
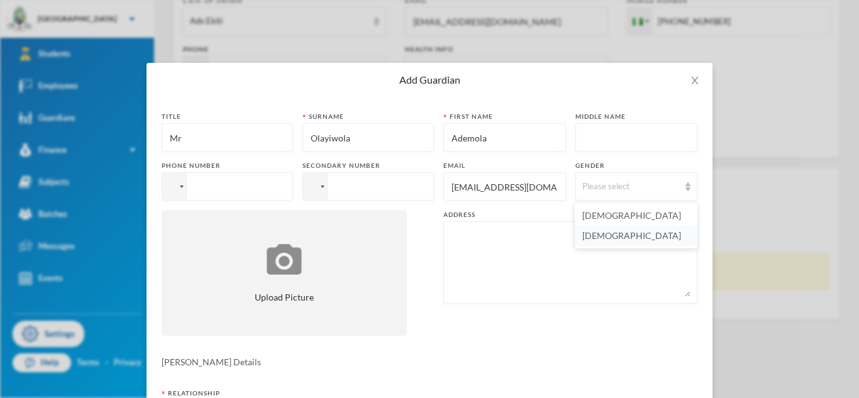
click at [595, 234] on span "[DEMOGRAPHIC_DATA]" at bounding box center [631, 235] width 99 height 11
click at [416, 189] on input "tel" at bounding box center [367, 186] width 131 height 28
paste input "+2348020672769"
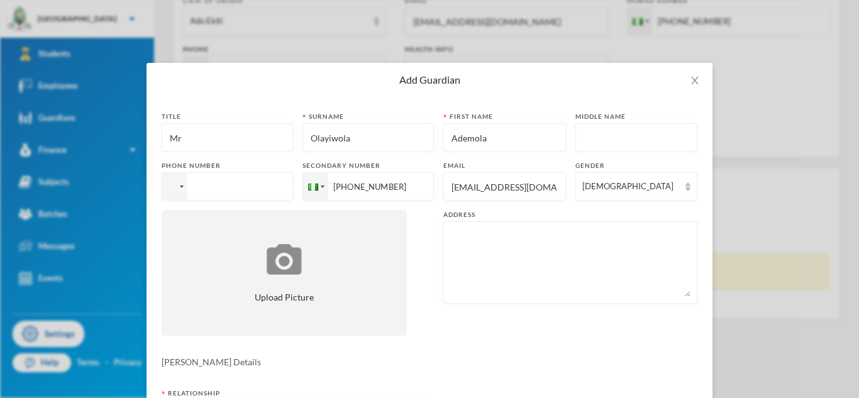
type input "+2348020672769"
click at [246, 182] on input "tel" at bounding box center [227, 186] width 131 height 28
paste input "+2348020672769"
type input "+2348020672769"
click at [503, 260] on textarea at bounding box center [570, 262] width 240 height 69
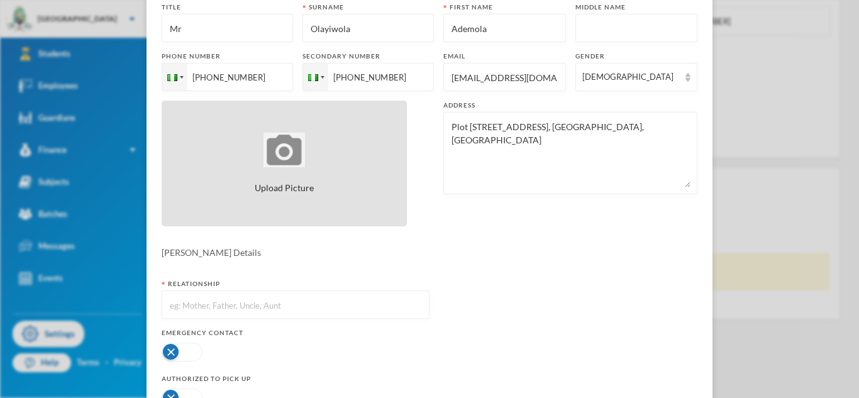
scroll to position [116, 0]
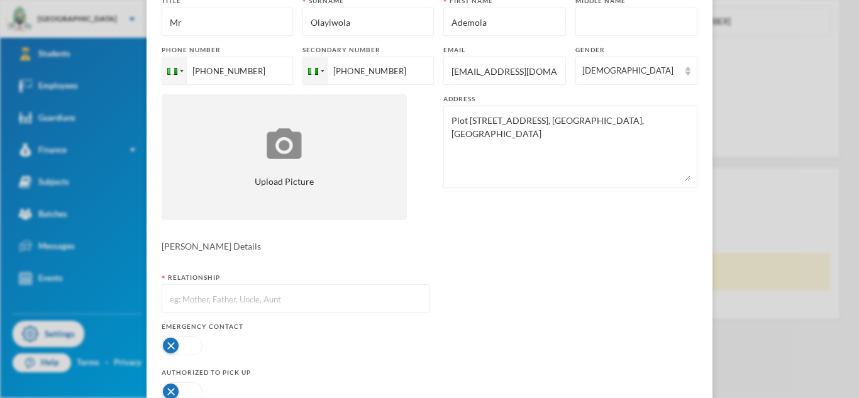
type textarea "Plot 1, Akinde Road, Opp Pinnacle Grammar School, Alakuko"
click at [346, 294] on input "text" at bounding box center [295, 299] width 254 height 28
type input "Father"
click at [195, 341] on button "button" at bounding box center [182, 345] width 41 height 19
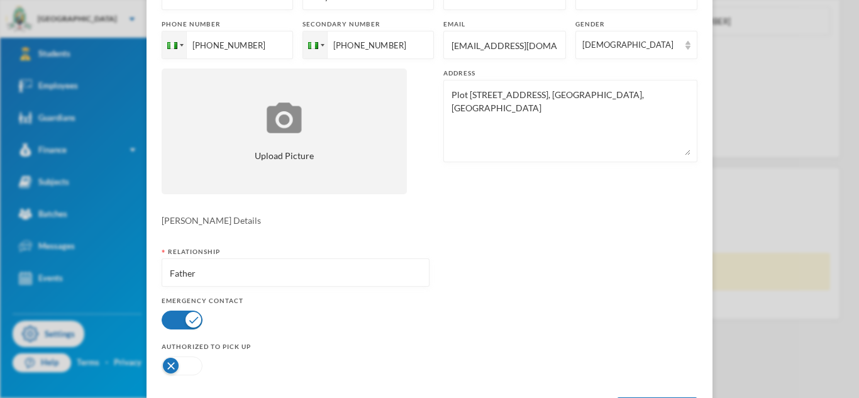
scroll to position [147, 0]
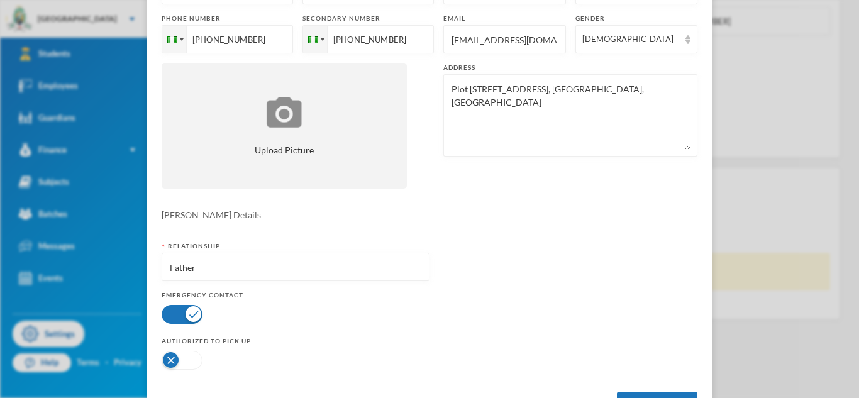
click at [189, 360] on button "button" at bounding box center [182, 360] width 41 height 19
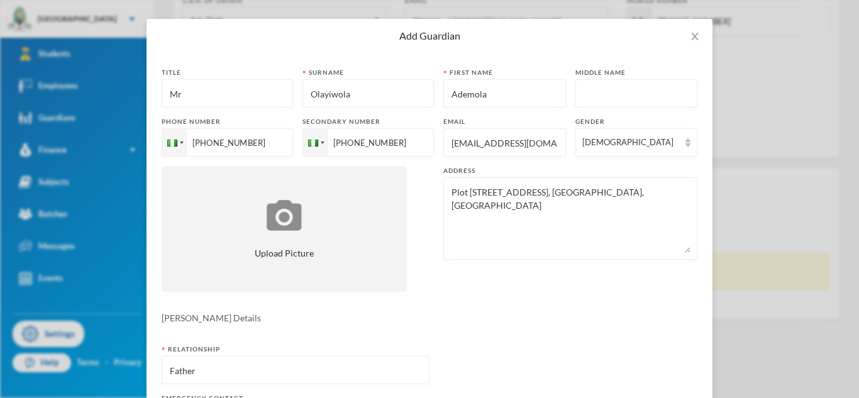
scroll to position [39, 0]
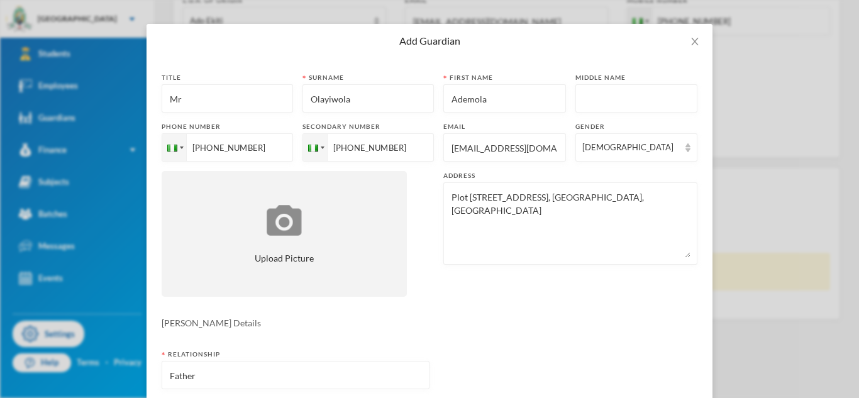
click at [492, 146] on input "timtamton@yahoo.com" at bounding box center [504, 148] width 109 height 28
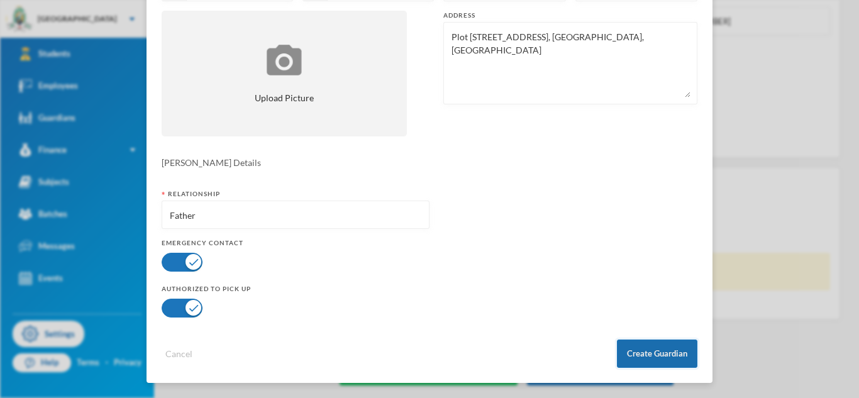
type input "timtamtom@yahoo.com"
click at [668, 363] on button "Create Guardian" at bounding box center [657, 353] width 80 height 28
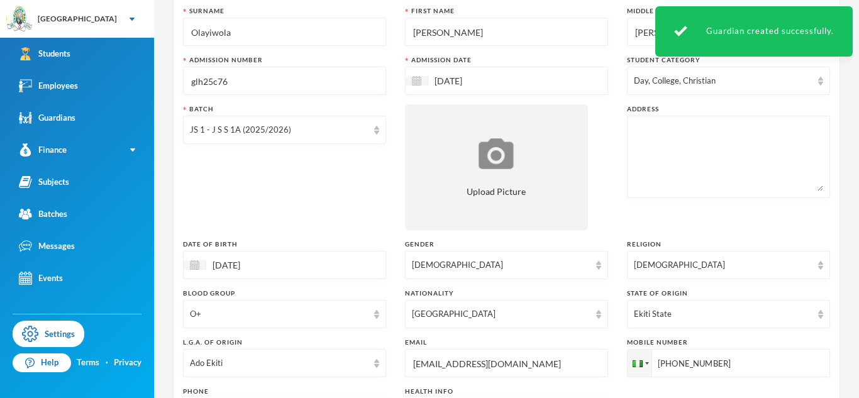
scroll to position [87, 0]
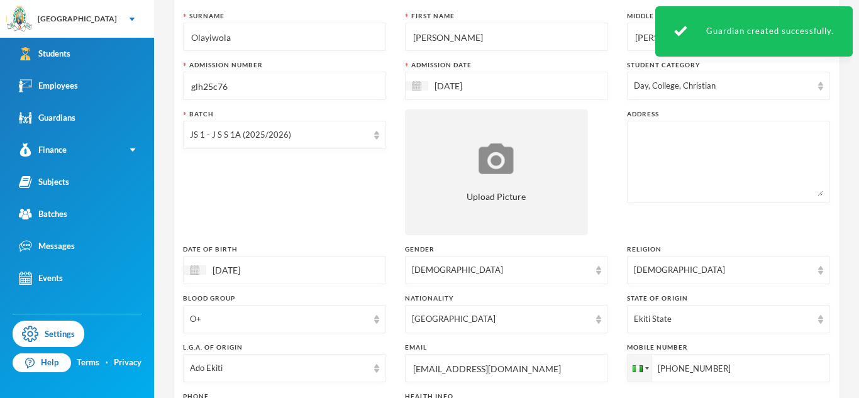
click at [658, 146] on textarea at bounding box center [728, 162] width 189 height 69
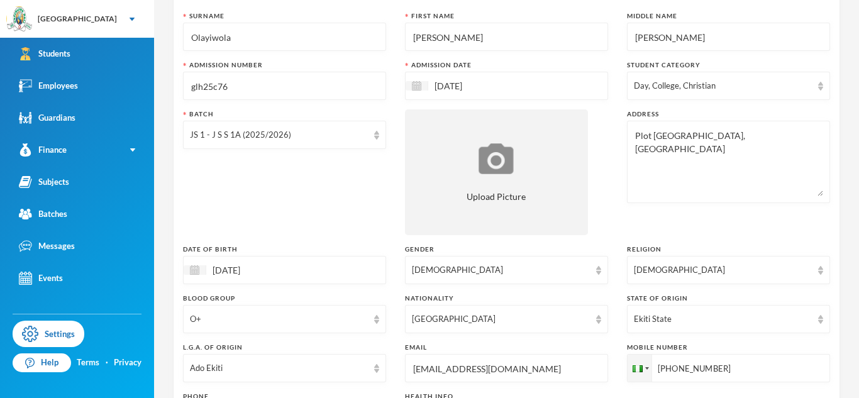
click at [658, 136] on textarea "Plot 1Akinde Road, Opp Pinnacle Grammar School, Alakuko" at bounding box center [728, 162] width 189 height 69
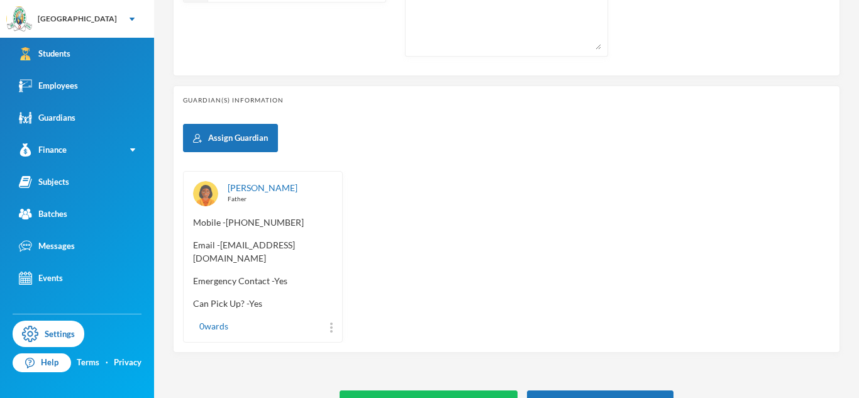
scroll to position [522, 0]
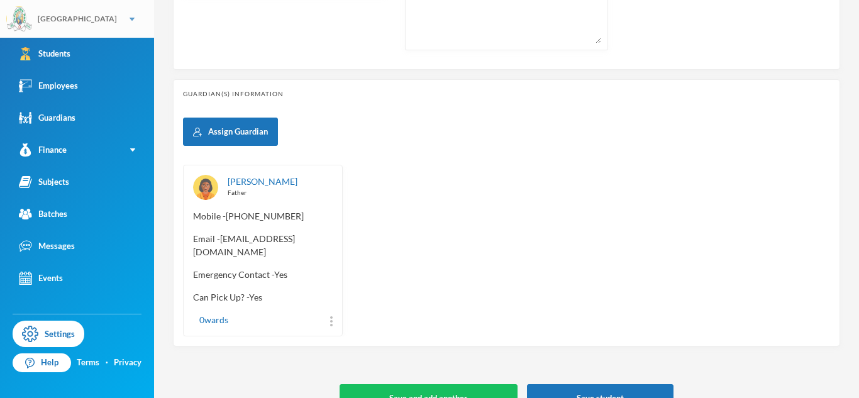
type textarea "Plot 1 Akinde Road, Opp Pinnacle Grammar School, Alakuko"
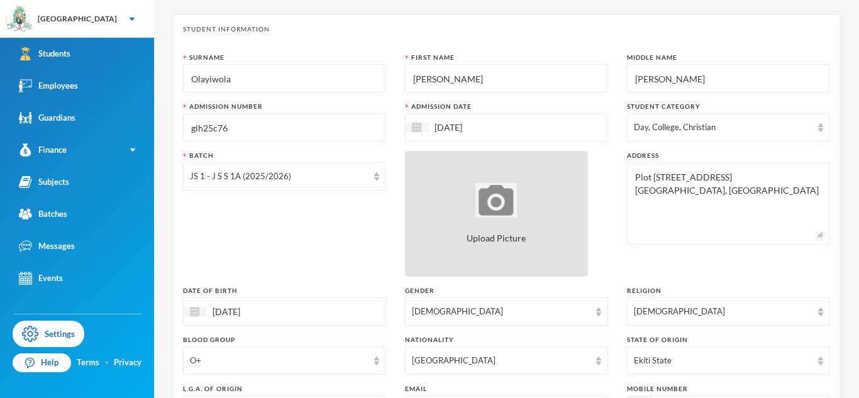
scroll to position [71, 0]
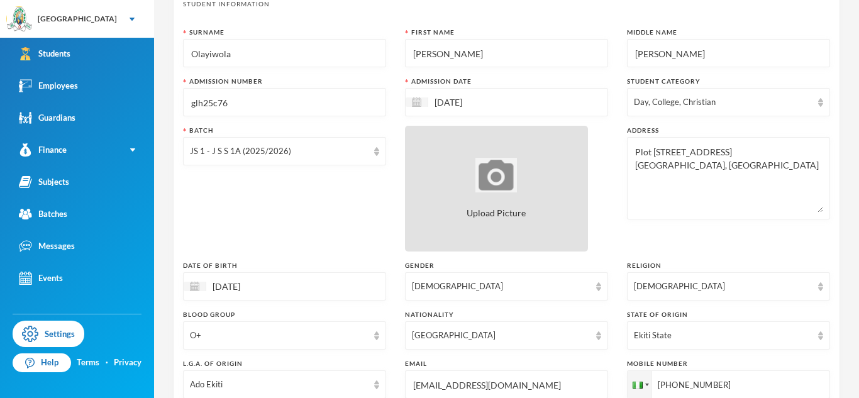
click at [522, 228] on div "Upload Picture" at bounding box center [496, 189] width 183 height 126
type input "C:\fakepath\20250917_142611.jpeg"
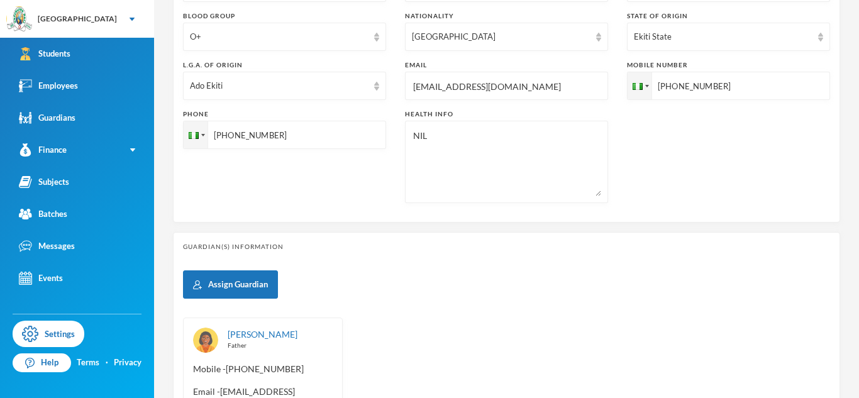
scroll to position [536, 0]
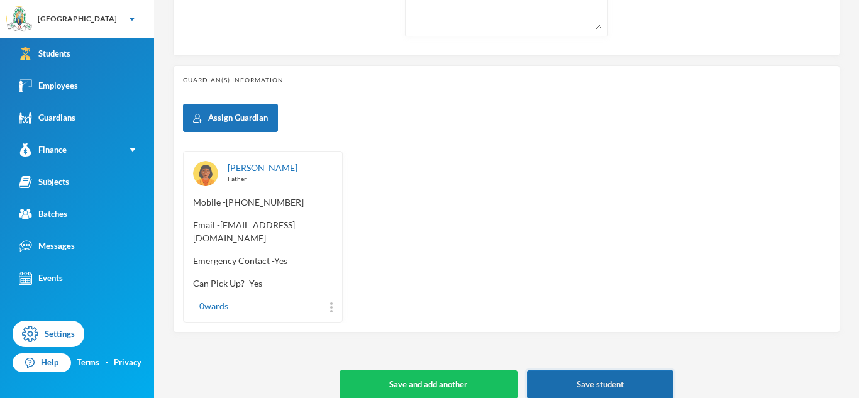
click at [578, 370] on button "Save student" at bounding box center [600, 384] width 146 height 28
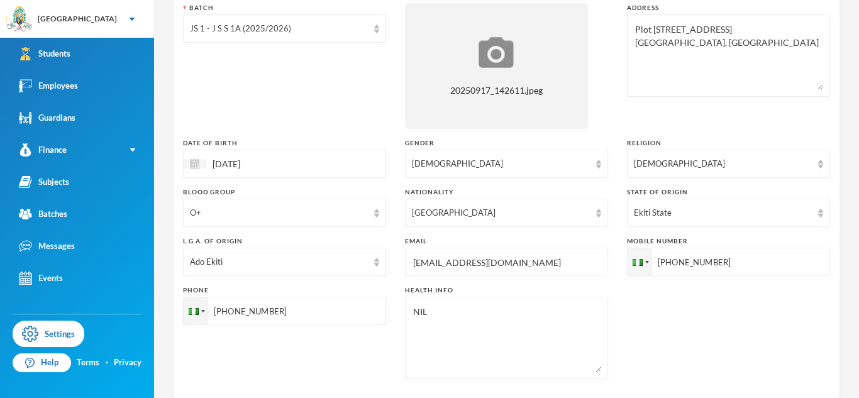
scroll to position [0, 0]
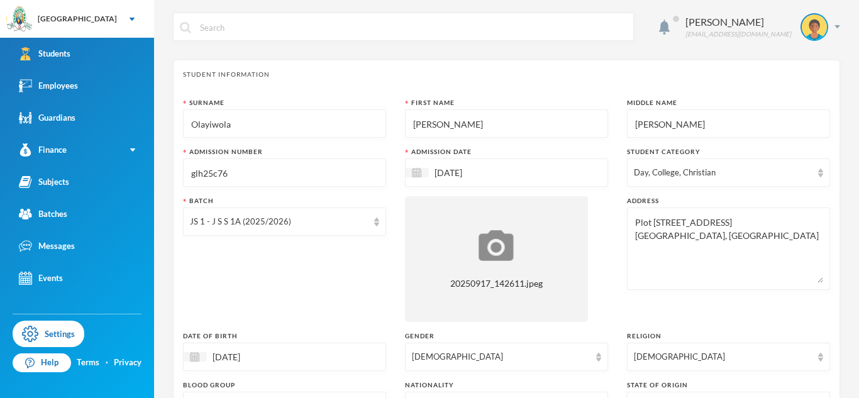
click at [483, 246] on img at bounding box center [495, 245] width 41 height 35
type input "C:\fakepath\20250917_142611.jpeg"
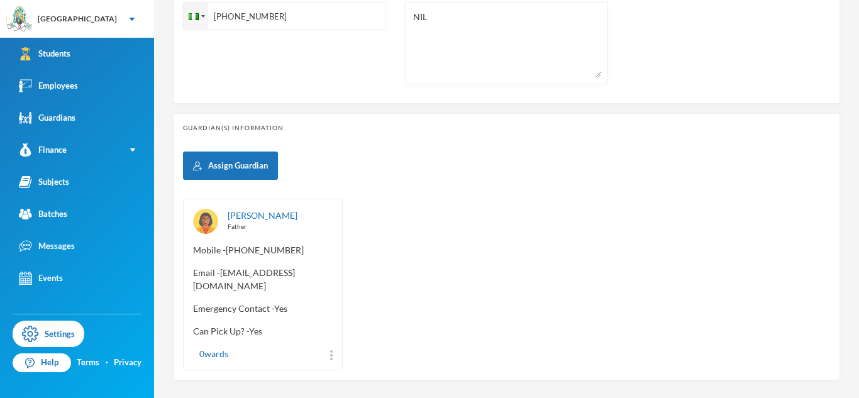
scroll to position [536, 0]
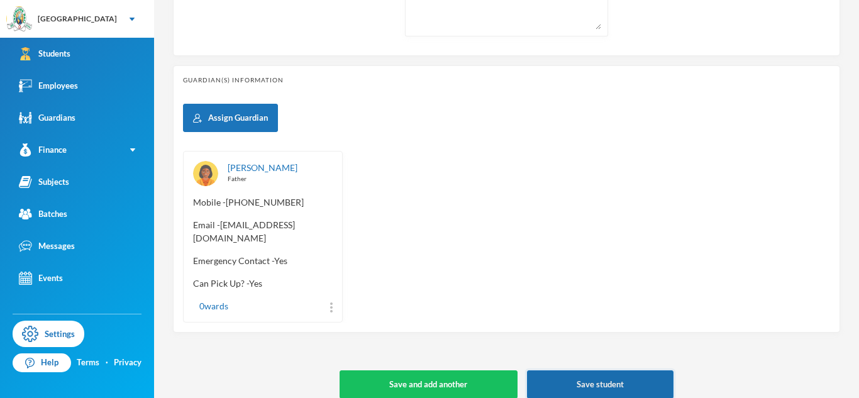
click at [612, 378] on button "Save student" at bounding box center [600, 384] width 146 height 28
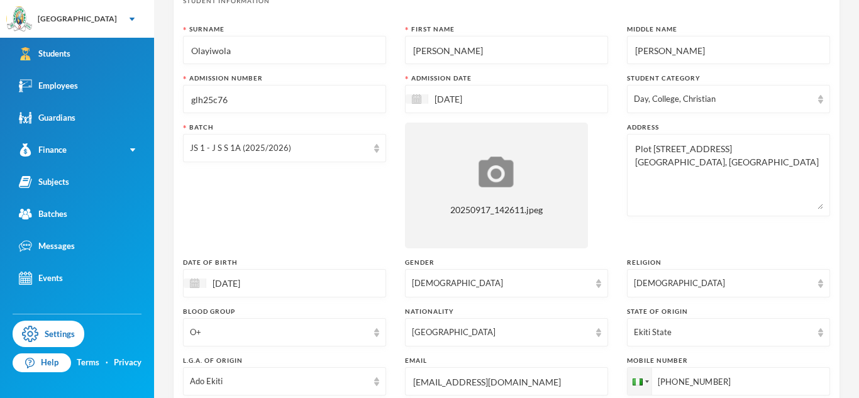
scroll to position [0, 0]
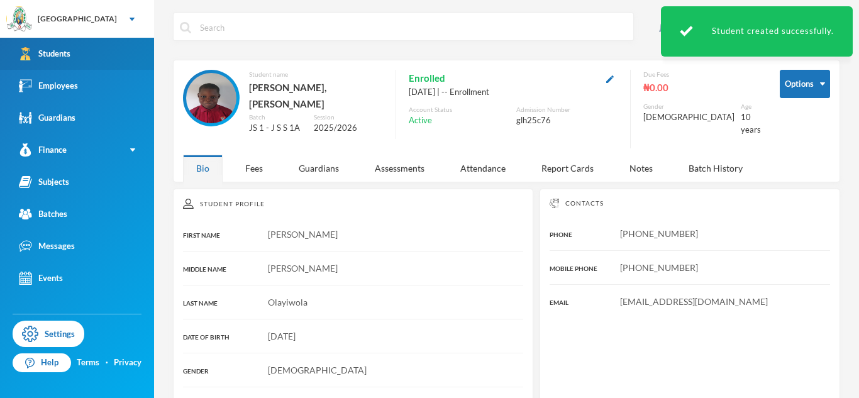
click at [133, 64] on link "Students" at bounding box center [77, 54] width 154 height 32
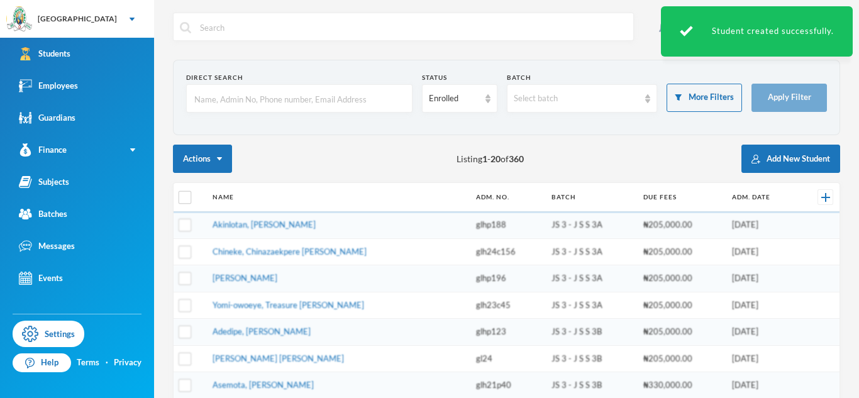
click at [209, 92] on input "text" at bounding box center [299, 99] width 212 height 28
type input "Ajijola"
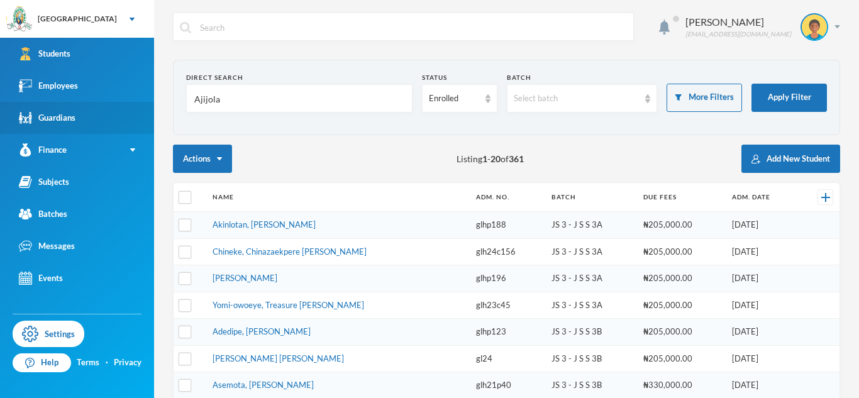
click at [83, 130] on link "Guardians" at bounding box center [77, 118] width 154 height 32
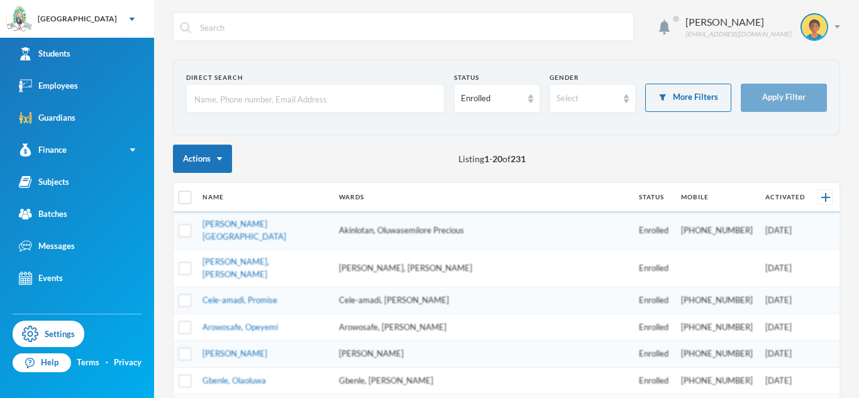
click at [252, 99] on input "text" at bounding box center [315, 99] width 245 height 28
type input "Ajijola"
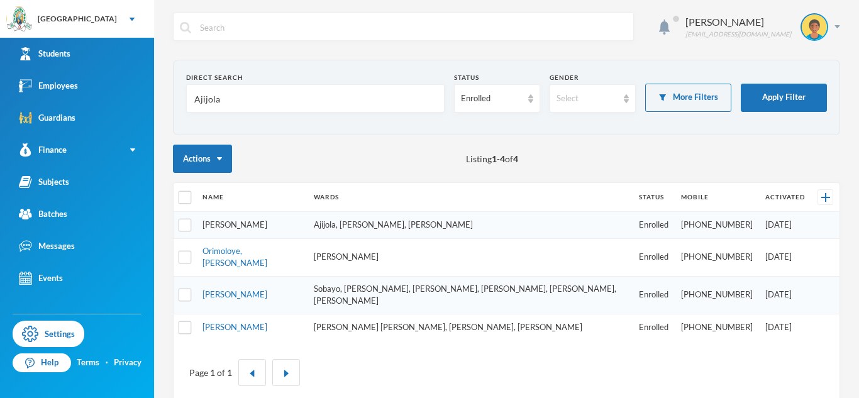
click at [260, 226] on link "Ajijola, Margaret" at bounding box center [234, 224] width 65 height 10
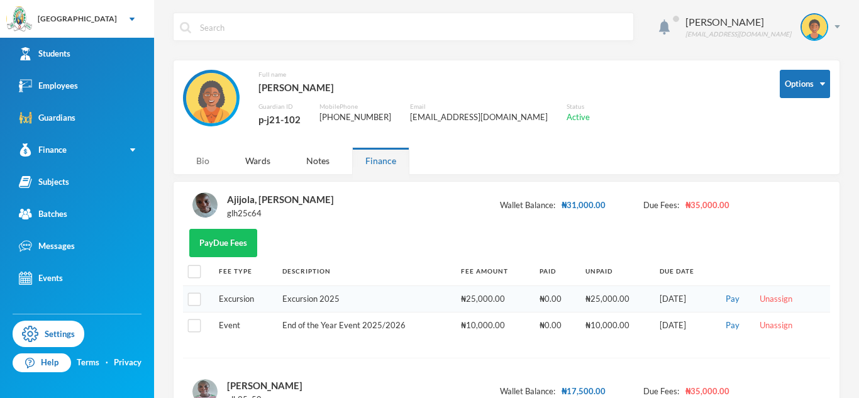
click at [199, 163] on div "Bio" at bounding box center [203, 160] width 40 height 27
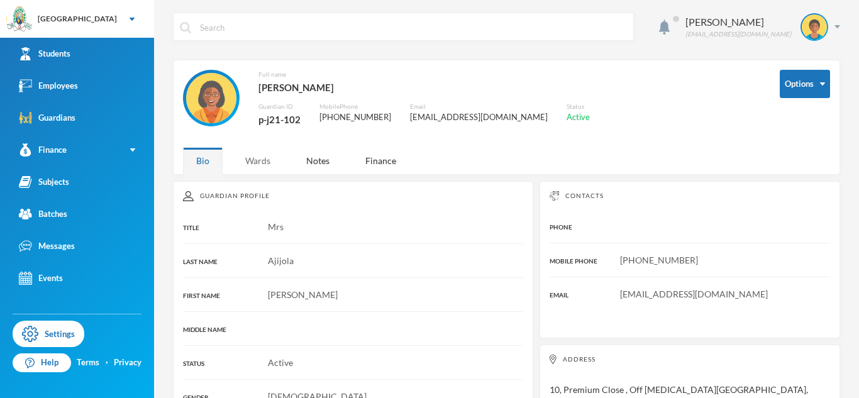
click at [255, 168] on div "Wards" at bounding box center [258, 160] width 52 height 27
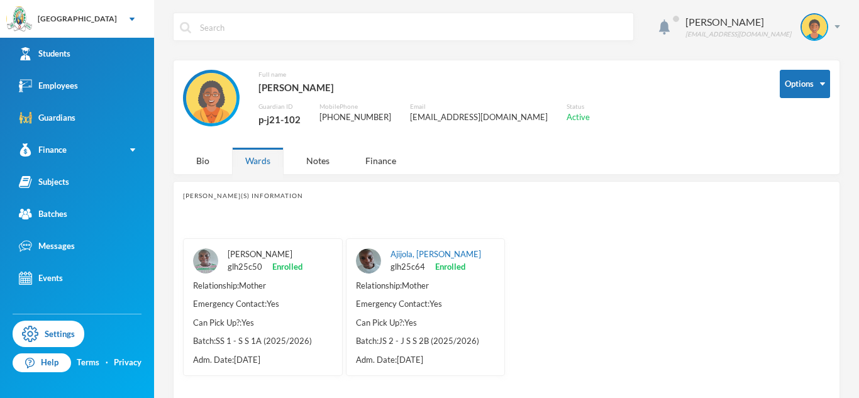
click at [279, 253] on link "[PERSON_NAME]" at bounding box center [260, 254] width 65 height 10
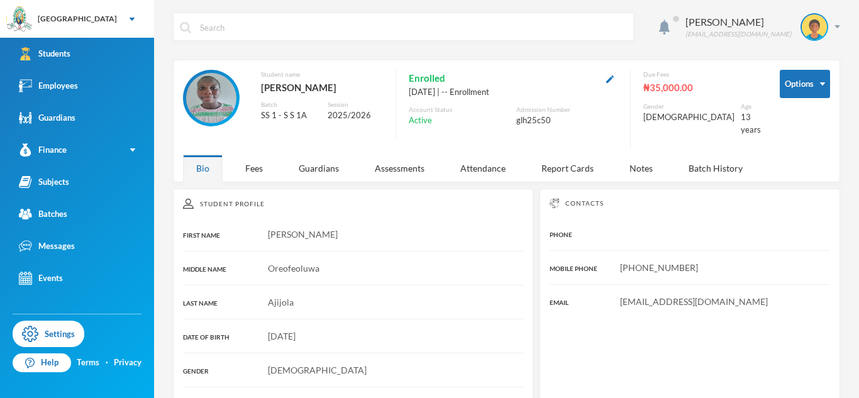
click at [280, 157] on div "Bio Fees Guardians Assessments Attendance Report Cards Notes Batch History" at bounding box center [474, 168] width 582 height 27
click at [268, 155] on div "Fees" at bounding box center [254, 168] width 44 height 27
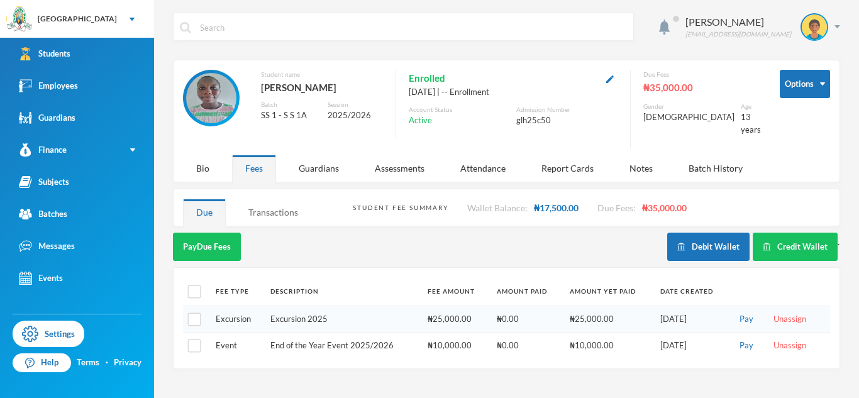
click at [252, 206] on div "Transactions" at bounding box center [273, 212] width 76 height 27
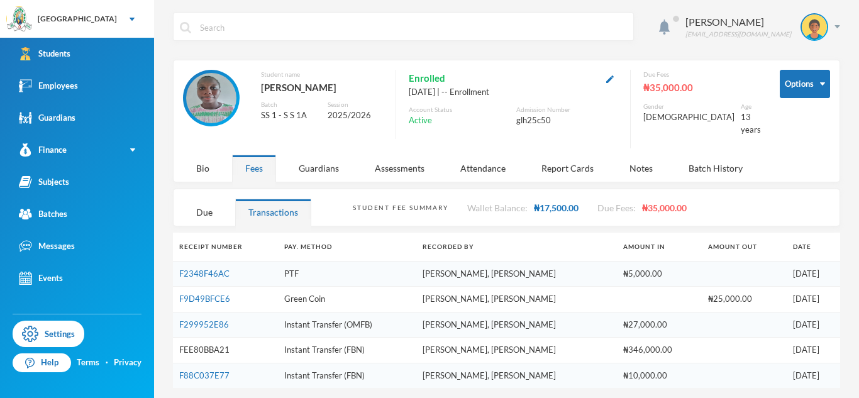
click at [215, 345] on link "FEE80BBA21" at bounding box center [204, 350] width 50 height 10
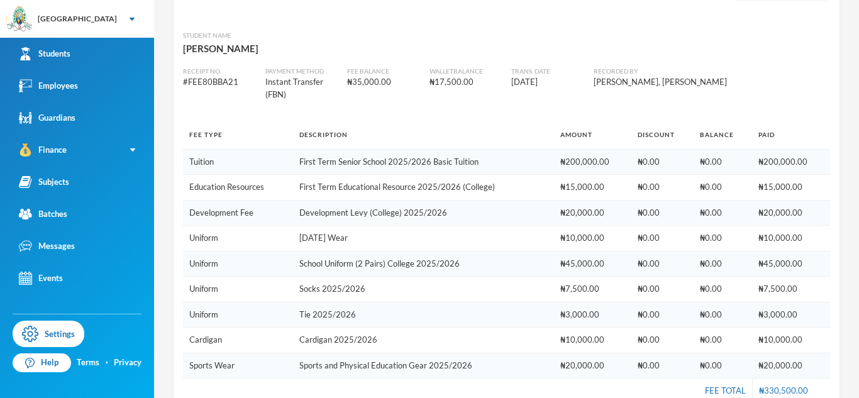
scroll to position [28, 0]
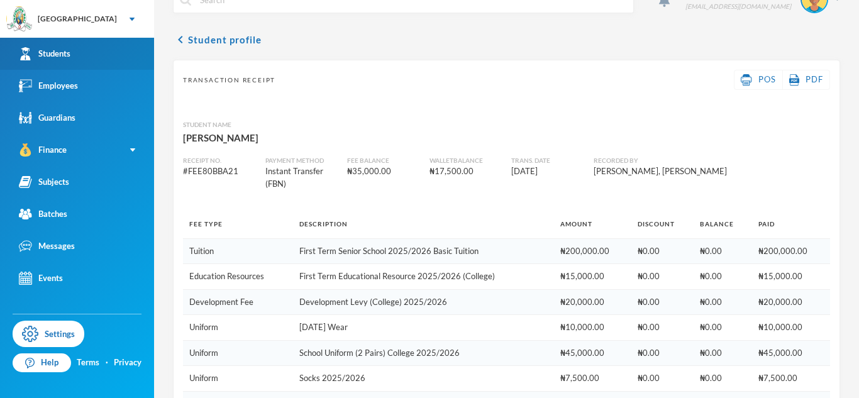
click at [112, 57] on link "Students" at bounding box center [77, 54] width 154 height 32
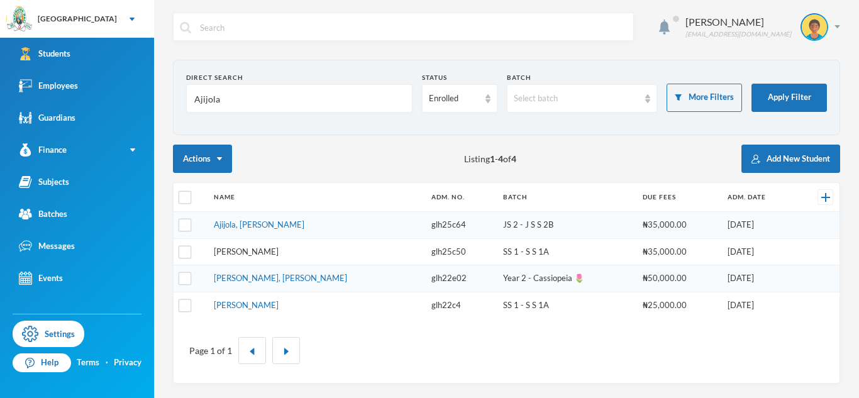
click at [255, 246] on link "[PERSON_NAME]" at bounding box center [246, 251] width 65 height 10
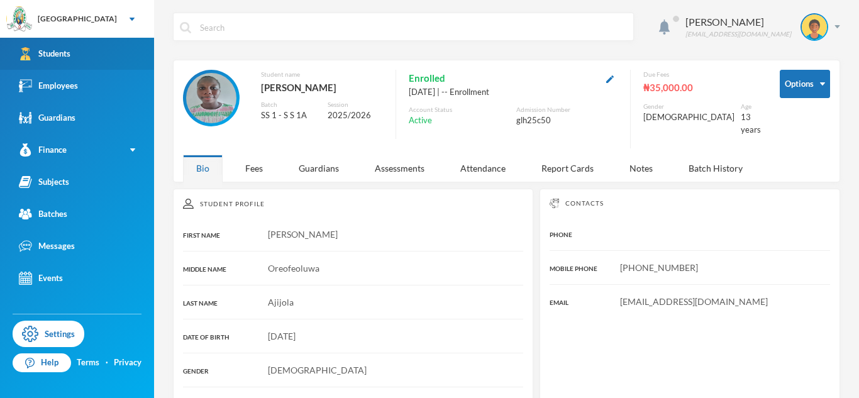
click at [94, 42] on link "Students" at bounding box center [77, 54] width 154 height 32
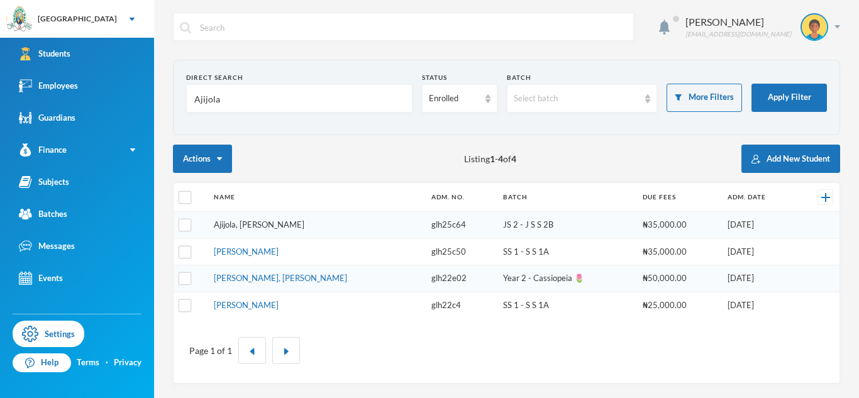
click at [254, 224] on link "Ajijola, [PERSON_NAME]" at bounding box center [259, 224] width 91 height 10
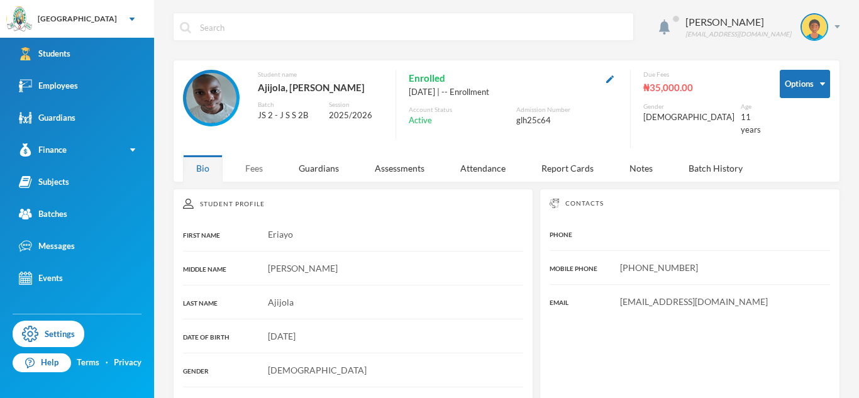
click at [242, 163] on div "Fees" at bounding box center [254, 168] width 44 height 27
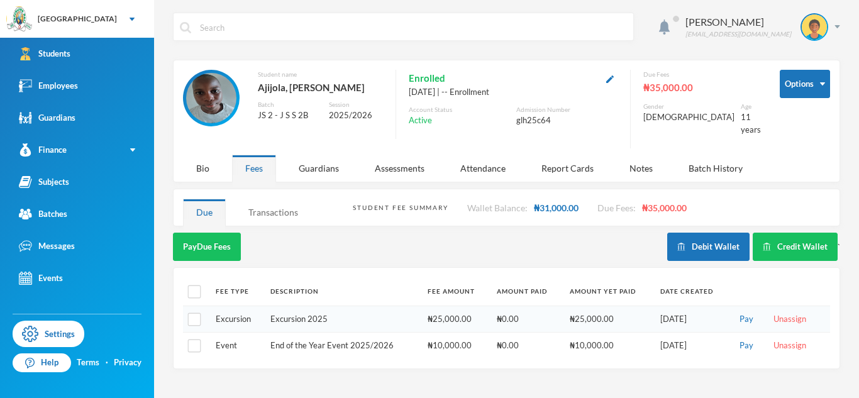
click at [281, 199] on div "Transactions" at bounding box center [273, 212] width 76 height 27
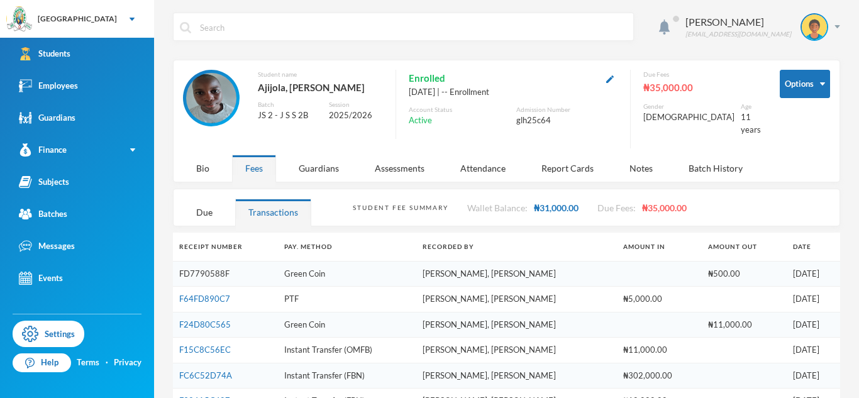
click at [182, 268] on link "FD7790588F" at bounding box center [204, 273] width 50 height 10
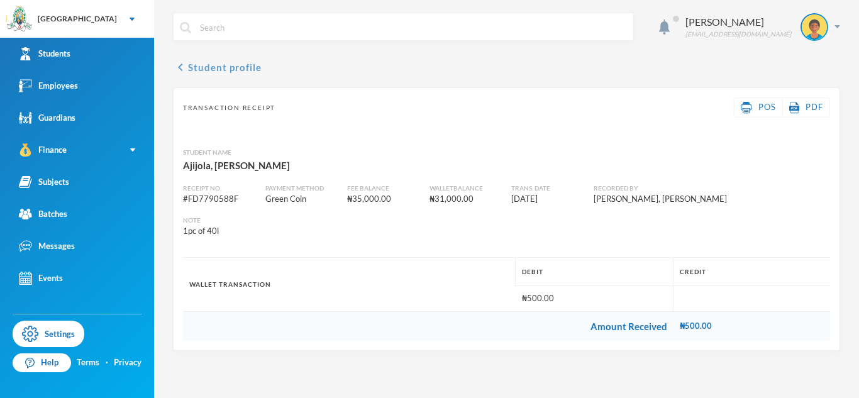
click at [178, 65] on icon "chevron_left" at bounding box center [180, 67] width 15 height 15
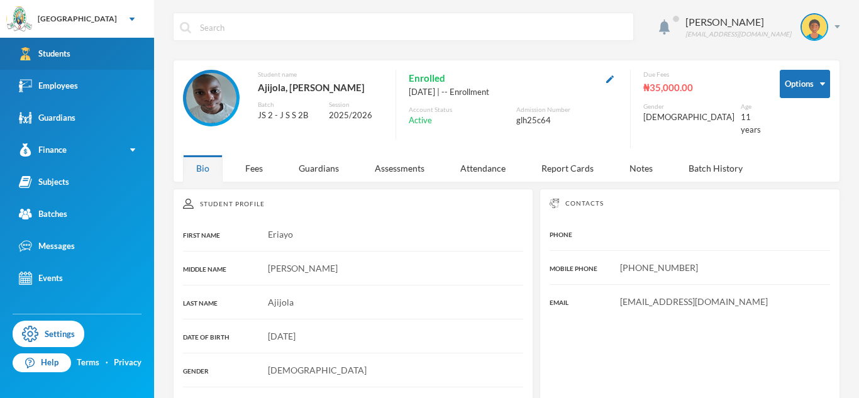
click at [102, 49] on link "Students" at bounding box center [77, 54] width 154 height 32
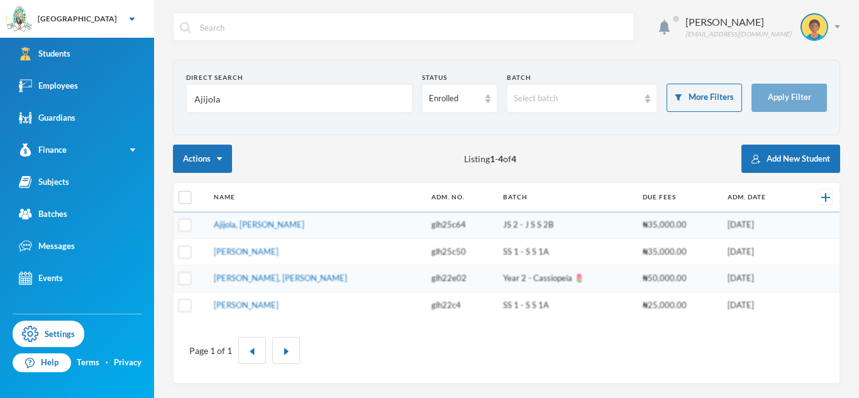
click at [201, 96] on input "Ajijola" at bounding box center [299, 99] width 212 height 28
type input "[PERSON_NAME]"
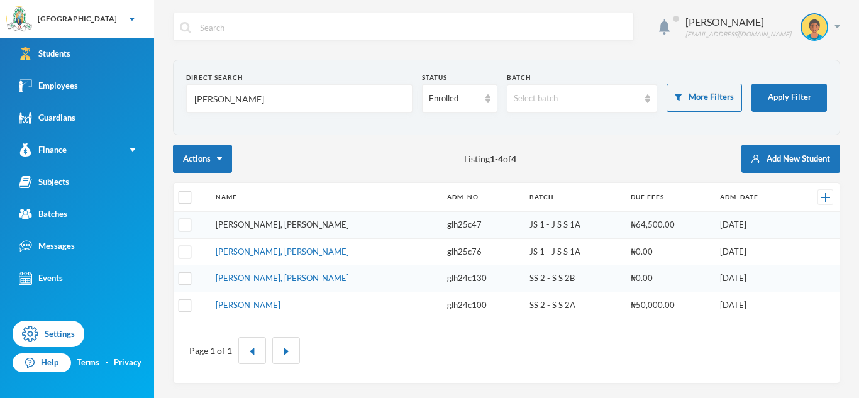
click at [255, 225] on link "[PERSON_NAME], [PERSON_NAME]" at bounding box center [282, 224] width 133 height 10
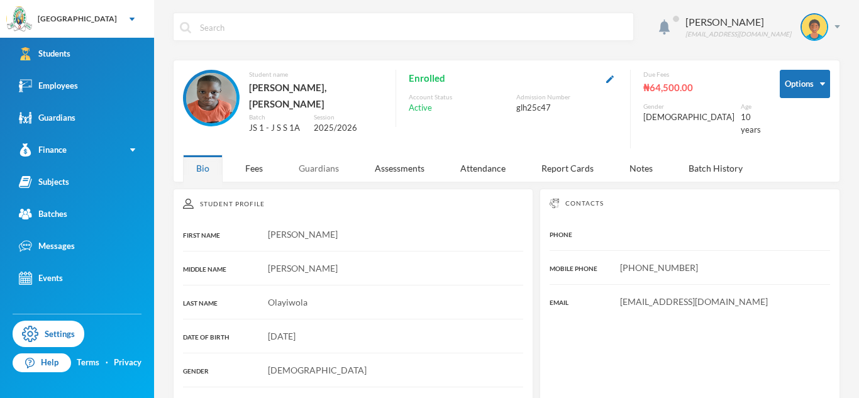
click at [336, 157] on div "Guardians" at bounding box center [318, 168] width 67 height 27
click at [306, 160] on div "Guardians" at bounding box center [318, 168] width 67 height 27
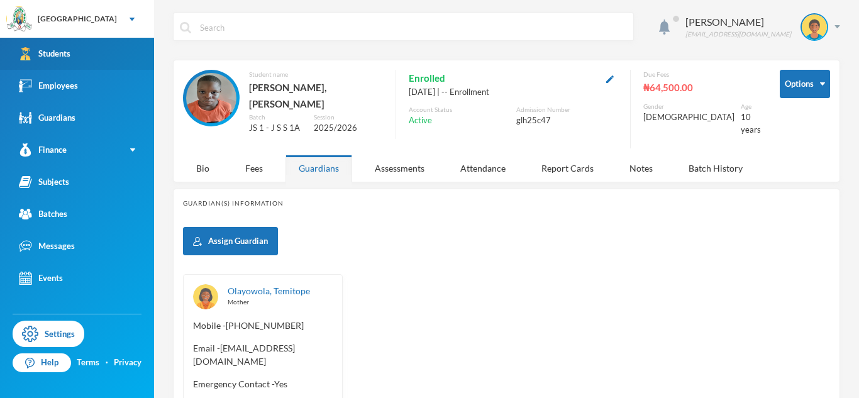
click at [115, 48] on link "Students" at bounding box center [77, 54] width 154 height 32
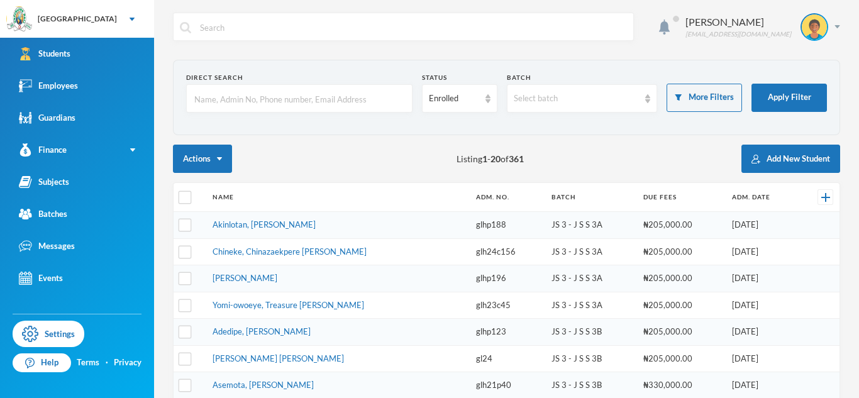
click at [344, 103] on input "text" at bounding box center [299, 99] width 212 height 28
type input "olayiwola"
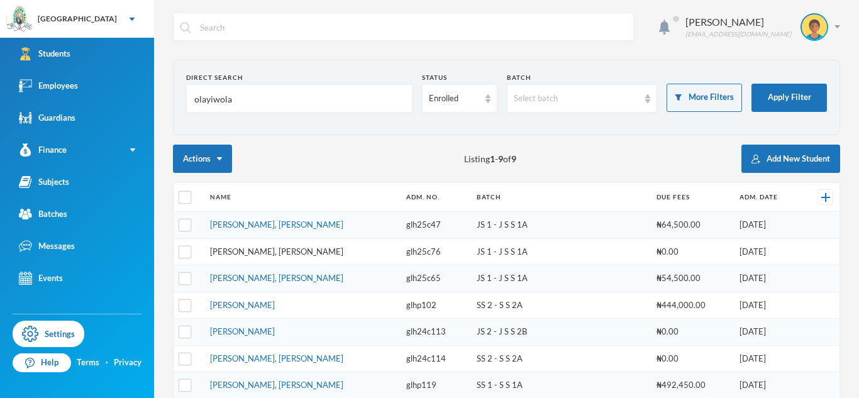
click at [287, 248] on link "[PERSON_NAME], [PERSON_NAME]" at bounding box center [276, 251] width 133 height 10
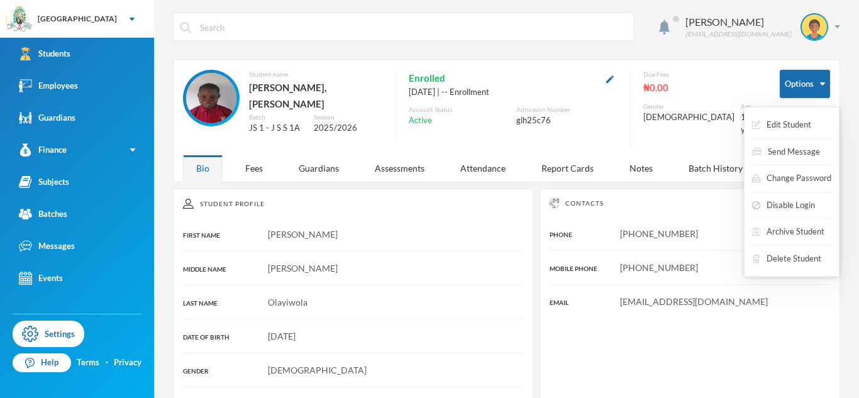
click at [794, 87] on button "Options" at bounding box center [805, 84] width 50 height 28
click at [810, 259] on button "Delete Student" at bounding box center [787, 259] width 72 height 23
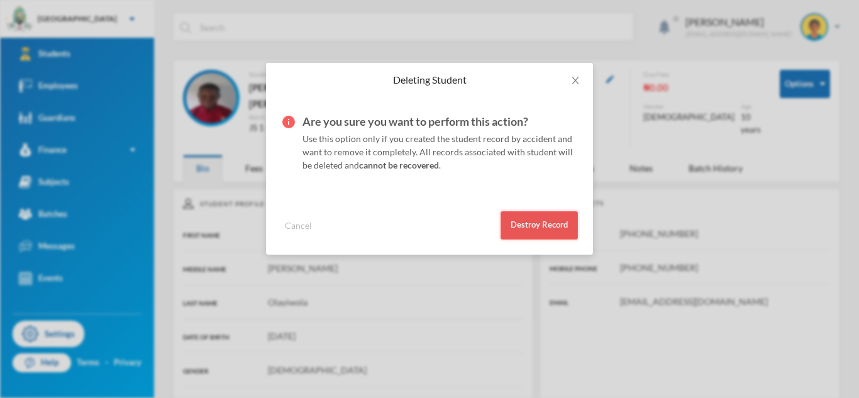
click at [551, 221] on button "Destroy Record" at bounding box center [538, 225] width 77 height 28
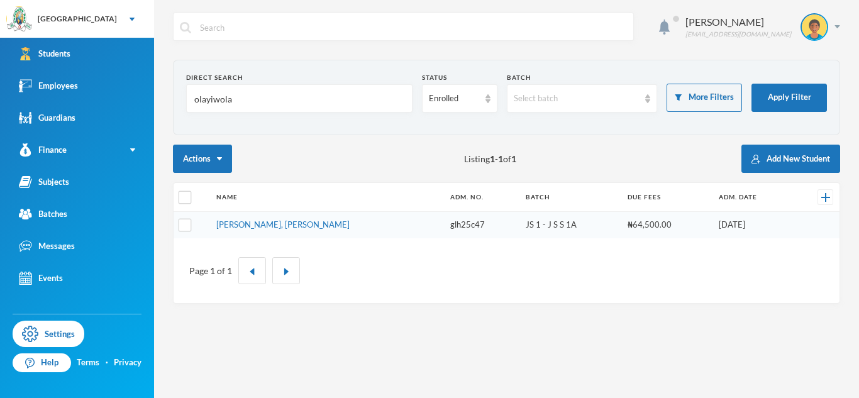
click at [209, 102] on input "olayiwola" at bounding box center [299, 99] width 212 height 28
type input "oloyede"
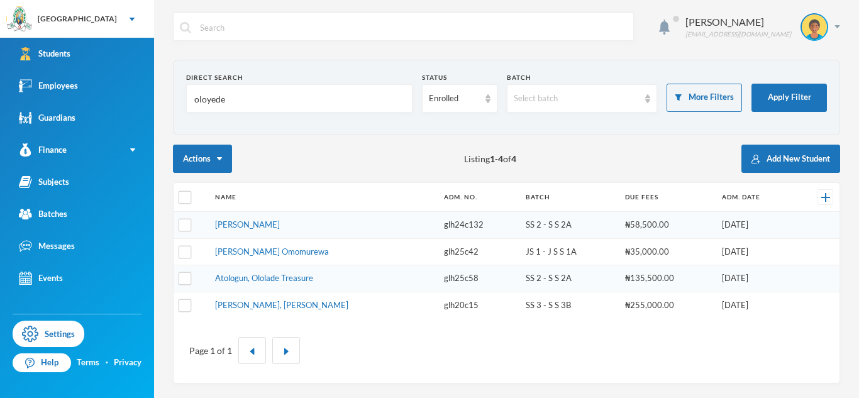
click at [212, 97] on input "oloyede" at bounding box center [299, 99] width 212 height 28
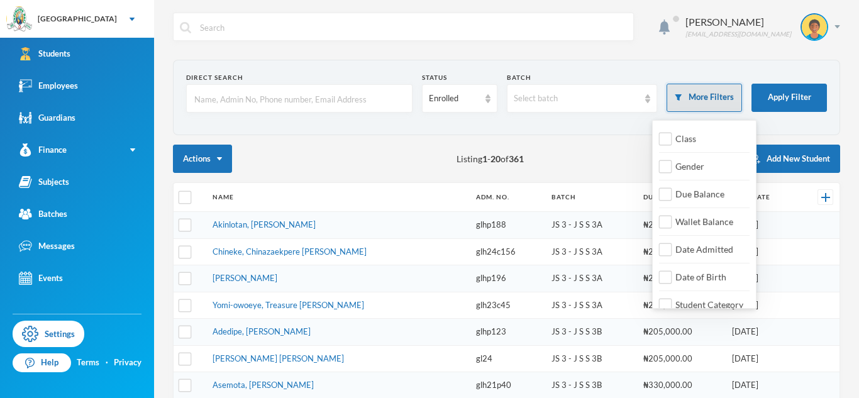
click at [698, 89] on button "More Filters" at bounding box center [703, 98] width 75 height 28
click at [671, 245] on input "Date Admitted" at bounding box center [665, 249] width 13 height 13
checkbox input "true"
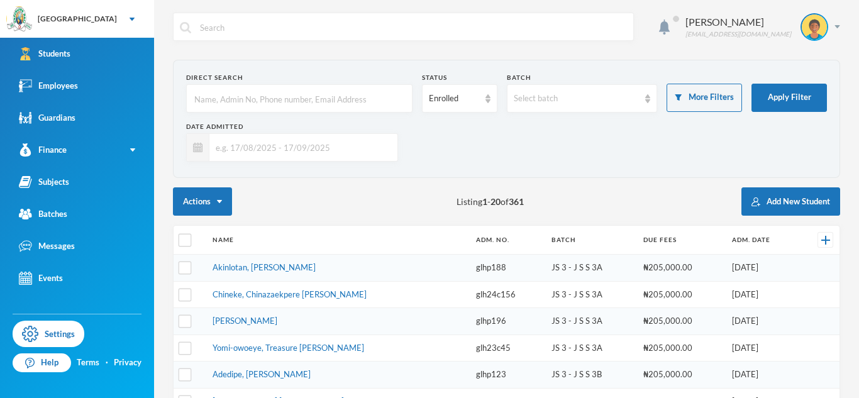
click at [255, 140] on input "text" at bounding box center [300, 147] width 182 height 28
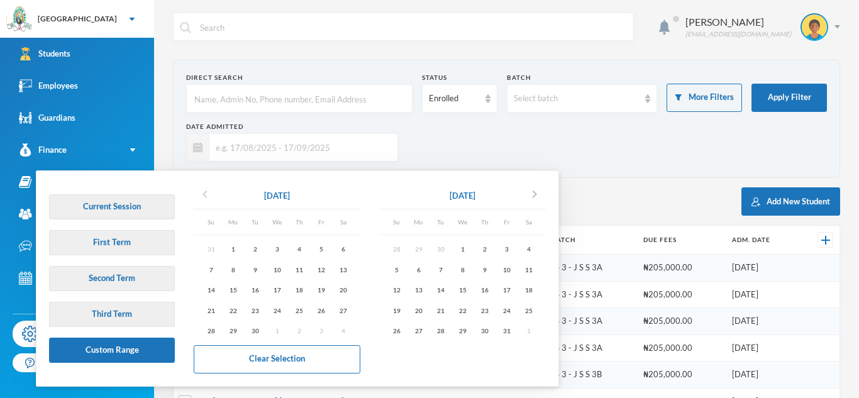
click at [208, 194] on icon "chevron_left" at bounding box center [204, 194] width 15 height 15
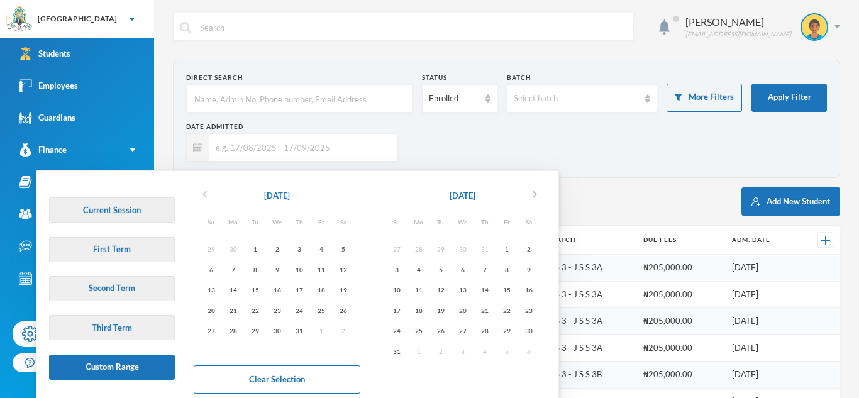
click at [208, 194] on icon "chevron_left" at bounding box center [204, 194] width 15 height 15
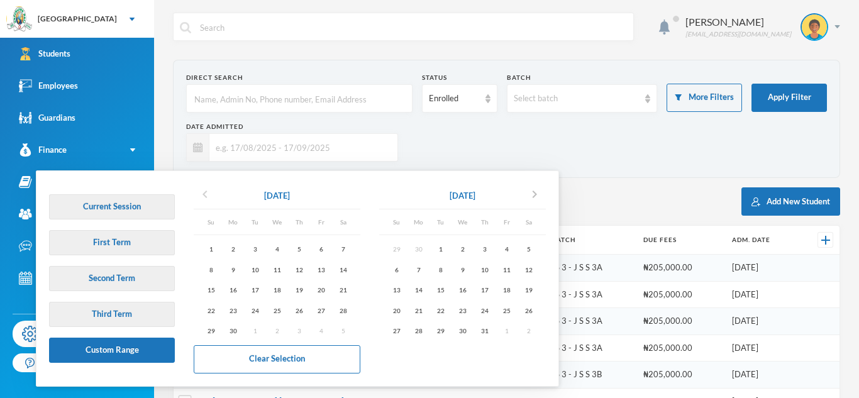
click at [208, 194] on icon "chevron_left" at bounding box center [204, 194] width 15 height 15
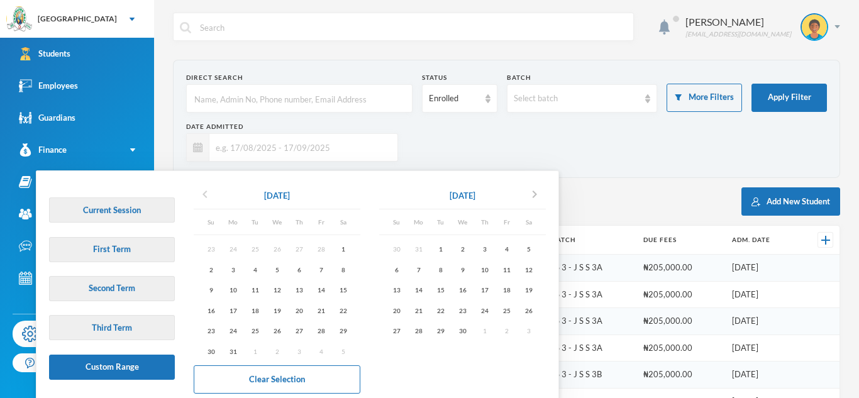
click at [202, 197] on icon "chevron_left" at bounding box center [204, 194] width 15 height 15
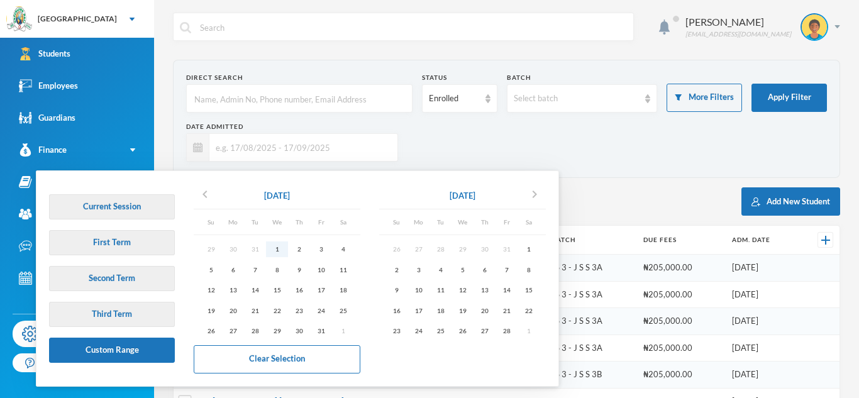
click at [274, 253] on div "1" at bounding box center [277, 249] width 22 height 16
click at [542, 199] on icon "chevron_right" at bounding box center [534, 194] width 15 height 15
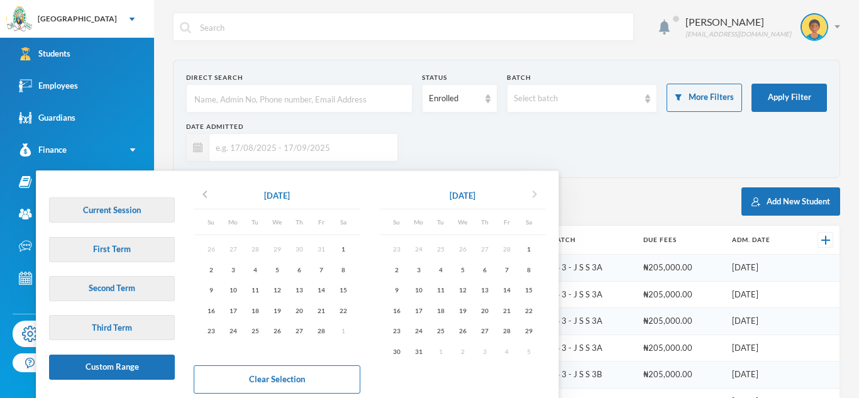
click at [542, 199] on icon "chevron_right" at bounding box center [534, 194] width 15 height 15
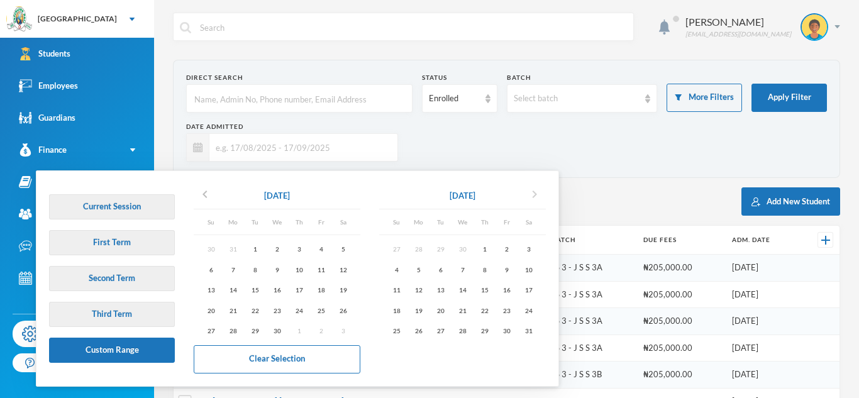
click at [542, 199] on icon "chevron_right" at bounding box center [534, 194] width 15 height 15
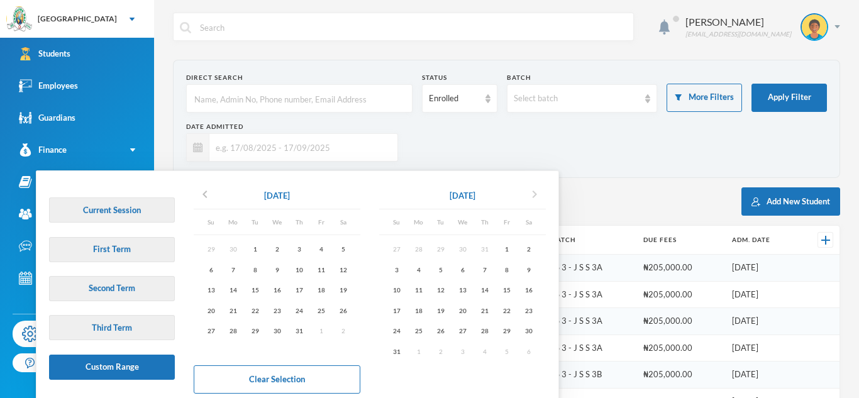
click at [542, 199] on icon "chevron_right" at bounding box center [534, 194] width 15 height 15
click at [445, 333] on div "30" at bounding box center [440, 331] width 22 height 16
type input "[DATE] - [DATE]"
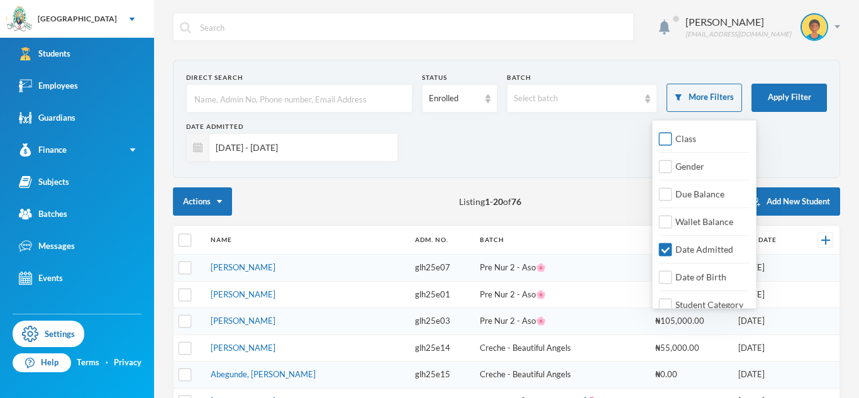
click at [685, 135] on span "Class" at bounding box center [685, 138] width 31 height 11
click at [672, 135] on input "Class" at bounding box center [665, 139] width 13 height 13
checkbox input "true"
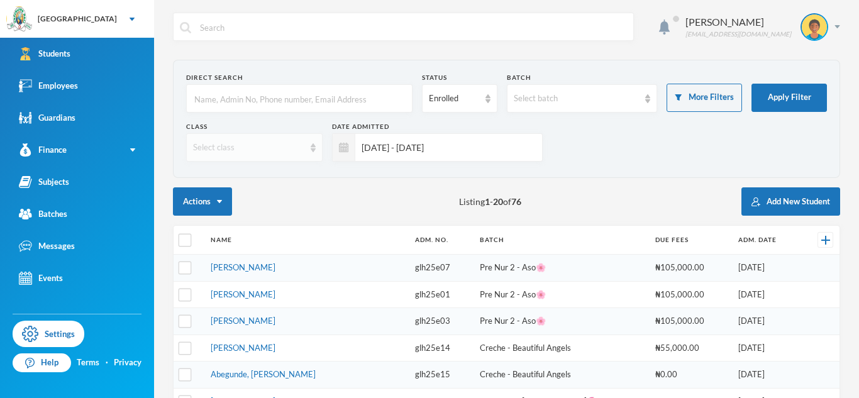
click at [238, 156] on div "Select class" at bounding box center [254, 147] width 136 height 28
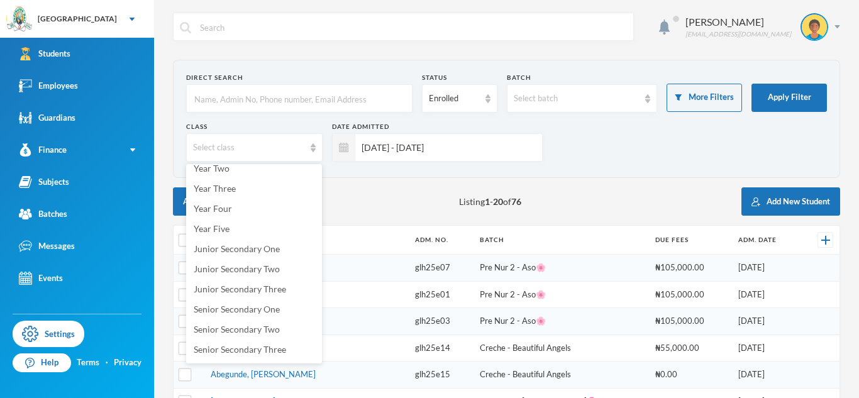
scroll to position [131, 0]
click at [212, 206] on span "Year Four" at bounding box center [213, 206] width 38 height 11
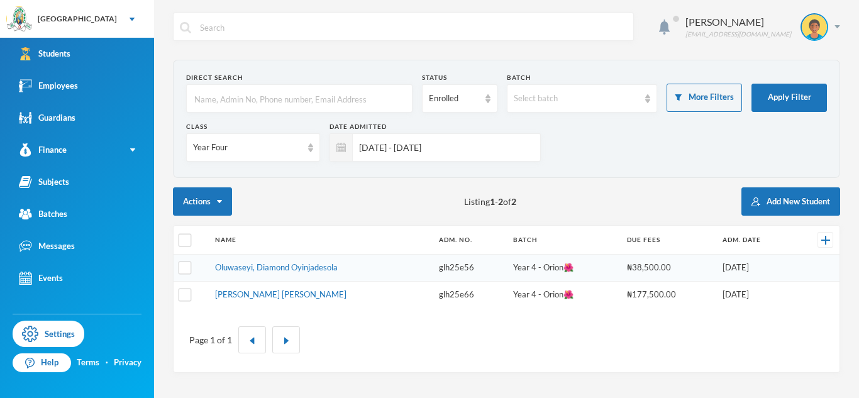
click at [368, 207] on div "Actions Listing 1 - 2 of 2 Add New Student" at bounding box center [506, 201] width 667 height 28
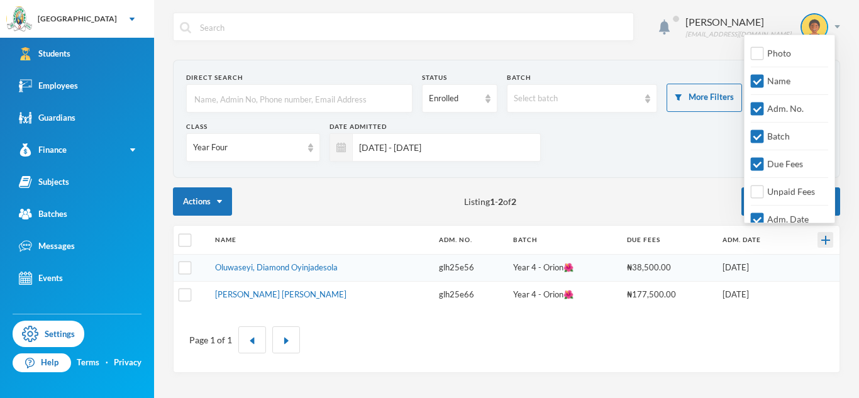
click at [829, 241] on img at bounding box center [825, 240] width 9 height 9
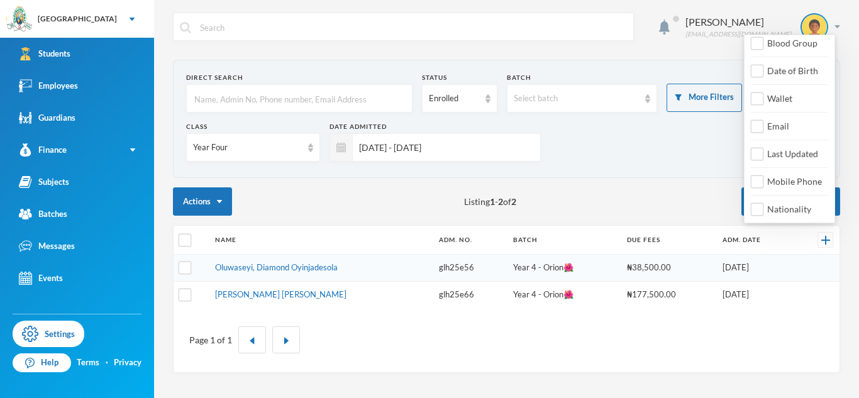
scroll to position [238, 0]
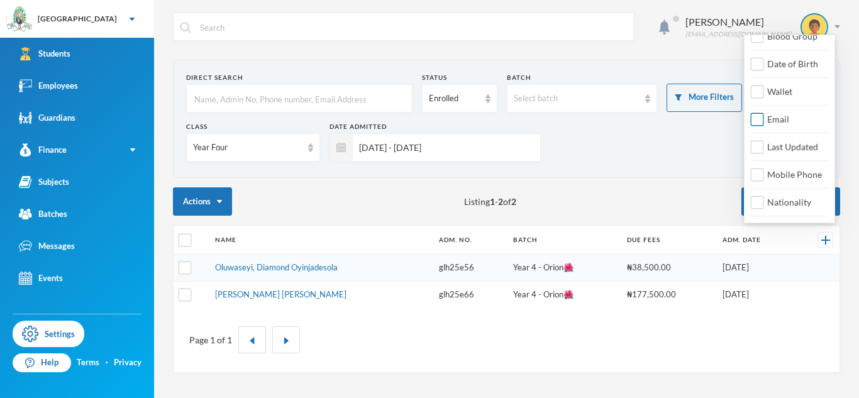
click at [759, 115] on input "Email" at bounding box center [757, 119] width 13 height 13
checkbox input "true"
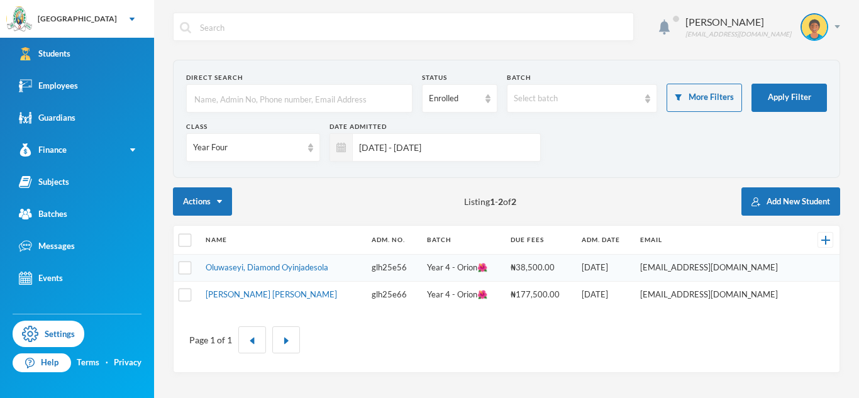
click at [644, 137] on div "Class Year Four Date Admitted 01/01/2025 - 30/09/2025" at bounding box center [506, 146] width 641 height 49
click at [323, 268] on link "Oluwaseyi, Diamond Oyinjadesola" at bounding box center [267, 267] width 123 height 10
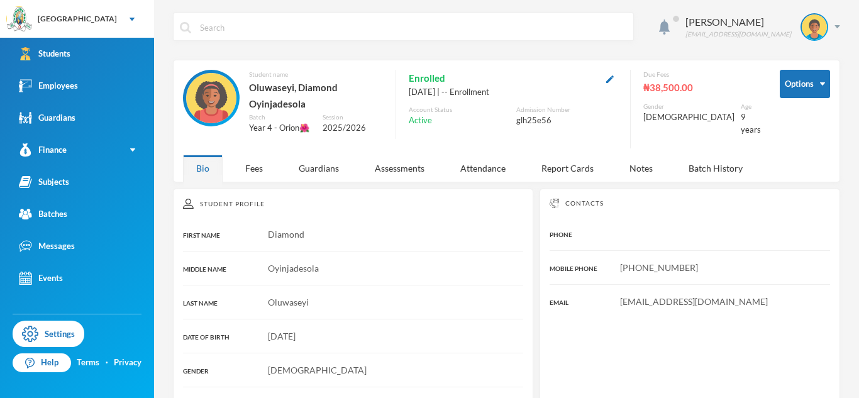
click at [617, 79] on button "button" at bounding box center [609, 78] width 15 height 14
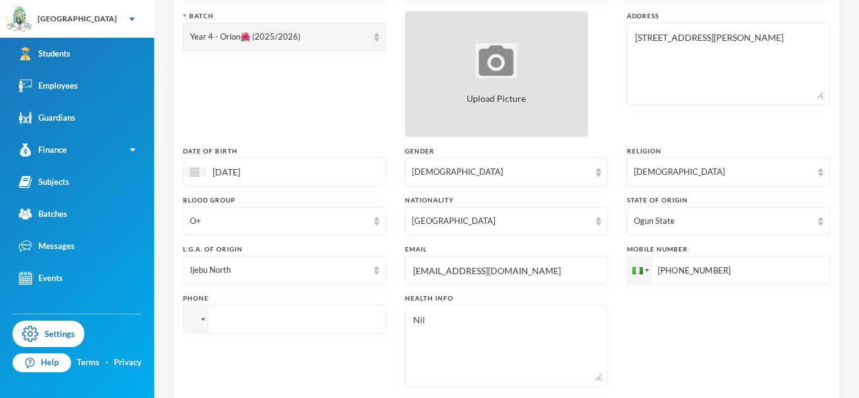
scroll to position [191, 0]
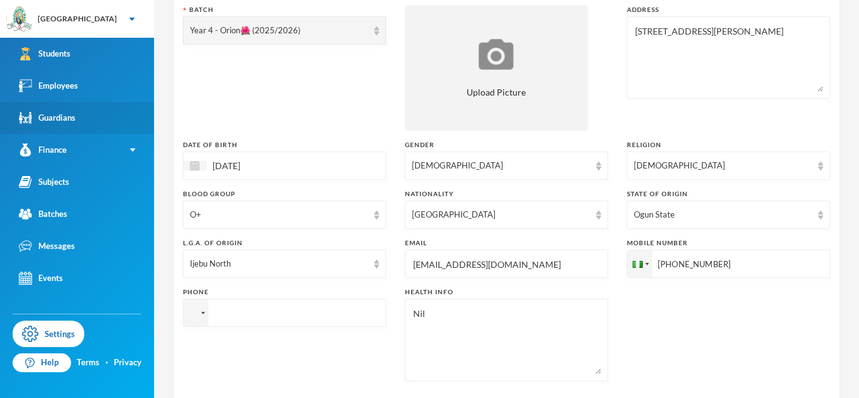
click at [107, 118] on link "Guardians" at bounding box center [77, 118] width 154 height 32
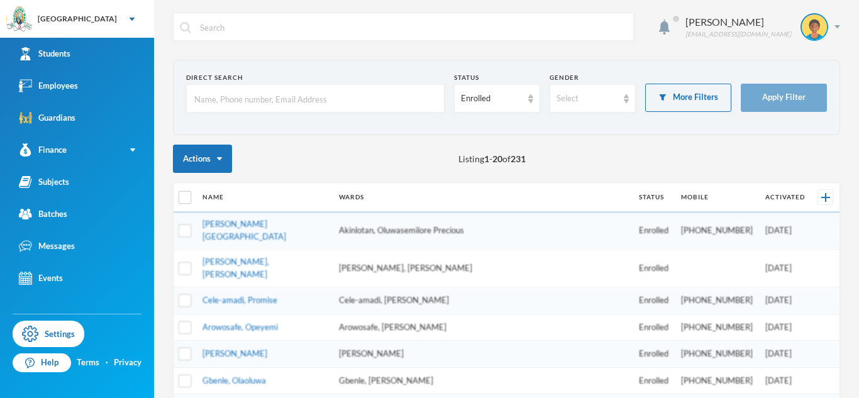
click at [282, 98] on input "text" at bounding box center [315, 99] width 245 height 28
type input "Ajijola"
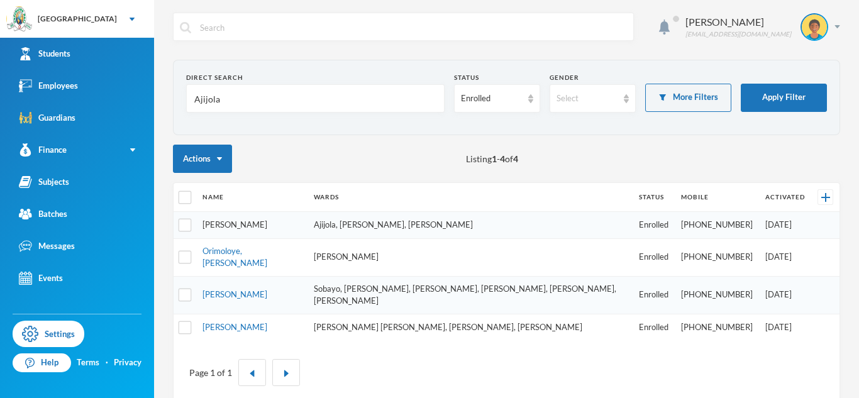
click at [256, 222] on link "Ajijola, Margaret" at bounding box center [234, 224] width 65 height 10
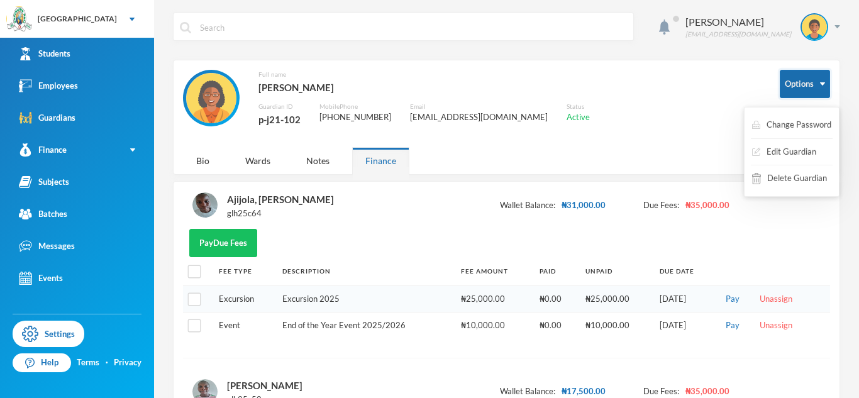
click at [792, 76] on button "Options" at bounding box center [805, 84] width 50 height 28
click at [798, 119] on button "Change Password" at bounding box center [792, 125] width 82 height 23
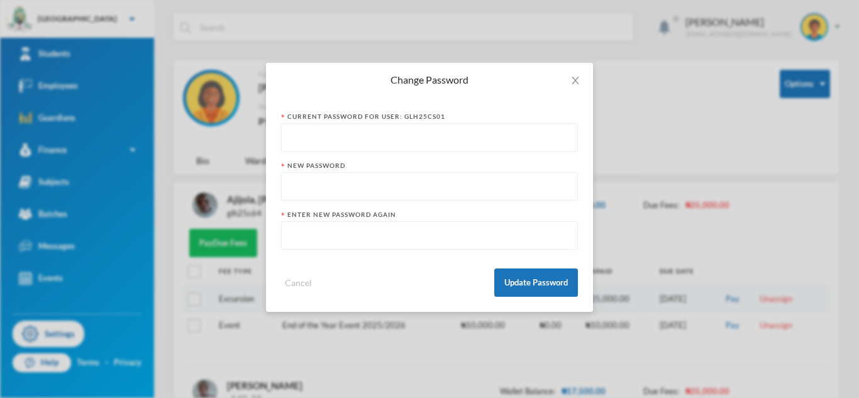
click at [497, 141] on input "text" at bounding box center [429, 138] width 283 height 28
type input "@Toluwalogo13"
click at [502, 187] on input "text" at bounding box center [429, 187] width 283 height 28
type input "Ajijola102"
click at [501, 237] on input "text" at bounding box center [429, 236] width 283 height 28
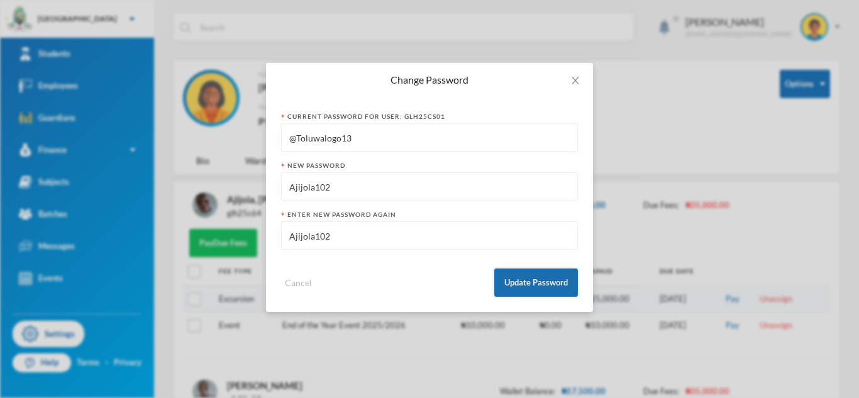
type input "Ajijola102"
click at [569, 280] on button "Update Password" at bounding box center [536, 282] width 84 height 28
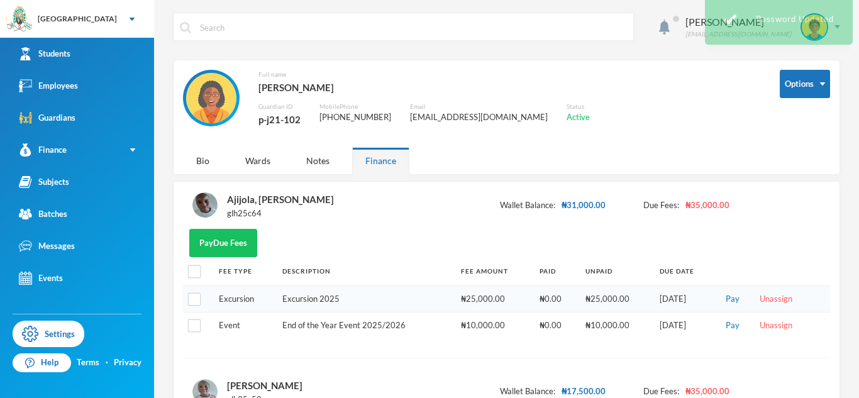
click at [569, 280] on th "Paid" at bounding box center [555, 271] width 45 height 28
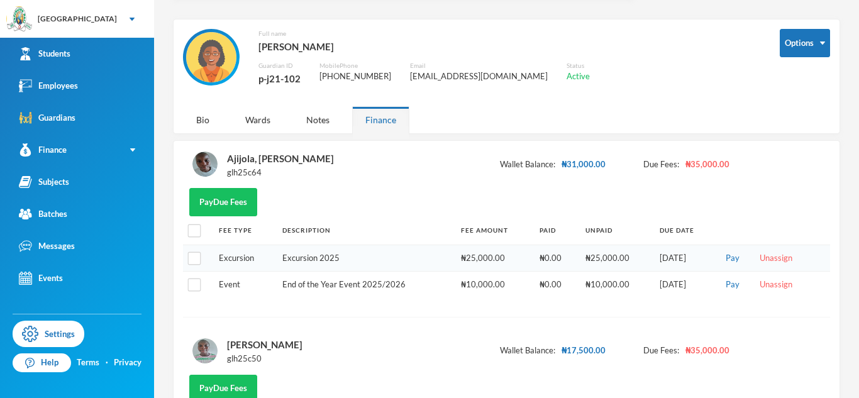
scroll to position [40, 0]
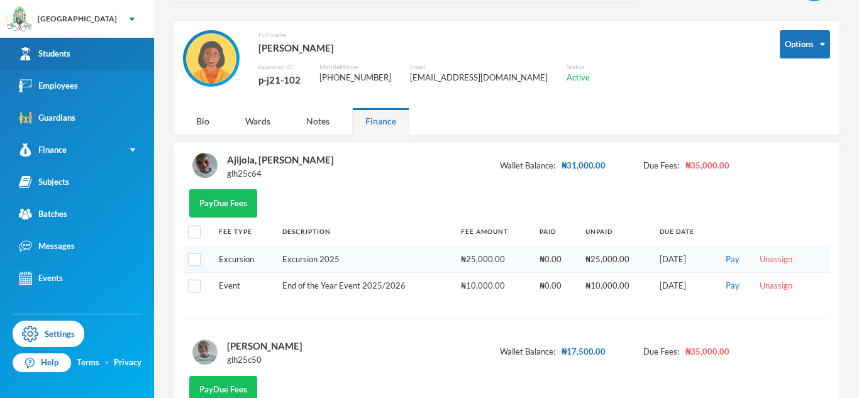
click at [105, 57] on link "Students" at bounding box center [77, 54] width 154 height 32
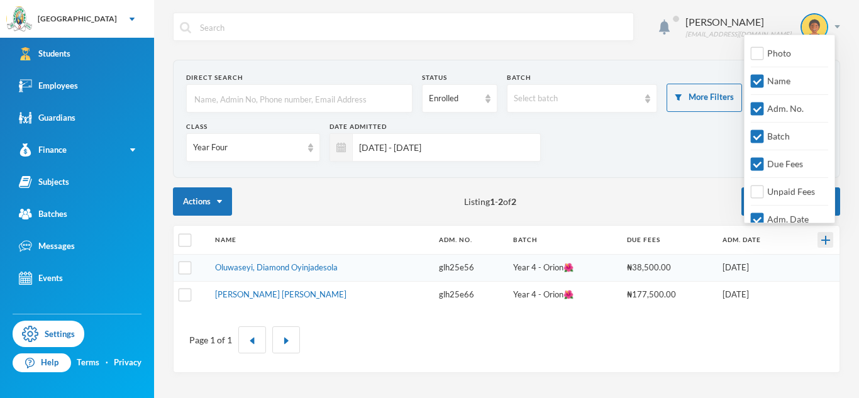
click at [826, 236] on img at bounding box center [825, 240] width 9 height 9
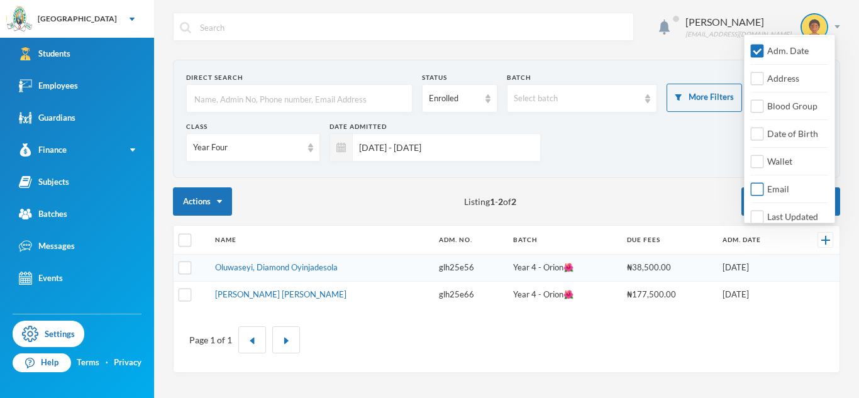
click at [782, 193] on span "Email" at bounding box center [778, 189] width 32 height 11
click at [764, 193] on input "Email" at bounding box center [757, 189] width 13 height 13
checkbox input "true"
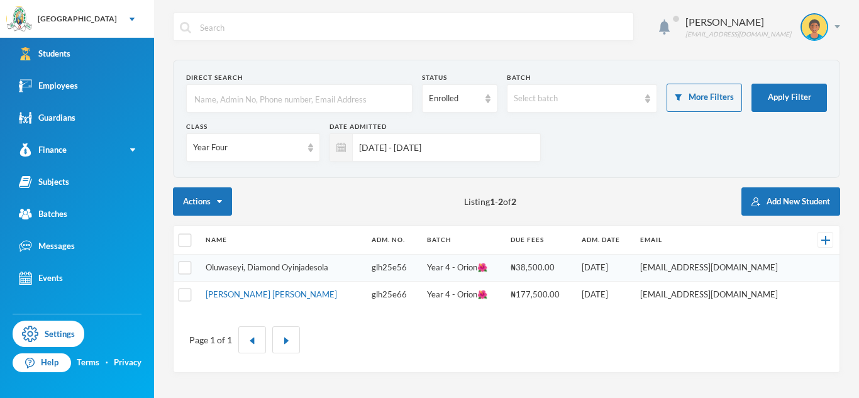
click at [262, 268] on link "Oluwaseyi, Diamond Oyinjadesola" at bounding box center [267, 267] width 123 height 10
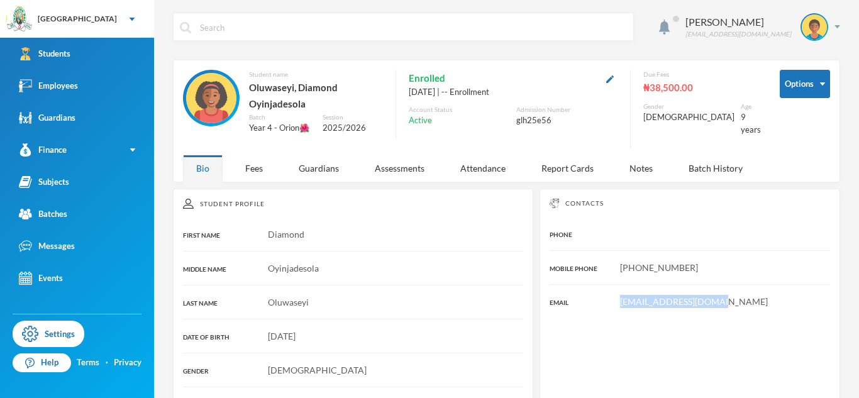
drag, startPoint x: 711, startPoint y: 299, endPoint x: 619, endPoint y: 287, distance: 93.2
click at [619, 287] on div "Contacts PHONE MOBILE PHONE +234 813 011 3060 EMAIL Aarinola374@gmail.com" at bounding box center [689, 313] width 300 height 249
copy span "Aarinola374@gmail.com"
drag, startPoint x: 695, startPoint y: 267, endPoint x: 619, endPoint y: 265, distance: 76.7
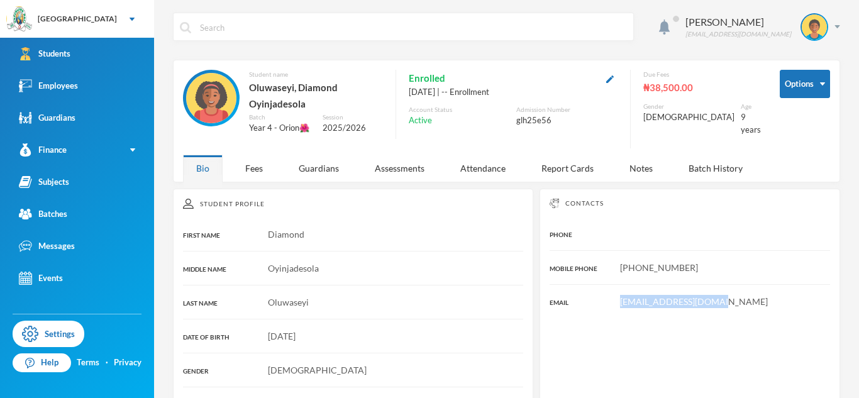
click at [619, 265] on div "+234 813 011 3060" at bounding box center [689, 267] width 280 height 13
copy span "+234 813 011 3060"
